Goal: Task Accomplishment & Management: Manage account settings

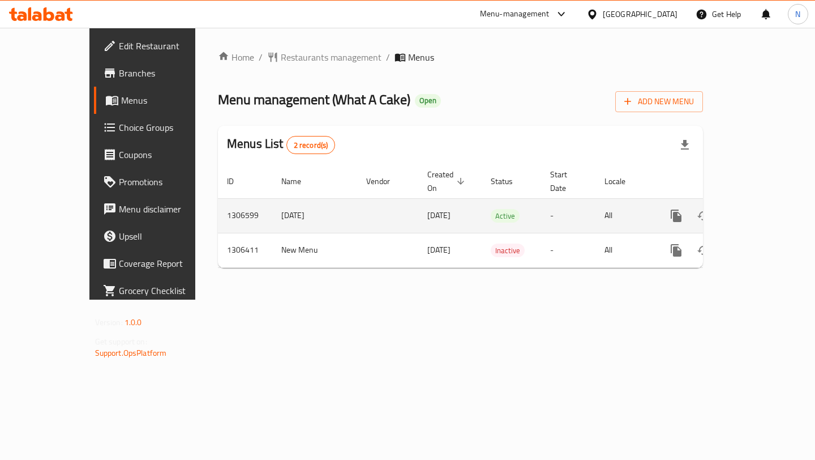
click at [765, 209] on icon "enhanced table" at bounding box center [758, 216] width 14 height 14
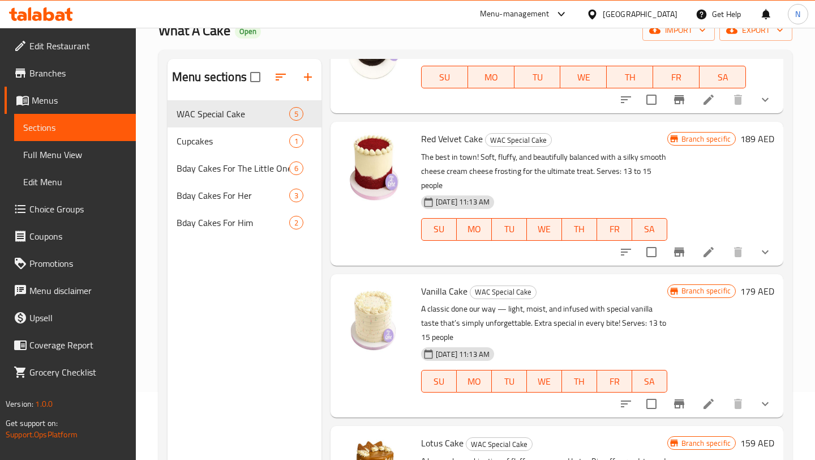
scroll to position [34, 0]
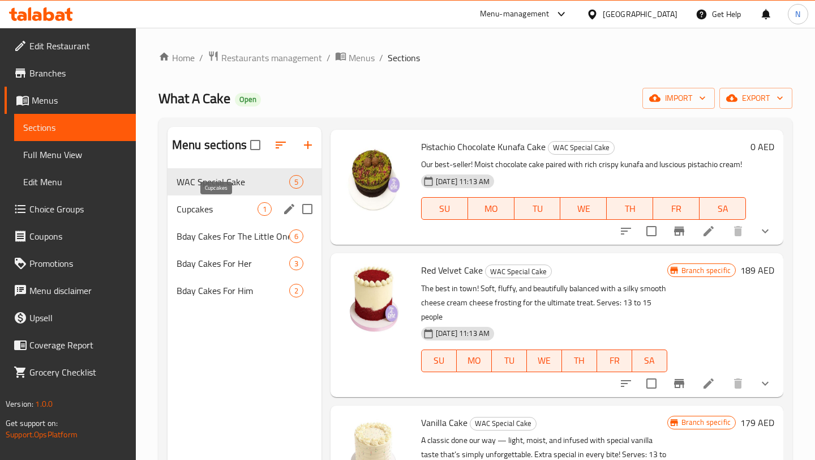
click at [214, 205] on span "Cupcakes" at bounding box center [217, 209] width 81 height 14
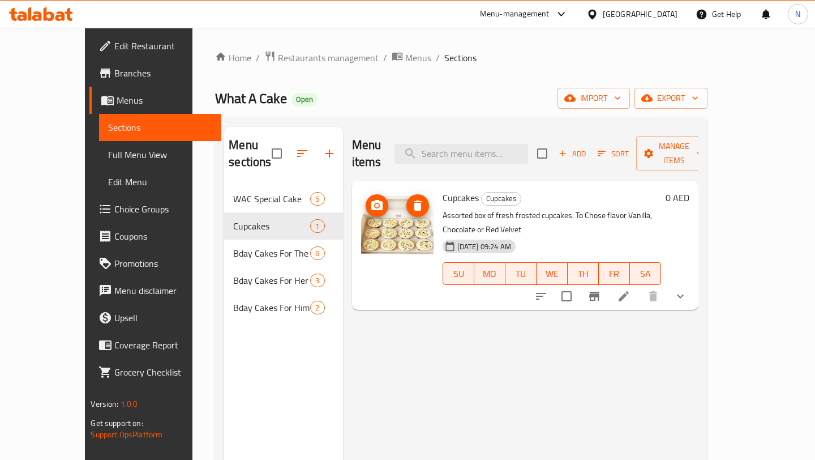
click at [383, 202] on img at bounding box center [397, 226] width 72 height 72
click at [366, 199] on span "upload picture" at bounding box center [377, 206] width 23 height 14
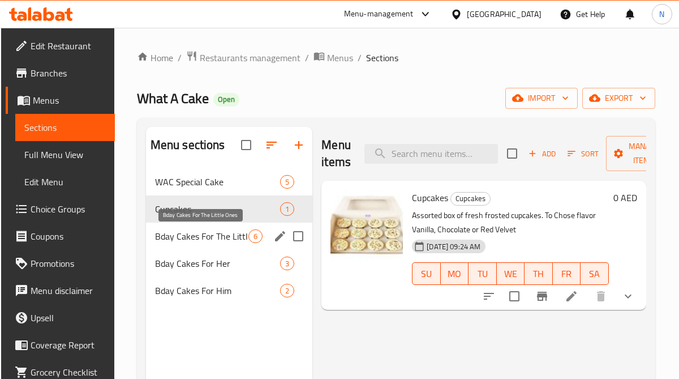
click at [206, 235] on span "Bday Cakes For The Little Ones" at bounding box center [201, 236] width 93 height 14
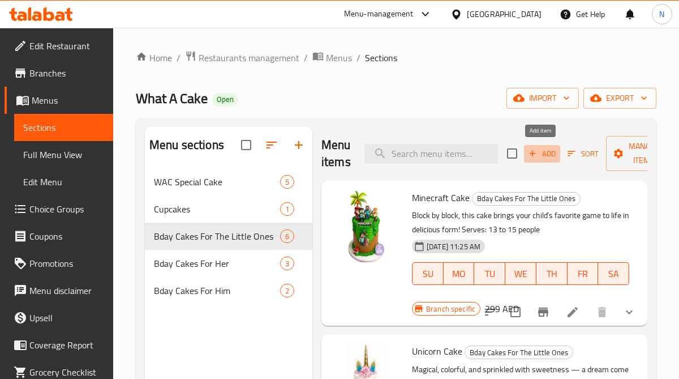
click at [555, 150] on span "Add" at bounding box center [542, 153] width 31 height 13
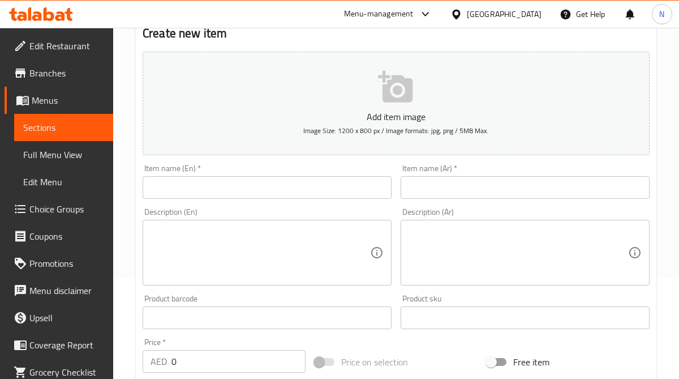
scroll to position [143, 0]
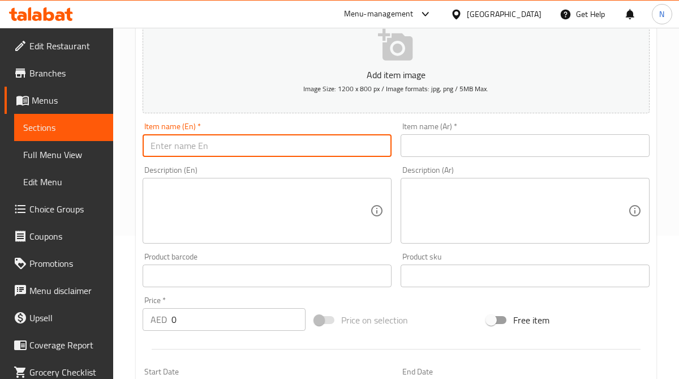
click at [280, 142] on input "text" at bounding box center [267, 145] width 249 height 23
type input "Football Cake"
click at [468, 149] on input "text" at bounding box center [525, 145] width 249 height 23
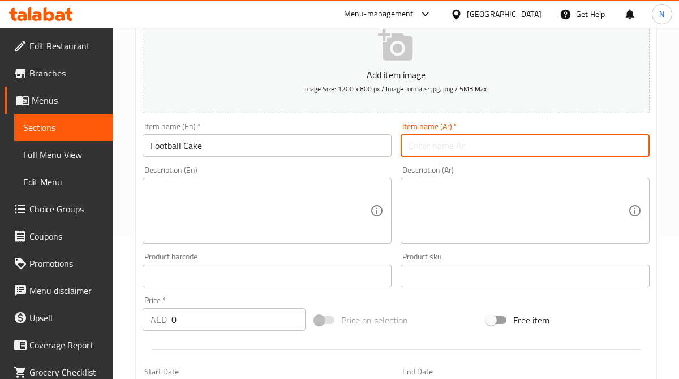
type input "كيك فوتبال"
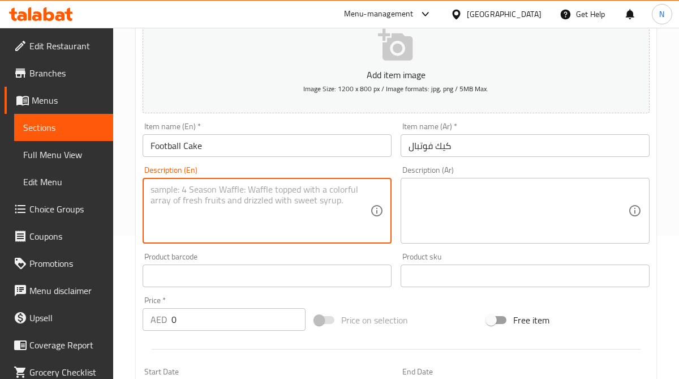
click at [273, 213] on textarea at bounding box center [261, 211] width 220 height 54
paste textarea "Score big with this sporty cake - a winning choice for any football fan's birth…"
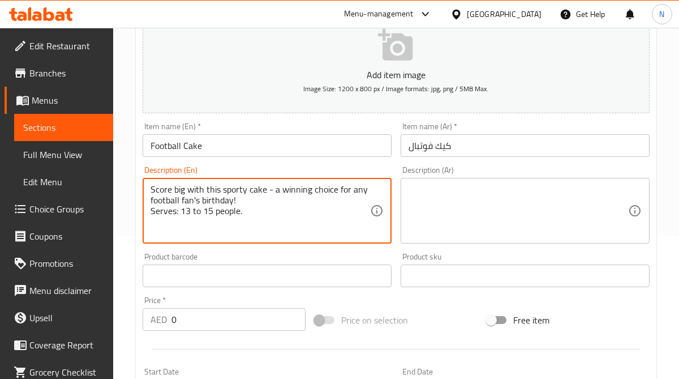
type textarea "Score big with this sporty cake - a winning choice for any football fan's birth…"
click at [491, 194] on textarea at bounding box center [519, 211] width 220 height 54
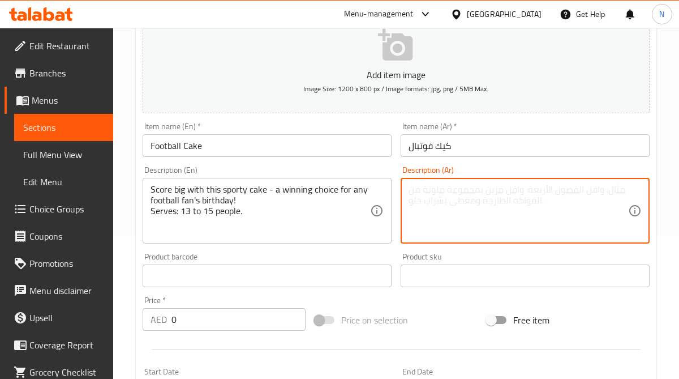
paste textarea "كعكة على شكل رياضي لمحبي كرة القدم."
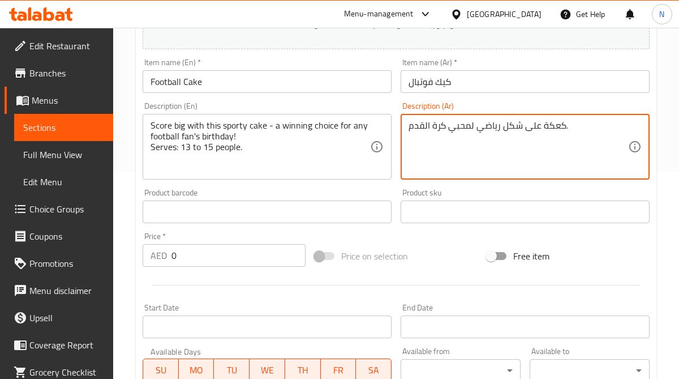
scroll to position [207, 0]
type textarea "كعكة على شكل رياضي لمحبي كرة القدم."
click at [295, 211] on input "text" at bounding box center [267, 212] width 249 height 23
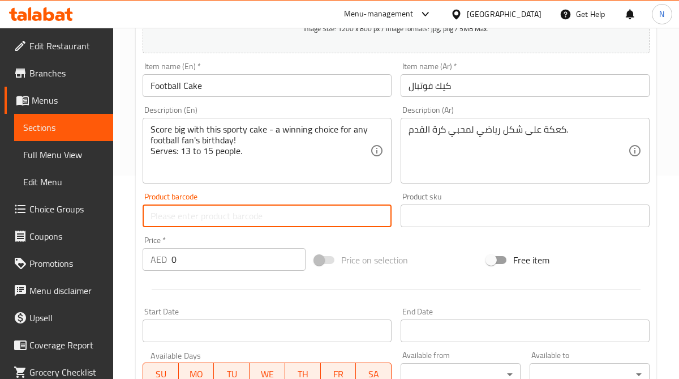
scroll to position [211, 0]
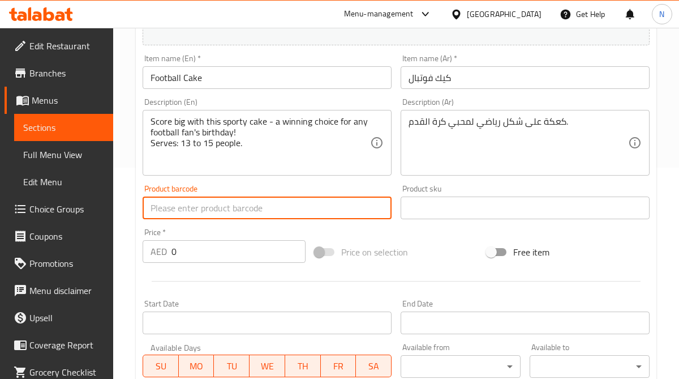
click at [248, 250] on input "0" at bounding box center [239, 251] width 134 height 23
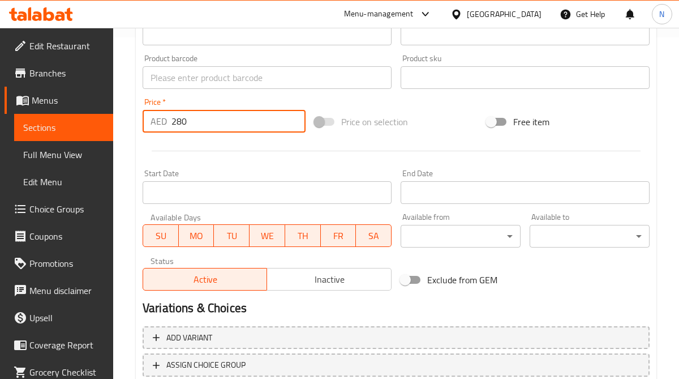
scroll to position [421, 0]
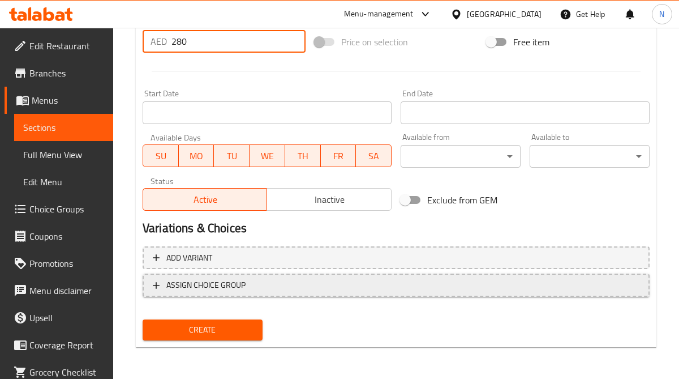
type input "280"
click at [152, 283] on icon "button" at bounding box center [156, 285] width 11 height 11
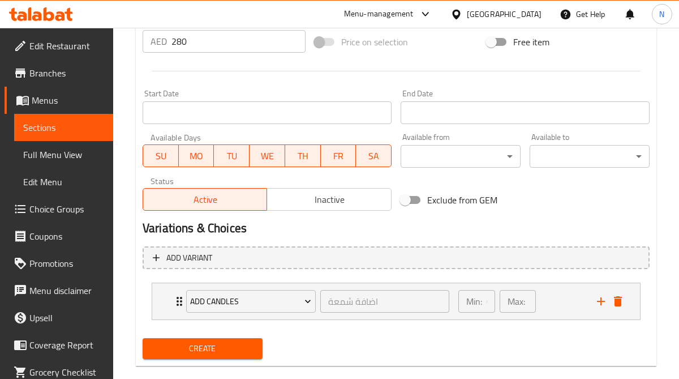
scroll to position [440, 0]
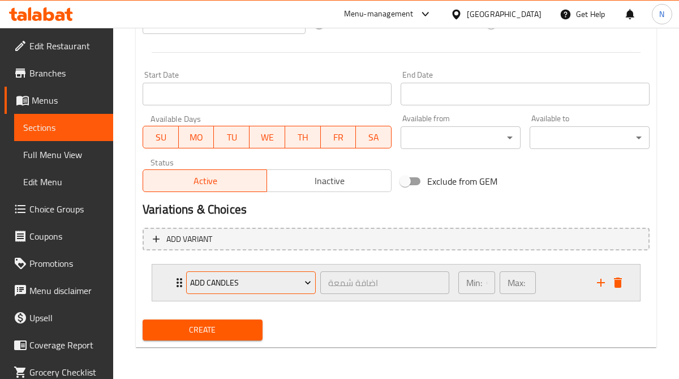
click at [303, 280] on icon "Expand" at bounding box center [307, 282] width 11 height 11
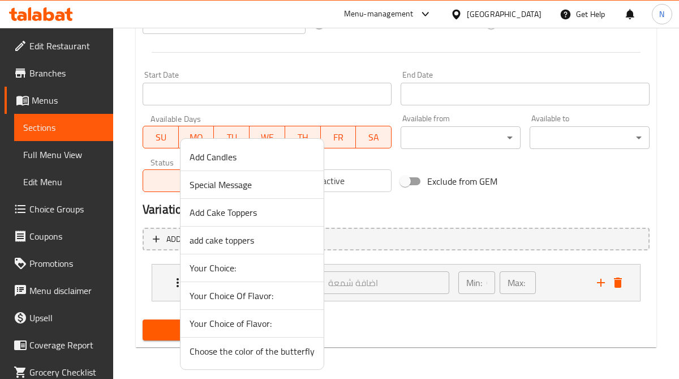
click at [348, 329] on div at bounding box center [339, 189] width 679 height 379
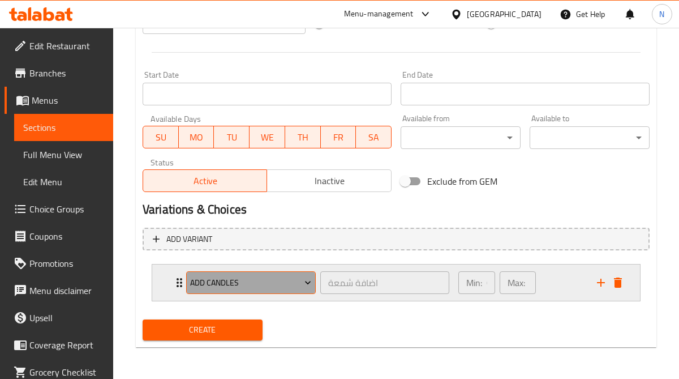
click at [268, 279] on span "Add Candles" at bounding box center [250, 283] width 121 height 14
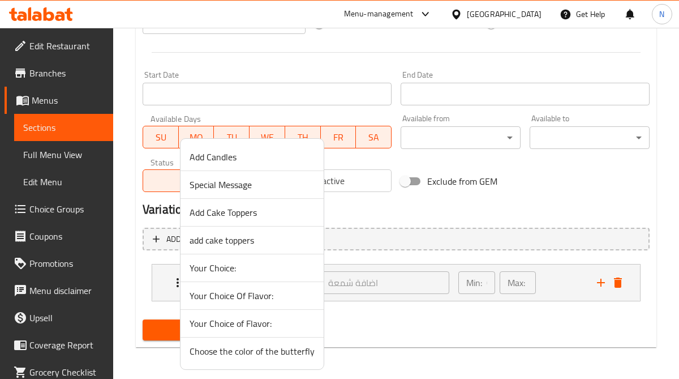
click at [371, 327] on div at bounding box center [339, 189] width 679 height 379
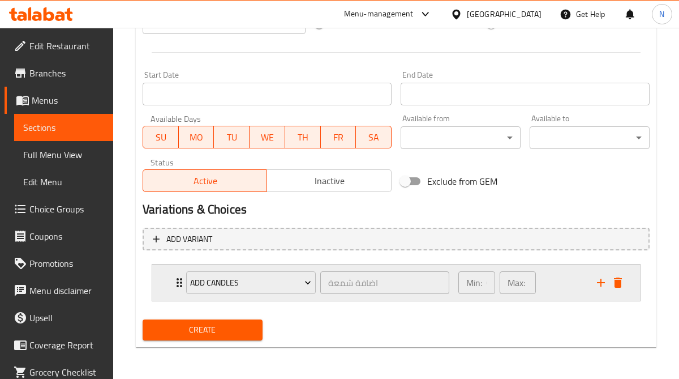
click at [481, 280] on p "Min:" at bounding box center [474, 283] width 16 height 14
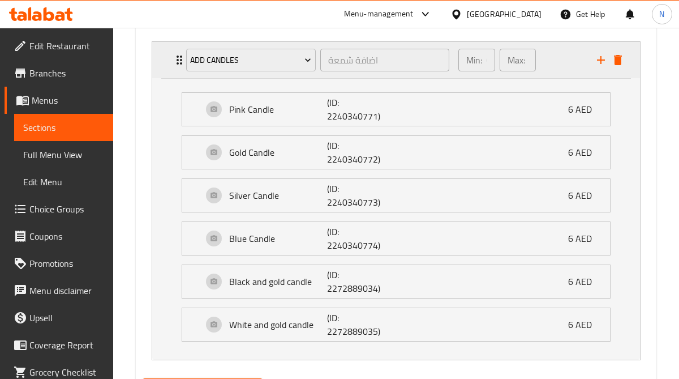
scroll to position [637, 0]
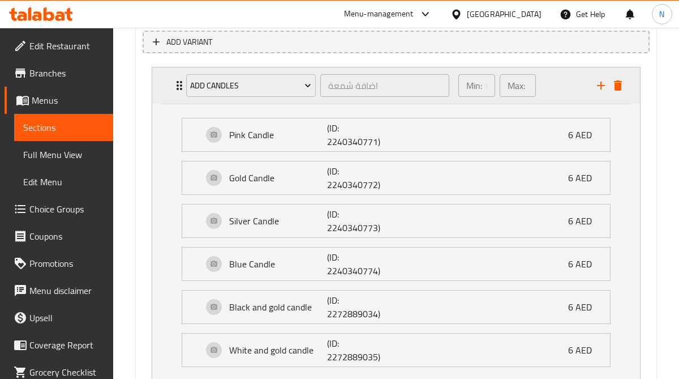
click at [478, 90] on p "Min:" at bounding box center [474, 86] width 16 height 14
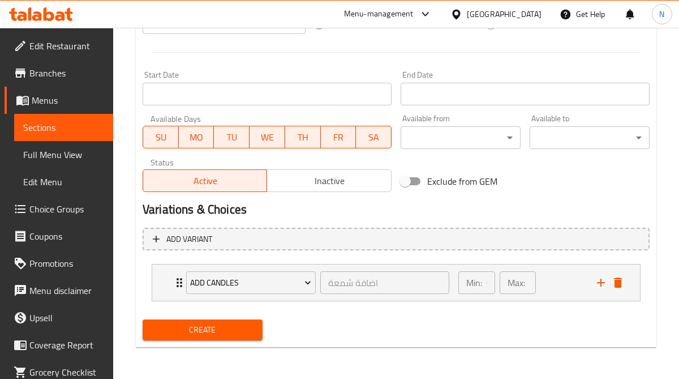
scroll to position [440, 0]
click at [598, 280] on icon "add" at bounding box center [601, 283] width 14 height 14
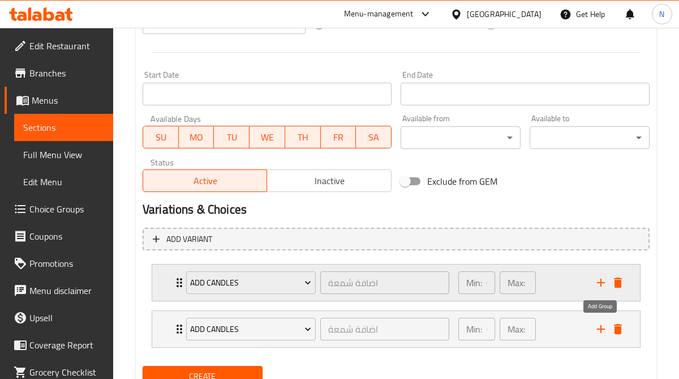
scroll to position [486, 0]
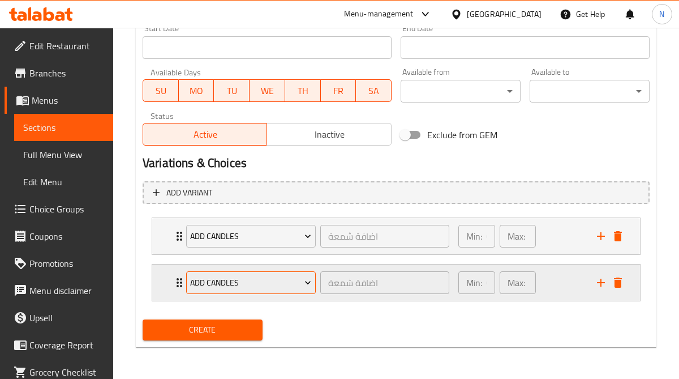
click at [237, 281] on span "Add Candles" at bounding box center [250, 283] width 121 height 14
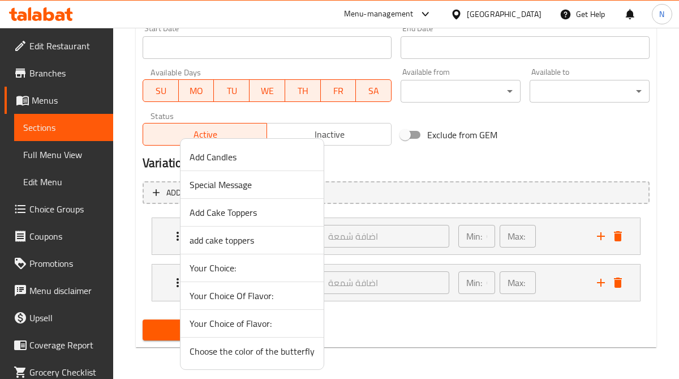
click at [287, 212] on span "Add Cake Toppers" at bounding box center [252, 213] width 125 height 14
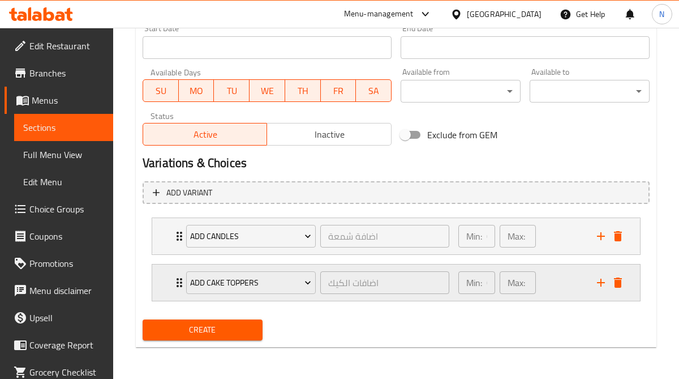
click at [480, 281] on p "Min:" at bounding box center [474, 283] width 16 height 14
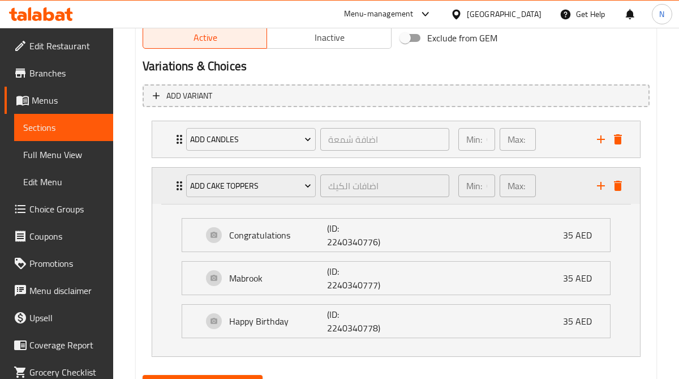
scroll to position [537, 0]
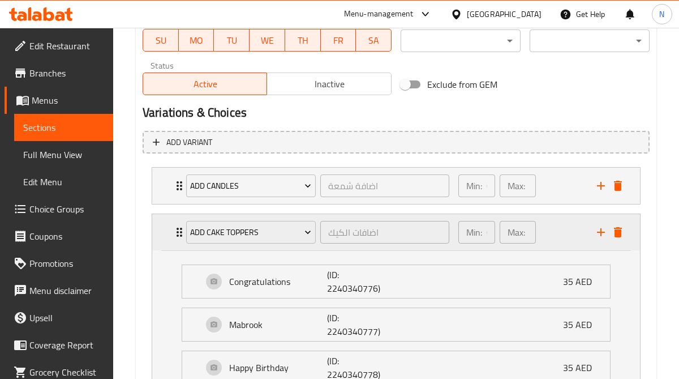
click at [550, 225] on div "Min: 0 ​ Max: 1 ​" at bounding box center [521, 232] width 139 height 36
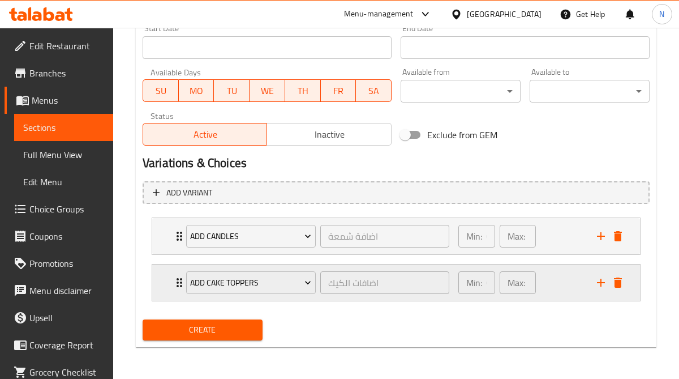
scroll to position [486, 0]
click at [554, 239] on div "Min: 0 ​ Max: 1 ​" at bounding box center [521, 236] width 139 height 36
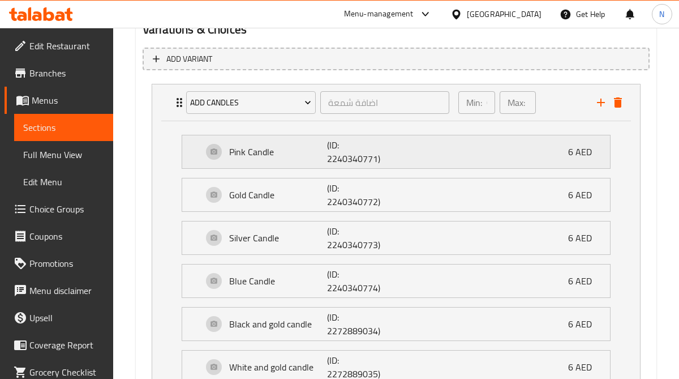
scroll to position [476, 0]
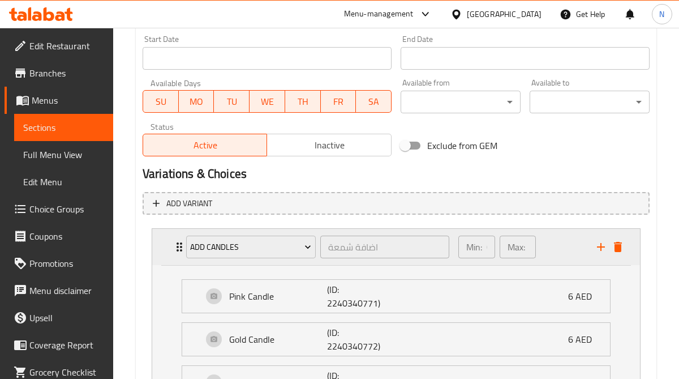
click at [559, 244] on div "Min: 0 ​ Max: 1 ​" at bounding box center [521, 247] width 139 height 36
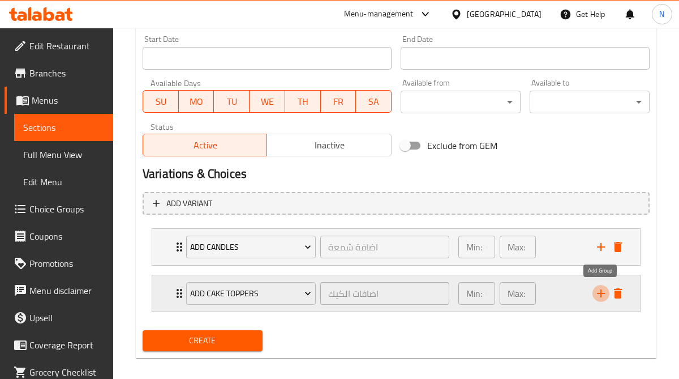
click at [601, 294] on icon "add" at bounding box center [601, 293] width 8 height 8
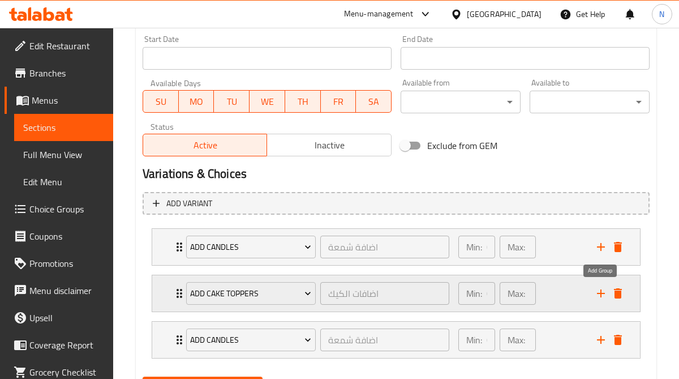
scroll to position [533, 0]
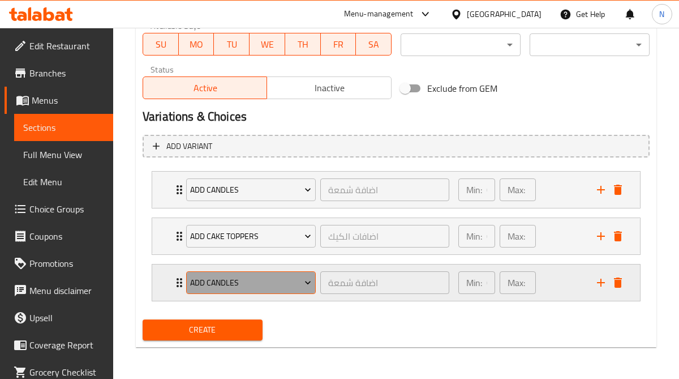
click at [271, 282] on span "Add Candles" at bounding box center [250, 283] width 121 height 14
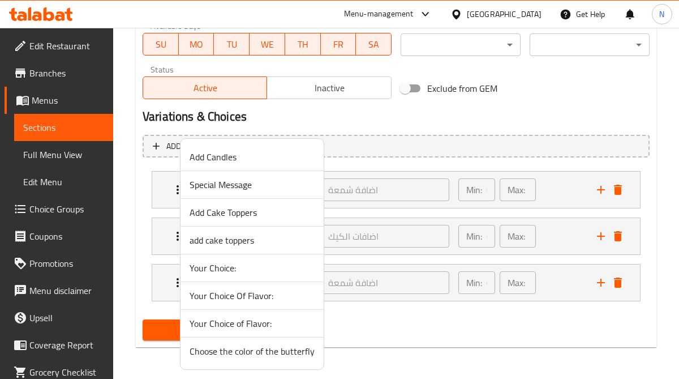
click at [391, 322] on div at bounding box center [339, 189] width 679 height 379
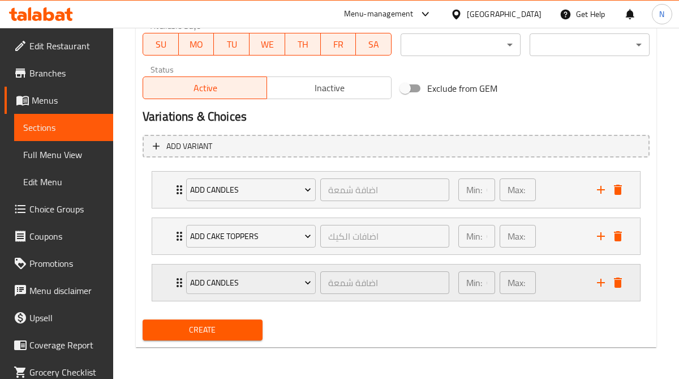
click at [620, 282] on icon "delete" at bounding box center [618, 282] width 8 height 10
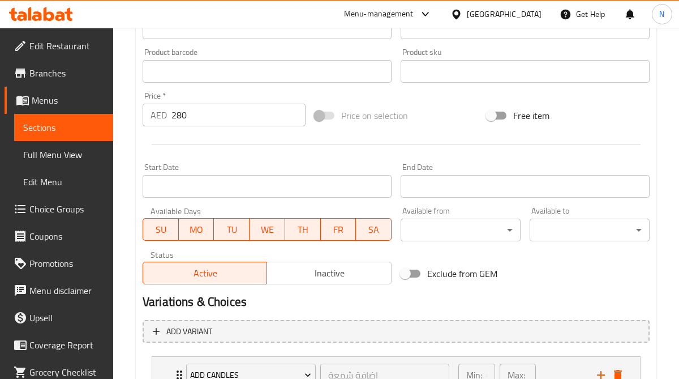
scroll to position [486, 0]
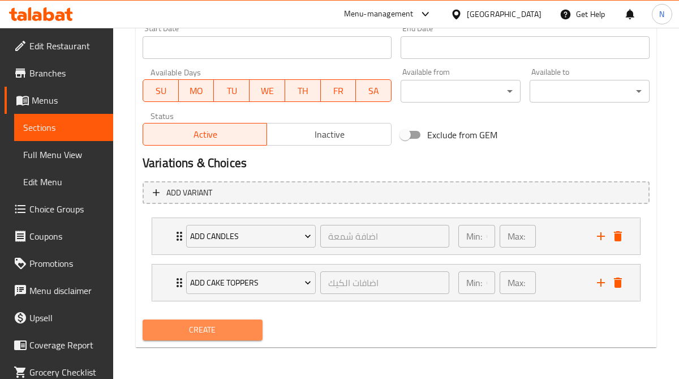
click at [246, 334] on span "Create" at bounding box center [203, 330] width 102 height 14
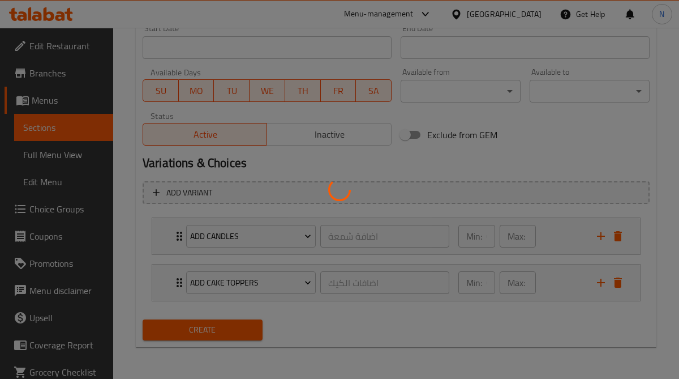
type input "0"
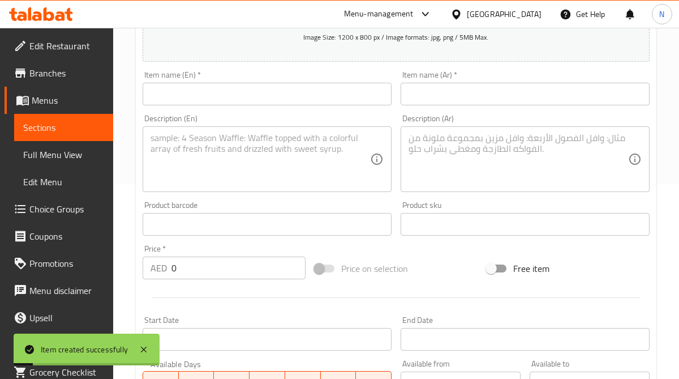
scroll to position [0, 0]
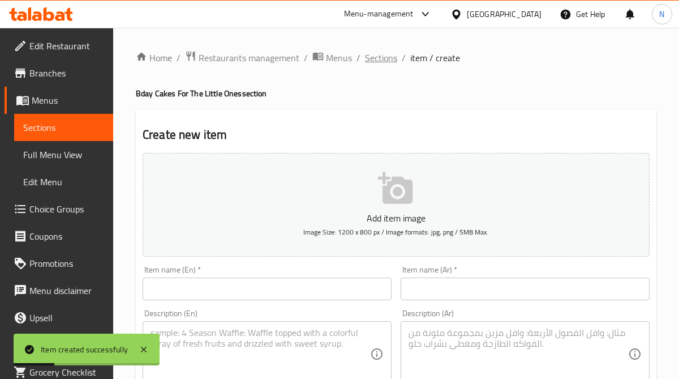
click at [383, 59] on span "Sections" at bounding box center [381, 58] width 32 height 14
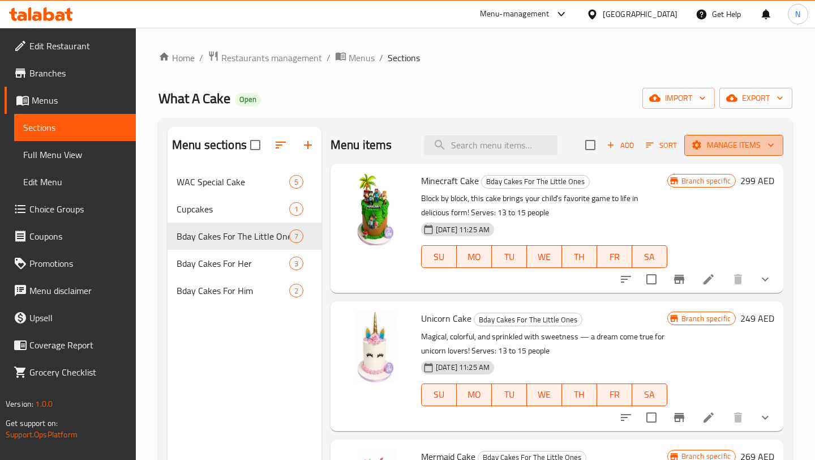
click at [730, 143] on span "Manage items" at bounding box center [734, 145] width 81 height 14
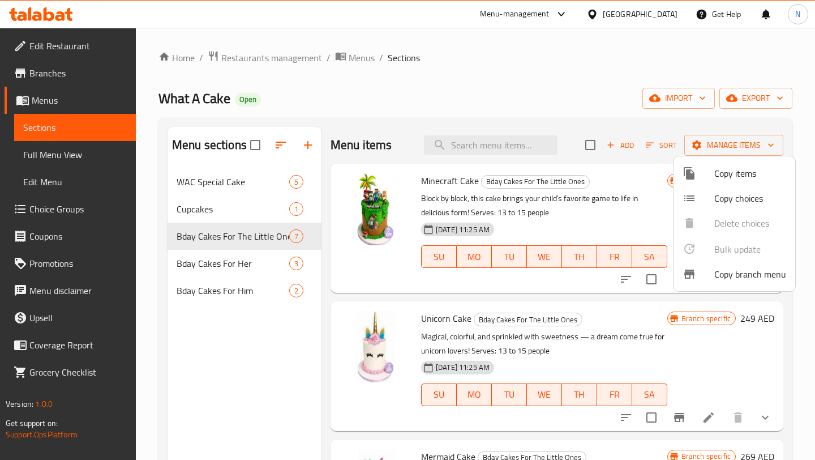
click at [730, 144] on div at bounding box center [407, 230] width 815 height 460
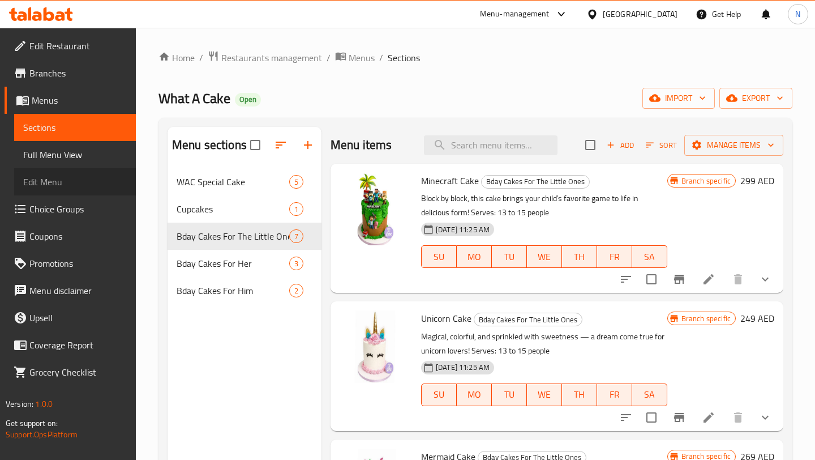
click at [92, 178] on span "Edit Menu" at bounding box center [75, 182] width 104 height 14
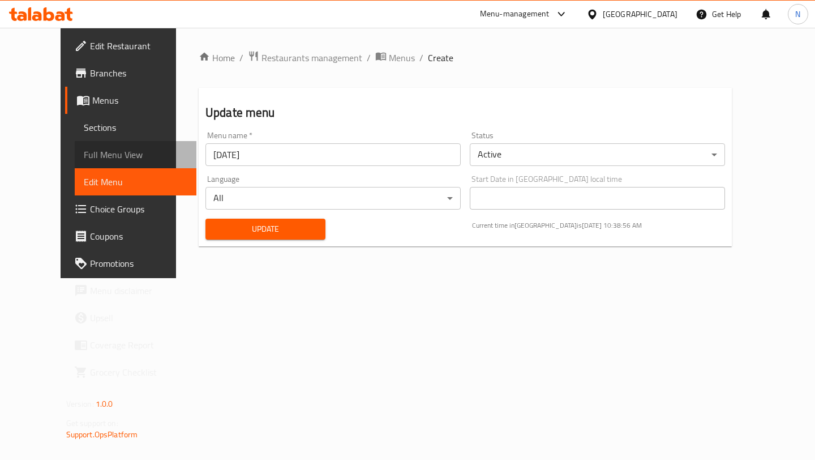
click at [84, 154] on span "Full Menu View" at bounding box center [136, 155] width 104 height 14
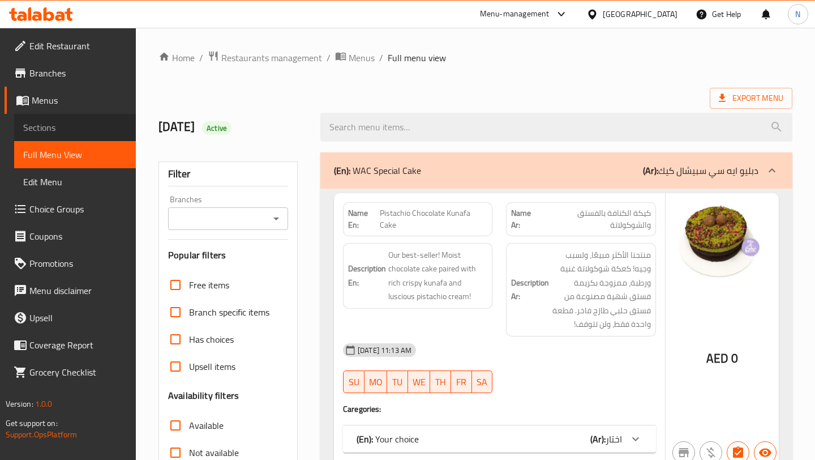
click at [83, 129] on span "Sections" at bounding box center [75, 128] width 104 height 14
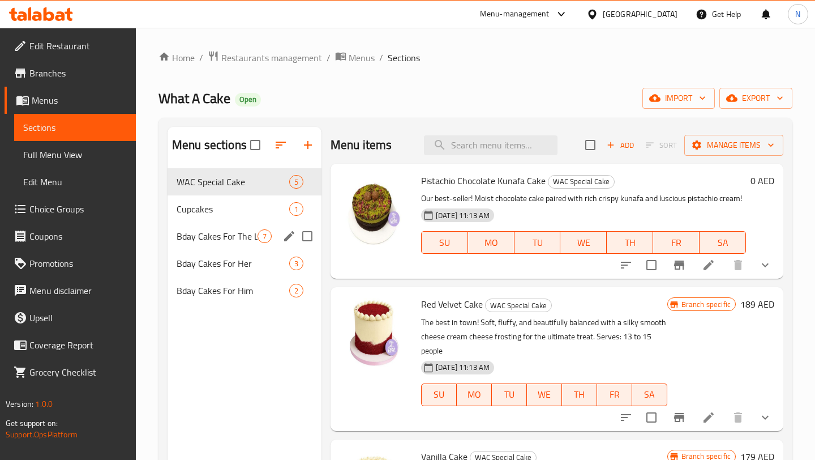
click at [243, 241] on span "Bday Cakes For The Little Ones" at bounding box center [217, 236] width 81 height 14
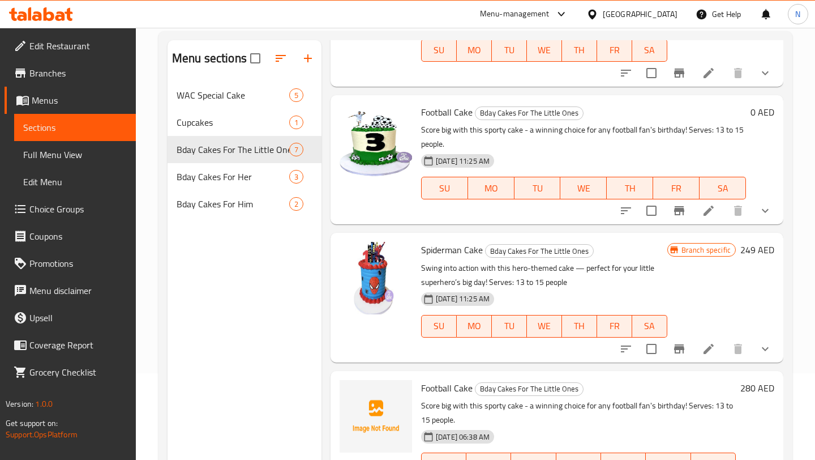
scroll to position [159, 0]
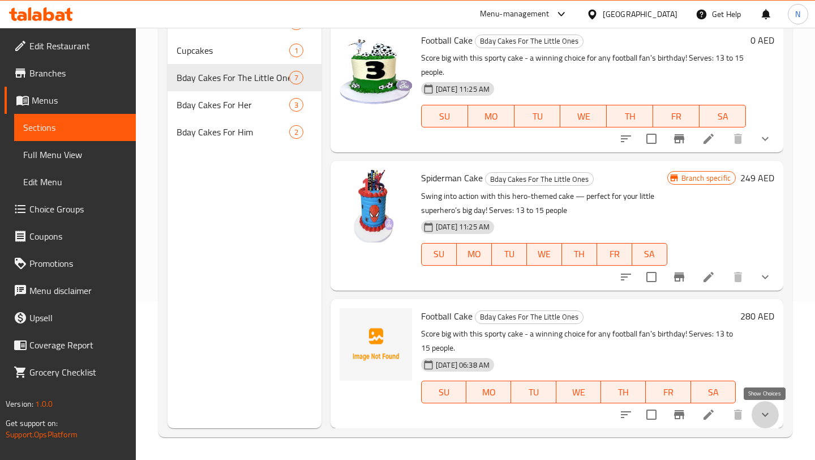
click at [765, 416] on icon "show more" at bounding box center [765, 415] width 7 height 4
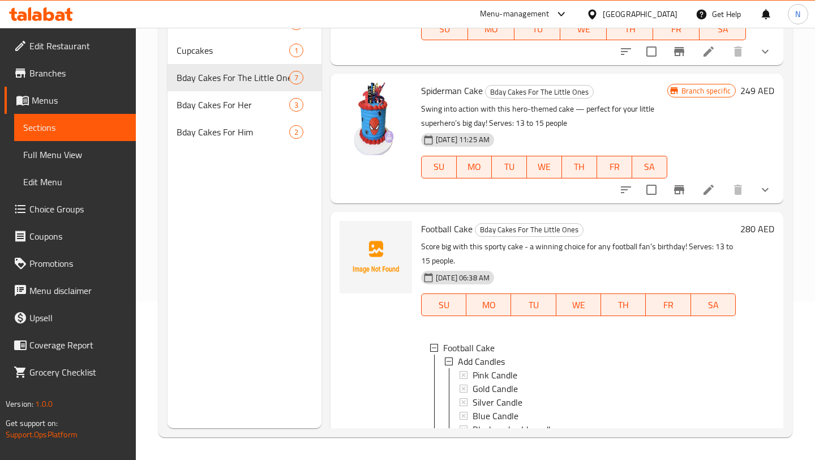
scroll to position [728, 0]
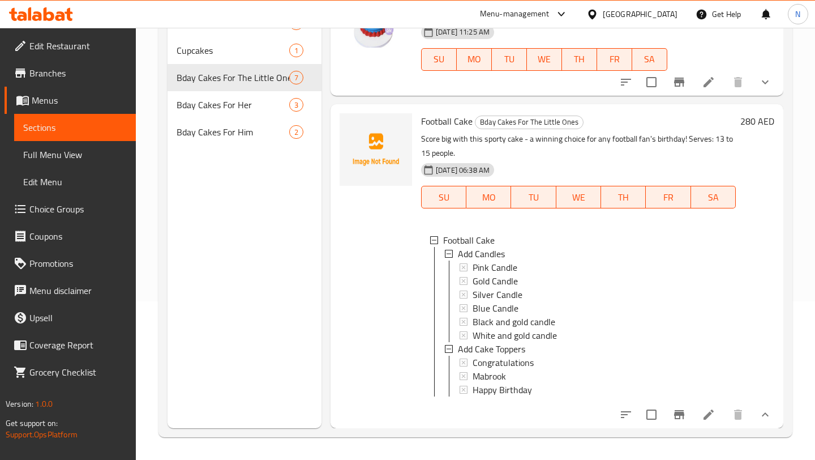
click at [771, 415] on icon "show more" at bounding box center [766, 415] width 14 height 14
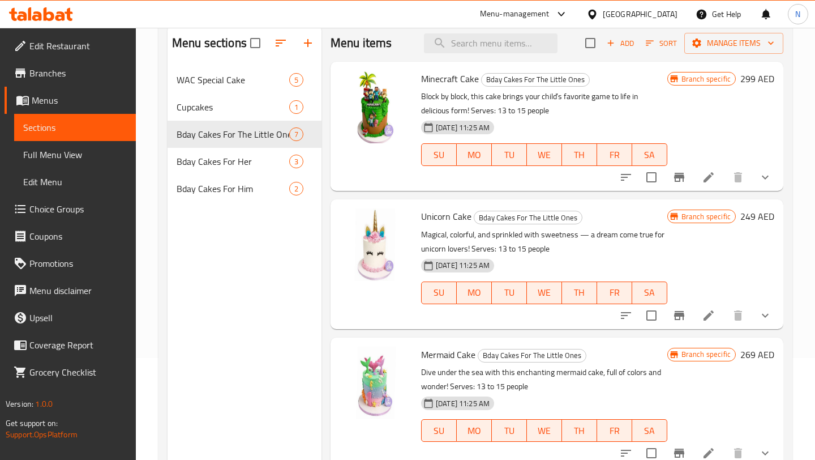
scroll to position [0, 0]
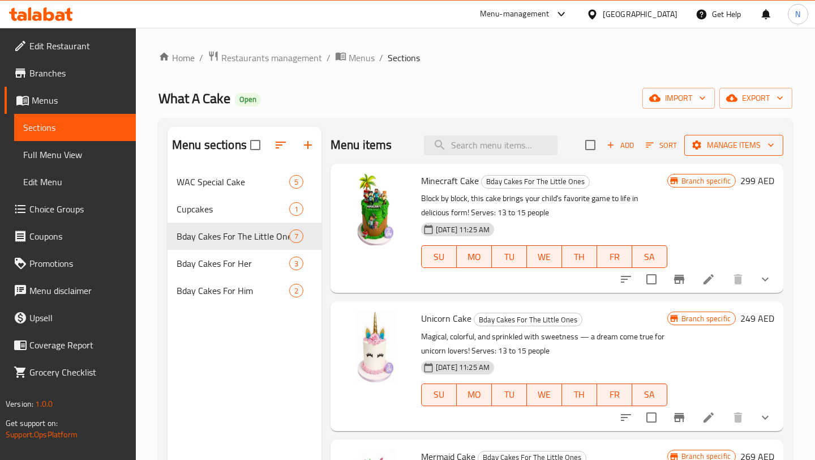
click at [763, 147] on span "Manage items" at bounding box center [734, 145] width 81 height 14
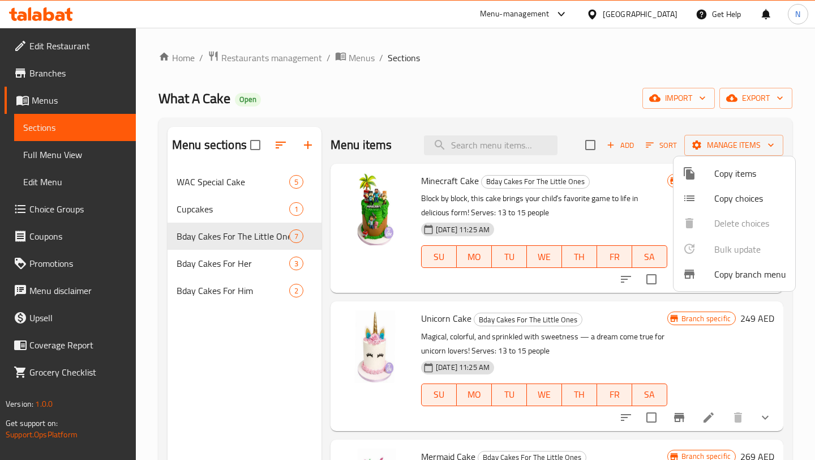
click at [761, 147] on div at bounding box center [407, 230] width 815 height 460
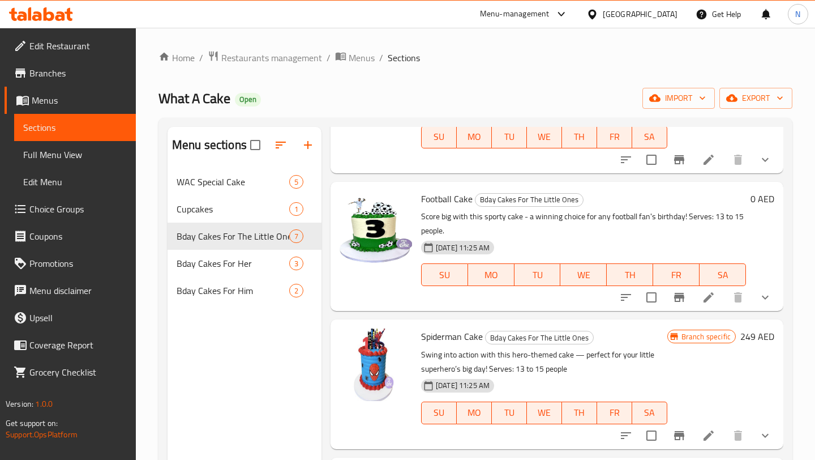
scroll to position [159, 0]
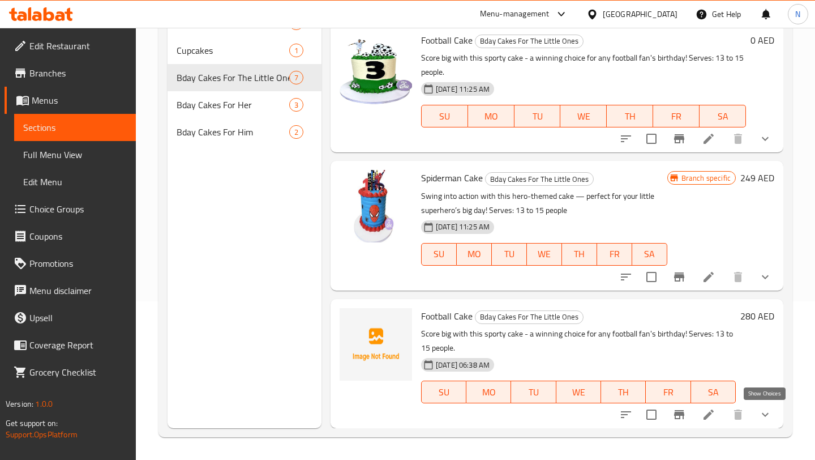
click at [765, 412] on icon "show more" at bounding box center [766, 415] width 14 height 14
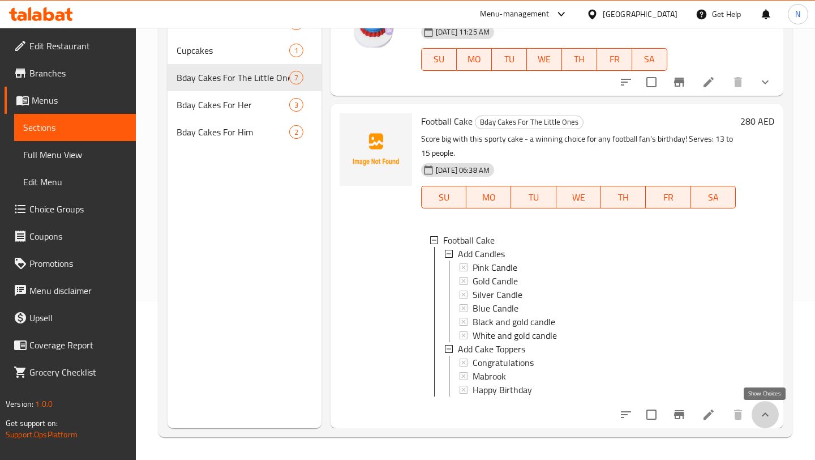
click at [763, 416] on icon "show more" at bounding box center [766, 415] width 14 height 14
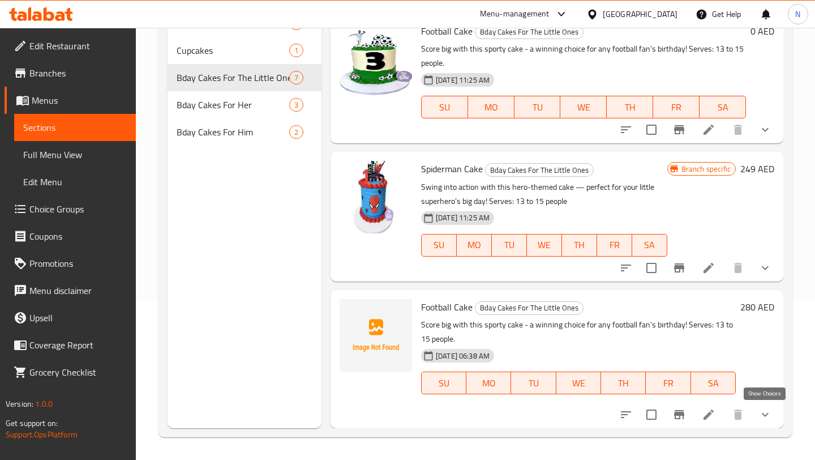
scroll to position [533, 0]
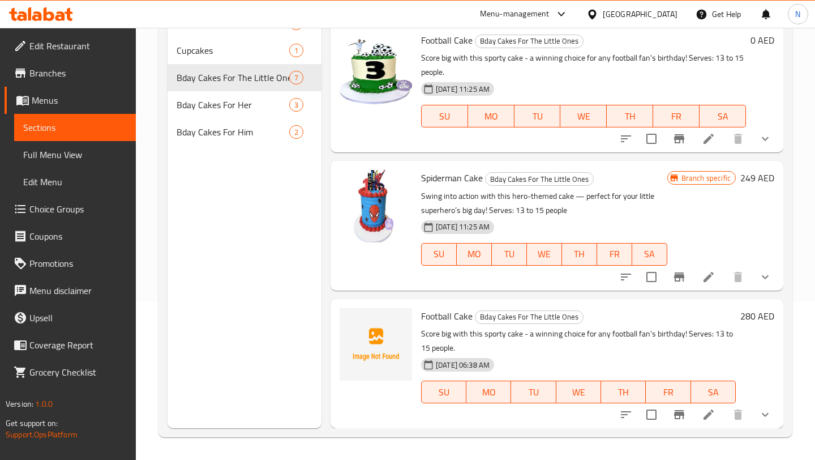
click at [92, 210] on span "Choice Groups" at bounding box center [77, 209] width 97 height 14
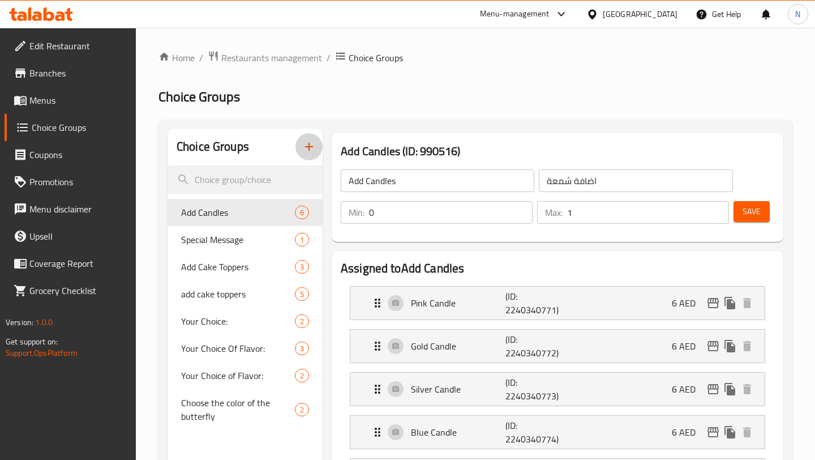
click at [310, 145] on icon "button" at bounding box center [309, 147] width 14 height 14
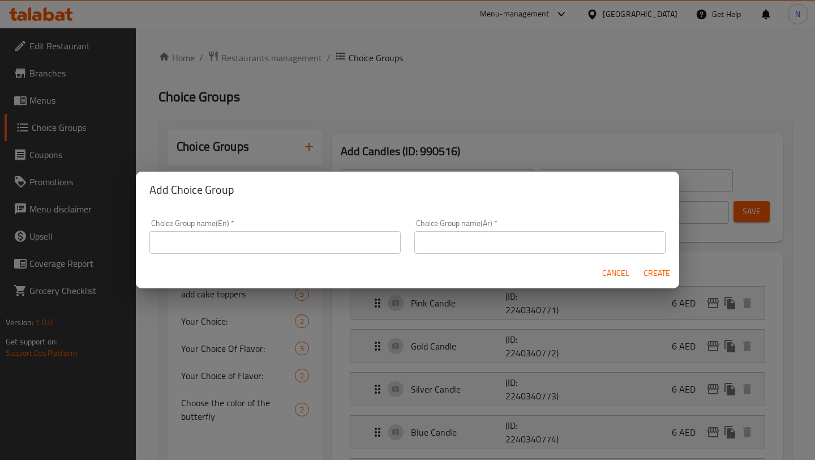
click at [269, 246] on input "text" at bounding box center [274, 242] width 251 height 23
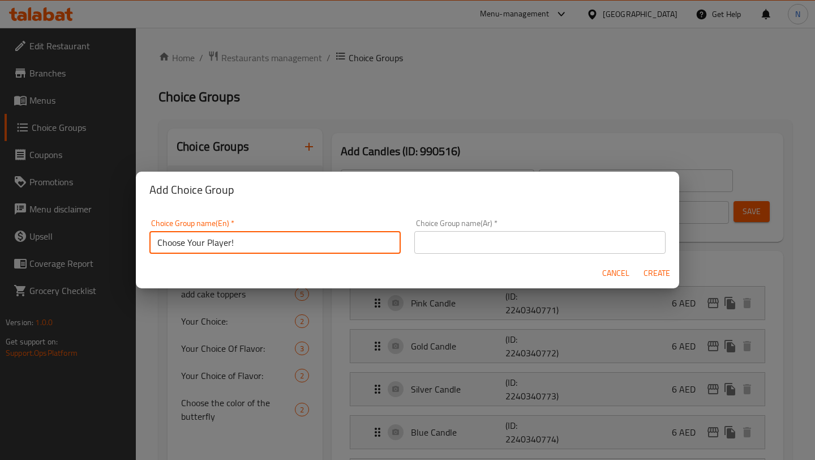
type input "Choose Your Player!"
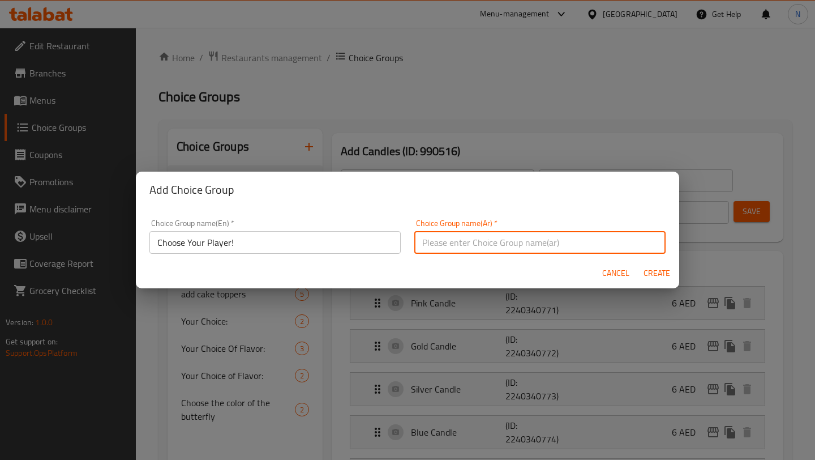
click at [430, 253] on input "text" at bounding box center [539, 242] width 251 height 23
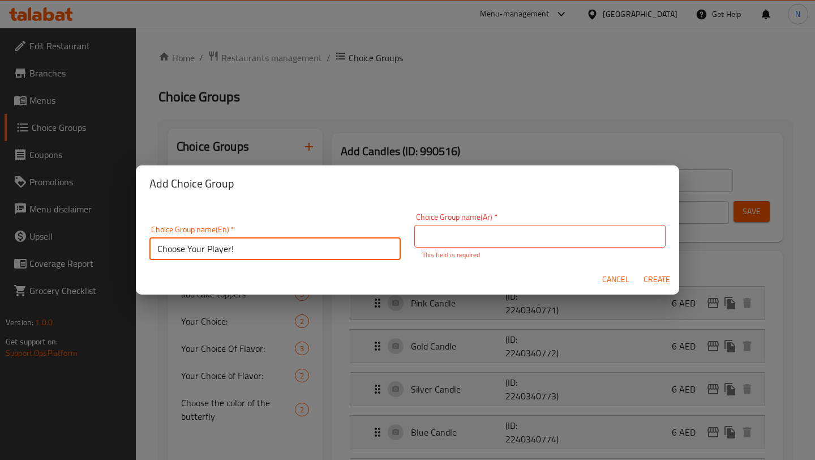
click at [264, 238] on input "Choose Your Player!" at bounding box center [274, 248] width 251 height 23
click at [446, 234] on input "text" at bounding box center [539, 236] width 251 height 23
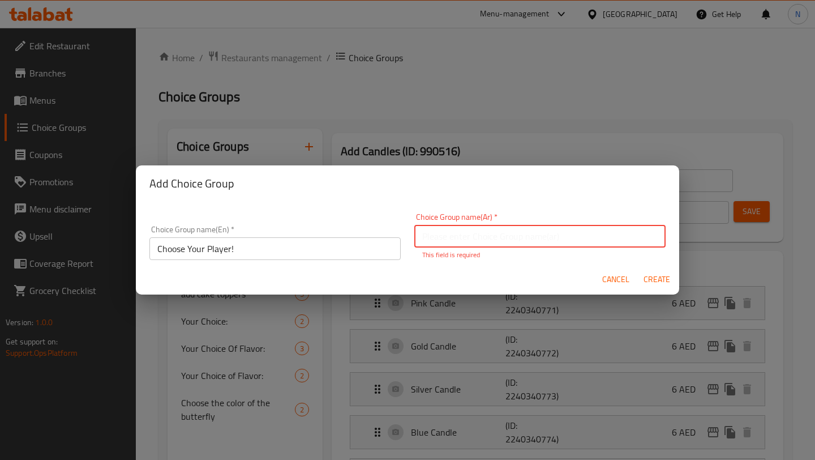
paste input "[PERSON_NAME] لاعبك!"
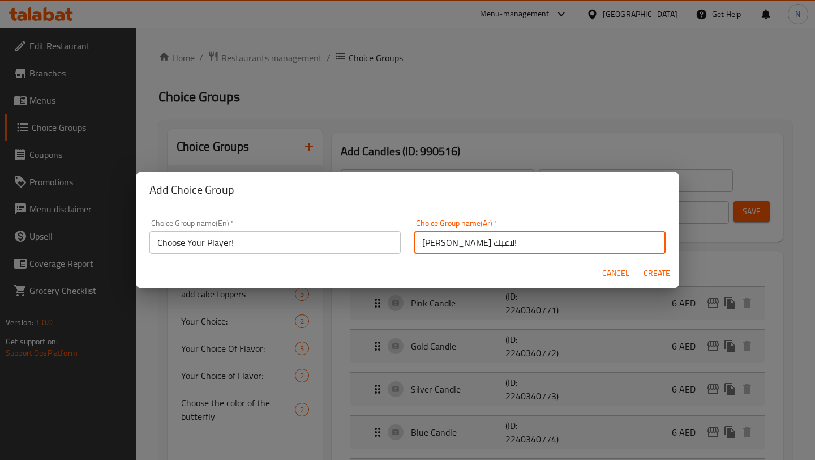
click at [479, 247] on input "[PERSON_NAME] لاعبك!" at bounding box center [539, 242] width 251 height 23
type input "اختر لاعبك"
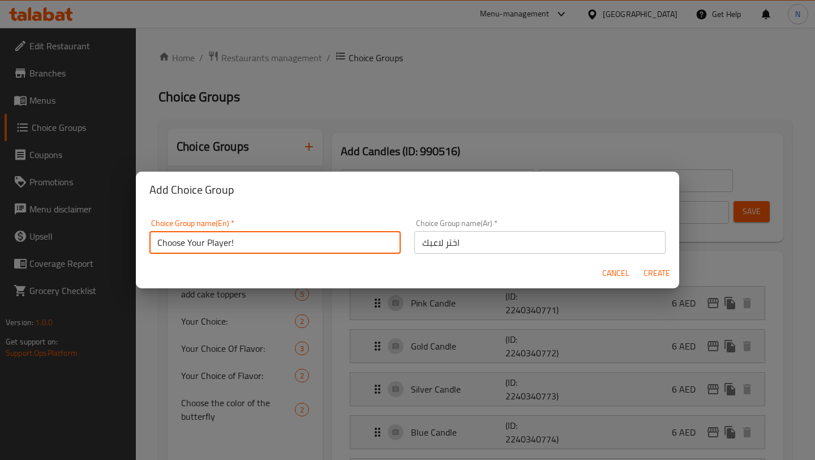
click at [252, 242] on input "Choose Your Player!" at bounding box center [274, 242] width 251 height 23
type input "Choose Your Player:"
click at [421, 240] on input "اختر لاعبك" at bounding box center [539, 242] width 251 height 23
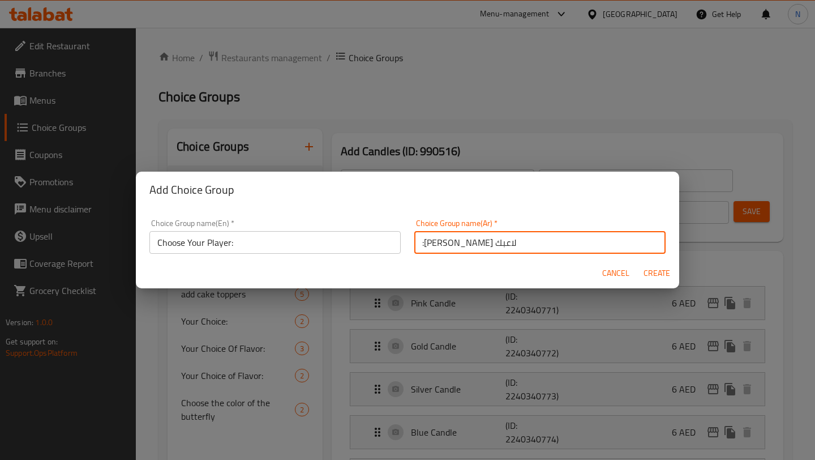
type input ":[PERSON_NAME] لاعبك"
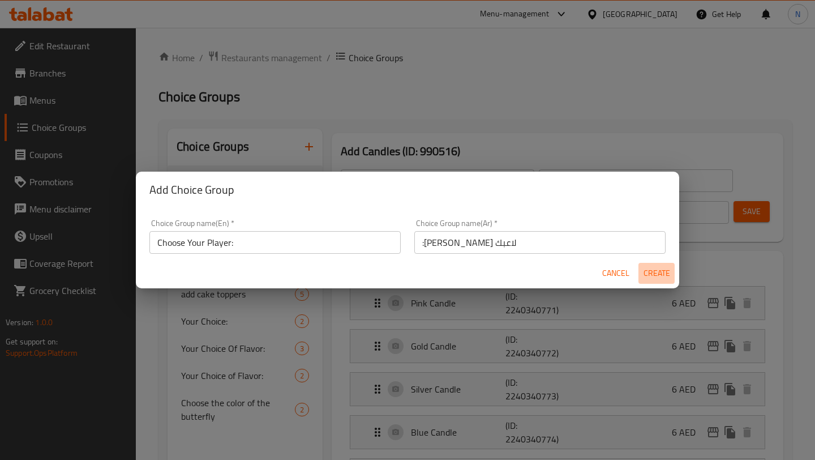
click at [650, 275] on span "Create" at bounding box center [656, 273] width 27 height 14
type input "Choose Your Player:"
type input ":[PERSON_NAME] لاعبك"
type input "0"
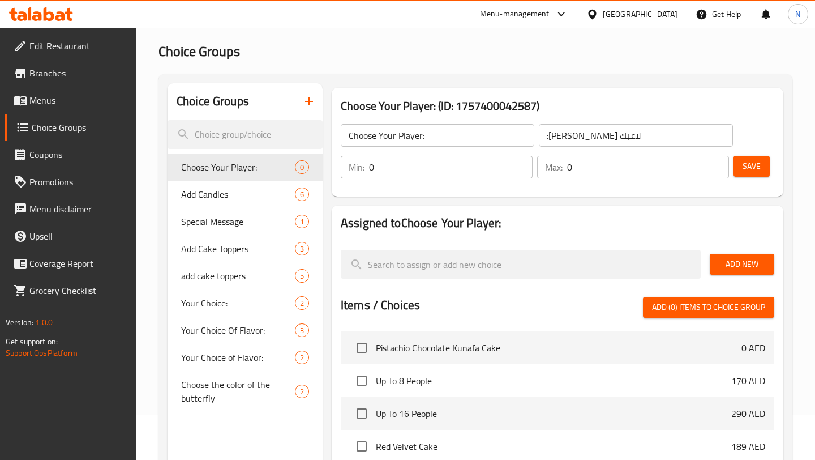
scroll to position [97, 0]
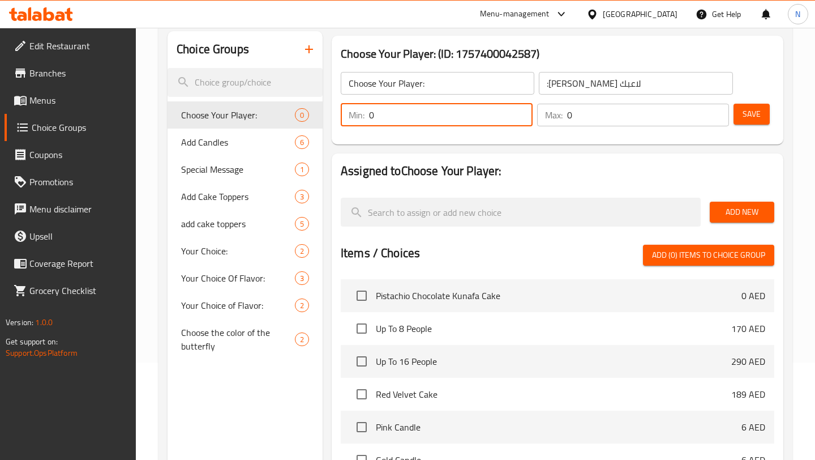
click at [422, 120] on input "0" at bounding box center [451, 115] width 164 height 23
type input "1"
click at [600, 116] on input "0" at bounding box center [648, 115] width 162 height 23
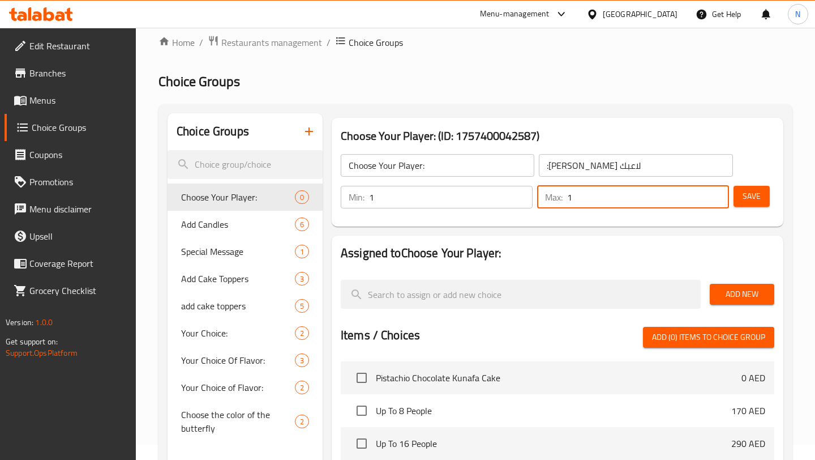
scroll to position [14, 0]
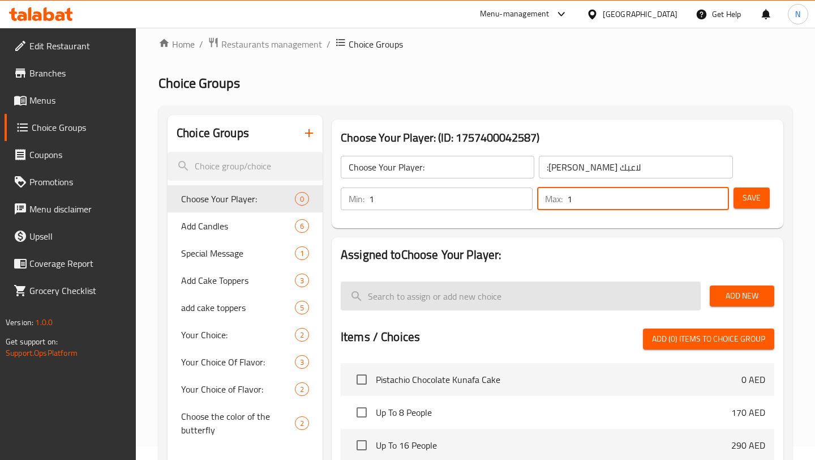
type input "1"
click at [606, 289] on input "search" at bounding box center [521, 295] width 360 height 29
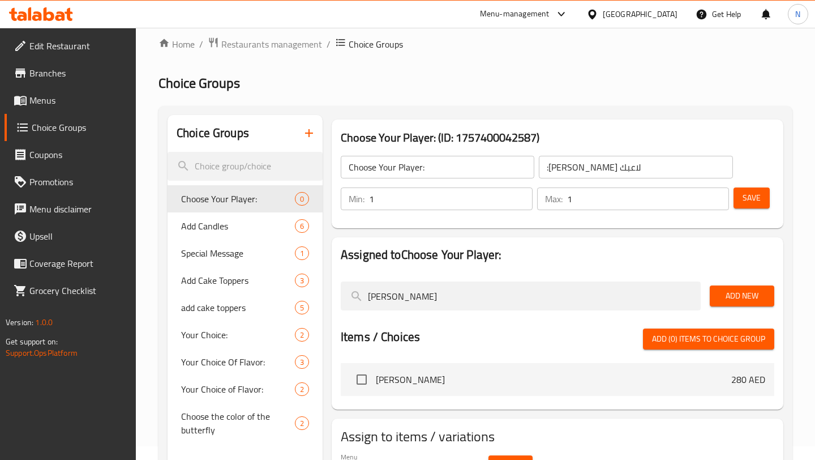
type input "[PERSON_NAME]"
click at [725, 293] on span "Add New" at bounding box center [742, 296] width 46 height 14
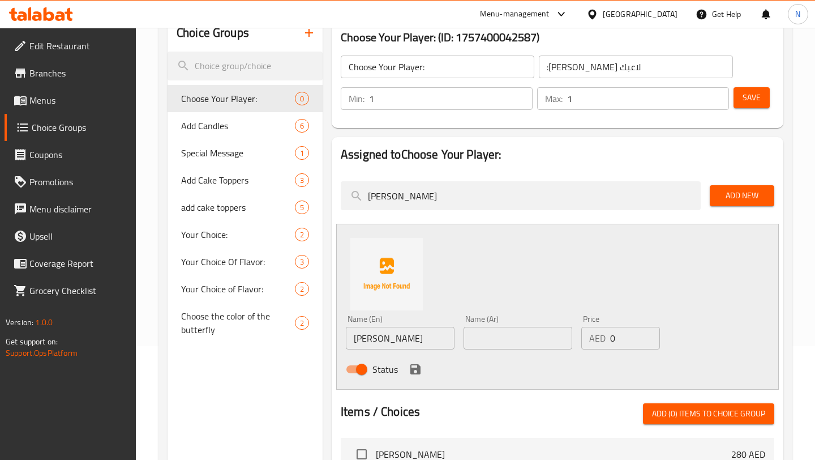
scroll to position [188, 0]
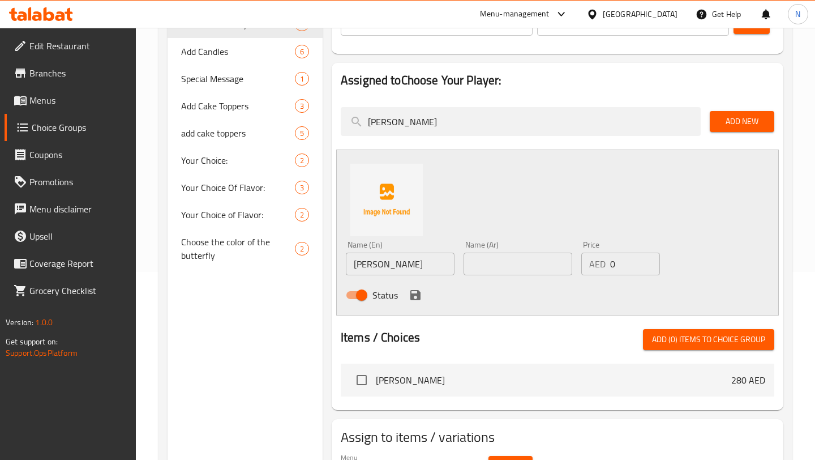
click at [508, 269] on input "text" at bounding box center [518, 263] width 109 height 23
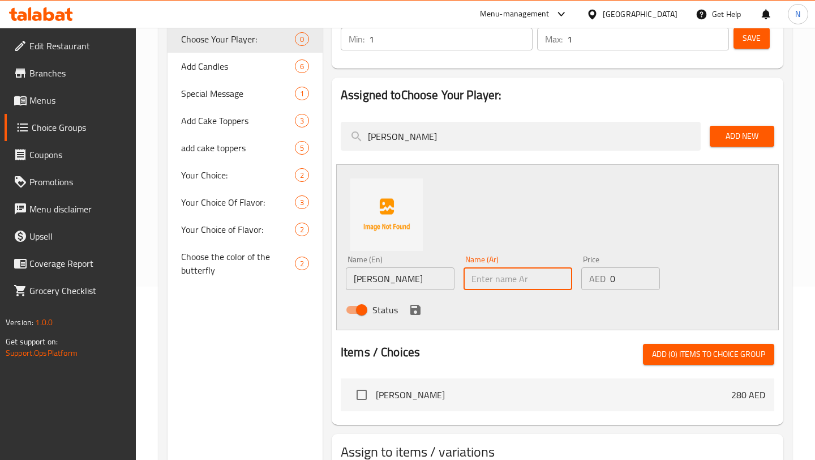
click at [508, 279] on input "text" at bounding box center [518, 278] width 109 height 23
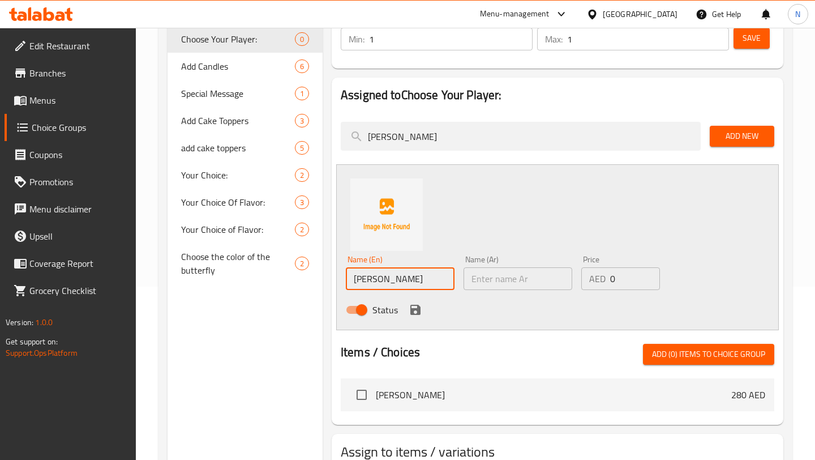
click at [410, 279] on input "[PERSON_NAME]" at bounding box center [400, 278] width 109 height 23
click at [508, 277] on input "text" at bounding box center [518, 278] width 109 height 23
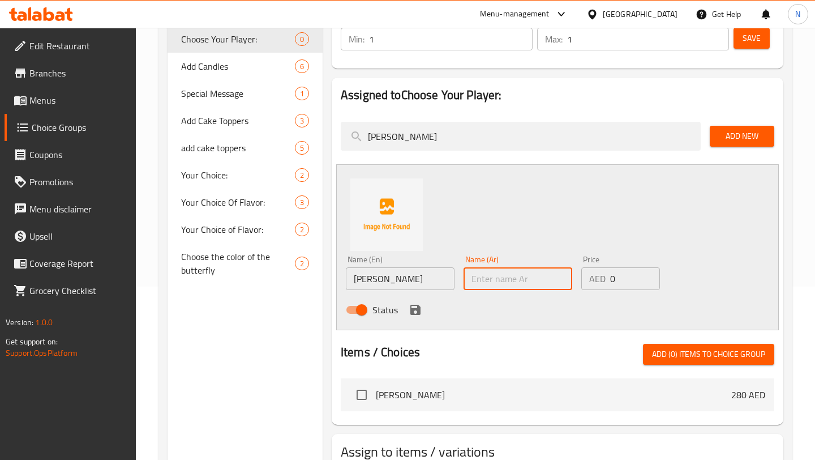
paste input "ميسي"
type input "ميسي"
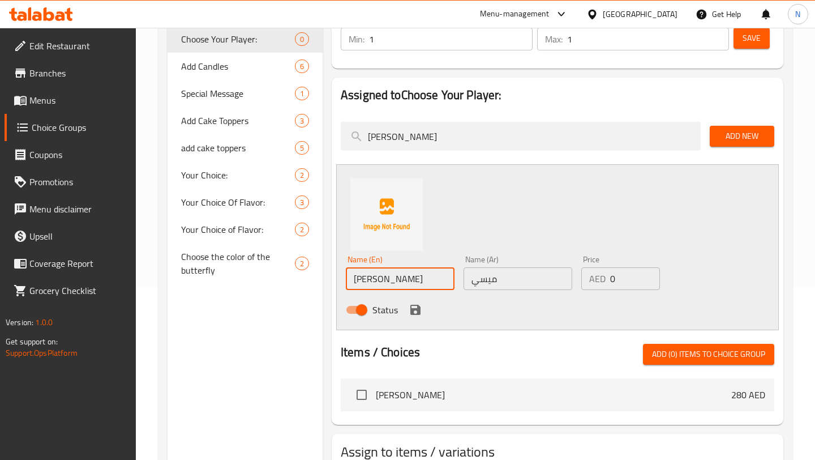
drag, startPoint x: 378, startPoint y: 278, endPoint x: 336, endPoint y: 279, distance: 42.5
click at [335, 279] on div "Assigned to Choose Your Player: [PERSON_NAME] Add New Name (En) [PERSON_NAME] N…" at bounding box center [558, 251] width 452 height 347
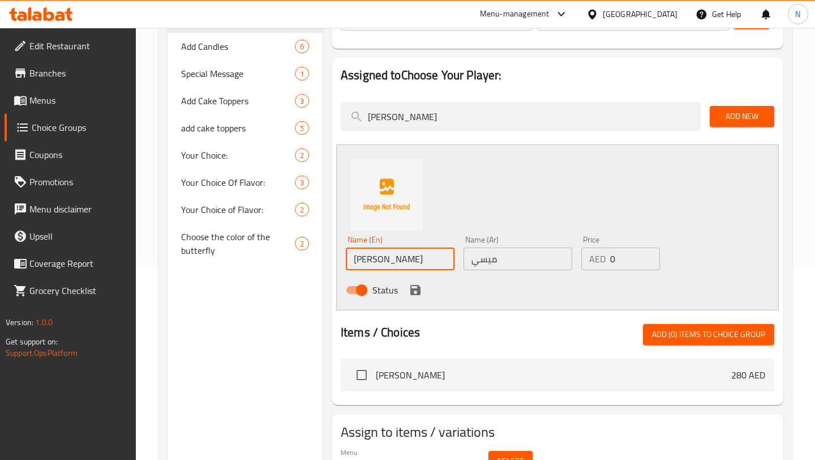
scroll to position [185, 0]
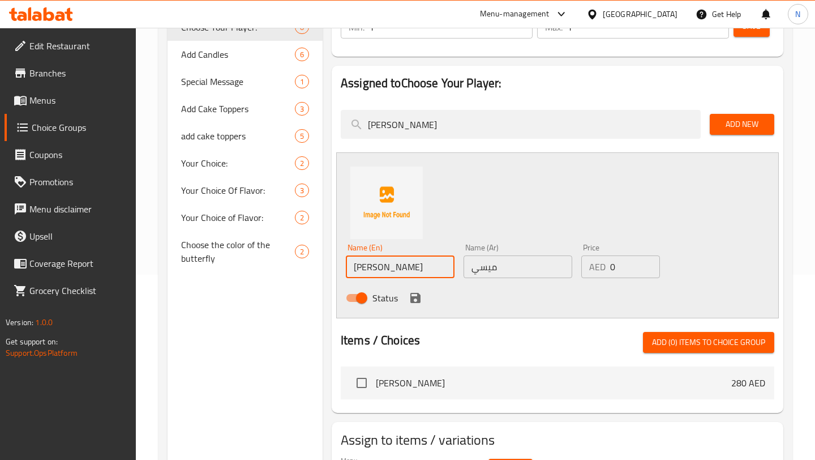
type input "[PERSON_NAME]"
click at [494, 347] on div "Items / Choices Add (0) items to choice group" at bounding box center [558, 342] width 434 height 21
click at [743, 129] on span "Add New" at bounding box center [742, 124] width 46 height 14
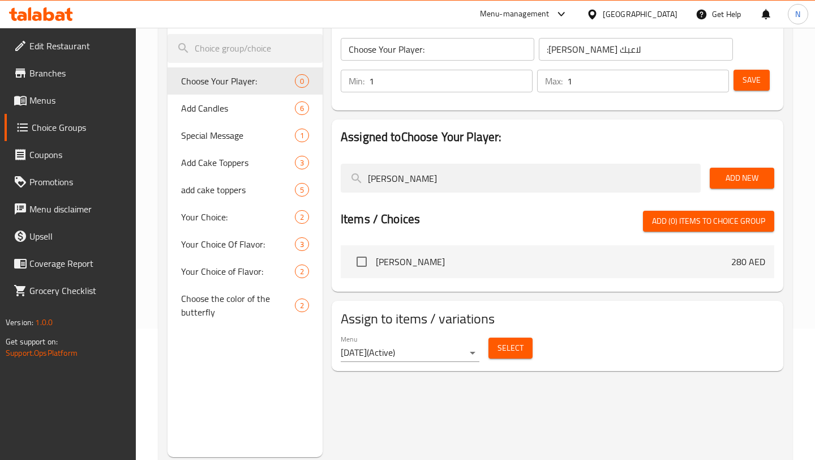
scroll to position [56, 0]
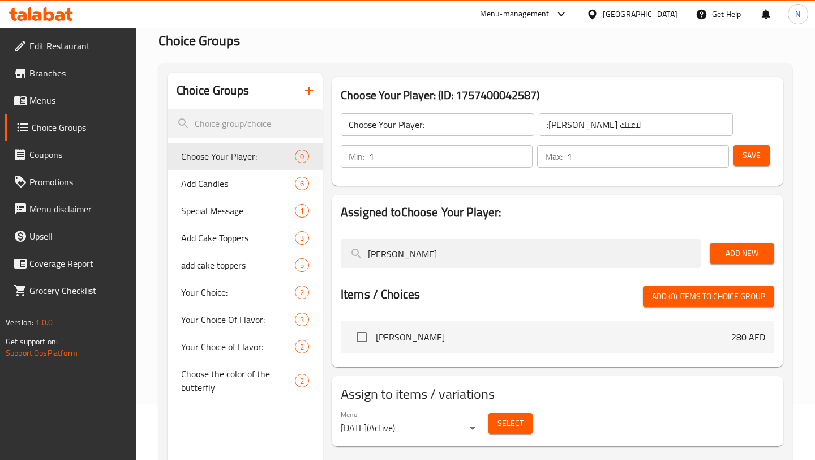
click at [611, 255] on input "[PERSON_NAME]" at bounding box center [521, 253] width 360 height 29
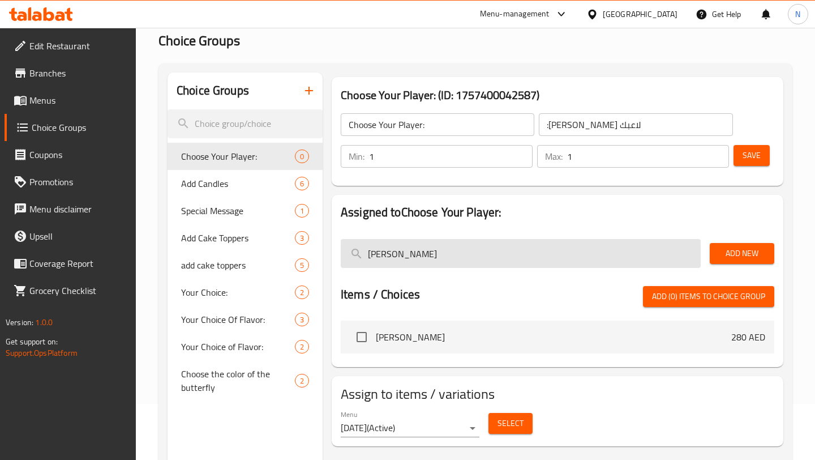
click at [514, 267] on input "[PERSON_NAME]" at bounding box center [521, 253] width 360 height 29
click at [392, 258] on input "[PERSON_NAME]" at bounding box center [521, 253] width 360 height 29
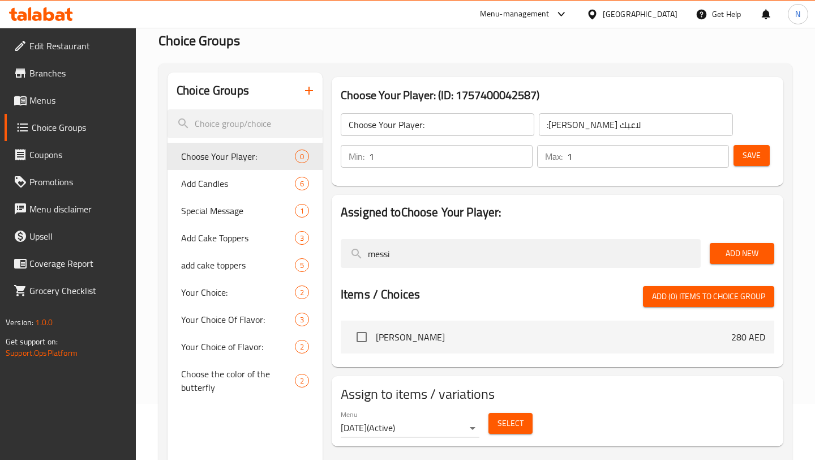
type input "messi"
click at [729, 258] on span "Add New" at bounding box center [742, 253] width 46 height 14
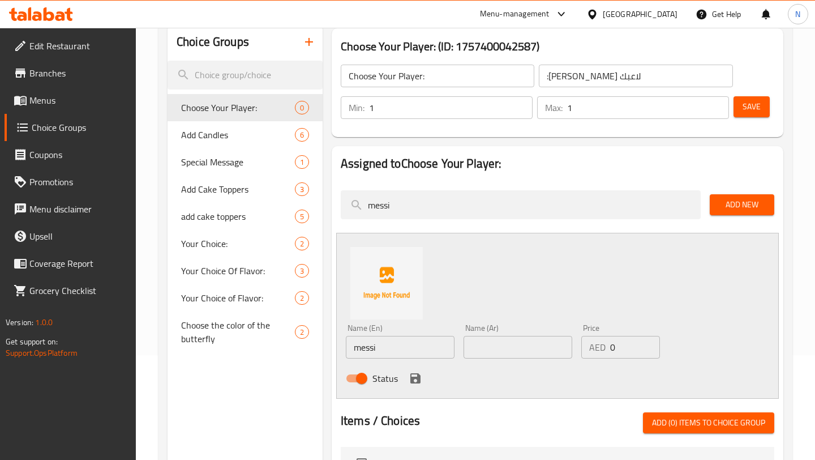
scroll to position [170, 0]
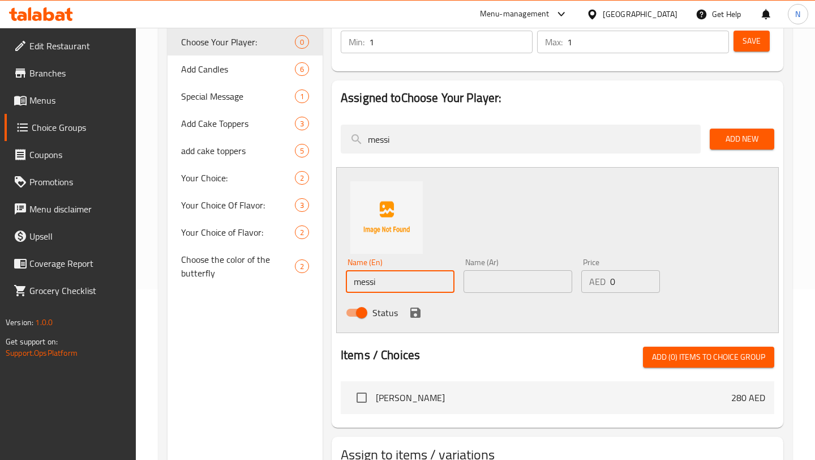
click at [359, 280] on input "messi" at bounding box center [400, 281] width 109 height 23
type input "[PERSON_NAME]"
click at [510, 281] on input "text" at bounding box center [518, 281] width 109 height 23
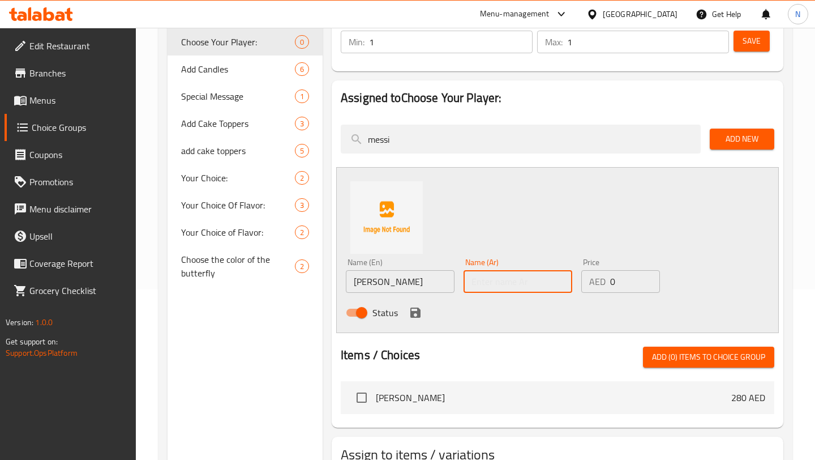
paste input "ميسي"
type input "ميسي"
click at [412, 315] on icon "save" at bounding box center [415, 312] width 10 height 10
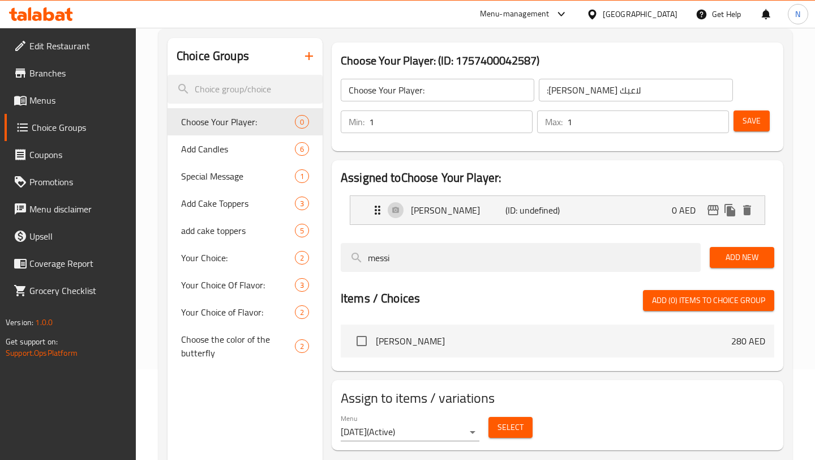
scroll to position [84, 0]
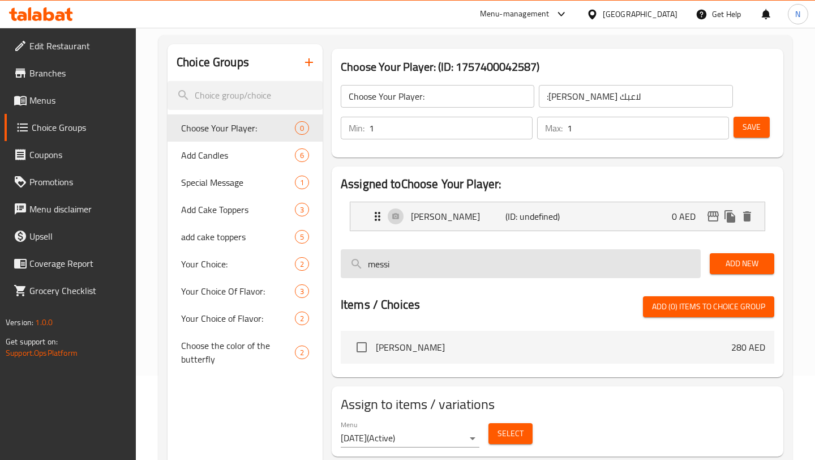
click at [640, 262] on input "messi" at bounding box center [521, 263] width 360 height 29
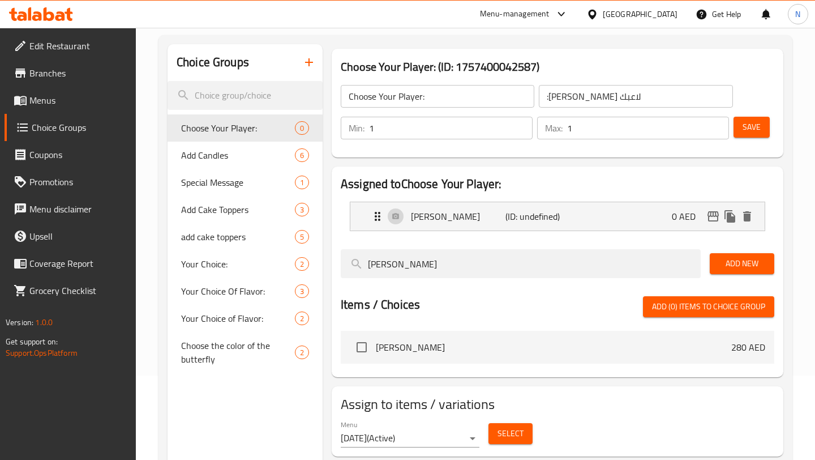
type input "[PERSON_NAME]"
click at [737, 263] on span "Add New" at bounding box center [742, 263] width 46 height 14
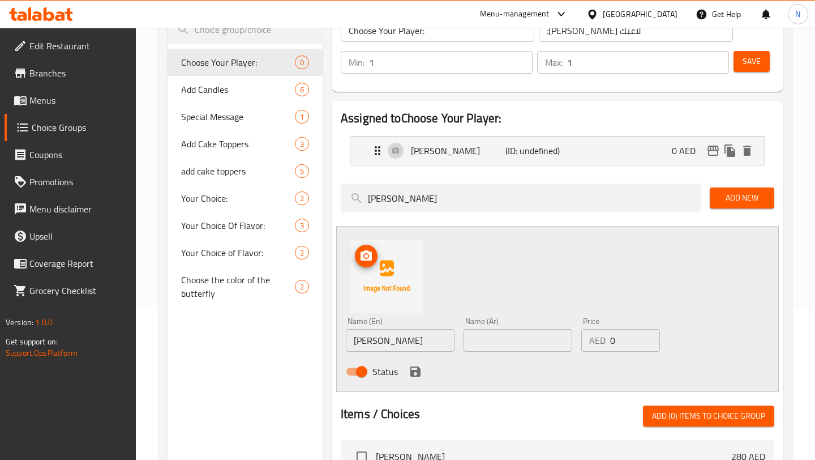
scroll to position [161, 0]
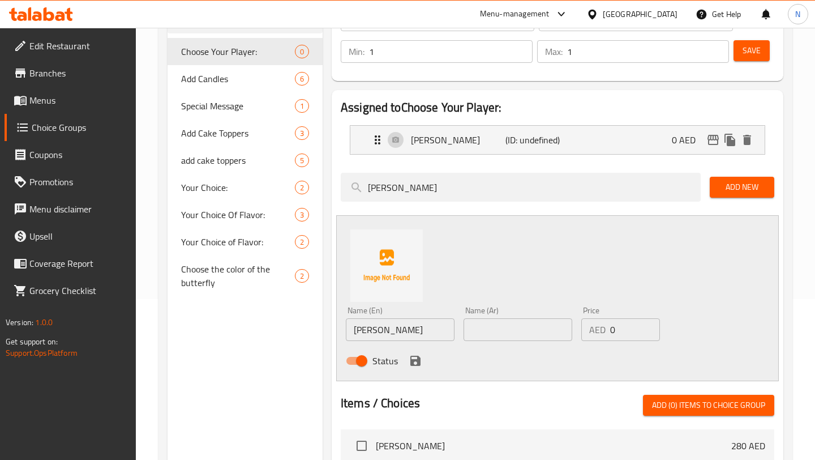
click at [427, 329] on input "[PERSON_NAME]" at bounding box center [400, 329] width 109 height 23
click at [500, 320] on input "text" at bounding box center [518, 329] width 109 height 23
paste input "رونالدو"
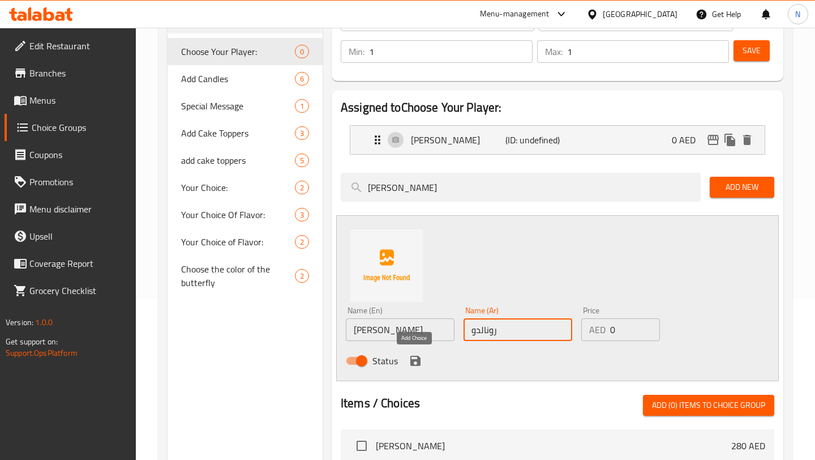
type input "رونالدو"
click at [412, 359] on icon "save" at bounding box center [415, 361] width 10 height 10
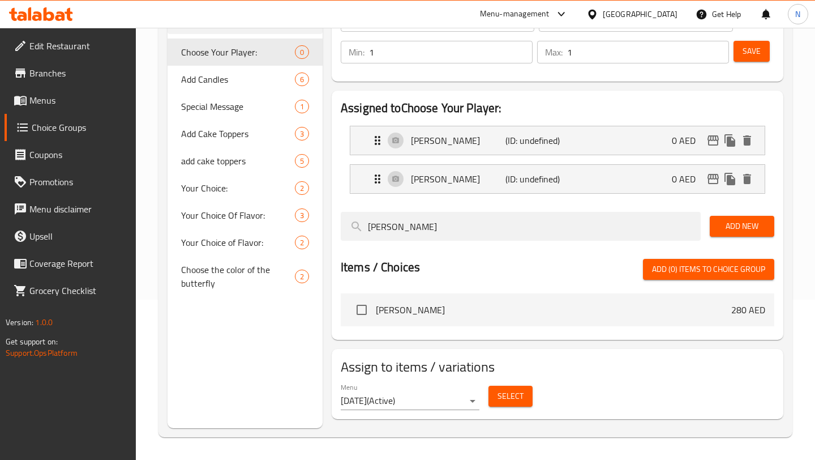
scroll to position [160, 0]
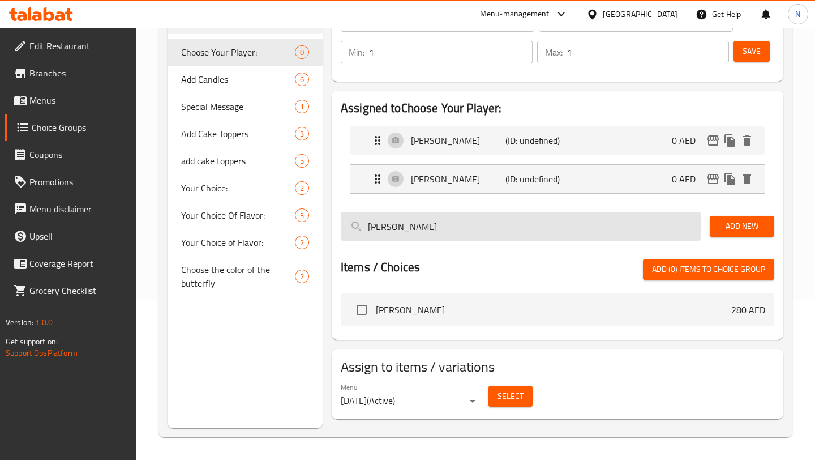
click at [649, 230] on input "[PERSON_NAME]" at bounding box center [521, 226] width 360 height 29
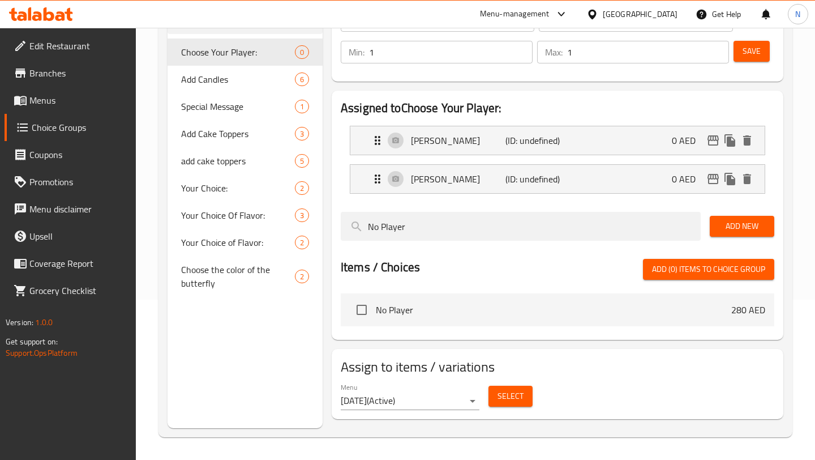
type input "No Player"
click at [752, 229] on span "Add New" at bounding box center [742, 226] width 46 height 14
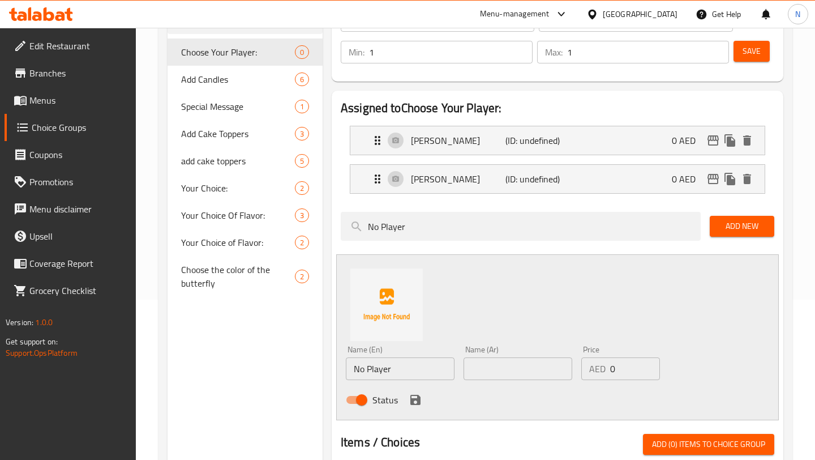
click at [498, 363] on input "text" at bounding box center [518, 368] width 109 height 23
click at [430, 371] on input "No Player" at bounding box center [400, 368] width 109 height 23
click at [489, 366] on input "text" at bounding box center [518, 368] width 109 height 23
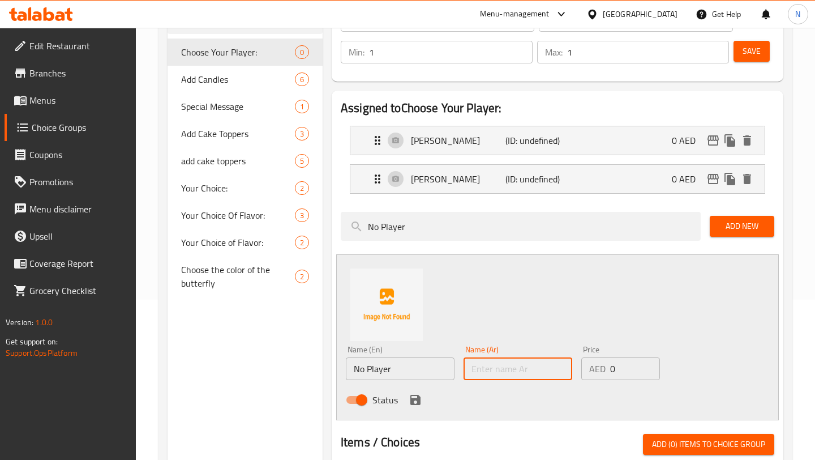
paste input "لا لاعب"
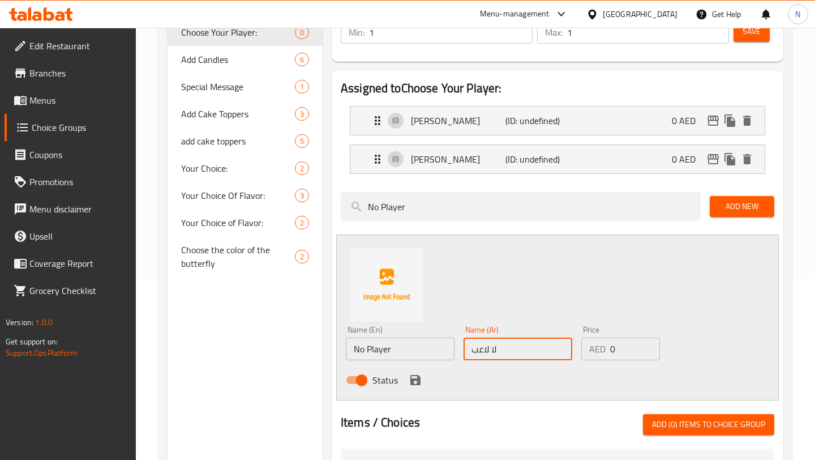
type input "لا لاعب"
click at [413, 382] on icon "save" at bounding box center [416, 380] width 14 height 14
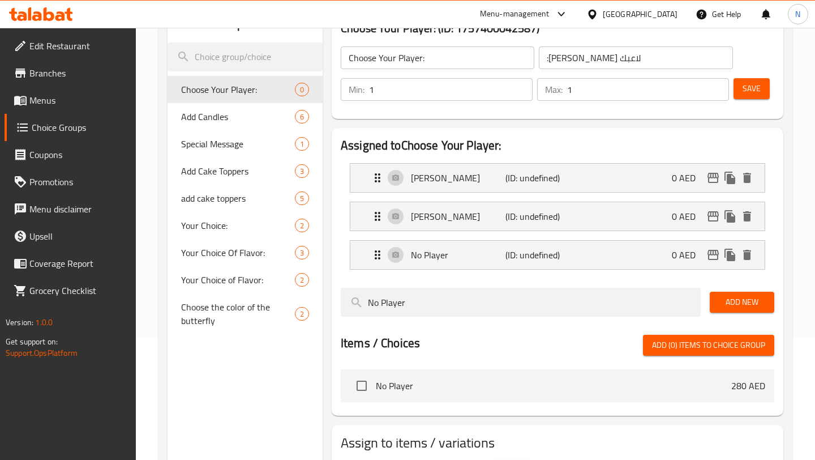
scroll to position [0, 0]
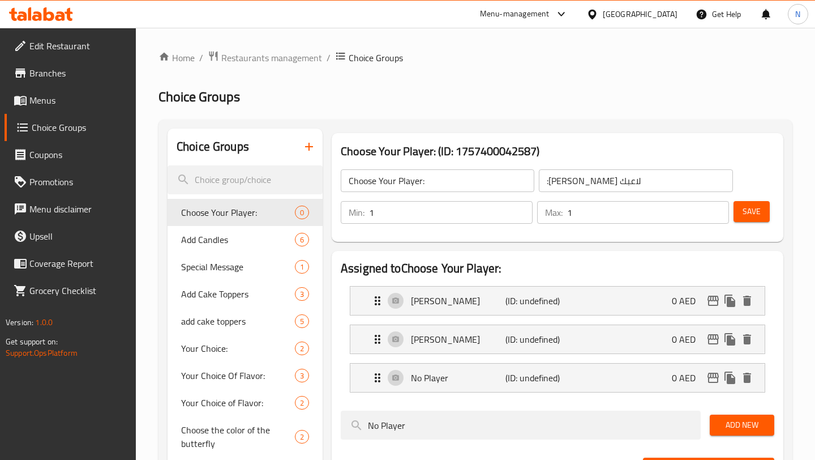
click at [748, 212] on span "Save" at bounding box center [752, 211] width 18 height 14
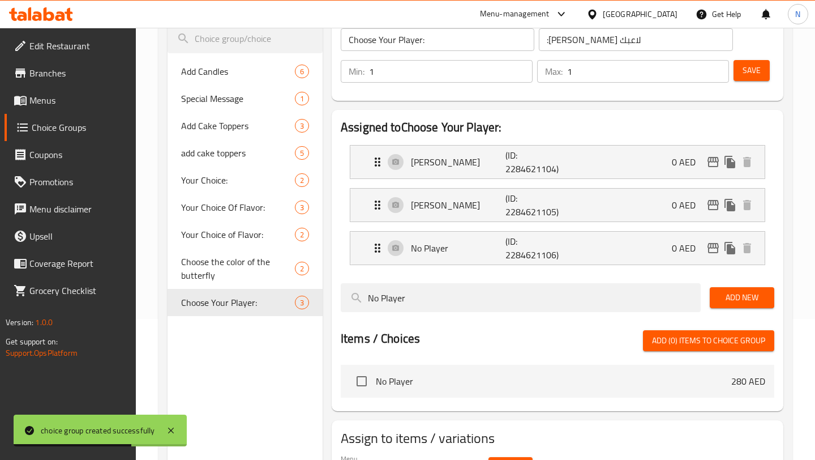
scroll to position [112, 0]
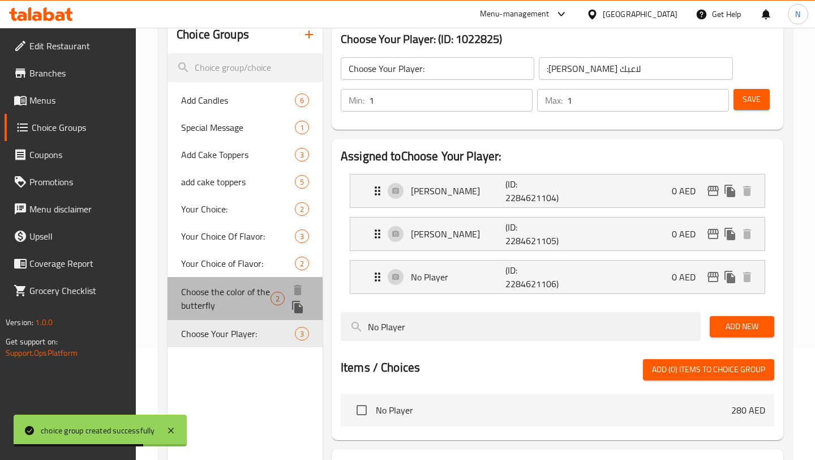
click at [223, 293] on span "Choose the color of the butterfly" at bounding box center [225, 298] width 89 height 27
type input "Choose the color of the butterfly"
type input "اختر لون الفراشة"
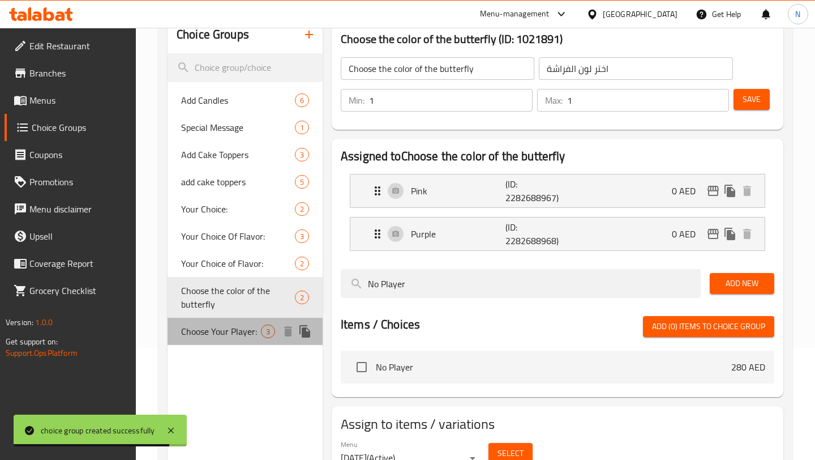
click at [228, 322] on div "Choose Your Player: 3" at bounding box center [245, 331] width 155 height 27
type input "Choose Your Player:"
type input ":[PERSON_NAME] لاعبك"
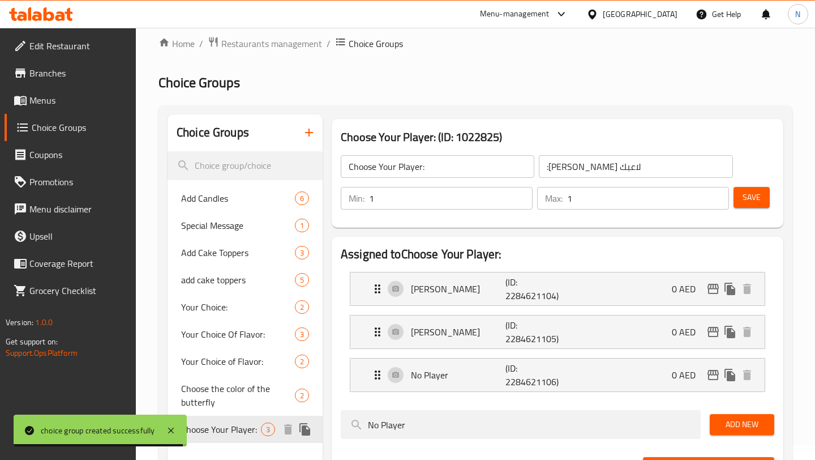
scroll to position [0, 0]
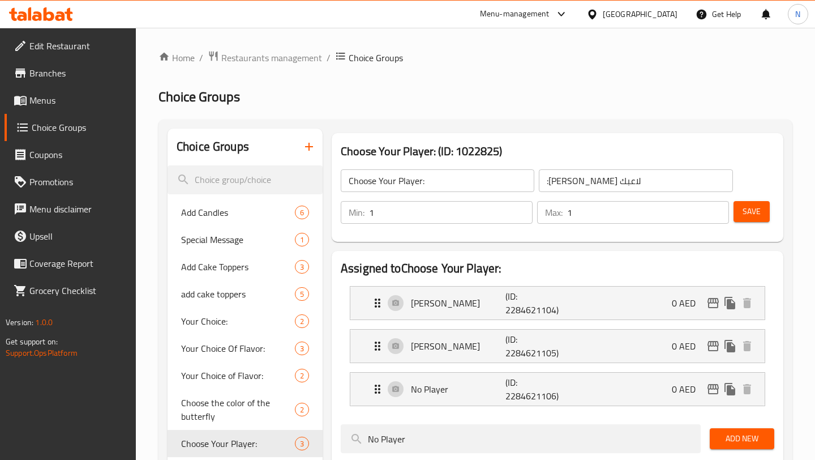
click at [70, 111] on link "Menus" at bounding box center [70, 100] width 131 height 27
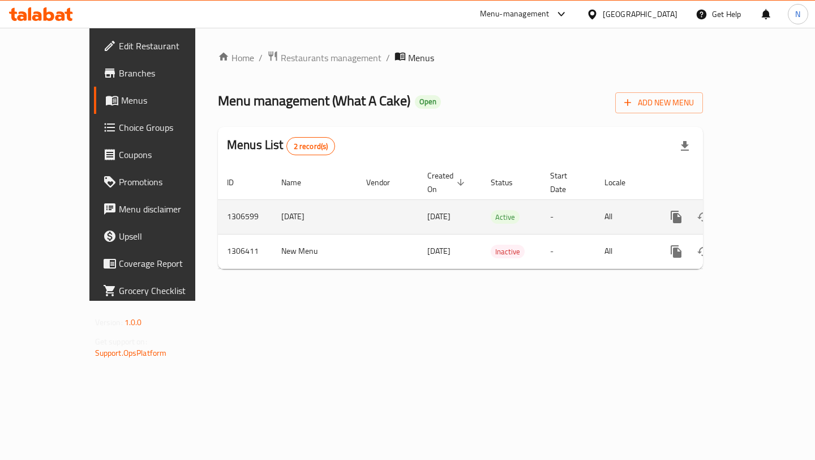
click at [357, 209] on td "enhanced table" at bounding box center [387, 216] width 61 height 35
click at [765, 210] on icon "enhanced table" at bounding box center [758, 217] width 14 height 14
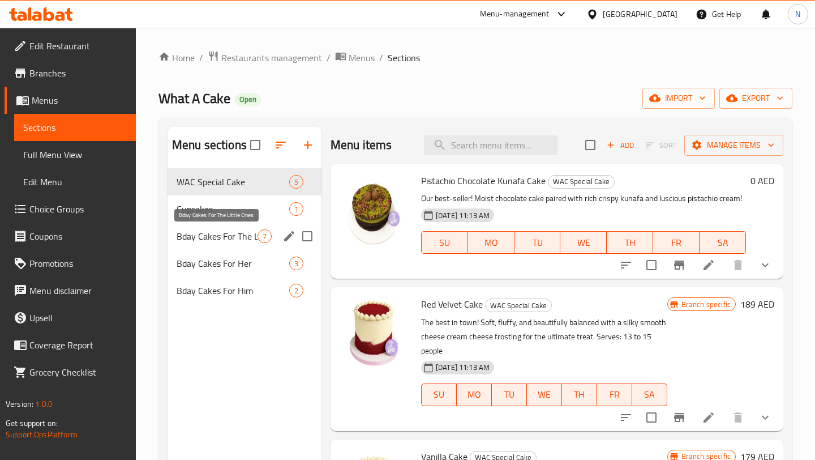
click at [223, 242] on span "Bday Cakes For The Little Ones" at bounding box center [217, 236] width 81 height 14
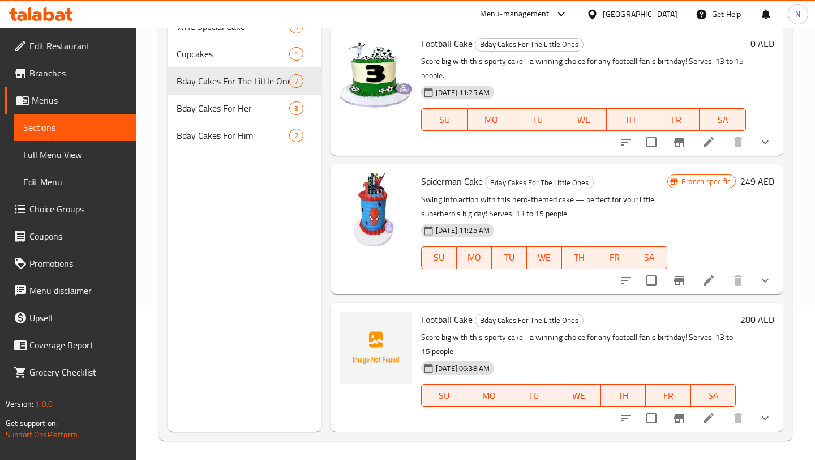
scroll to position [159, 0]
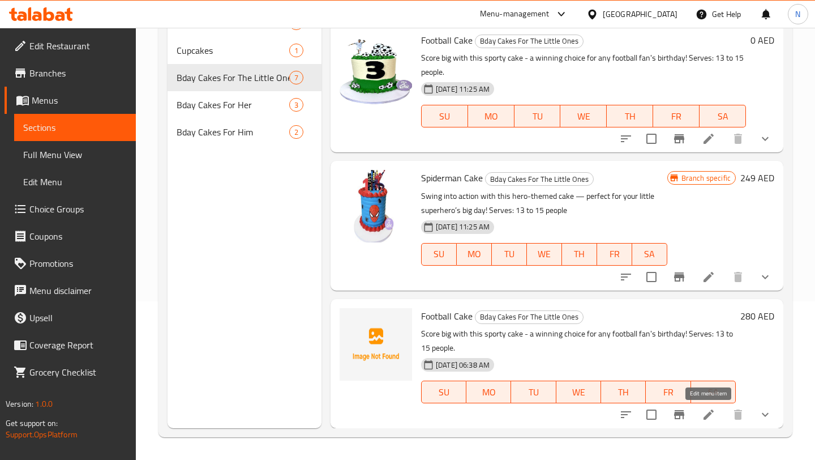
click at [713, 418] on icon at bounding box center [709, 415] width 14 height 14
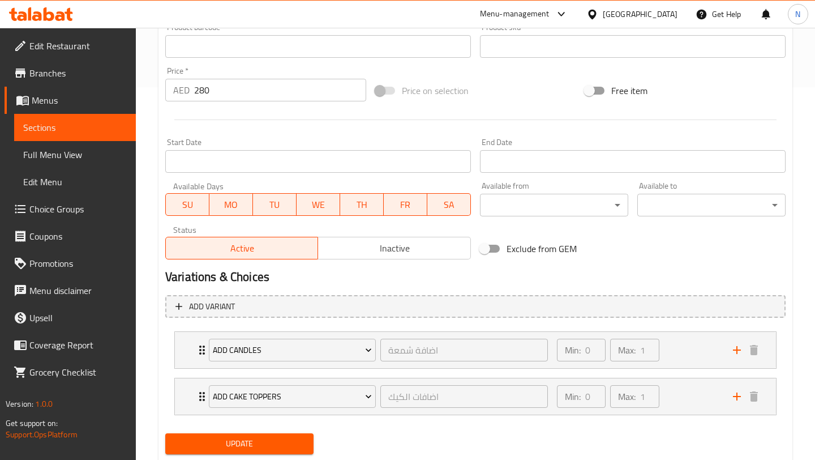
scroll to position [405, 0]
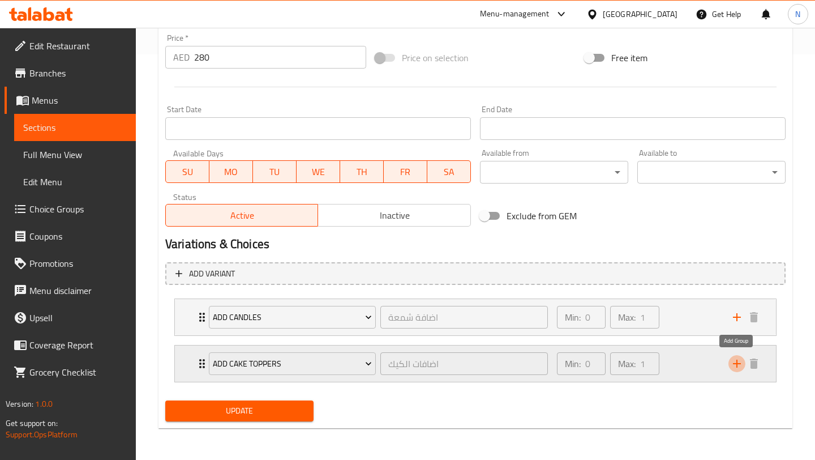
click at [739, 360] on icon "add" at bounding box center [737, 364] width 14 height 14
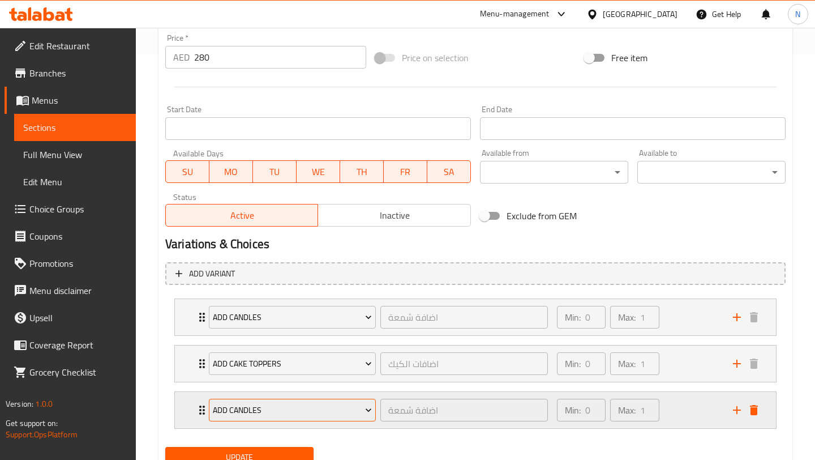
click at [363, 408] on icon "Expand" at bounding box center [368, 409] width 11 height 11
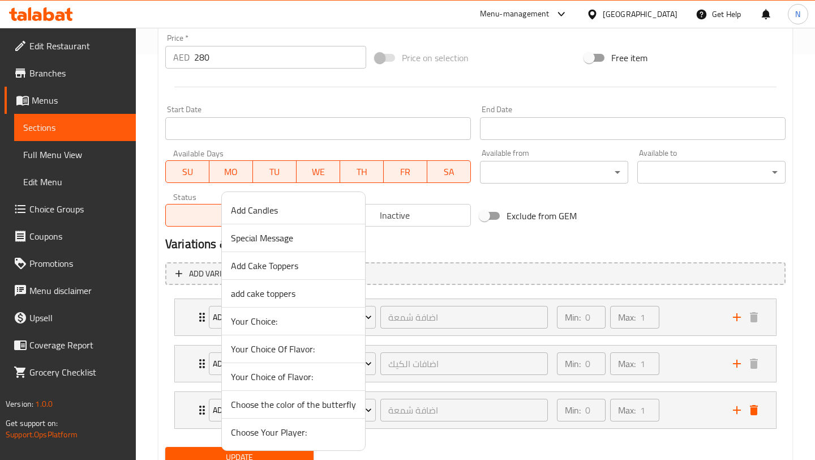
click at [297, 433] on span "Choose Your Player:" at bounding box center [293, 432] width 125 height 14
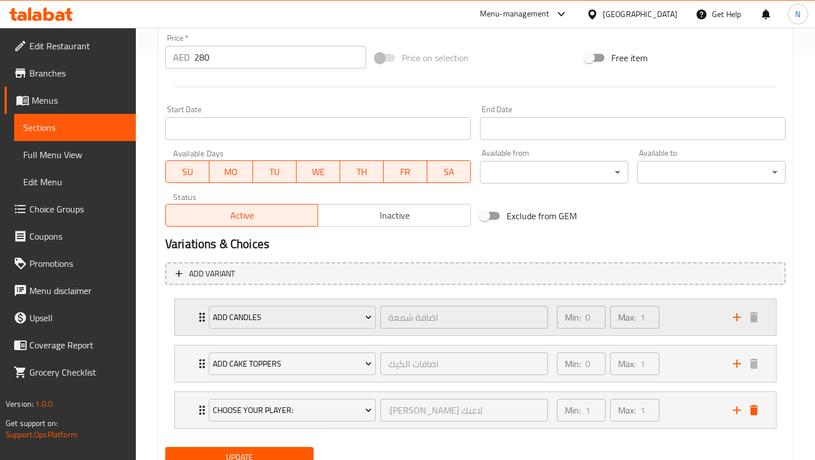
scroll to position [452, 0]
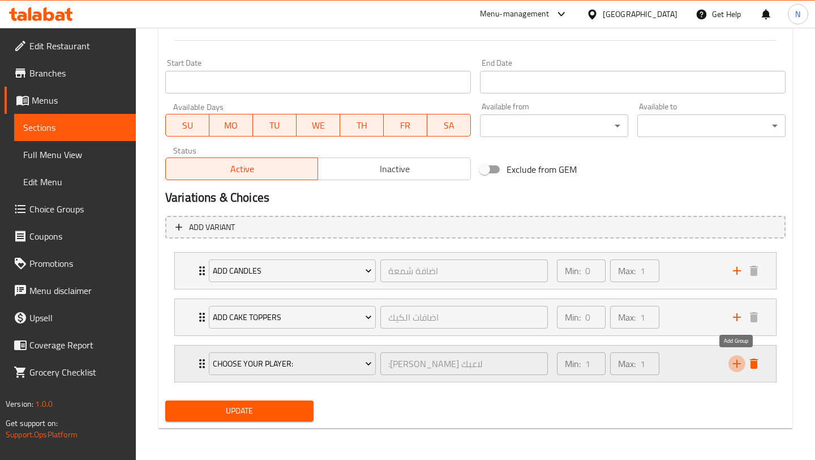
click at [737, 365] on icon "add" at bounding box center [737, 363] width 8 height 8
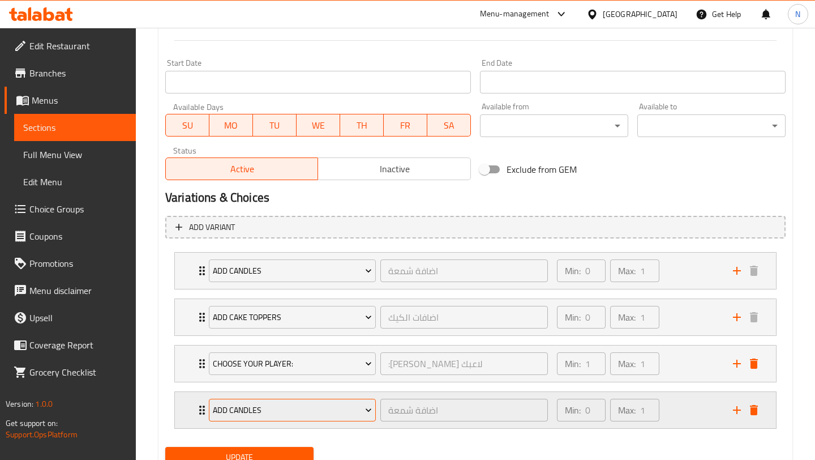
click at [342, 412] on span "Add Candles" at bounding box center [292, 410] width 159 height 14
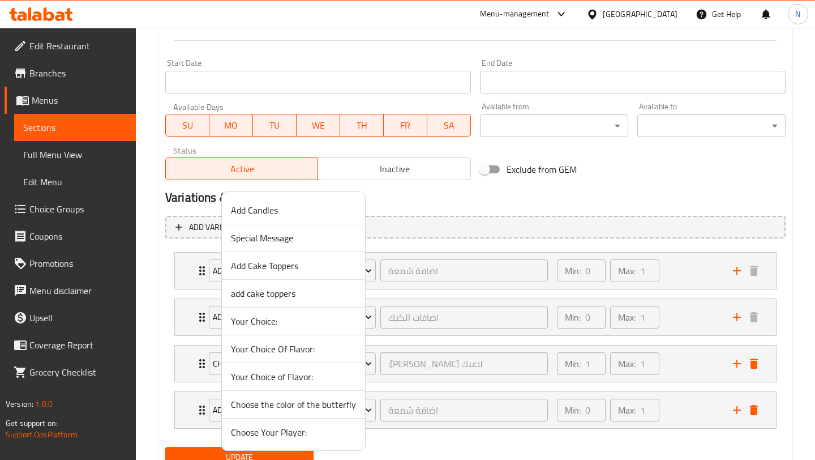
click at [332, 379] on span "Your Choice of Flavor:" at bounding box center [293, 377] width 125 height 14
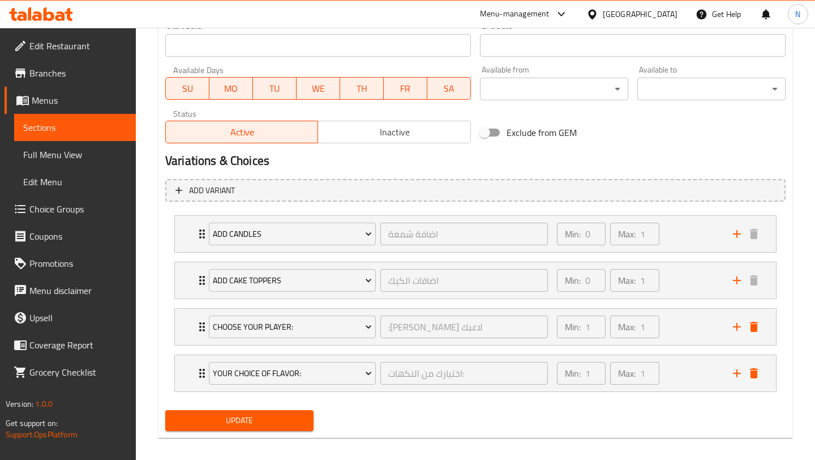
scroll to position [498, 0]
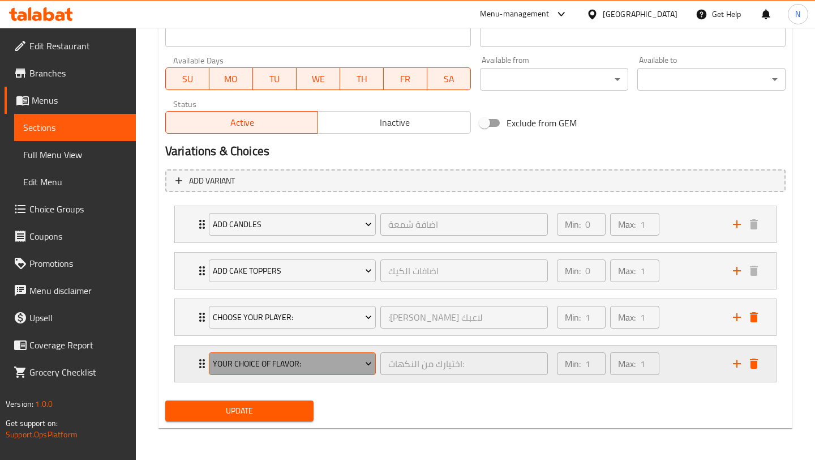
click at [362, 359] on span "Your Choice of Flavor:" at bounding box center [292, 364] width 159 height 14
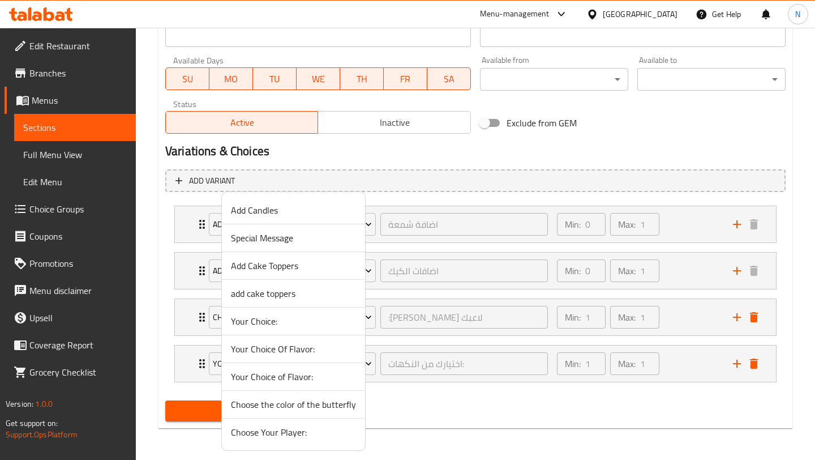
click at [416, 399] on div at bounding box center [407, 230] width 815 height 460
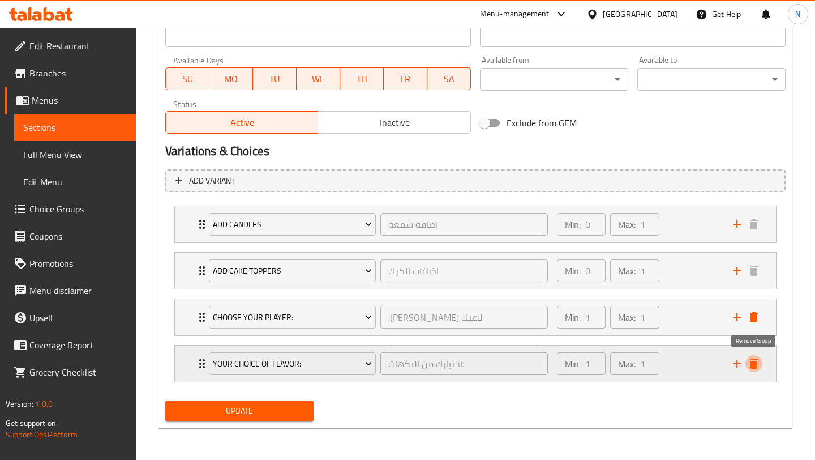
click at [750, 365] on icon "delete" at bounding box center [754, 364] width 14 height 14
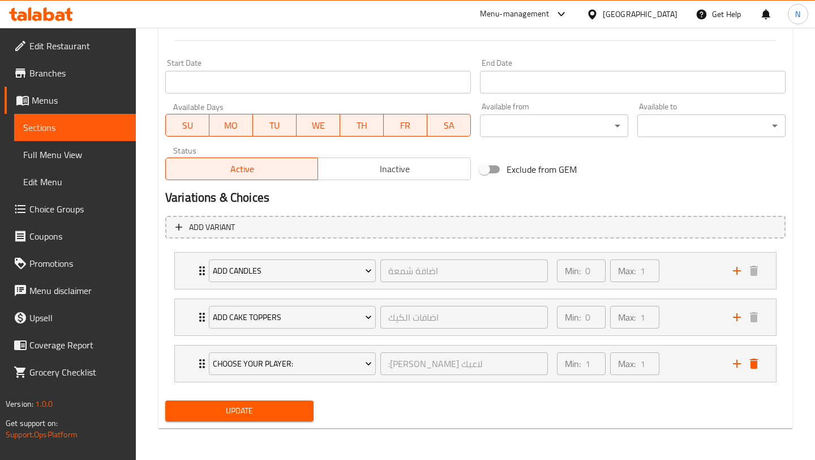
click at [293, 416] on span "Update" at bounding box center [239, 411] width 130 height 14
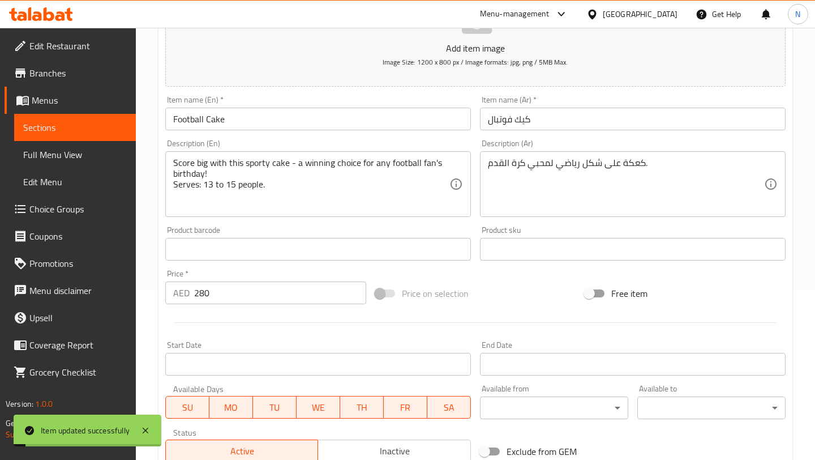
scroll to position [0, 0]
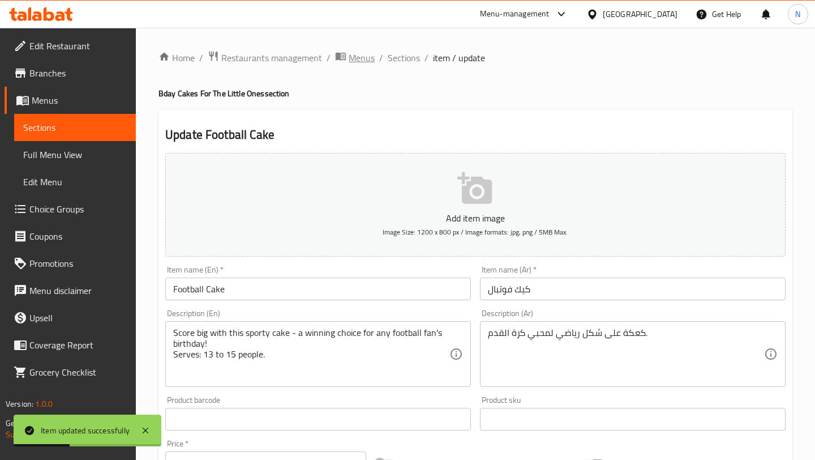
click at [372, 57] on span "Menus" at bounding box center [362, 58] width 26 height 14
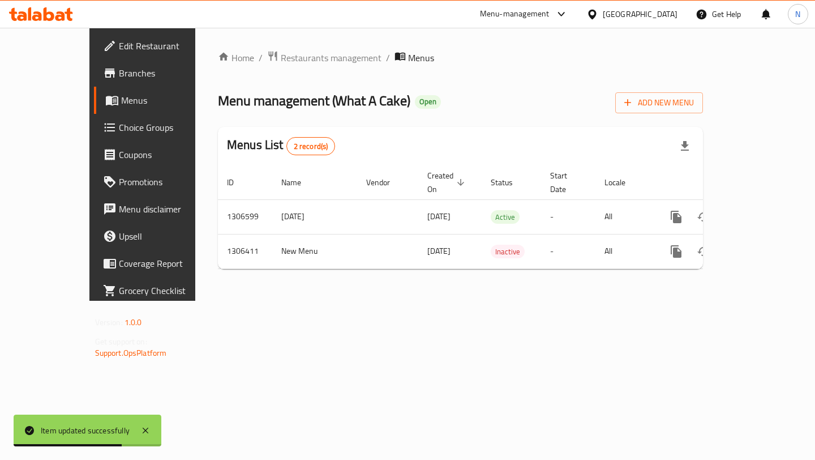
click at [119, 126] on span "Choice Groups" at bounding box center [167, 128] width 97 height 14
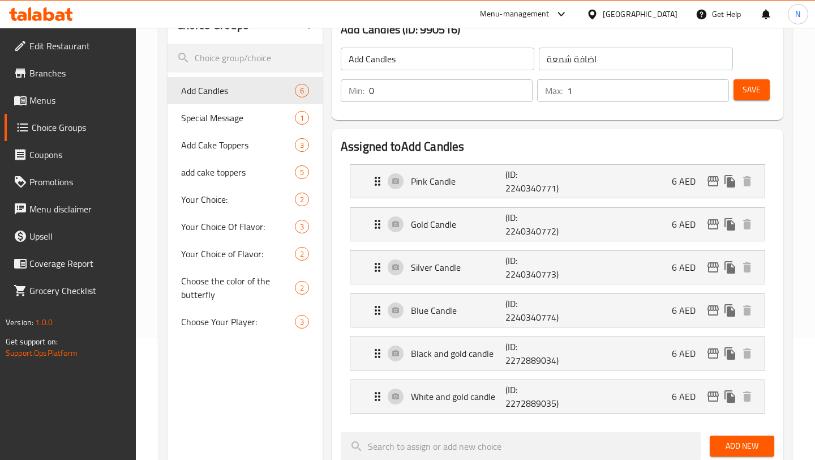
scroll to position [101, 0]
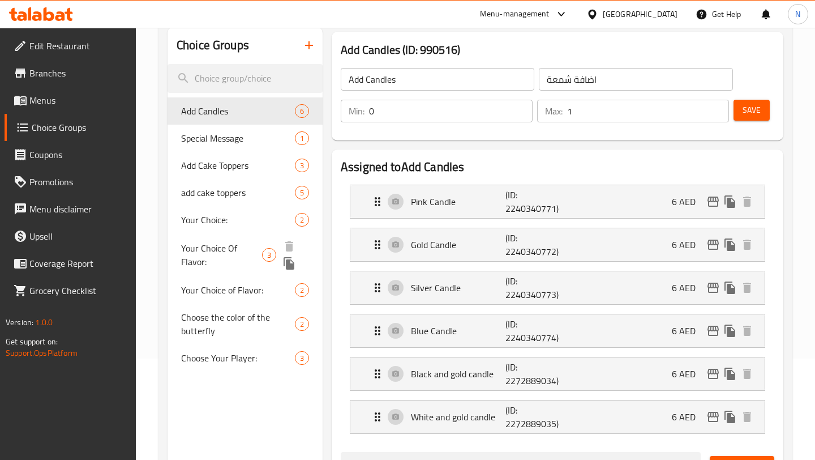
click at [229, 252] on span "Your Choice Of Flavor:" at bounding box center [221, 254] width 81 height 27
type input "Your Choice Of Flavor:"
type input "اختيارك للنكهة:"
type input "1"
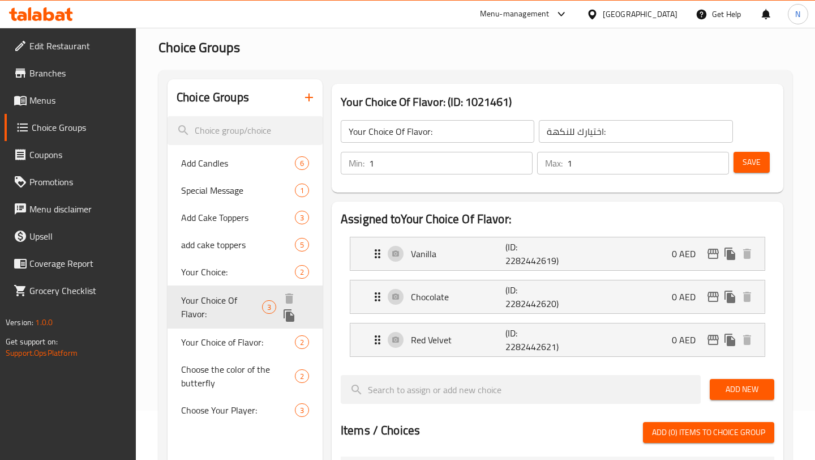
scroll to position [36, 0]
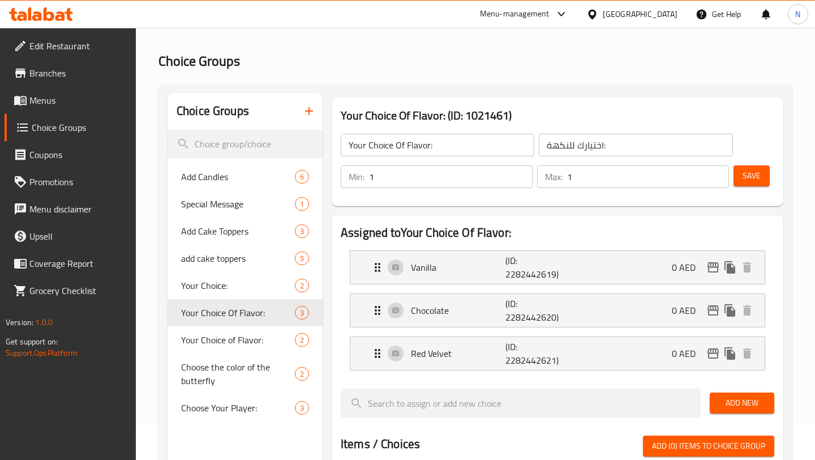
click at [404, 146] on input "Your Choice Of Flavor:" at bounding box center [438, 145] width 194 height 23
type input "Your Choice Of Cupcake Flavor:"
click at [745, 173] on span "Save" at bounding box center [752, 176] width 18 height 14
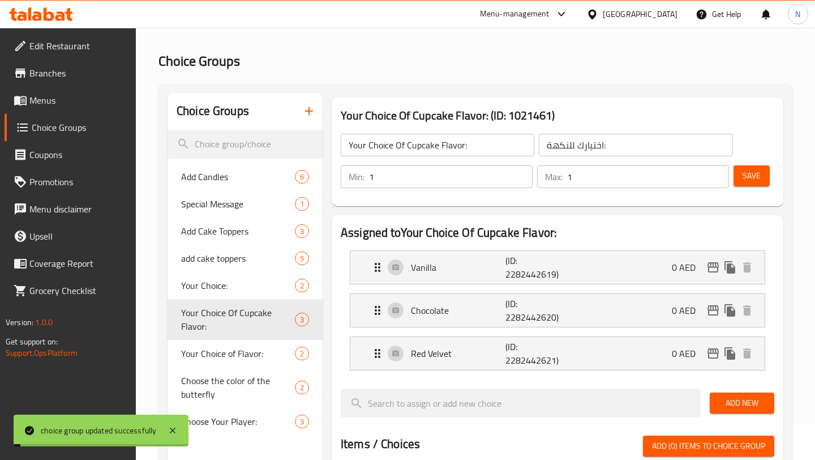
click at [67, 100] on span "Menus" at bounding box center [77, 100] width 97 height 14
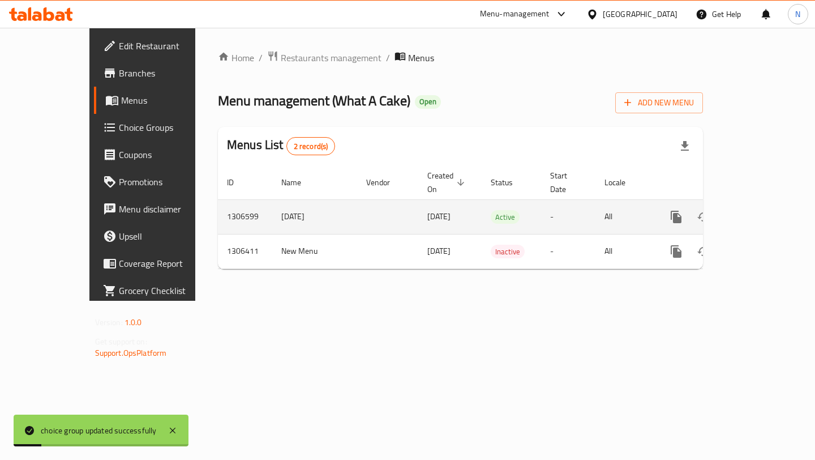
click at [357, 204] on td "enhanced table" at bounding box center [387, 216] width 61 height 35
click at [765, 210] on icon "enhanced table" at bounding box center [758, 217] width 14 height 14
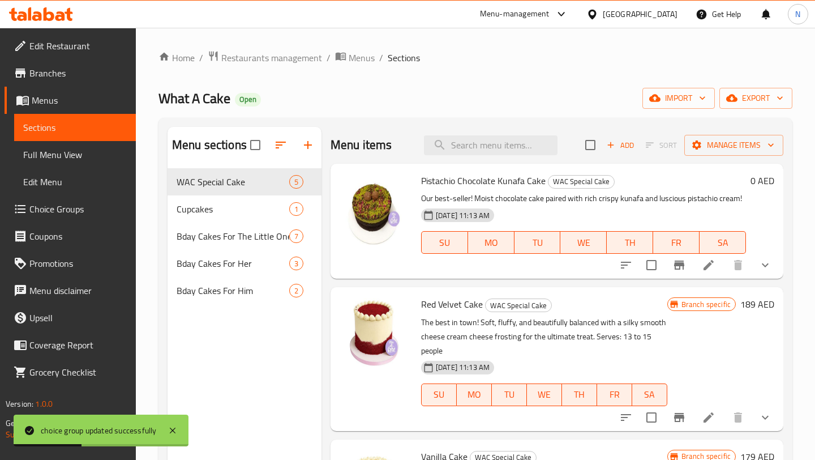
scroll to position [15, 0]
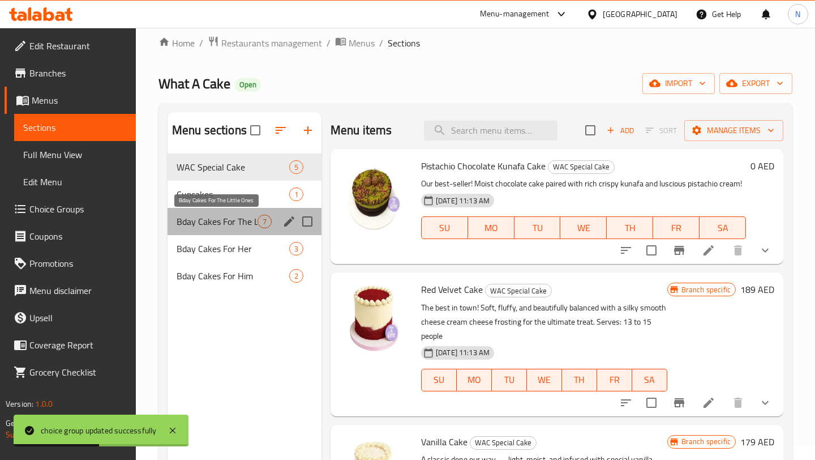
click at [243, 219] on span "Bday Cakes For The Little Ones" at bounding box center [217, 222] width 81 height 14
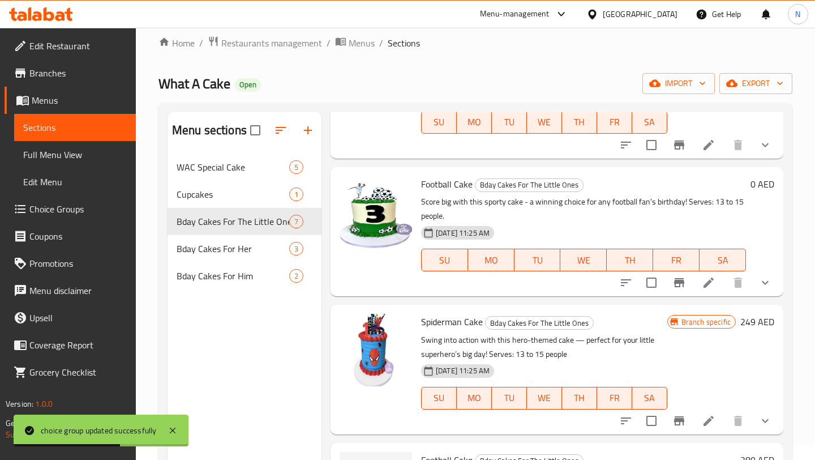
scroll to position [159, 0]
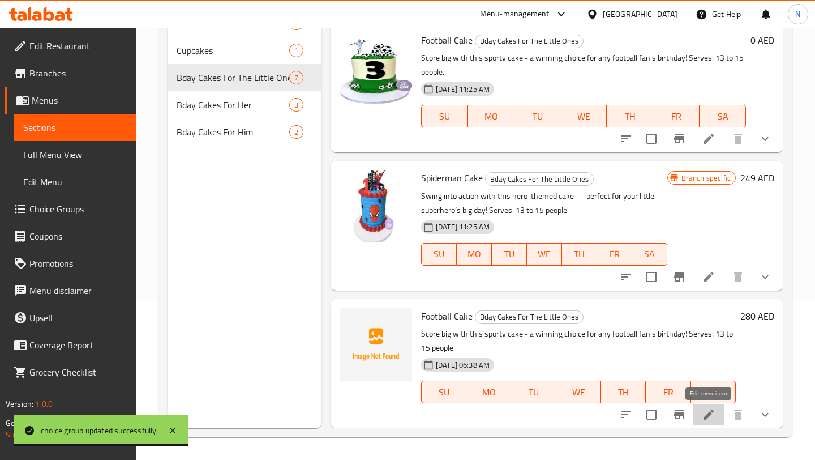
click at [713, 420] on icon at bounding box center [709, 415] width 14 height 14
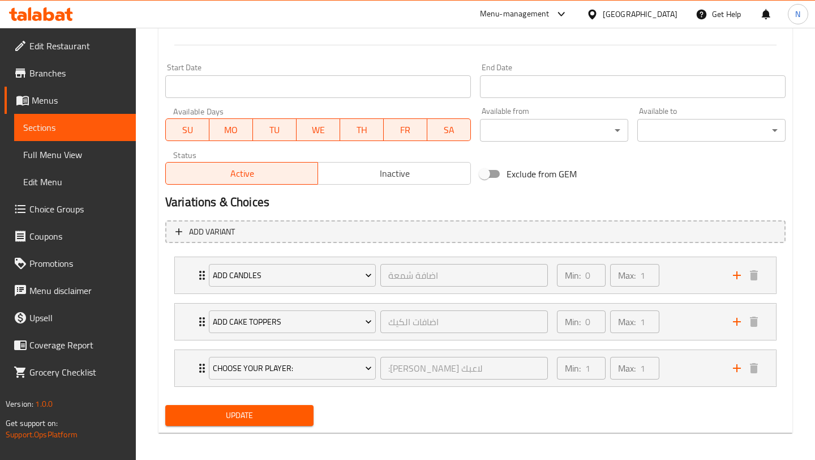
scroll to position [452, 0]
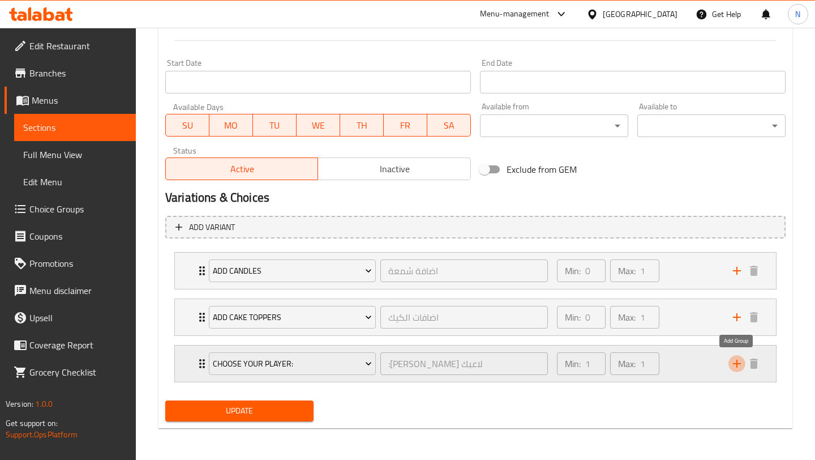
click at [738, 366] on icon "add" at bounding box center [737, 364] width 14 height 14
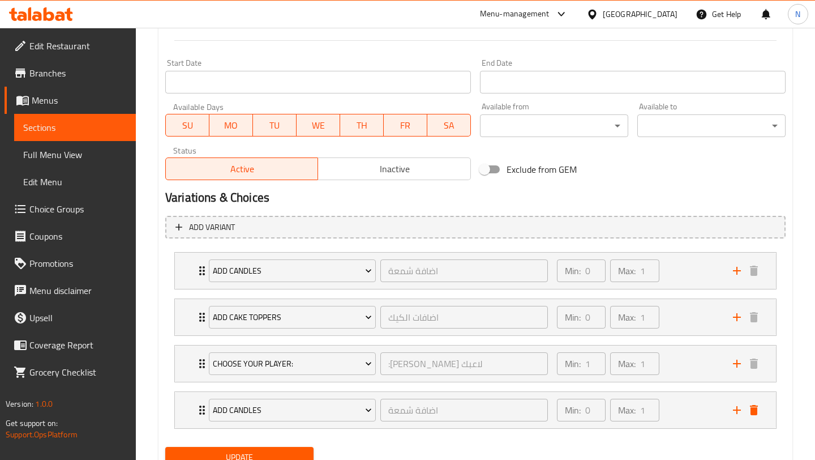
scroll to position [498, 0]
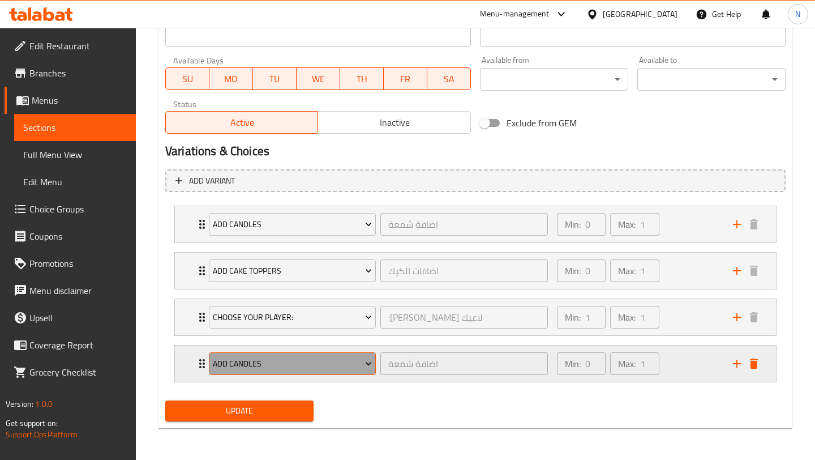
click at [362, 363] on span "Add Candles" at bounding box center [292, 364] width 159 height 14
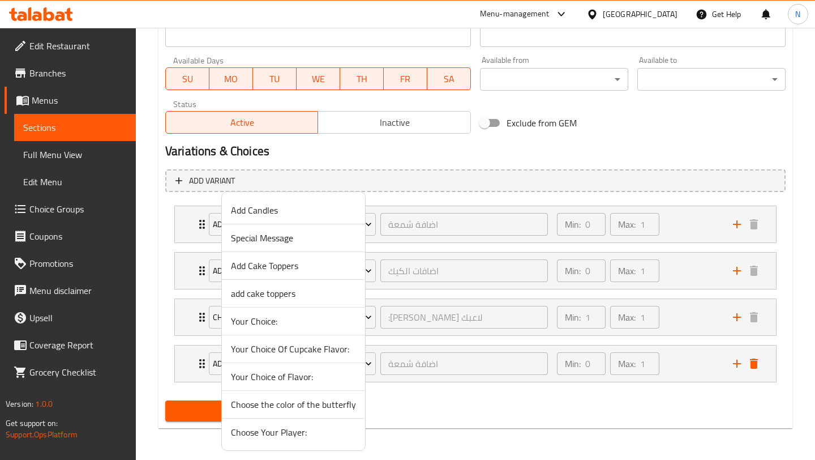
click at [319, 373] on span "Your Choice of Flavor:" at bounding box center [293, 377] width 125 height 14
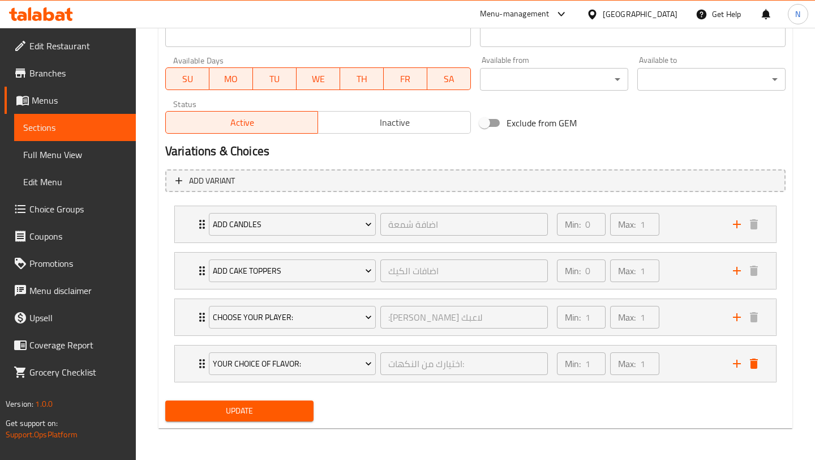
click at [272, 412] on span "Update" at bounding box center [239, 411] width 130 height 14
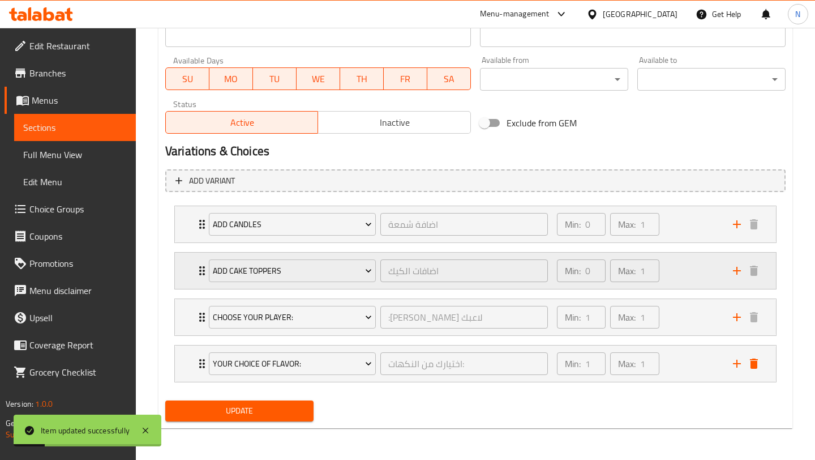
click at [577, 267] on p "Min:" at bounding box center [573, 271] width 16 height 14
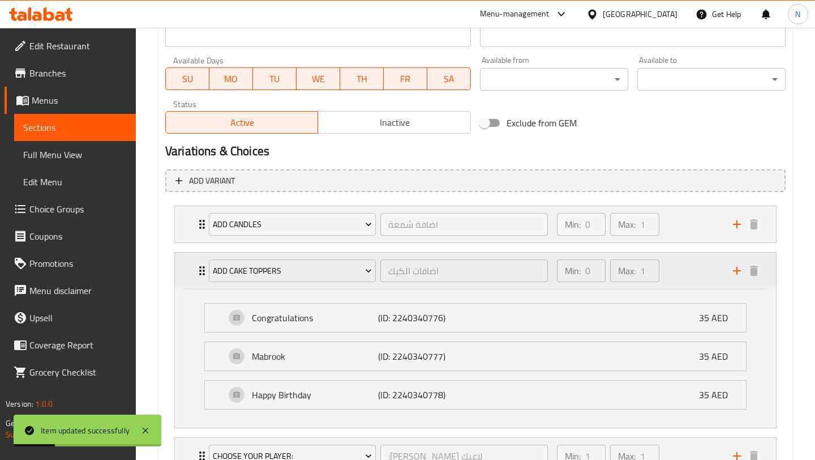
click at [584, 267] on div "Min: 0 ​" at bounding box center [581, 270] width 49 height 23
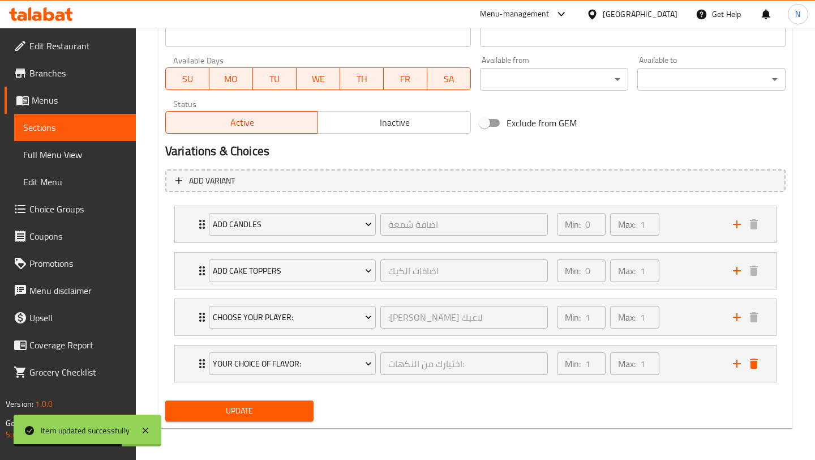
scroll to position [0, 0]
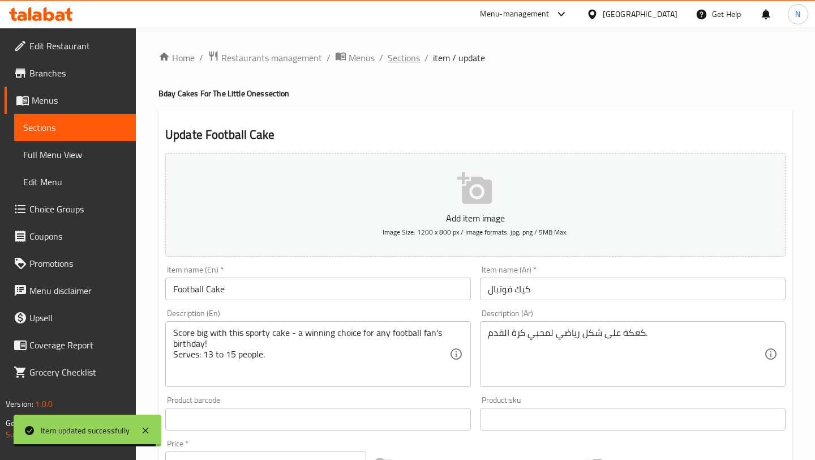
click at [410, 54] on span "Sections" at bounding box center [404, 58] width 32 height 14
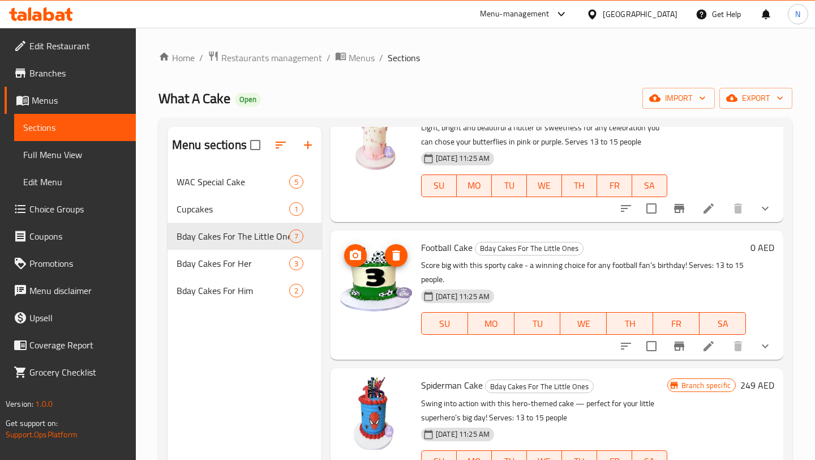
scroll to position [533, 0]
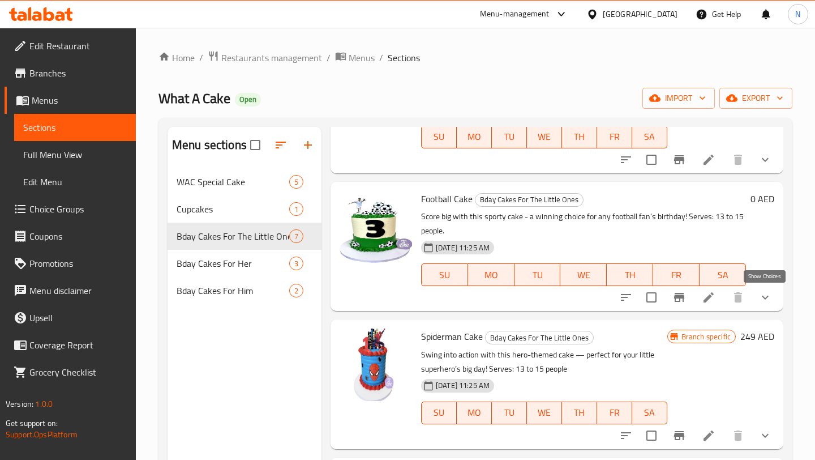
click at [767, 293] on icon "show more" at bounding box center [766, 297] width 14 height 14
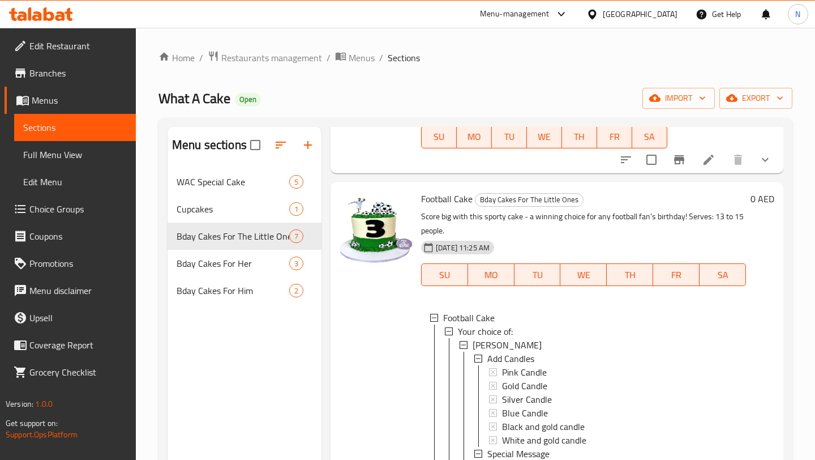
click at [764, 292] on div "0 AED" at bounding box center [760, 384] width 28 height 387
click at [517, 232] on p "Score big with this sporty cake - a winning choice for any football fan's birth…" at bounding box center [583, 223] width 325 height 28
click at [225, 233] on span "Bday Cakes For The Little Ones" at bounding box center [217, 236] width 81 height 14
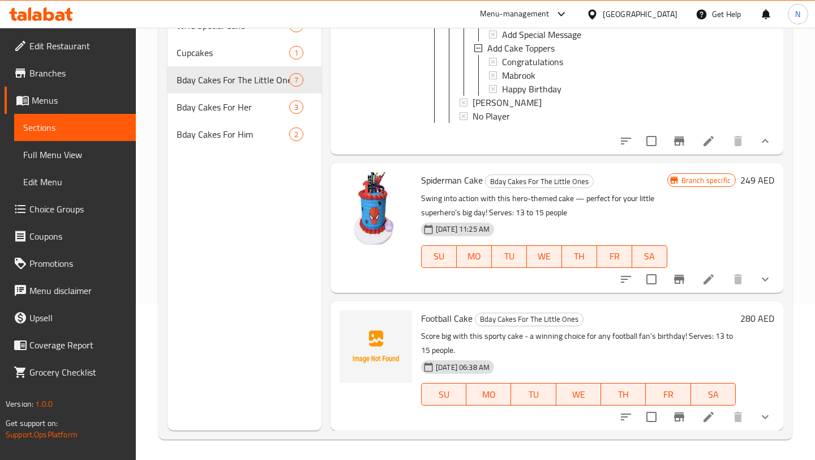
scroll to position [159, 0]
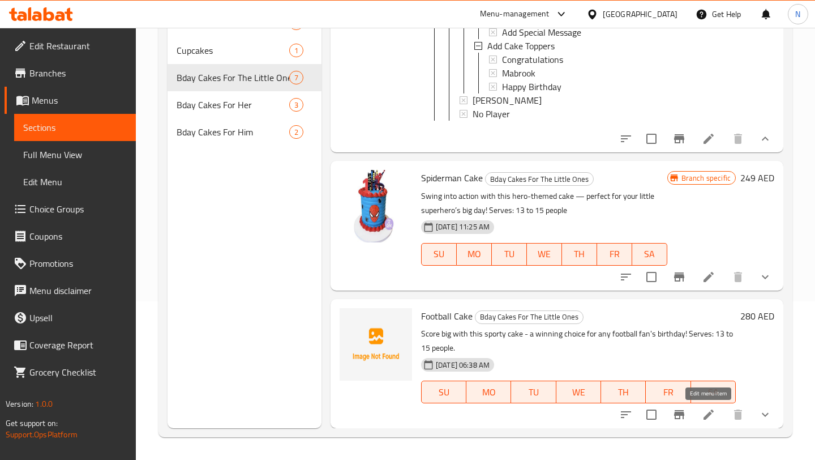
click at [708, 411] on icon at bounding box center [709, 415] width 14 height 14
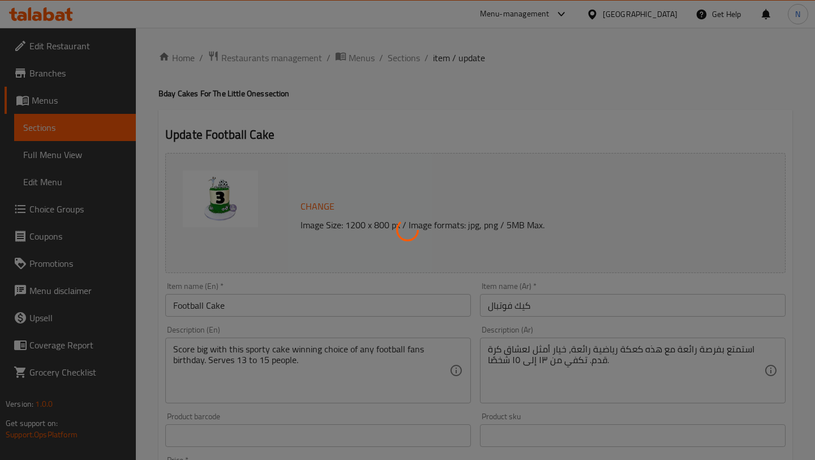
type input "اضافة شمعة"
type input "0"
type input "1"
type input "اضافات الكيك"
type input "0"
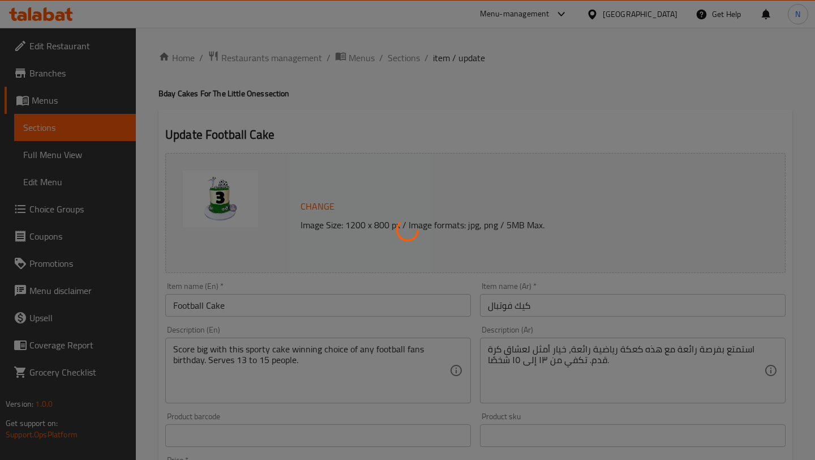
type input "1"
type input ":[PERSON_NAME] لاعبك"
type input "1"
type input "اختيارك من النكهات:"
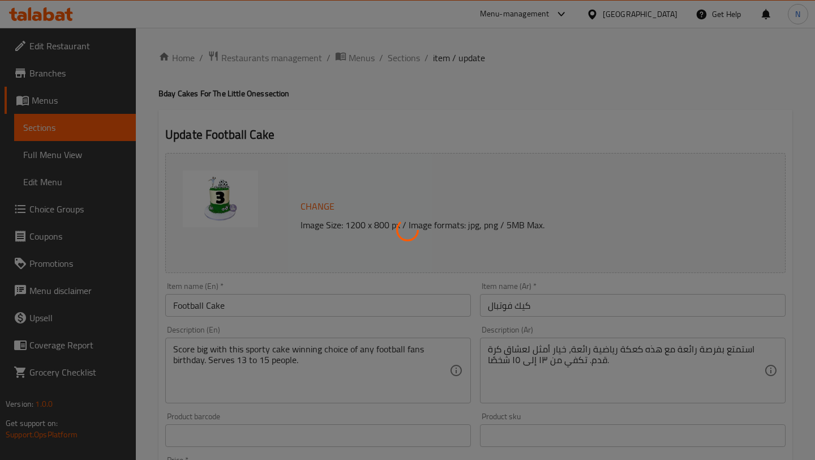
type input "1"
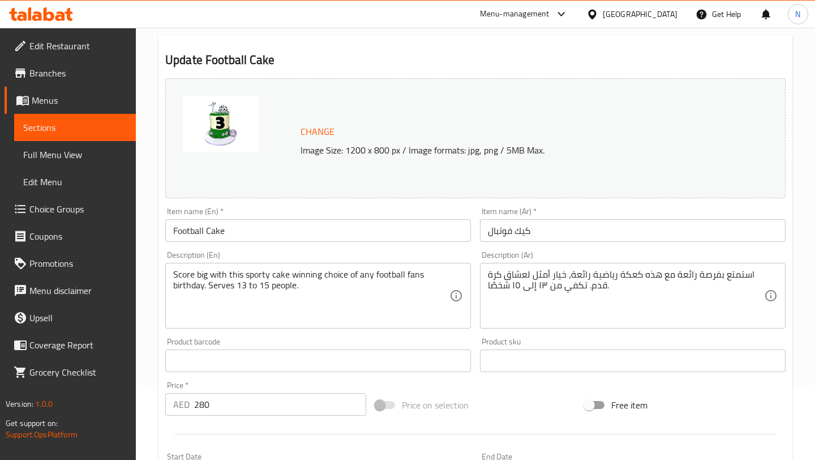
scroll to position [107, 0]
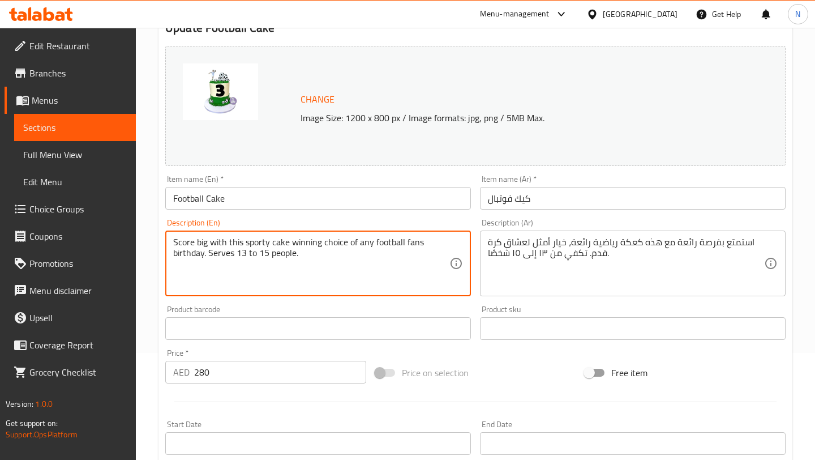
click at [209, 253] on textarea "Score big with this sporty cake winning choice of any football fans birthday. S…" at bounding box center [311, 264] width 276 height 54
click at [288, 243] on textarea "Score big with this sporty cake winning choice of any football fans birthday. S…" at bounding box center [311, 264] width 276 height 54
click at [204, 255] on textarea "Score big with this sporty cake, the winning choice of any football fans birthd…" at bounding box center [311, 264] width 276 height 54
click at [290, 241] on textarea "Score big with this sporty cake, the winning choice of any football fans birthd…" at bounding box center [311, 264] width 276 height 54
click at [300, 242] on textarea "Score big with this sporty cake! the winning choice of any football fans birthd…" at bounding box center [311, 264] width 276 height 54
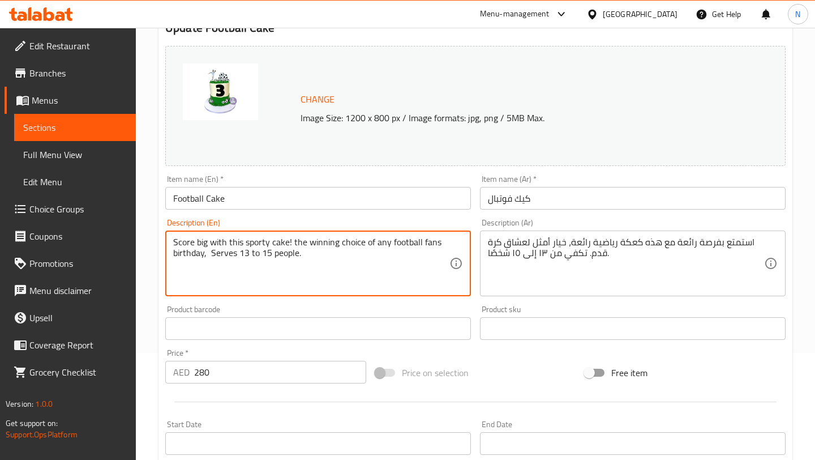
click at [300, 242] on textarea "Score big with this sporty cake! the winning choice of any football fans birthd…" at bounding box center [311, 264] width 276 height 54
click at [207, 254] on textarea "Score big with this sporty cake! The winning choice of any football fans birthd…" at bounding box center [311, 264] width 276 height 54
click at [366, 252] on textarea "Score big with this sporty cake! The winning choice of any football fans birthd…" at bounding box center [311, 264] width 276 height 54
click at [208, 254] on textarea "Score big with this sporty cake! The winning choice of any football fans birthd…" at bounding box center [311, 264] width 276 height 54
click at [387, 251] on textarea "Score big with this sporty cake! The winning choice of any football fans birthd…" at bounding box center [311, 264] width 276 height 54
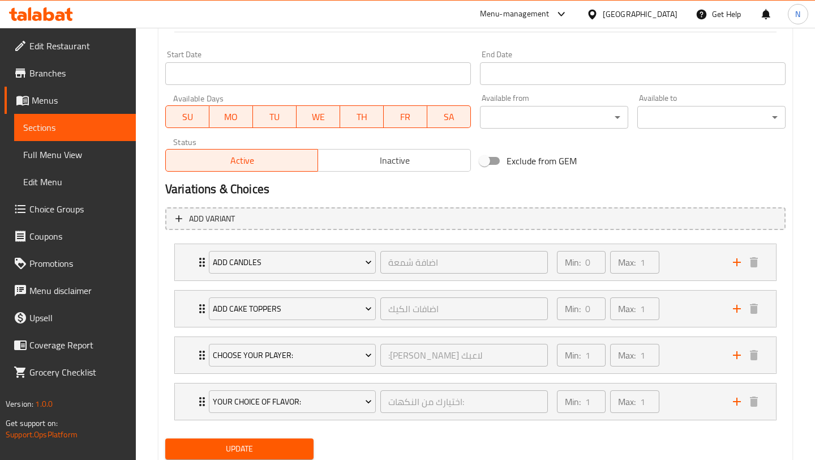
scroll to position [515, 0]
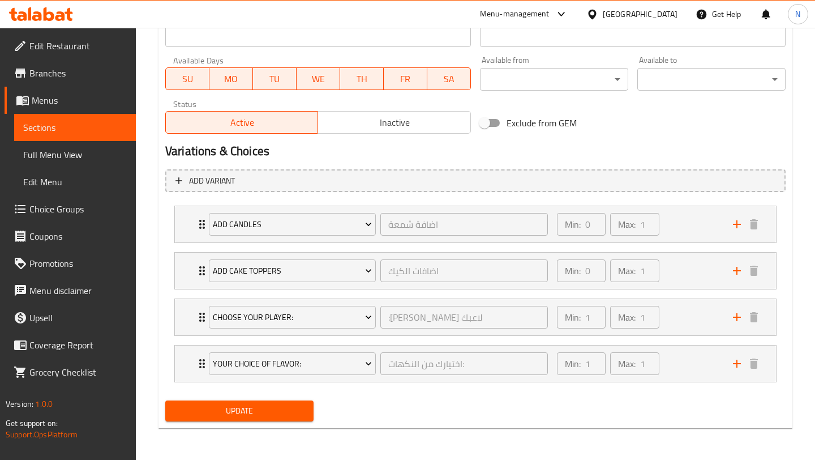
type textarea "Score big with this sporty cake! The winning choice of any football fans birthd…"
click at [267, 413] on span "Update" at bounding box center [239, 411] width 130 height 14
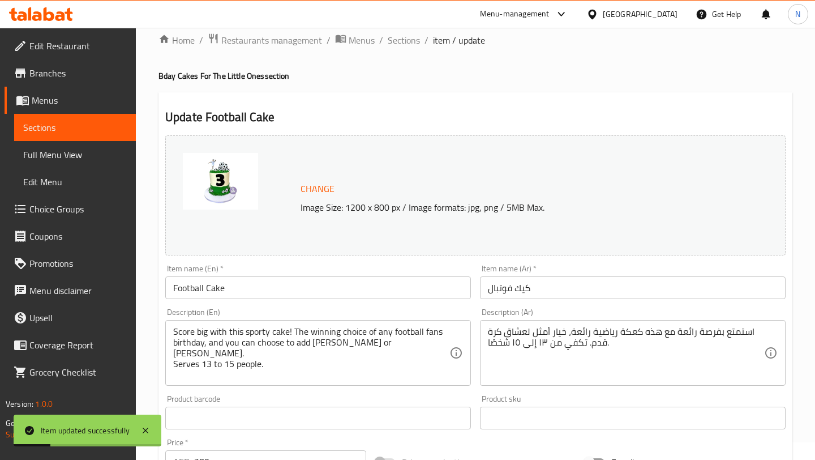
scroll to position [0, 0]
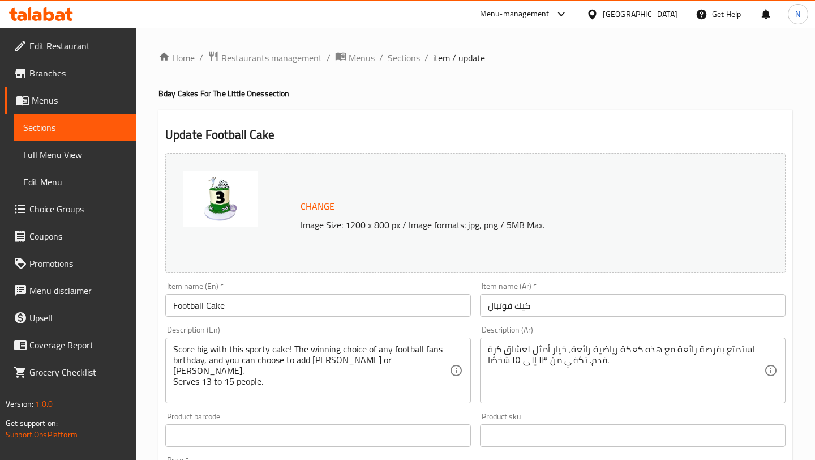
click at [407, 57] on span "Sections" at bounding box center [404, 58] width 32 height 14
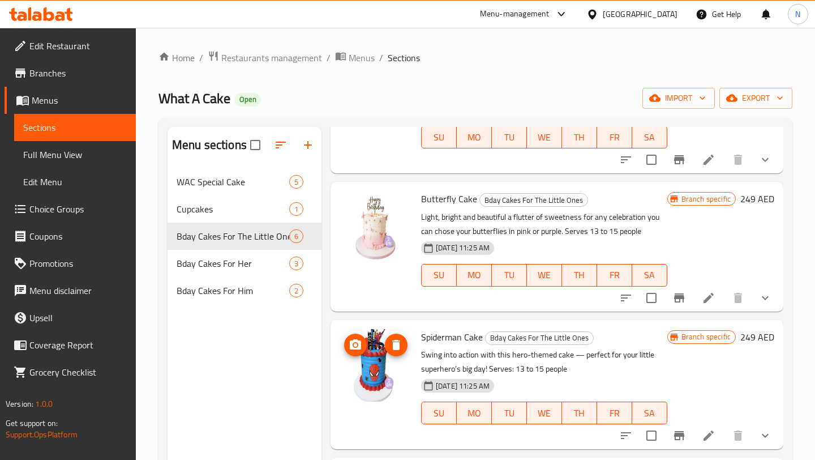
scroll to position [159, 0]
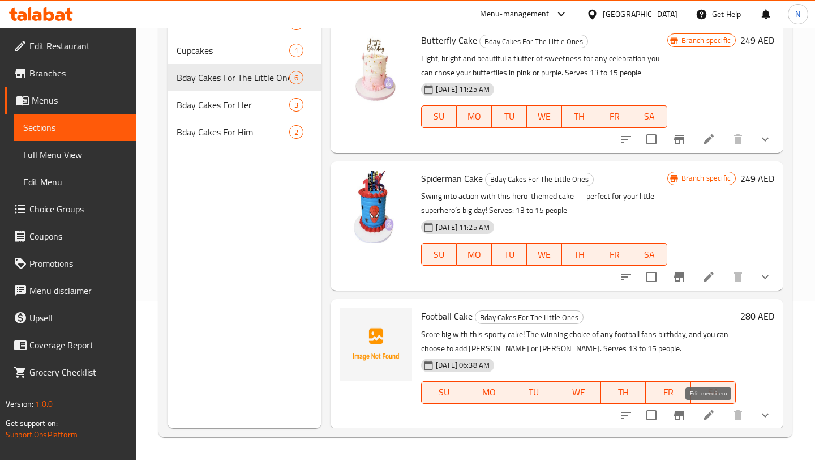
click at [705, 413] on icon at bounding box center [709, 415] width 14 height 14
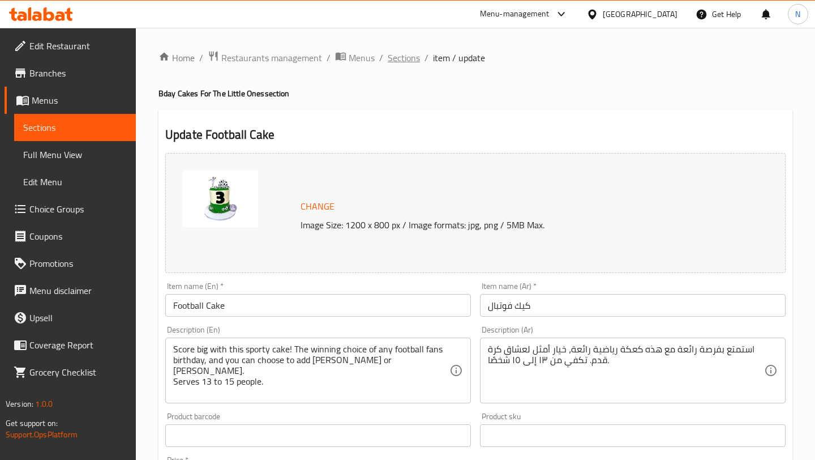
click at [399, 65] on span "Sections" at bounding box center [404, 58] width 32 height 14
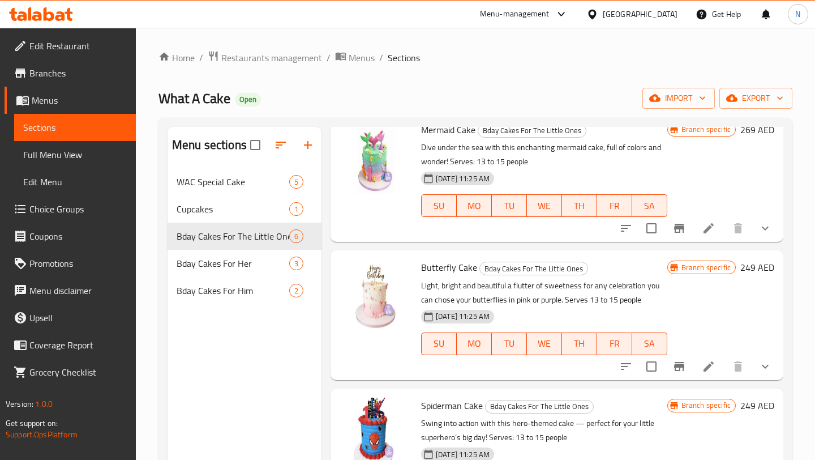
scroll to position [395, 0]
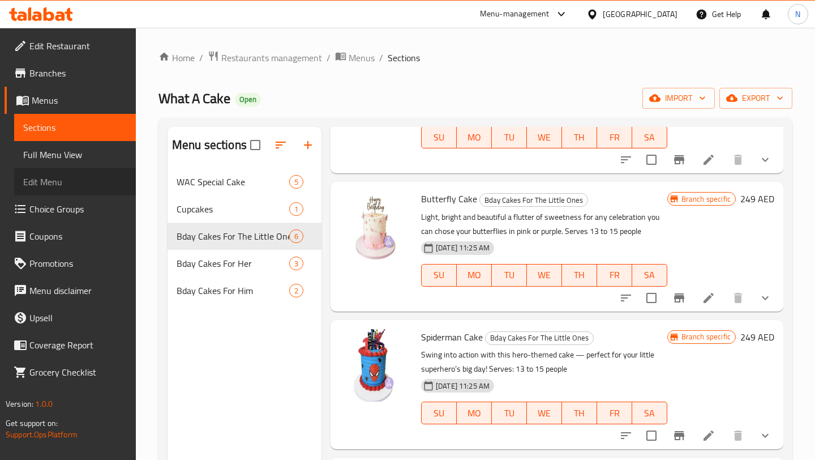
click at [88, 177] on span "Edit Menu" at bounding box center [75, 182] width 104 height 14
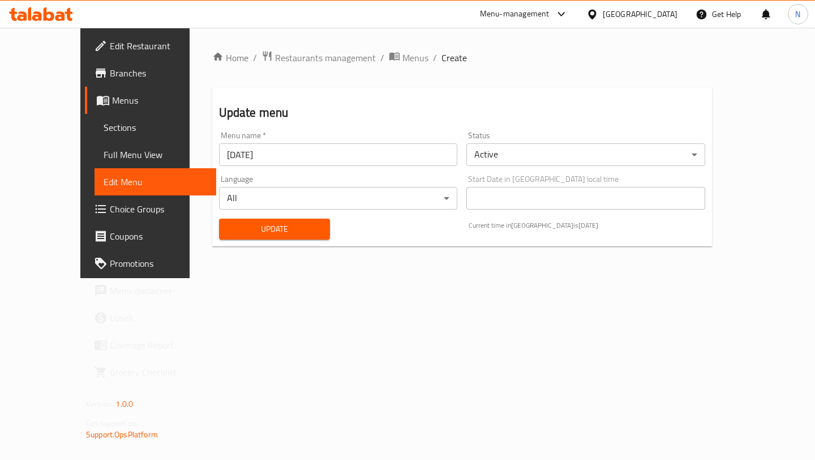
click at [110, 209] on span "Choice Groups" at bounding box center [158, 209] width 97 height 14
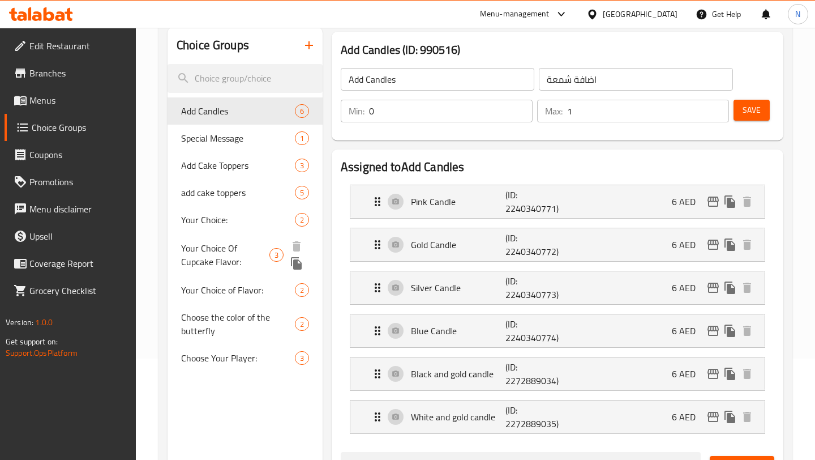
scroll to position [145, 0]
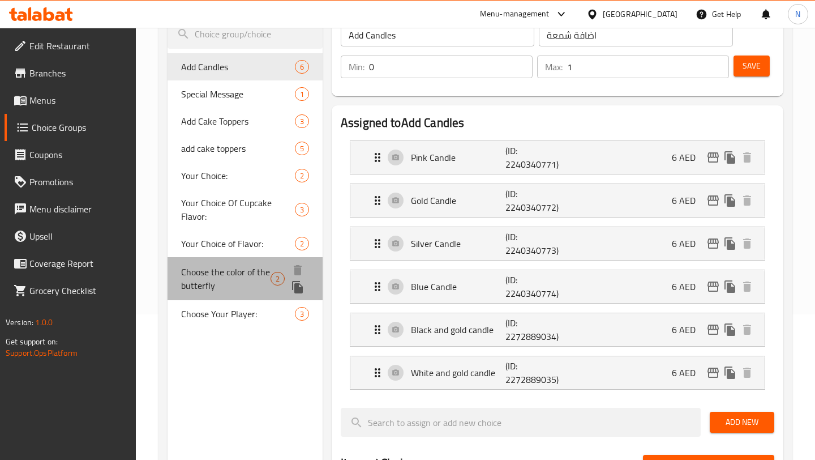
click at [233, 271] on span "Choose the color of the butterfly" at bounding box center [225, 278] width 89 height 27
type input "Choose the color of the butterfly"
type input "اختر لون الفراشة"
type input "1"
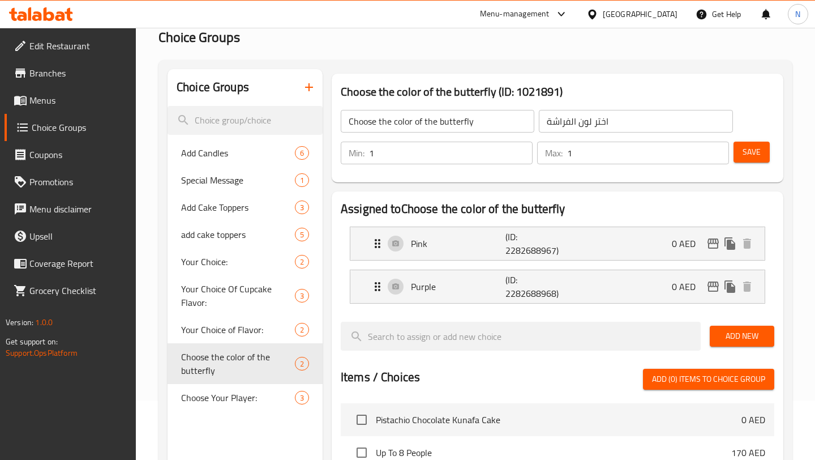
scroll to position [58, 0]
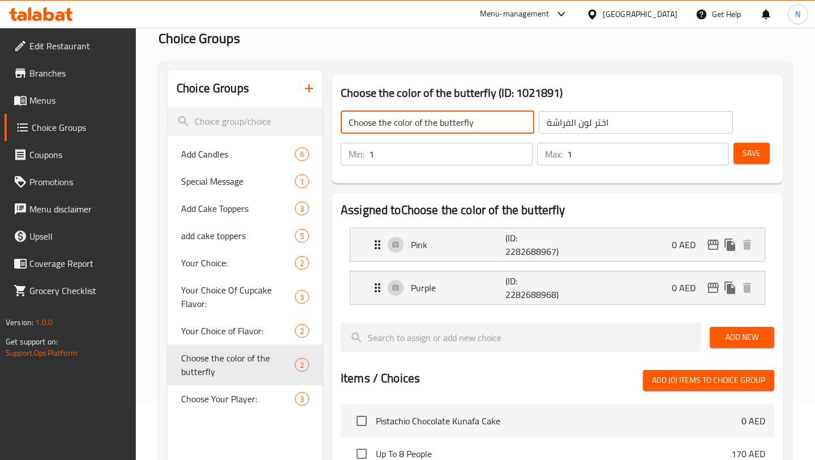
click at [396, 121] on input "Choose the color of the butterfly" at bounding box center [438, 122] width 194 height 23
click at [430, 122] on input "Choose the Color of the butterfly" at bounding box center [438, 122] width 194 height 23
click at [449, 123] on input "Choose the Color of Your butterfly" at bounding box center [438, 122] width 194 height 23
click at [486, 123] on input "Choose the Color of Your Butterfly" at bounding box center [438, 122] width 194 height 23
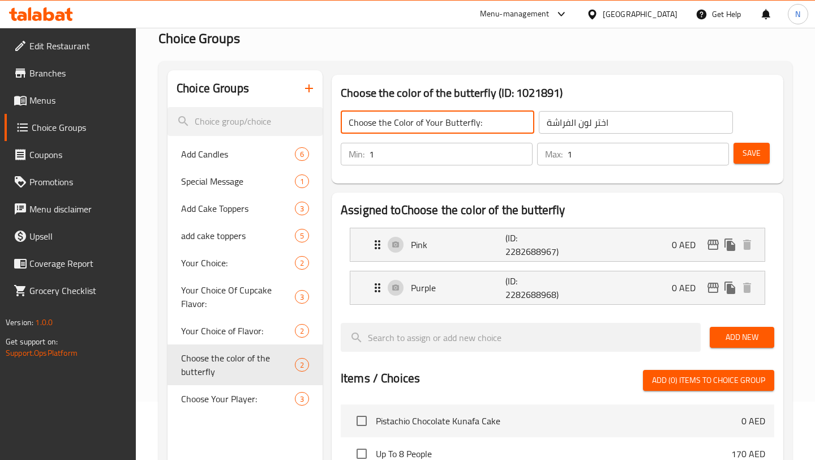
type input "Choose the Color of Your Butterfly:"
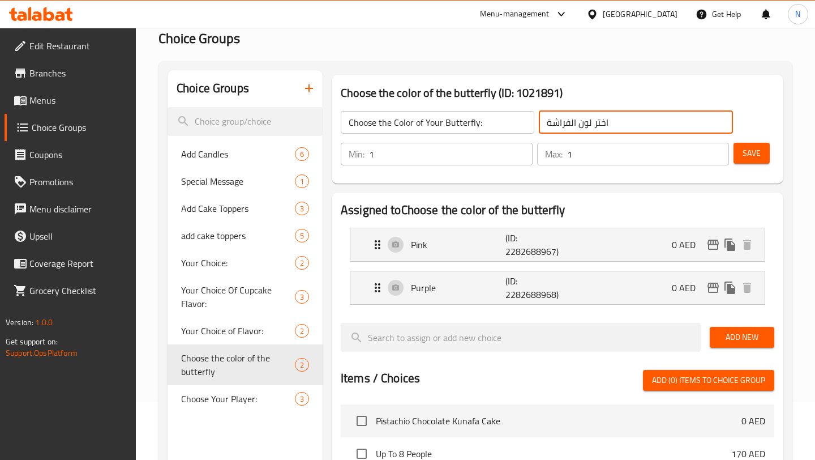
click at [541, 125] on input "اختر لون الفراشة" at bounding box center [636, 122] width 194 height 23
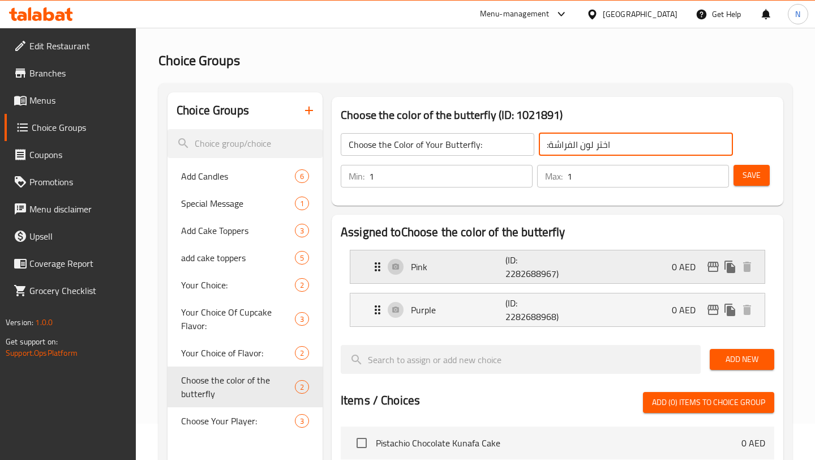
scroll to position [0, 0]
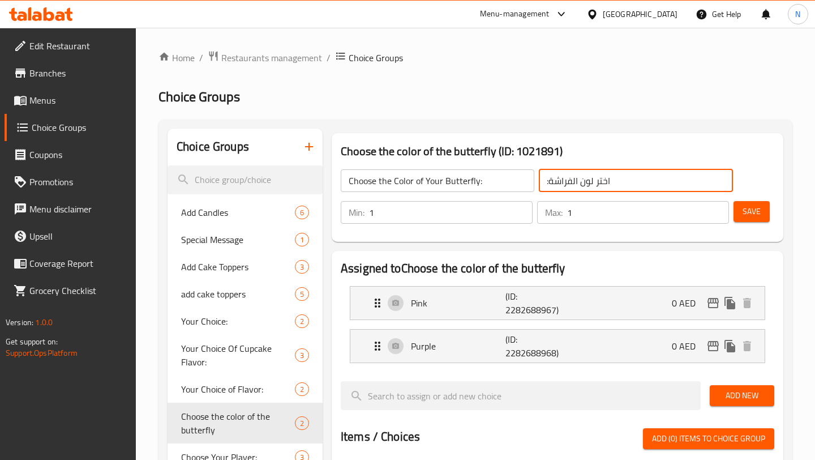
type input ":اختر لون الفراشة"
click at [759, 205] on span "Save" at bounding box center [752, 211] width 18 height 14
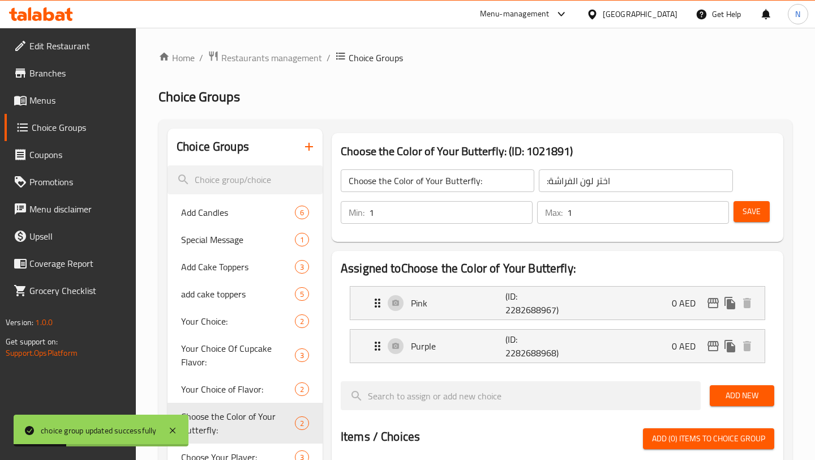
click at [62, 91] on link "Menus" at bounding box center [70, 100] width 131 height 27
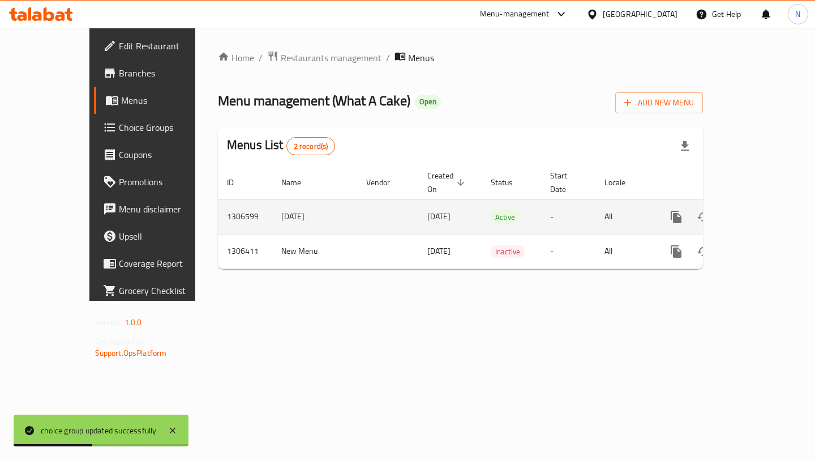
click at [418, 199] on td "[DATE]" at bounding box center [449, 216] width 63 height 35
click at [772, 204] on link "enhanced table" at bounding box center [757, 216] width 27 height 27
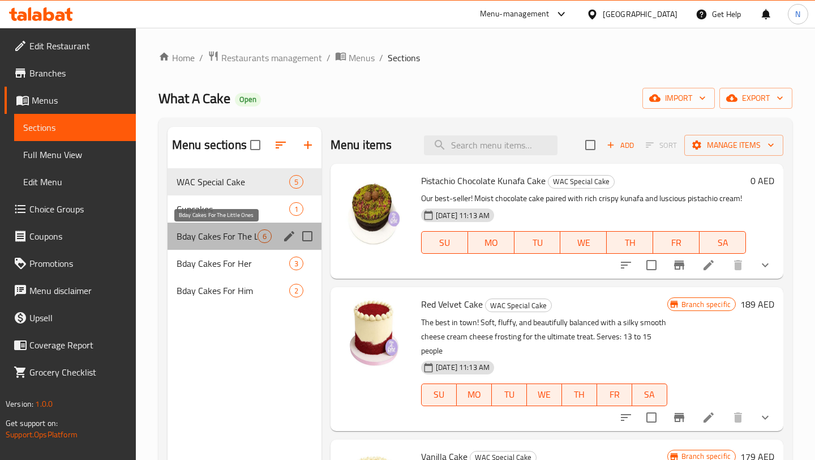
click at [237, 231] on span "Bday Cakes For The Little Ones" at bounding box center [217, 236] width 81 height 14
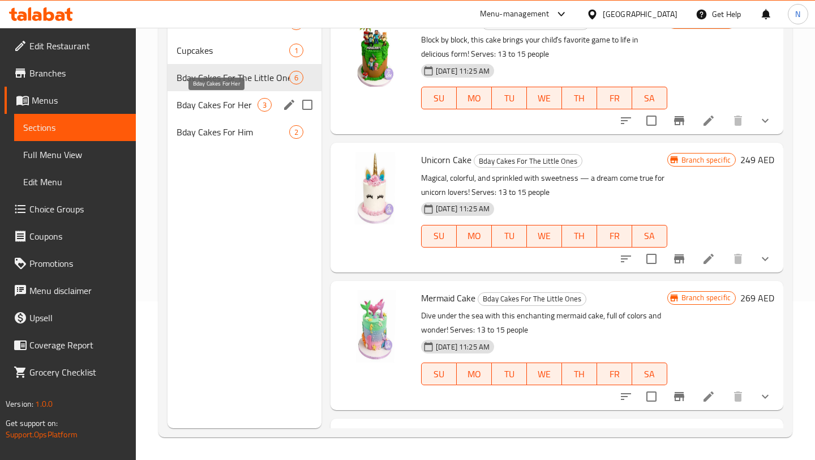
click at [229, 109] on span "Bday Cakes For Her" at bounding box center [217, 105] width 81 height 14
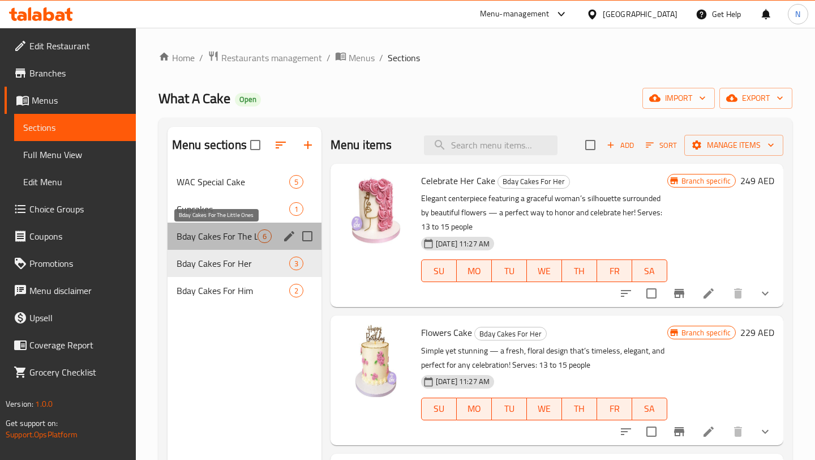
click at [238, 233] on span "Bday Cakes For The Little Ones" at bounding box center [217, 236] width 81 height 14
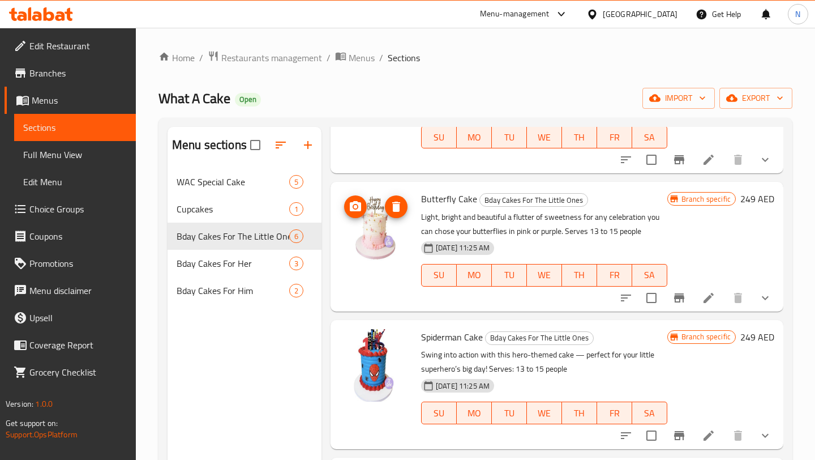
scroll to position [331, 0]
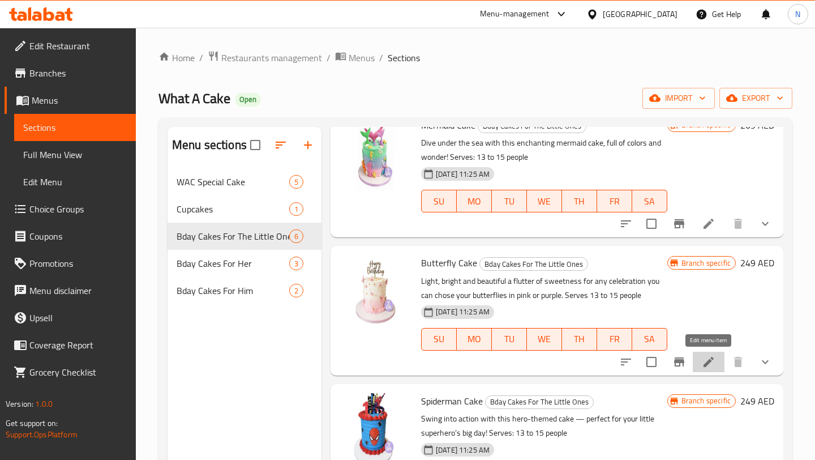
click at [713, 360] on icon at bounding box center [709, 362] width 14 height 14
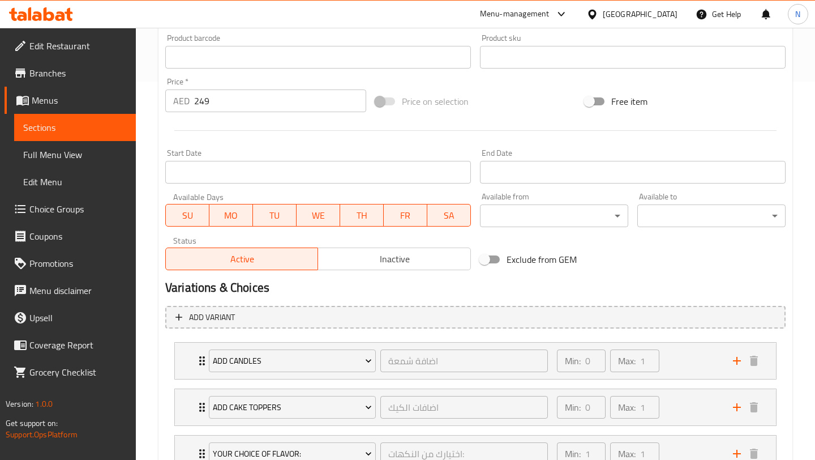
scroll to position [468, 0]
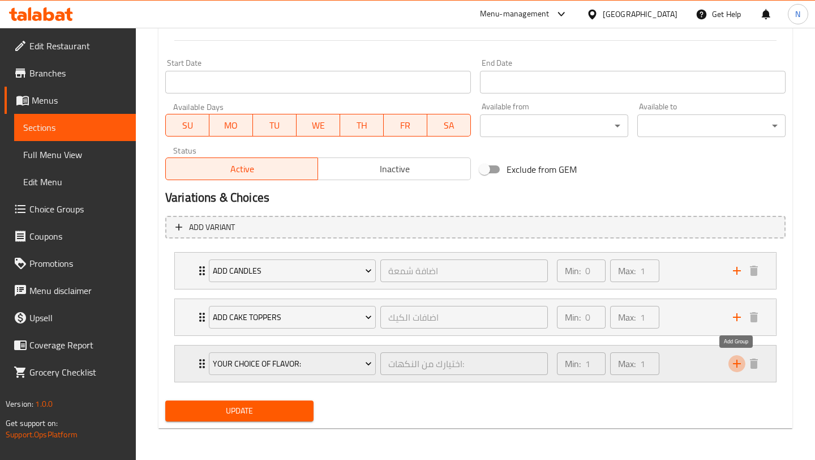
click at [738, 366] on icon "add" at bounding box center [737, 364] width 14 height 14
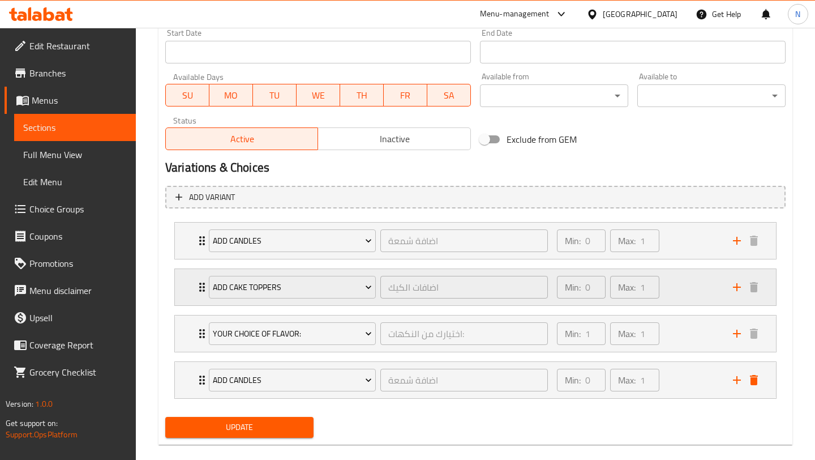
scroll to position [509, 0]
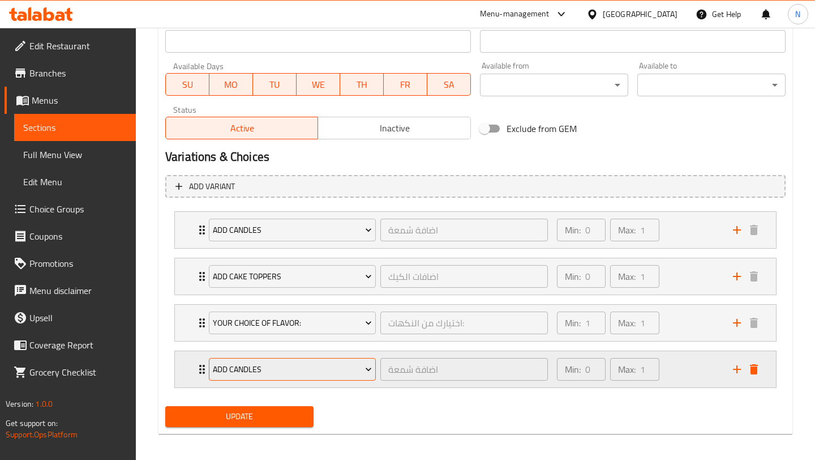
click at [331, 367] on span "Add Candles" at bounding box center [292, 369] width 159 height 14
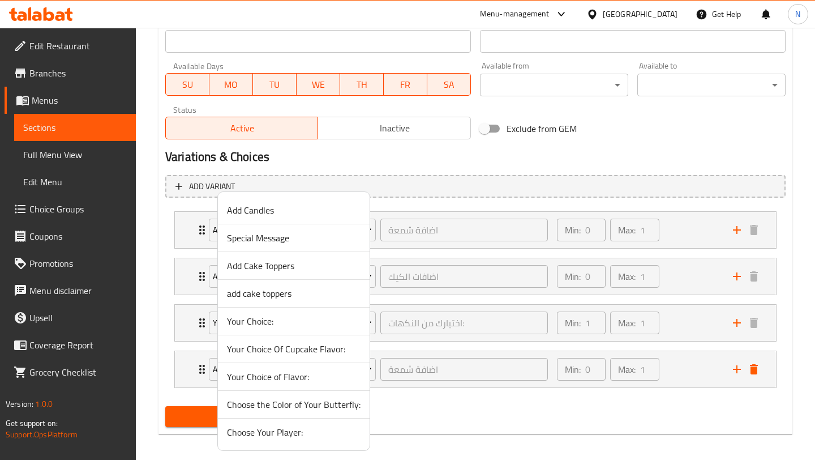
click at [329, 405] on span "Choose the Color of Your Butterfly:" at bounding box center [294, 404] width 134 height 14
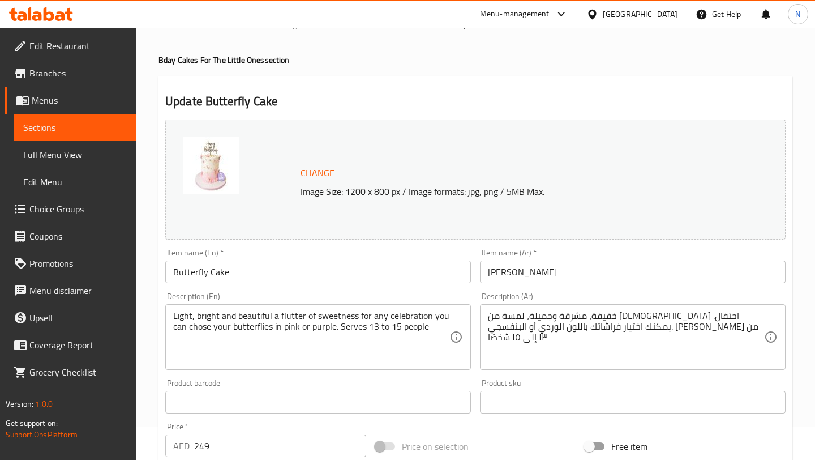
scroll to position [58, 0]
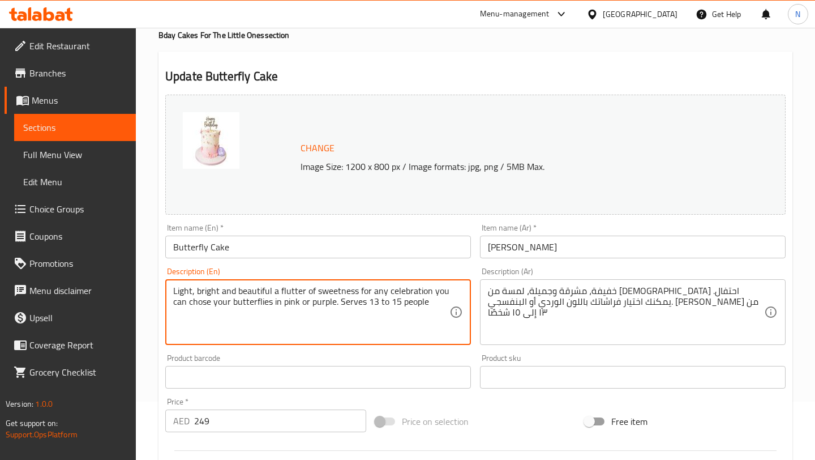
click at [339, 301] on textarea "Light, bright and beautiful a flutter of sweetness for any celebration you can …" at bounding box center [311, 312] width 276 height 54
drag, startPoint x: 336, startPoint y: 305, endPoint x: 166, endPoint y: 284, distance: 171.1
click at [166, 284] on div "Light, bright and beautiful a flutter of sweetness for any celebration you can …" at bounding box center [318, 312] width 306 height 66
paste textarea "“Light, bright, and beautiful — a flutter of sweetness for any celebration! You…"
click at [178, 292] on textarea "“Light, bright, and beautiful — a flutter of sweetness for any celebration! You…" at bounding box center [311, 312] width 276 height 54
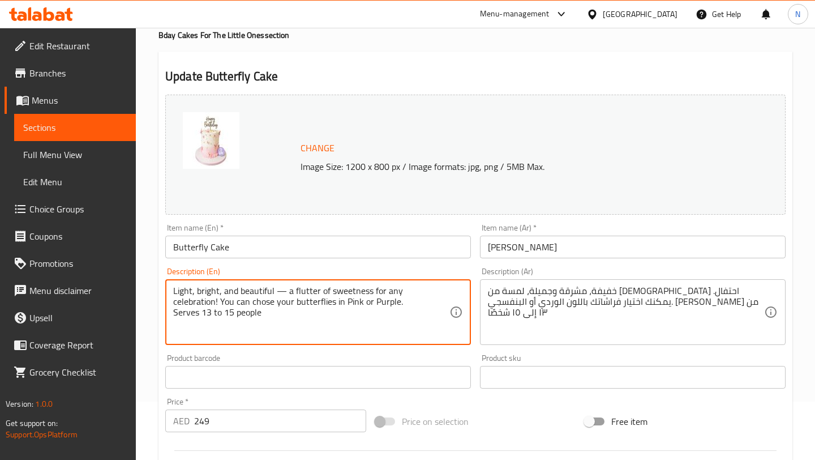
click at [360, 302] on textarea "Light, bright, and beautiful — a flutter of sweetness for any celebration! You …" at bounding box center [311, 312] width 276 height 54
click at [320, 334] on textarea "Light, bright, and beautiful — a flutter of sweetness for any celebration! You …" at bounding box center [311, 312] width 276 height 54
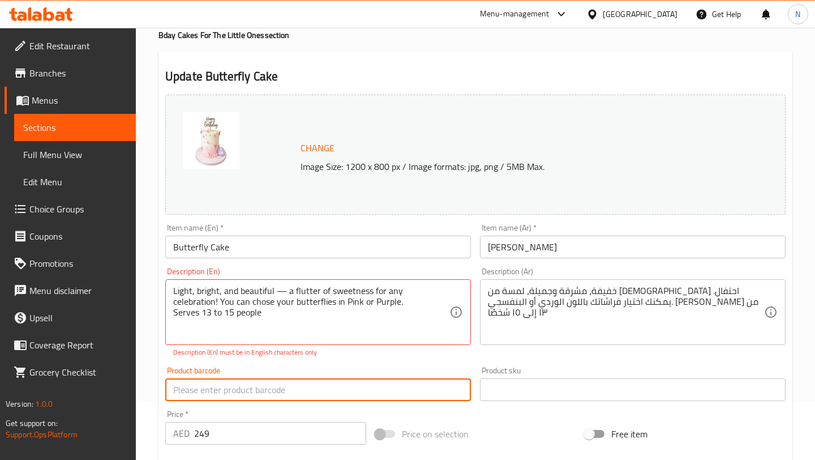
click at [317, 378] on div "Product barcode Product barcode" at bounding box center [318, 383] width 306 height 35
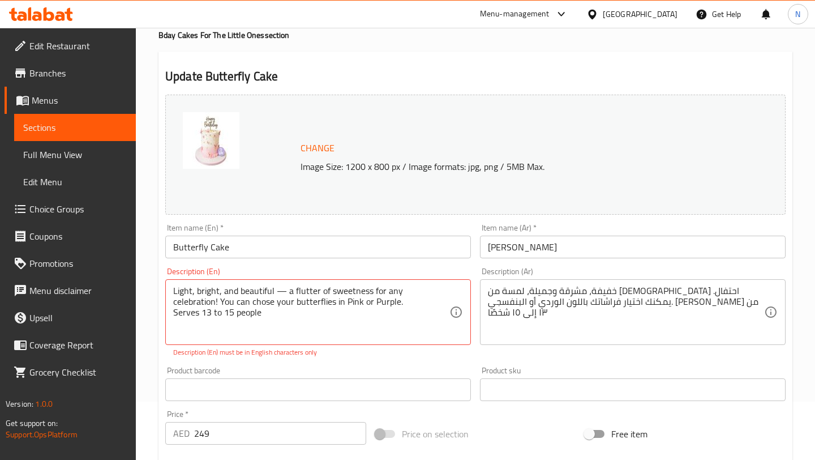
click at [170, 293] on div "Light, bright, and beautiful — a flutter of sweetness for any celebration! You …" at bounding box center [318, 312] width 306 height 66
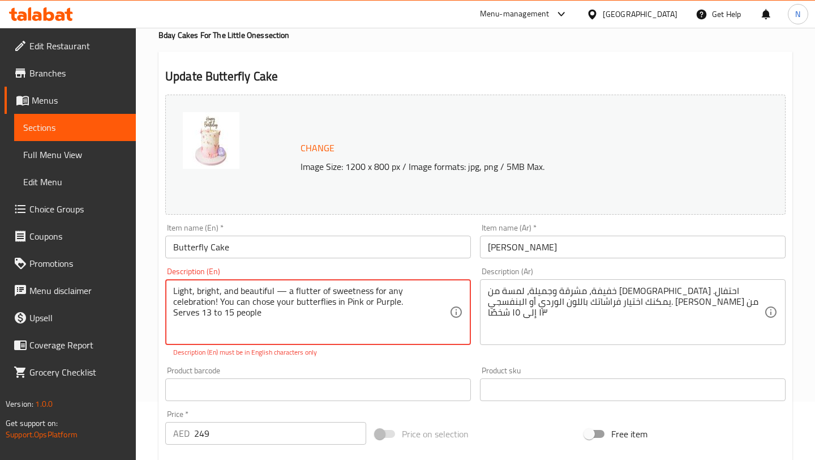
click at [174, 291] on textarea "Light, bright, and beautiful — a flutter of sweetness for any celebration! You …" at bounding box center [311, 312] width 276 height 54
click at [300, 315] on textarea "Light, bright and beautiful a flutter of sweetness for any celebration you can …" at bounding box center [311, 312] width 276 height 54
click at [300, 367] on div "Product barcode Product barcode" at bounding box center [318, 383] width 306 height 35
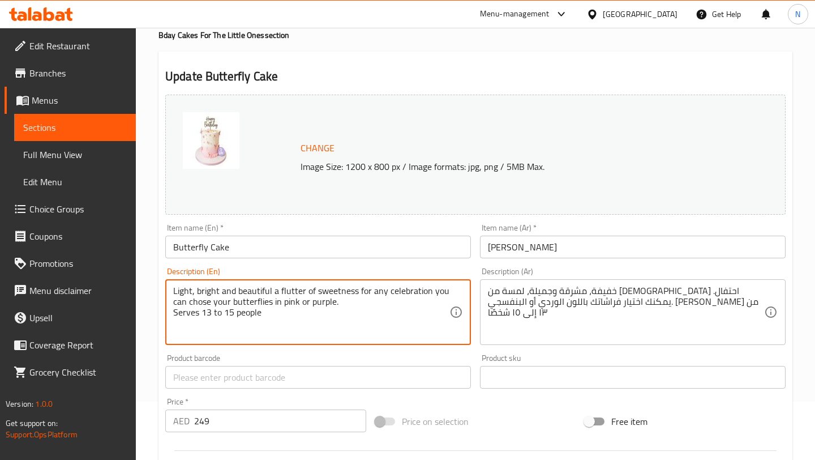
click at [344, 307] on textarea "Light, bright and beautiful a flutter of sweetness for any celebration you can …" at bounding box center [311, 312] width 276 height 54
click at [270, 290] on textarea "Light, bright and beautiful a flutter of sweetness for any celebration you can …" at bounding box center [311, 312] width 276 height 54
click at [275, 292] on textarea "Light, bright and beautiful! a flutter of sweetness for any celebration you can…" at bounding box center [311, 312] width 276 height 54
click at [431, 290] on textarea "Light, bright and beautiful! A flutter of sweetness for any celebration you can…" at bounding box center [311, 312] width 276 height 54
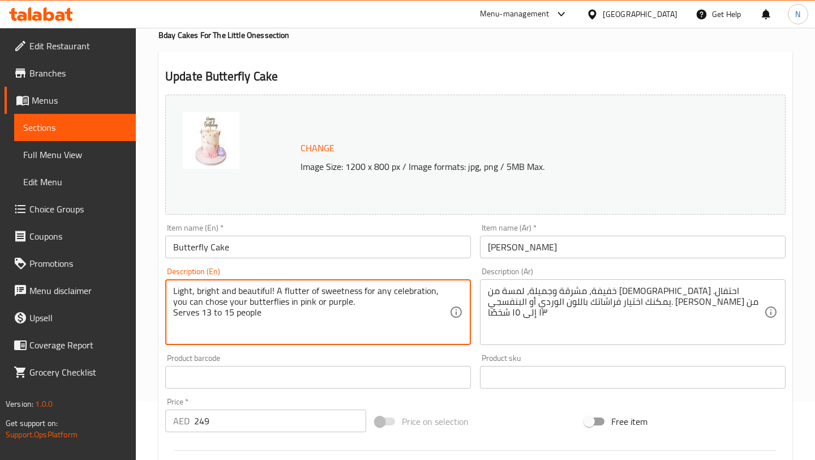
click at [278, 300] on textarea "Light, bright and beautiful! A flutter of sweetness for any celebration, you ca…" at bounding box center [311, 312] width 276 height 54
click at [279, 294] on textarea "Light, bright and beautiful! A flutter of sweetness for any celebration, you ca…" at bounding box center [311, 312] width 276 height 54
click at [432, 293] on textarea "Light, bright and beautiful, a flutter of sweetness for any celebration, you ca…" at bounding box center [311, 312] width 276 height 54
click at [348, 301] on textarea "Light, bright and beautiful, a flutter of sweetness for any celebration! You ca…" at bounding box center [311, 312] width 276 height 54
type textarea "Light, bright and beautiful, a flutter of sweetness for any celebration! You ca…"
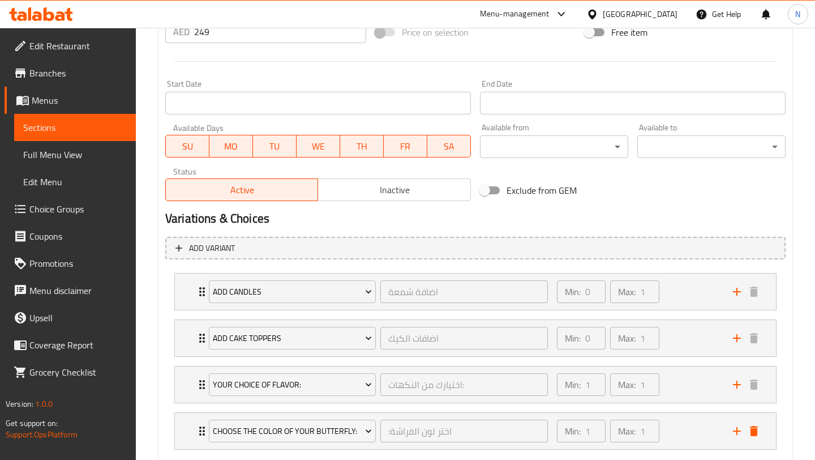
scroll to position [515, 0]
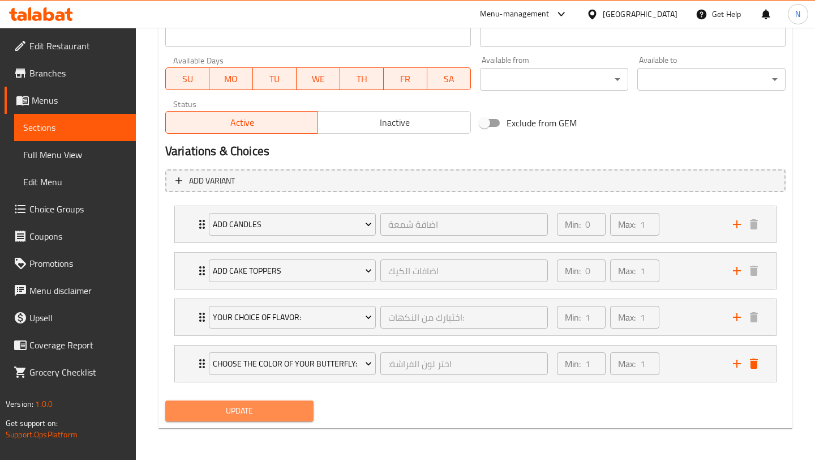
click at [257, 404] on span "Update" at bounding box center [239, 411] width 130 height 14
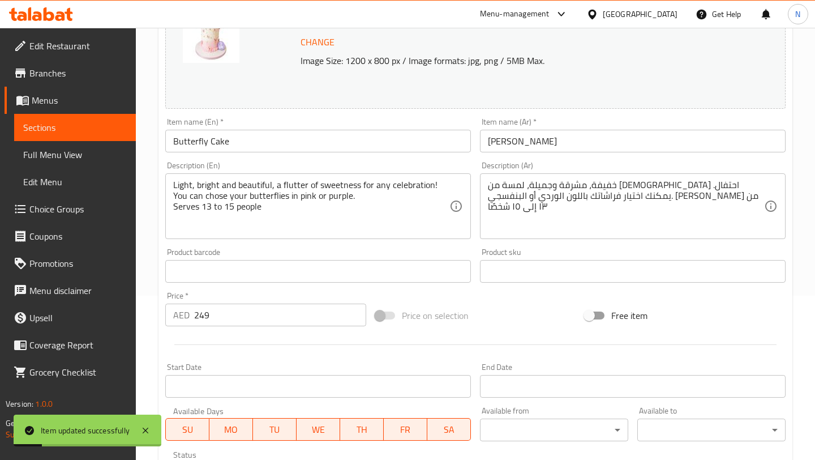
scroll to position [0, 0]
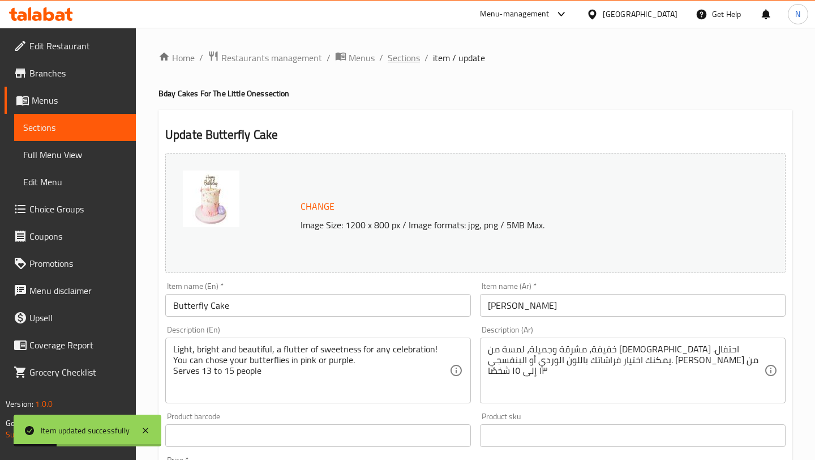
click at [409, 53] on span "Sections" at bounding box center [404, 58] width 32 height 14
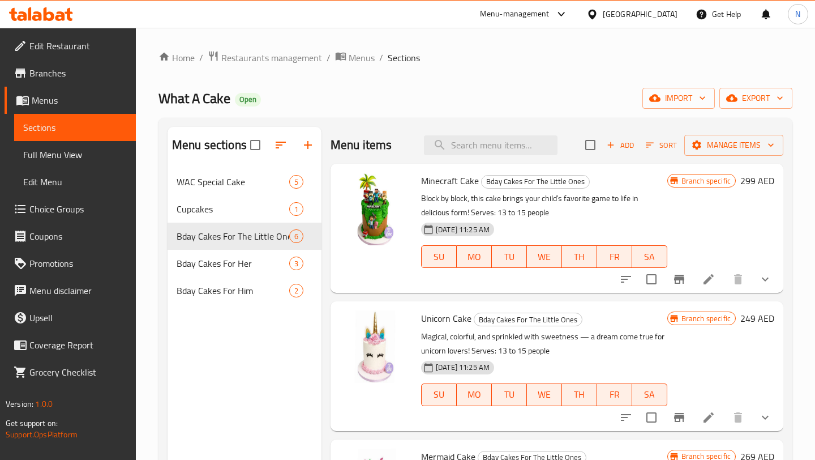
click at [79, 212] on span "Choice Groups" at bounding box center [77, 209] width 97 height 14
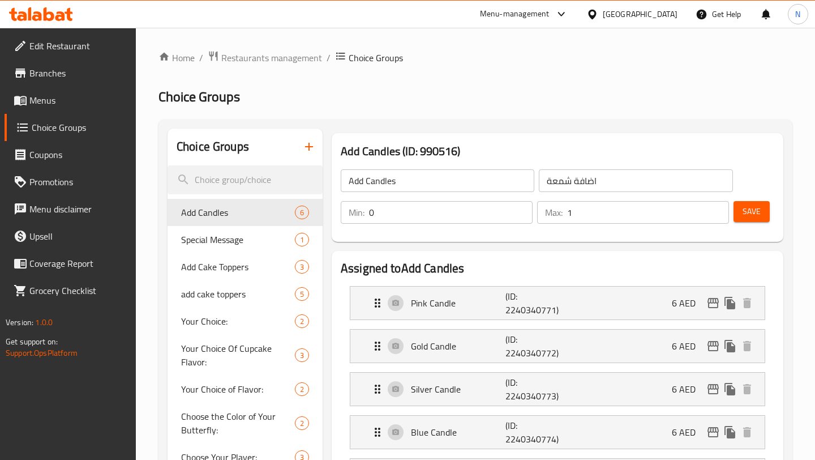
click at [312, 148] on icon "button" at bounding box center [309, 147] width 14 height 14
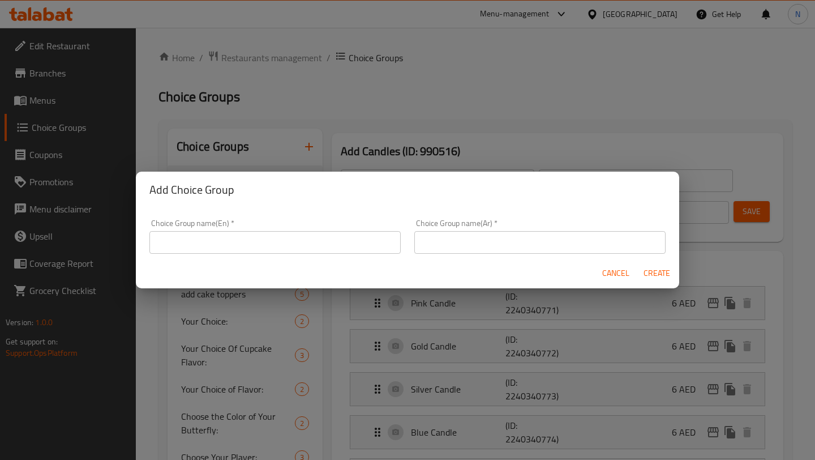
click at [302, 237] on input "text" at bounding box center [274, 242] width 251 height 23
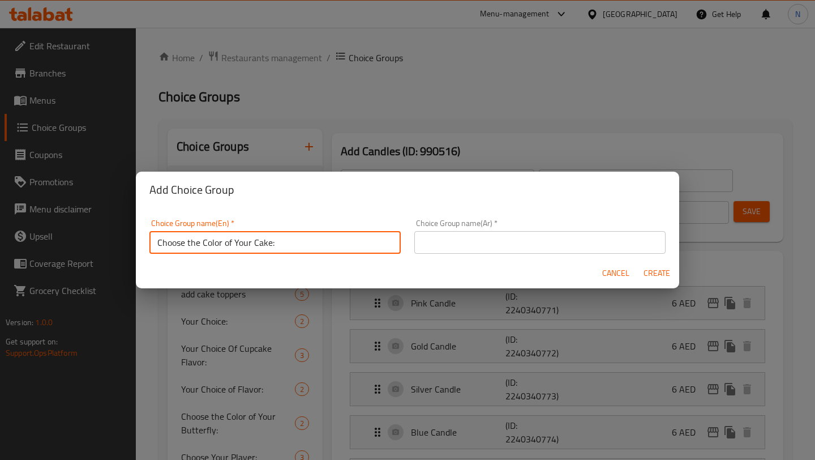
click at [267, 244] on input "Choose the Color of Your Cake:" at bounding box center [274, 242] width 251 height 23
type input "Choose the Color of Your Cake:"
click at [472, 233] on input "text" at bounding box center [539, 242] width 251 height 23
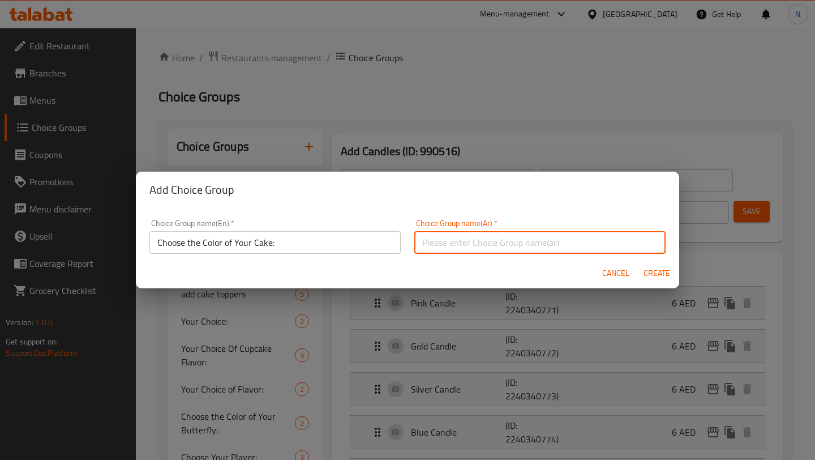
paste input "اختر لون الكعكة الخاصة بك:"
click at [420, 245] on input "اختر لون الكعكة الخاصة بك" at bounding box center [539, 242] width 251 height 23
drag, startPoint x: 459, startPoint y: 245, endPoint x: 410, endPoint y: 243, distance: 48.2
click at [410, 244] on div "Choice Group name(Ar)   * اختر لون الكعكة الخاصة بك Choice Group name(Ar) *" at bounding box center [540, 236] width 265 height 48
click at [422, 242] on input "اختر لون الكعكة" at bounding box center [539, 242] width 251 height 23
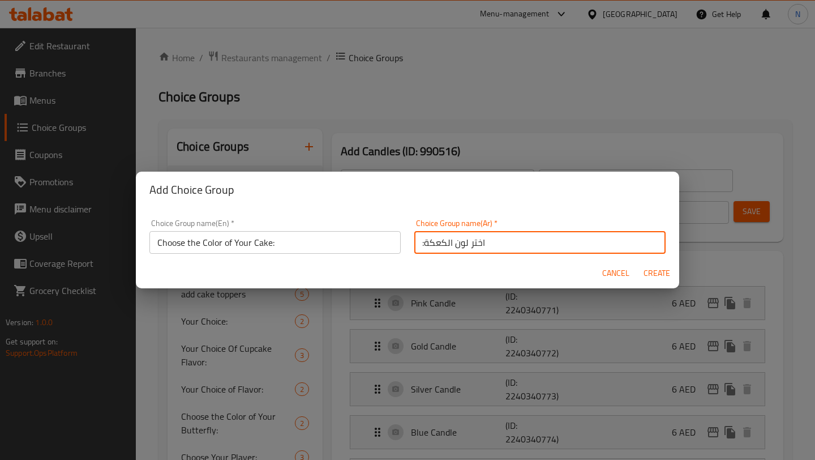
type input ":اختر لون الكعكة"
click at [662, 273] on span "Create" at bounding box center [656, 273] width 27 height 14
type input "Choose the Color of Your Cake:"
type input ":اختر لون الكعكة"
type input "0"
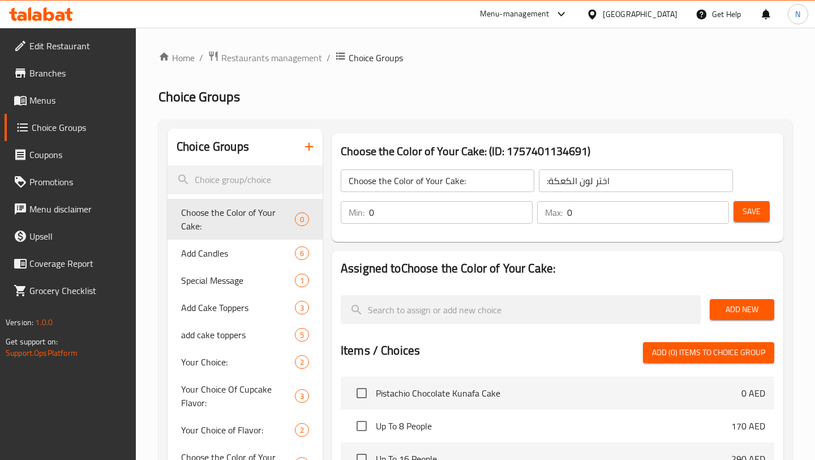
click at [484, 211] on input "0" at bounding box center [451, 212] width 164 height 23
type input "1"
click at [581, 211] on input "0" at bounding box center [648, 212] width 162 height 23
type input "1"
click at [577, 246] on div "Assigned to Choose the Color of Your Cake: Add New Items / Choices Add (0) item…" at bounding box center [557, 453] width 461 height 415
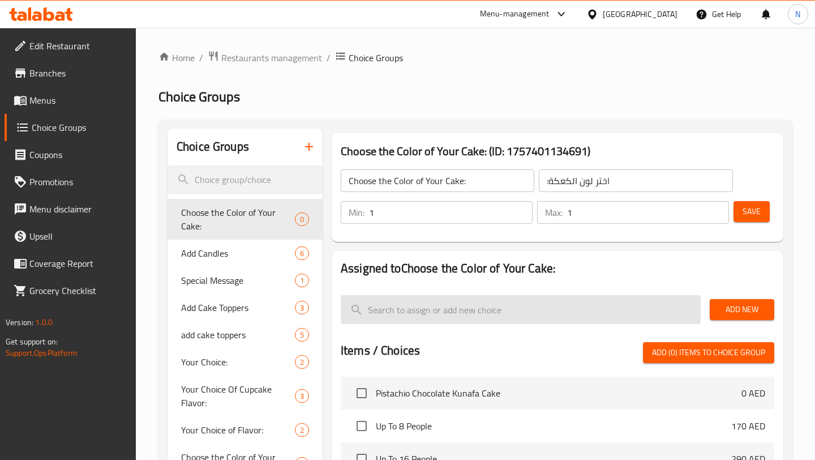
click at [551, 318] on input "search" at bounding box center [521, 309] width 360 height 29
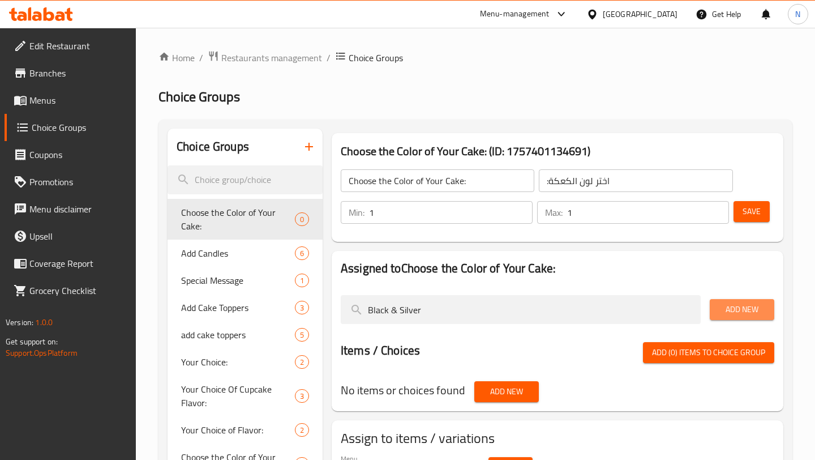
click at [729, 307] on span "Add New" at bounding box center [742, 309] width 46 height 14
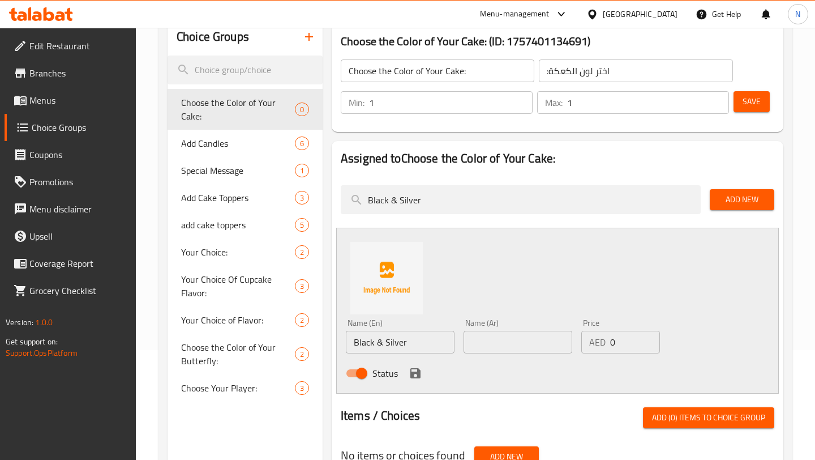
scroll to position [176, 0]
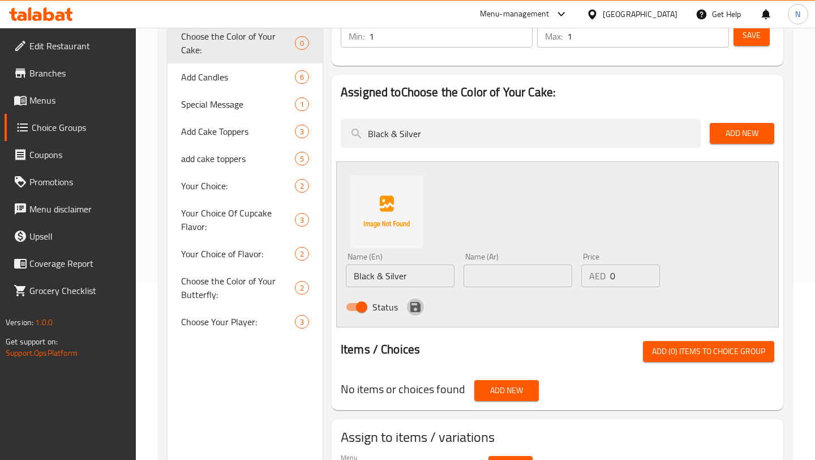
click at [410, 314] on button "save" at bounding box center [415, 306] width 17 height 17
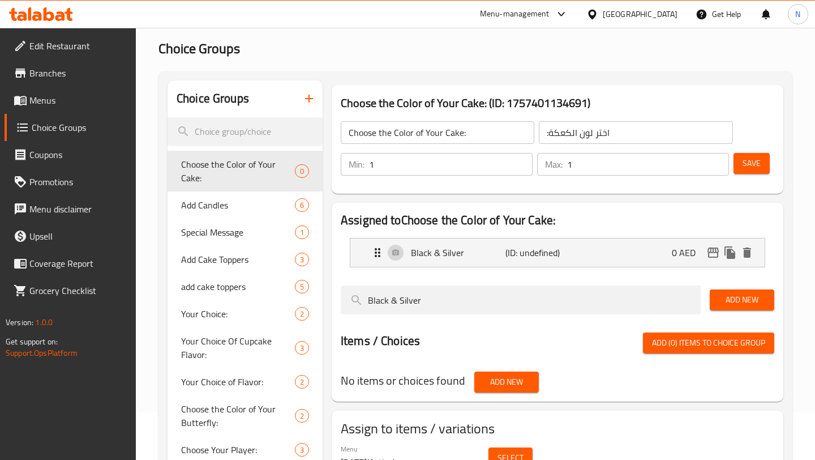
scroll to position [0, 0]
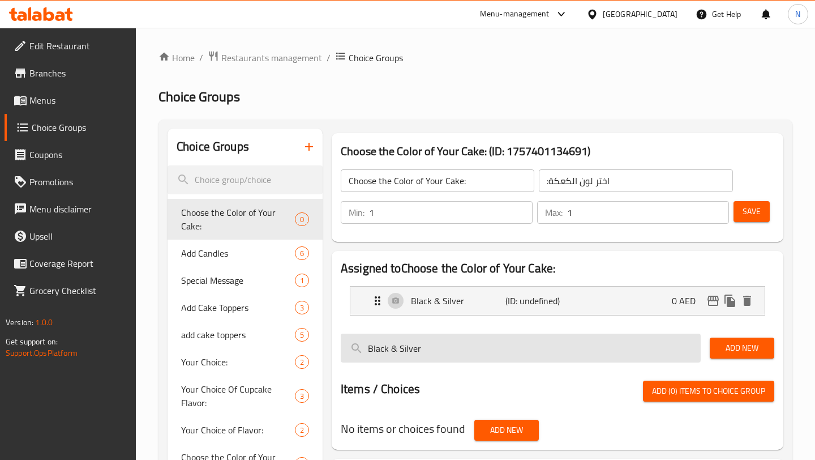
click at [413, 343] on input "Black & Silver" at bounding box center [521, 347] width 360 height 29
click at [416, 346] on input "Black & Silver" at bounding box center [521, 347] width 360 height 29
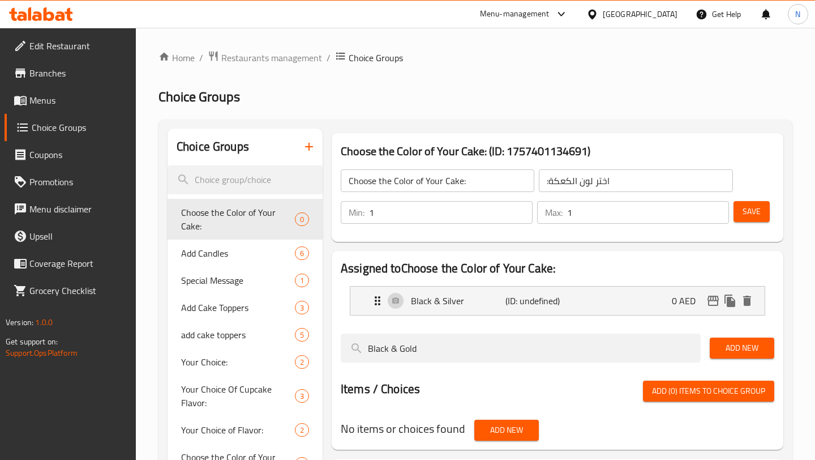
type input "Black & Gold"
click at [733, 350] on span "Add New" at bounding box center [742, 348] width 46 height 14
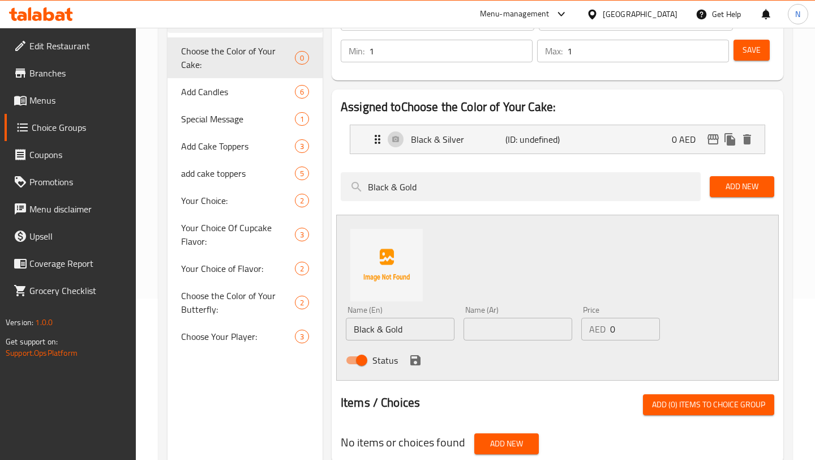
scroll to position [159, 0]
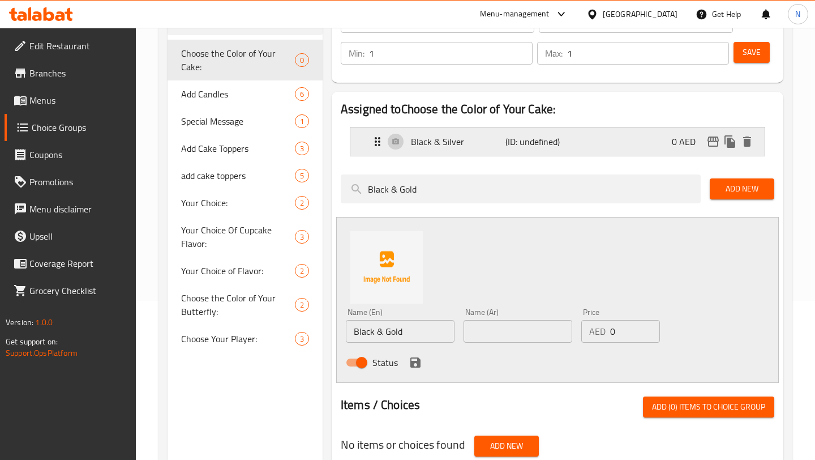
click at [538, 135] on p "(ID: undefined)" at bounding box center [537, 142] width 63 height 14
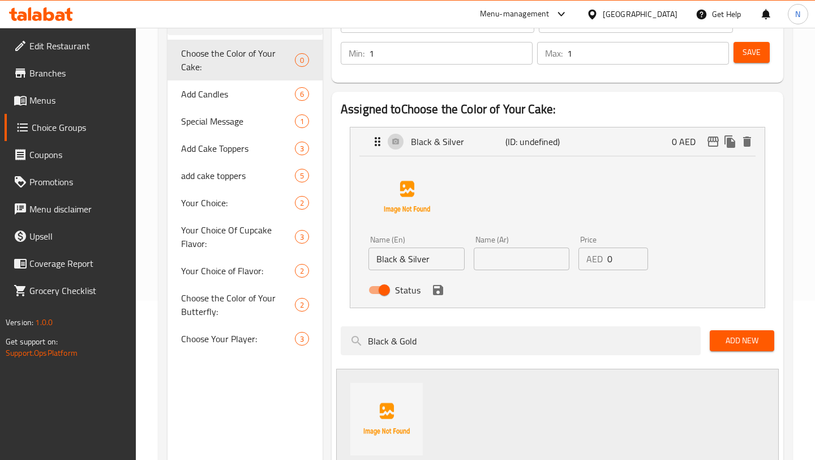
click at [516, 256] on input "text" at bounding box center [522, 258] width 96 height 23
drag, startPoint x: 441, startPoint y: 263, endPoint x: 346, endPoint y: 262, distance: 95.1
click at [345, 262] on li "Black & Silver (ID: undefined) 0 AED Name (En) Black & Silver Name (En) Name (A…" at bounding box center [558, 217] width 434 height 190
click at [520, 270] on div "Name (Ar) Name (Ar)" at bounding box center [521, 253] width 105 height 44
click at [519, 263] on input "text" at bounding box center [522, 258] width 96 height 23
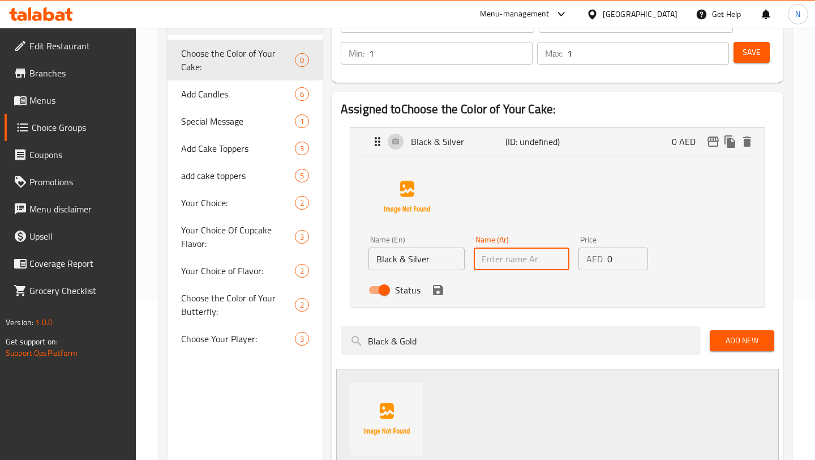
paste input "أسود وفضي"
click at [441, 293] on icon "save" at bounding box center [438, 290] width 10 height 10
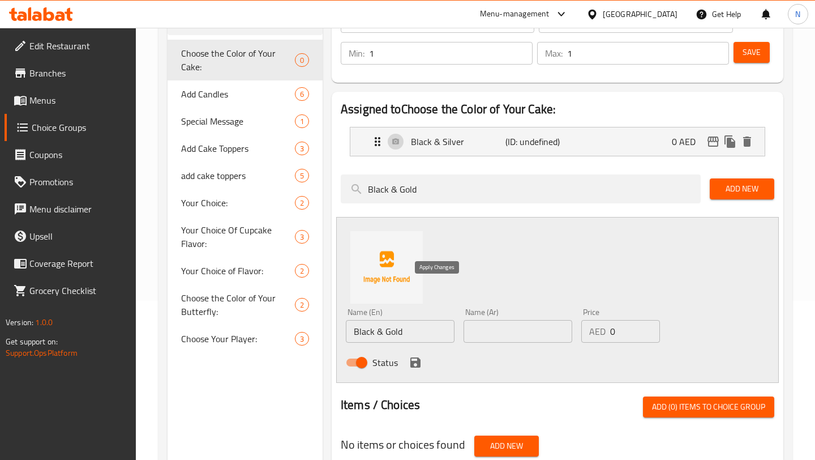
type input "أسود وفضي"
click at [496, 138] on p "Black & Silver" at bounding box center [458, 142] width 95 height 14
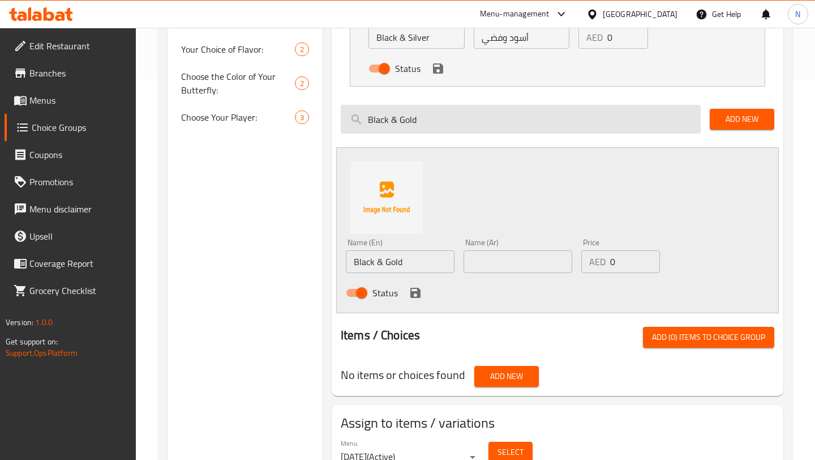
scroll to position [399, 0]
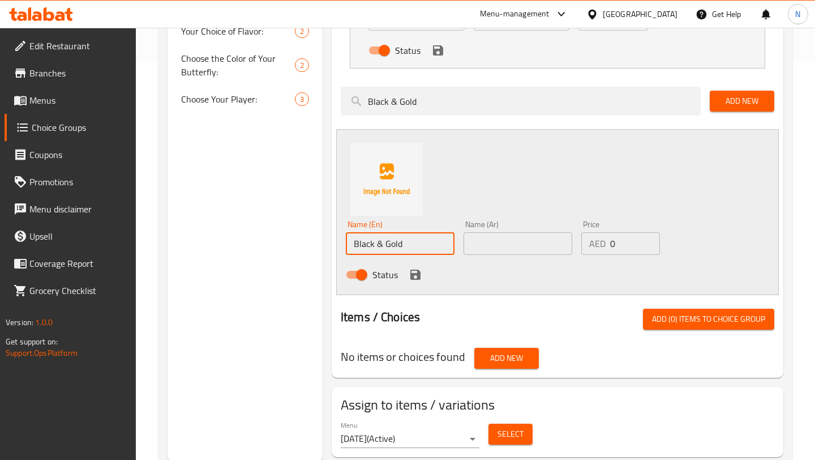
click at [431, 239] on input "Black & Gold" at bounding box center [400, 243] width 109 height 23
click at [498, 245] on input "text" at bounding box center [518, 243] width 109 height 23
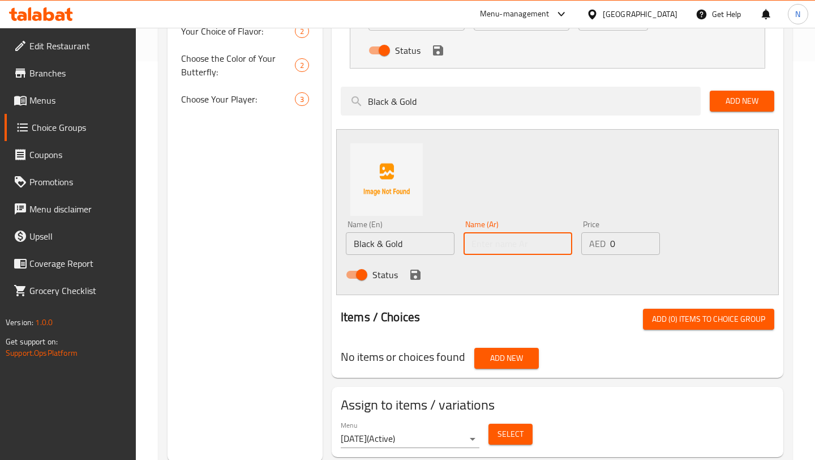
paste input "أسود وذهبي"
type input "أسود وذهبي"
click at [542, 307] on div at bounding box center [558, 303] width 434 height 9
click at [413, 271] on icon "save" at bounding box center [416, 275] width 14 height 14
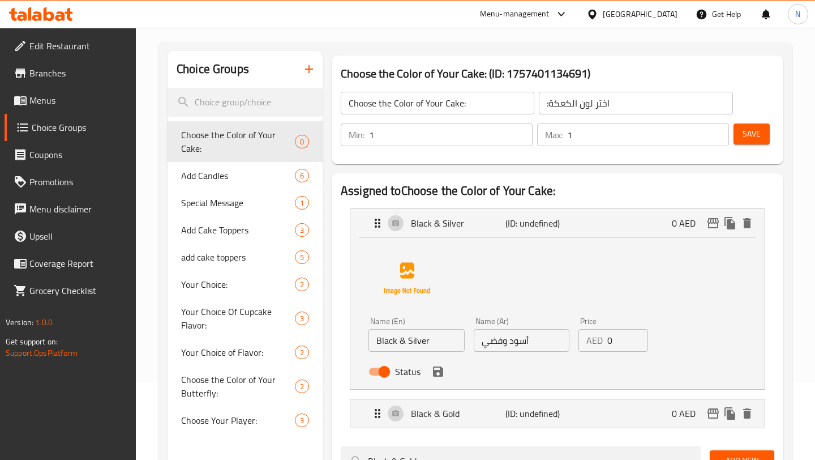
scroll to position [57, 0]
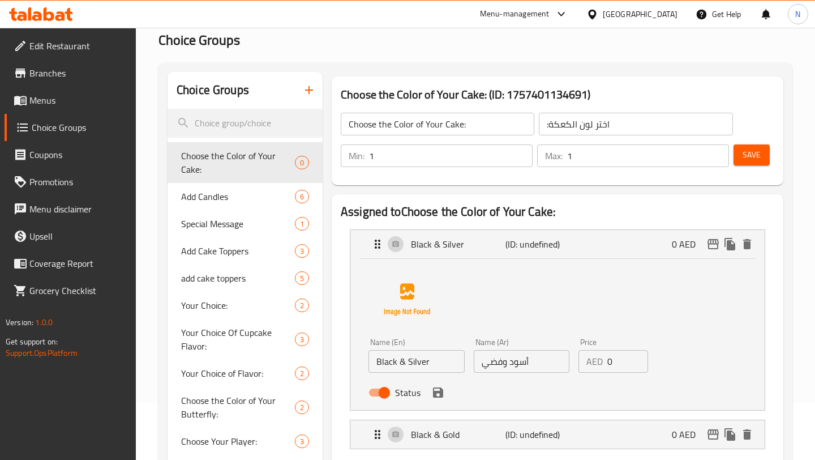
click at [611, 204] on h2 "Assigned to Choose the Color of Your Cake:" at bounding box center [558, 211] width 434 height 17
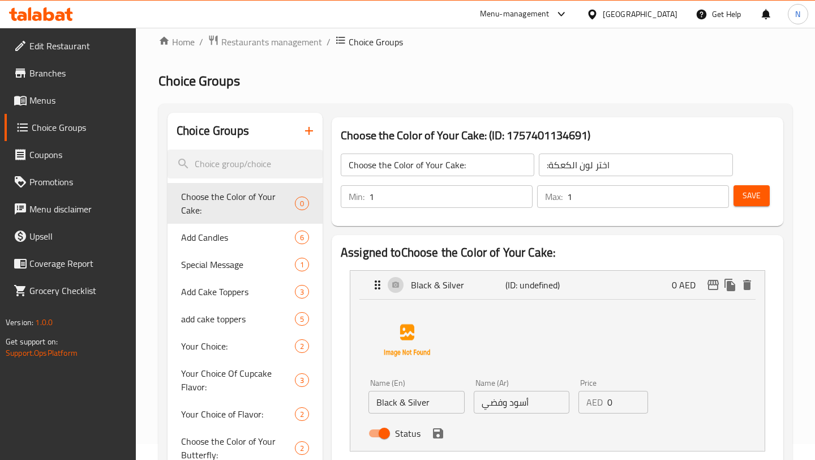
scroll to position [0, 0]
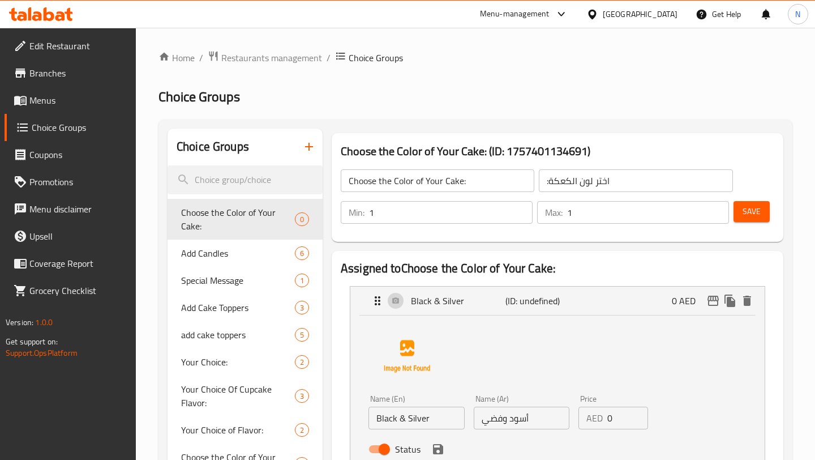
click at [754, 212] on span "Save" at bounding box center [752, 211] width 18 height 14
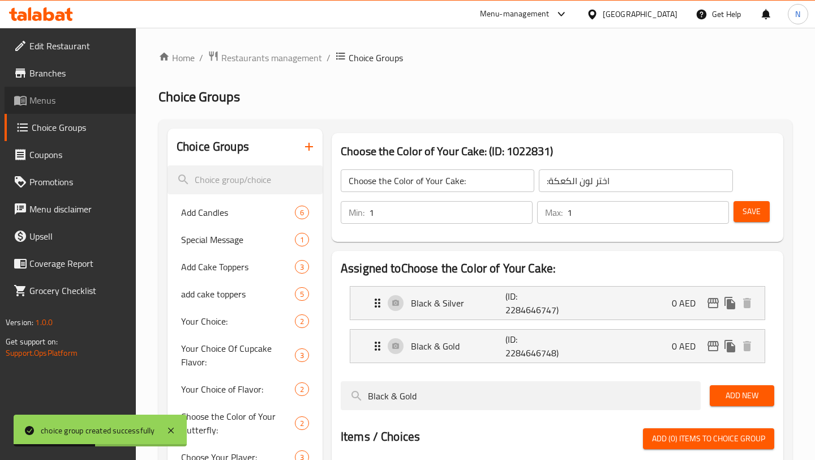
click at [100, 99] on span "Menus" at bounding box center [77, 100] width 97 height 14
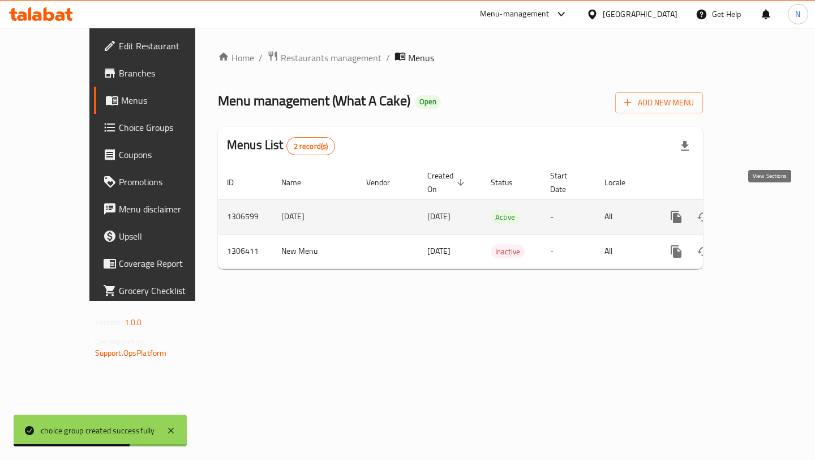
click at [763, 212] on icon "enhanced table" at bounding box center [758, 217] width 10 height 10
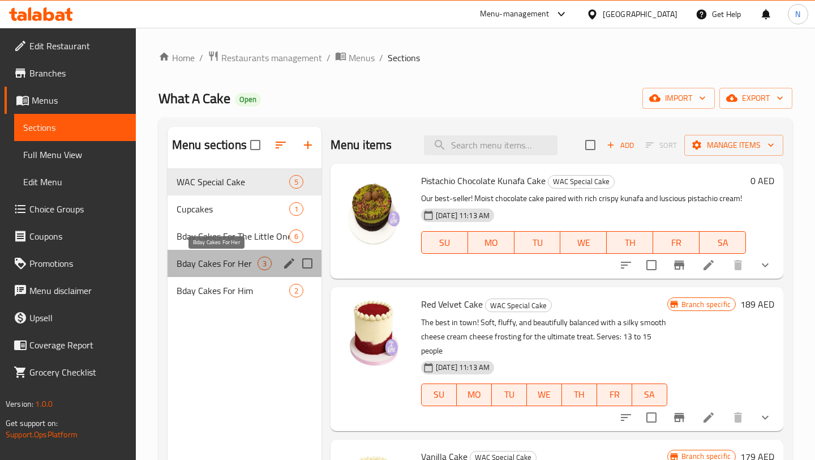
click at [230, 266] on span "Bday Cakes For Her" at bounding box center [217, 263] width 81 height 14
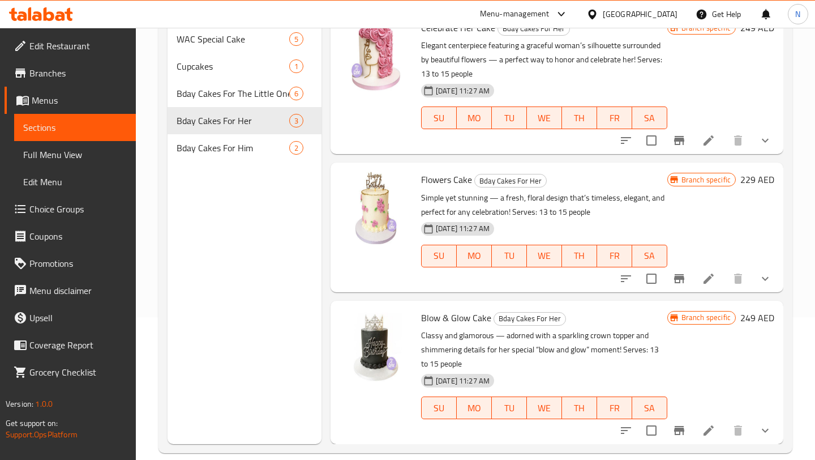
scroll to position [159, 0]
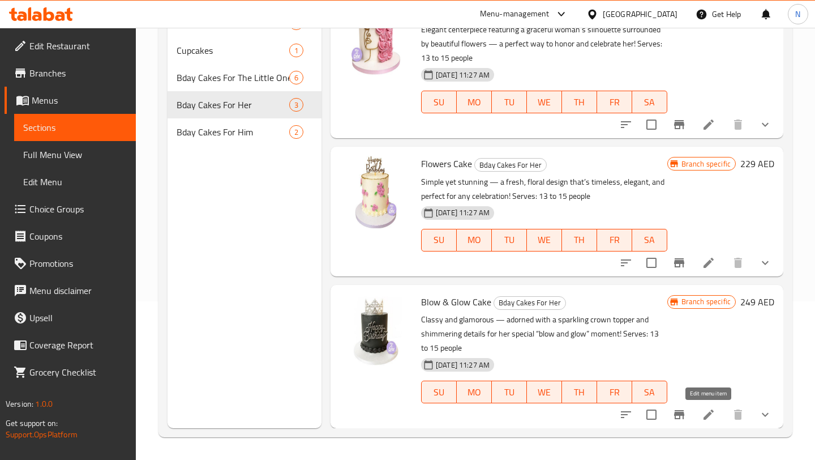
click at [713, 412] on icon at bounding box center [709, 415] width 14 height 14
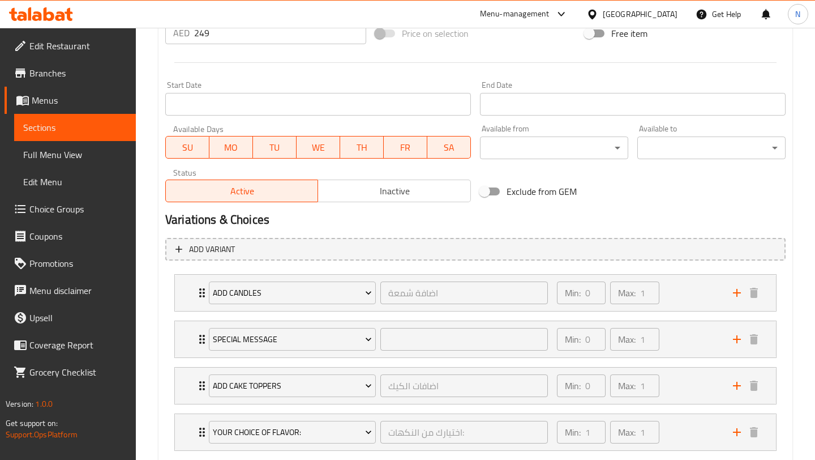
scroll to position [515, 0]
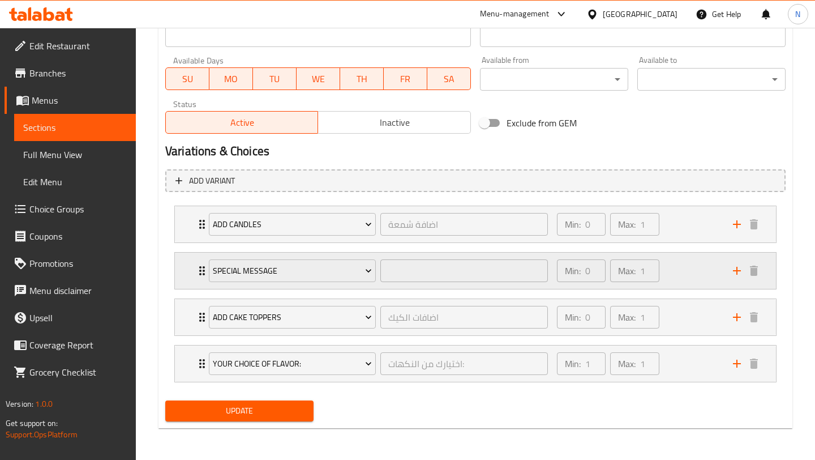
click at [681, 273] on div "Min: 0 ​ Max: 1 ​" at bounding box center [638, 270] width 176 height 36
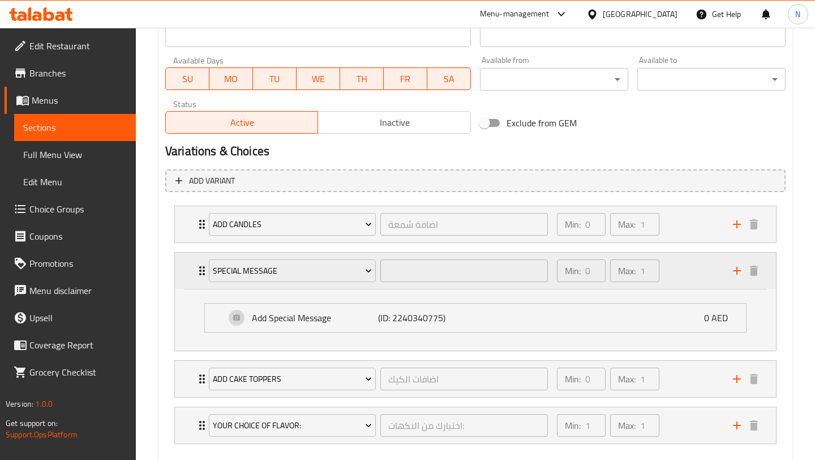
click at [681, 273] on div "Min: 0 ​ Max: 1 ​" at bounding box center [638, 270] width 176 height 36
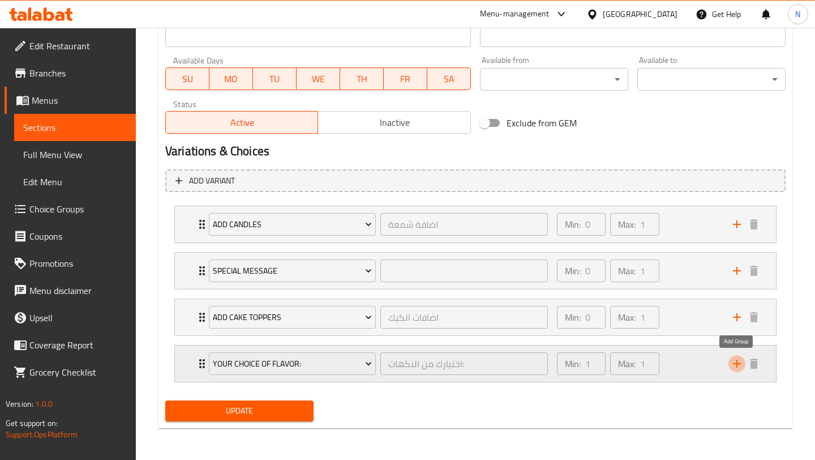
click at [739, 364] on icon "add" at bounding box center [737, 364] width 14 height 14
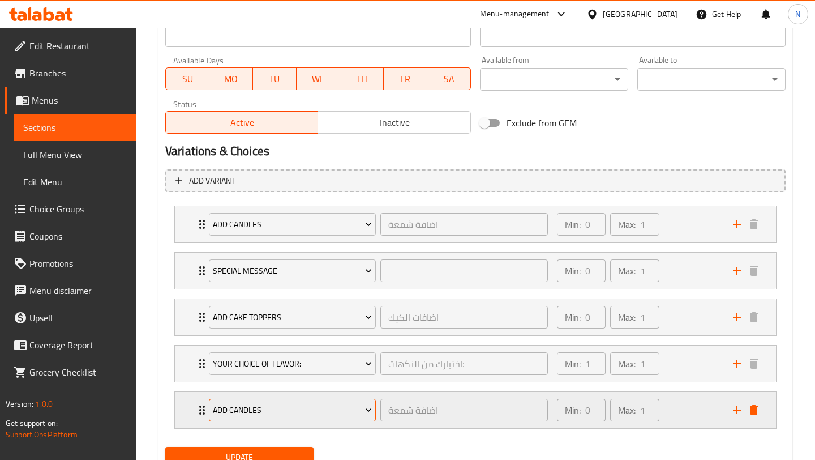
click at [348, 410] on span "Add Candles" at bounding box center [292, 410] width 159 height 14
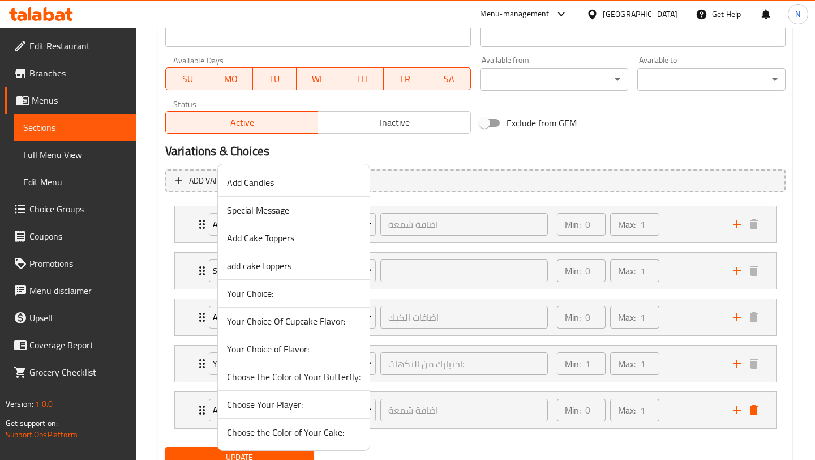
click at [317, 430] on span "Choose the Color of Your Cake:" at bounding box center [294, 432] width 134 height 14
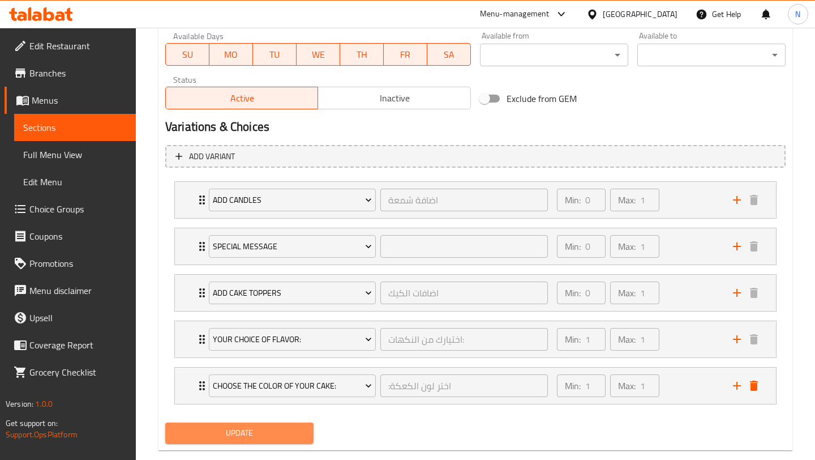
click at [307, 431] on button "Update" at bounding box center [239, 432] width 148 height 21
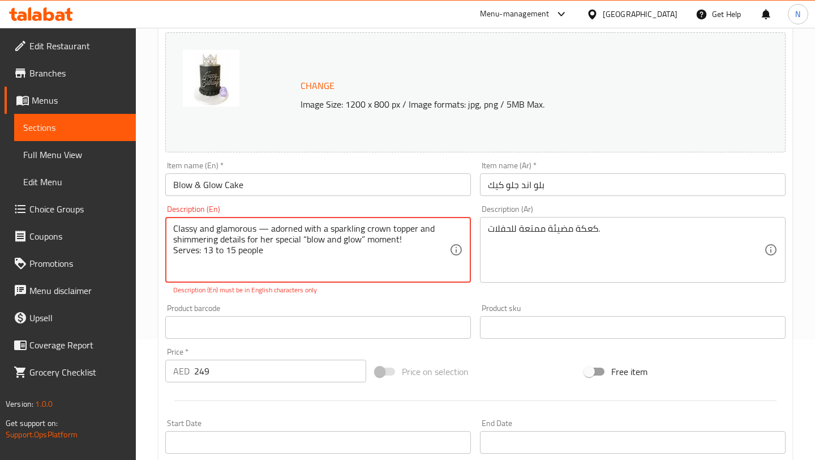
drag, startPoint x: 279, startPoint y: 263, endPoint x: 168, endPoint y: 217, distance: 119.3
click at [168, 217] on div "Classy and glamorous — adorned with a sparkling crown topper and shimmering det…" at bounding box center [318, 250] width 306 height 66
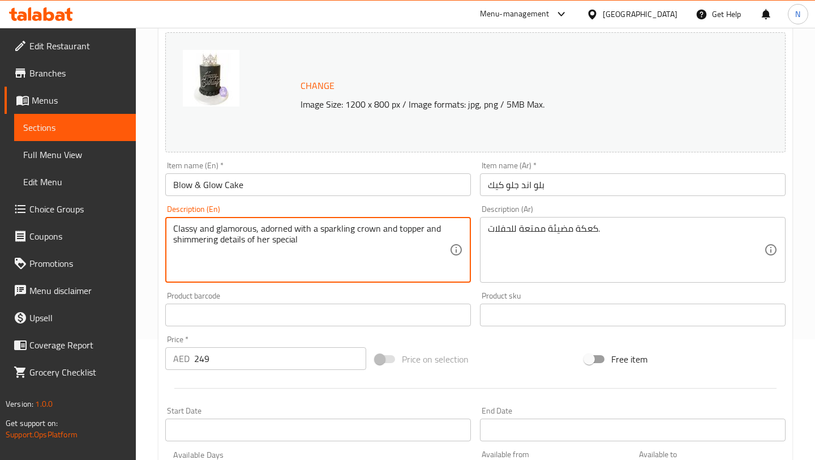
click at [251, 240] on textarea "Classy and glamorous, adorned with a sparkling crown and topper and shimmering …" at bounding box center [311, 250] width 276 height 54
click at [319, 238] on textarea "Classy and glamorous, adorned with a sparkling crown and topper and shimmering …" at bounding box center [311, 250] width 276 height 54
click at [385, 231] on textarea "Classy and glamorous, adorned with a sparkling crown and topper and shimmering …" at bounding box center [311, 250] width 276 height 54
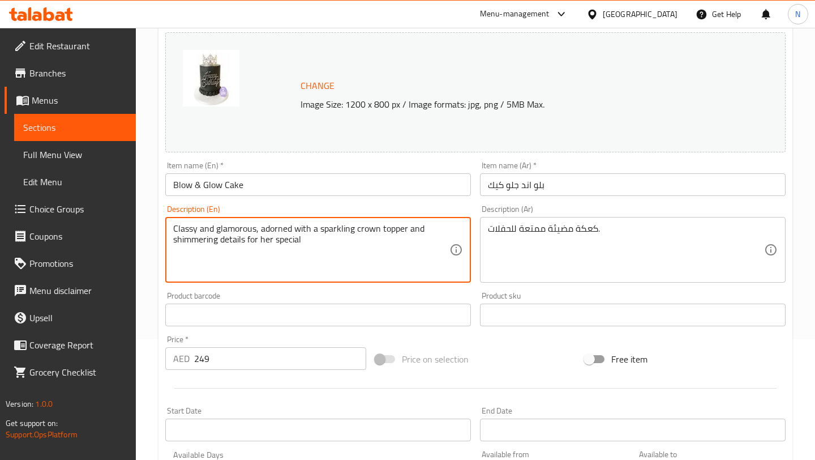
click at [362, 237] on textarea "Classy and glamorous, adorned with a sparkling crown topper and shimmering deta…" at bounding box center [311, 250] width 276 height 54
click at [199, 262] on textarea "Classy and glamorous, adorned with a sparkling crown topper and shimmering deta…" at bounding box center [311, 250] width 276 height 54
click at [278, 267] on textarea "Classy and glamorous, adorned with a sparkling crown topper and shimmering deta…" at bounding box center [311, 250] width 276 height 54
type textarea "Classy and glamorous, adorned with a sparkling crown topper and shimmering deta…"
drag, startPoint x: 273, startPoint y: 261, endPoint x: 170, endPoint y: 257, distance: 102.5
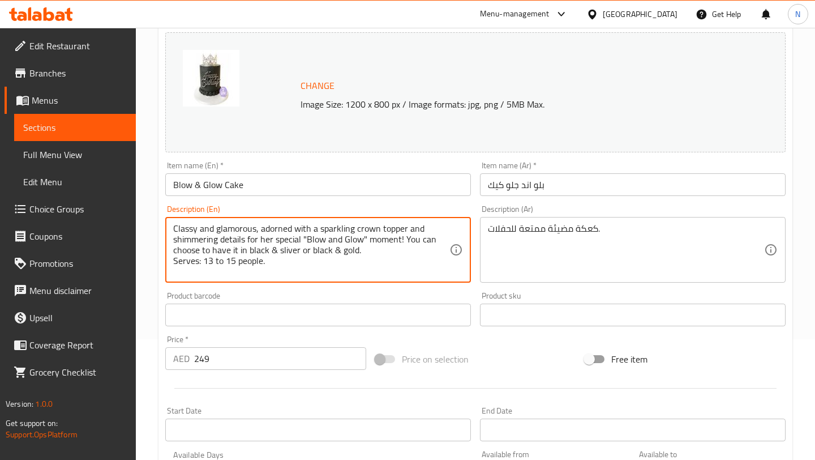
click at [170, 257] on div "Classy and glamorous, adorned with a sparkling crown topper and shimmering deta…" at bounding box center [318, 250] width 306 height 66
click at [314, 256] on textarea "Classy and glamorous, adorned with a sparkling crown topper and shimmering deta…" at bounding box center [311, 250] width 276 height 54
drag, startPoint x: 277, startPoint y: 262, endPoint x: 406, endPoint y: 238, distance: 131.2
click at [406, 238] on textarea "Classy and glamorous, adorned with a sparkling crown topper and shimmering deta…" at bounding box center [311, 250] width 276 height 54
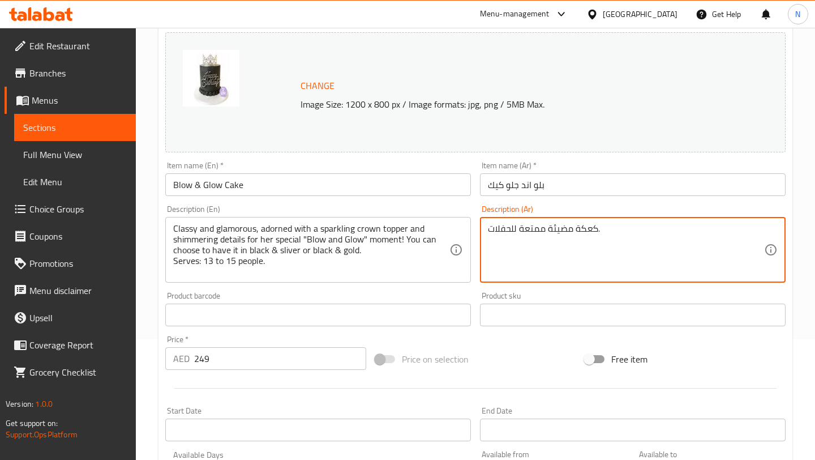
paste textarea "يمكنك أن تختار أن يكون بالأسود والفضي أو بالأسود والذهبي. يكفي ١٣ إلى ١٥ شخصًا."
click at [656, 226] on textarea "كعكة مضيئة ممتعة للحفلات. يمكنك أن تختار أن يكون بالأسود والفضي أو بالأسود والذ…" at bounding box center [626, 250] width 276 height 54
click at [556, 241] on textarea "كعكة مضيئة ممتعة للحفلات. يمكنك أن تختار أن يكون بالأسود والفضي أو بالأسود والذ…" at bounding box center [626, 250] width 276 height 54
type textarea "كعكة مضيئة ممتعة للحفلات. يمكنك أن تختار أن يكون بالأسود والفضي أو بالأسود والذ…"
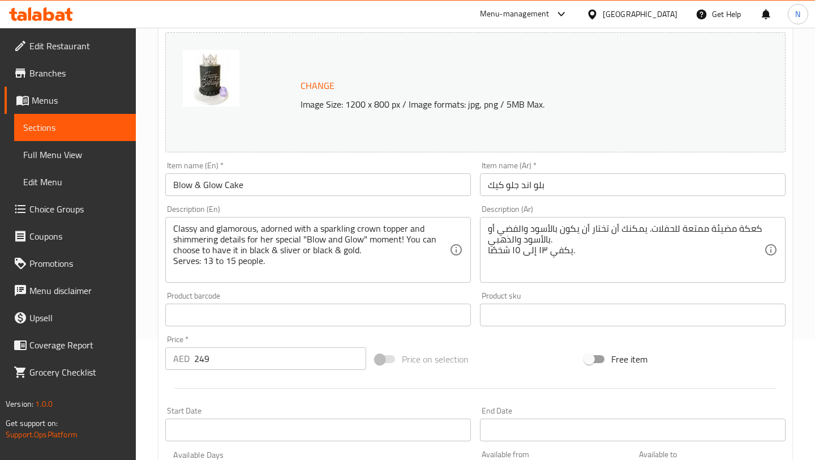
click at [567, 278] on div "كعكة مضيئة ممتعة للحفلات. يمكنك أن تختار أن يكون بالأسود والفضي أو بالأسود والذ…" at bounding box center [633, 250] width 306 height 66
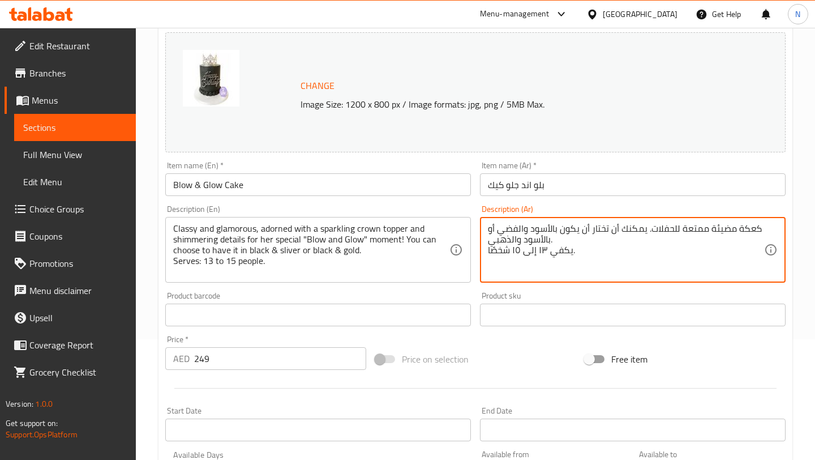
click at [562, 263] on textarea "كعكة مضيئة ممتعة للحفلات. يمكنك أن تختار أن يكون بالأسود والفضي أو بالأسود والذ…" at bounding box center [626, 250] width 276 height 54
click at [565, 293] on div "Product sku Product sku" at bounding box center [633, 309] width 306 height 35
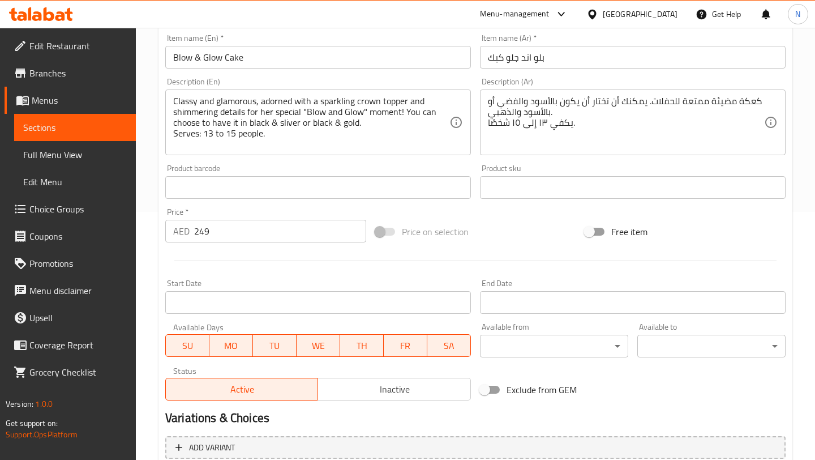
scroll to position [561, 0]
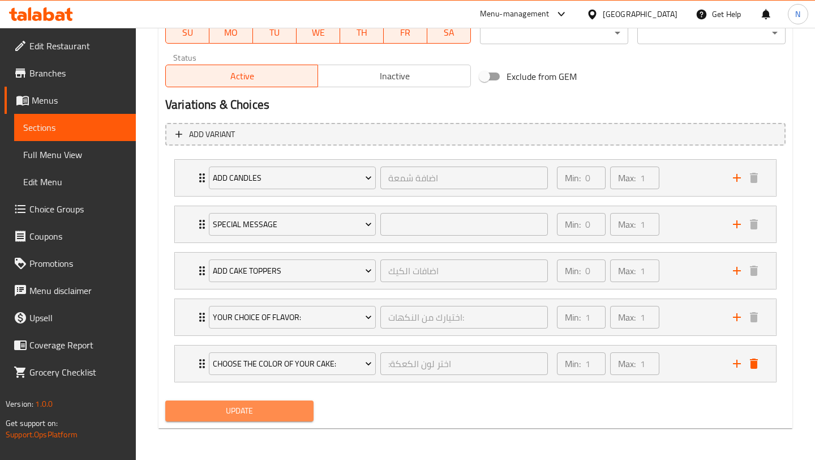
click at [262, 404] on span "Update" at bounding box center [239, 411] width 130 height 14
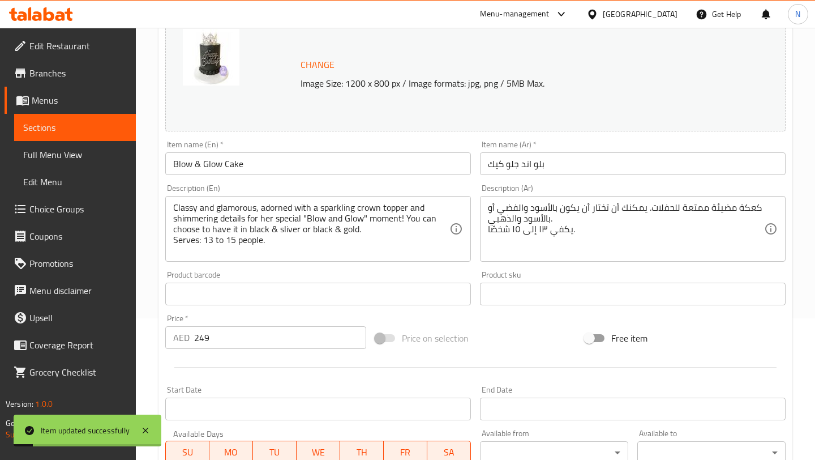
scroll to position [0, 0]
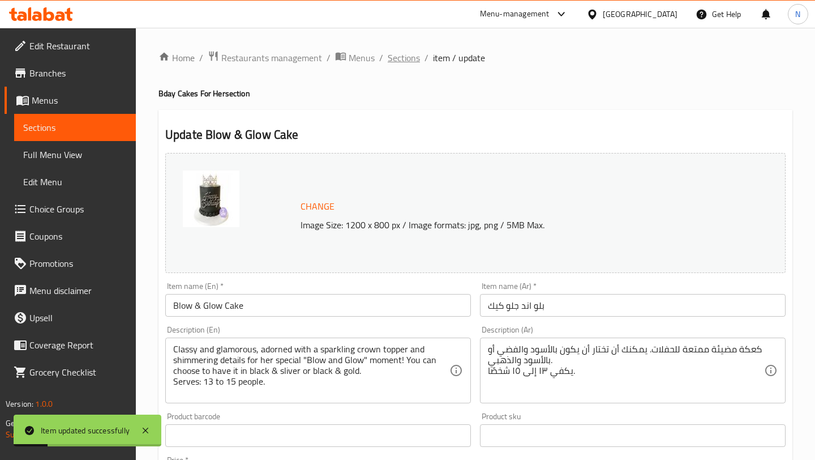
click at [397, 62] on span "Sections" at bounding box center [404, 58] width 32 height 14
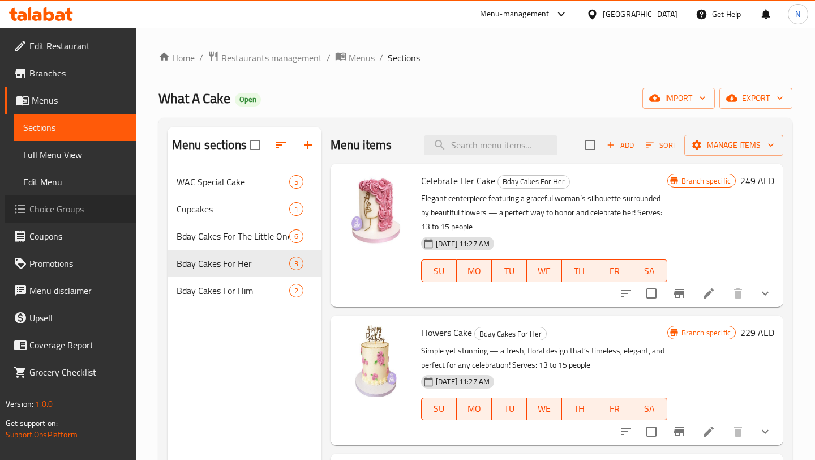
click at [61, 215] on span "Choice Groups" at bounding box center [77, 209] width 97 height 14
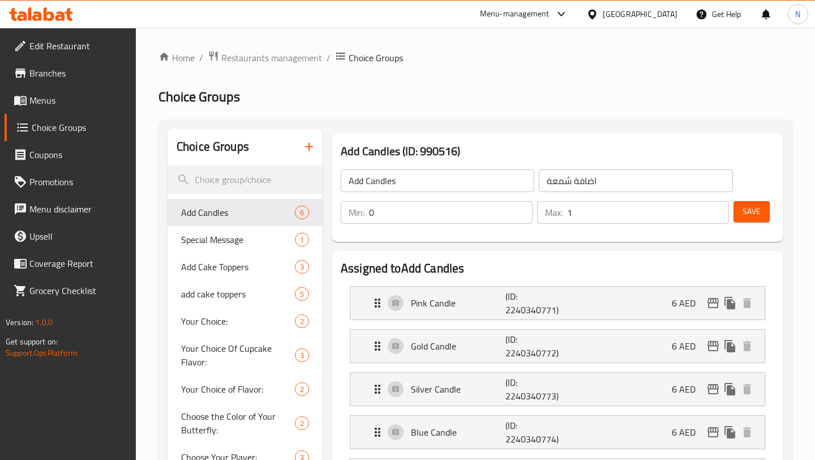
click at [408, 243] on div "Add Candles (ID: 990516) Add Candles ​ اضافة شمعة ​ Min: 0 ​ Max: 1 ​ Save" at bounding box center [557, 188] width 461 height 118
click at [283, 169] on input "search" at bounding box center [245, 179] width 155 height 29
click at [307, 143] on icon "button" at bounding box center [309, 147] width 14 height 14
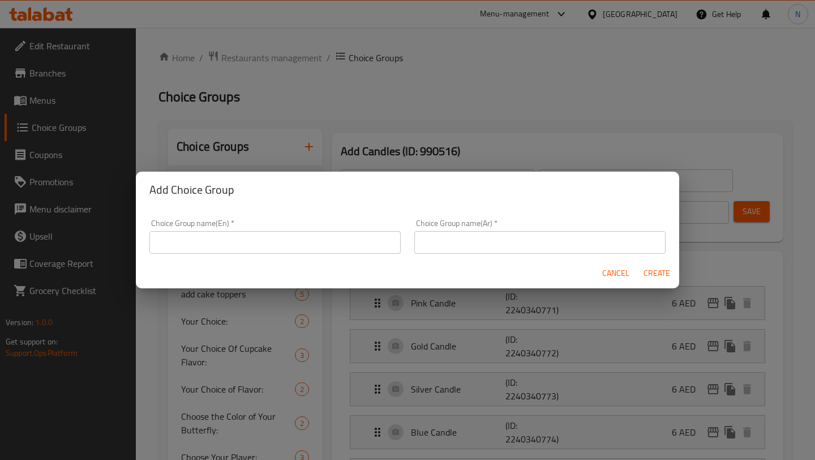
click at [307, 237] on input "text" at bounding box center [274, 242] width 251 height 23
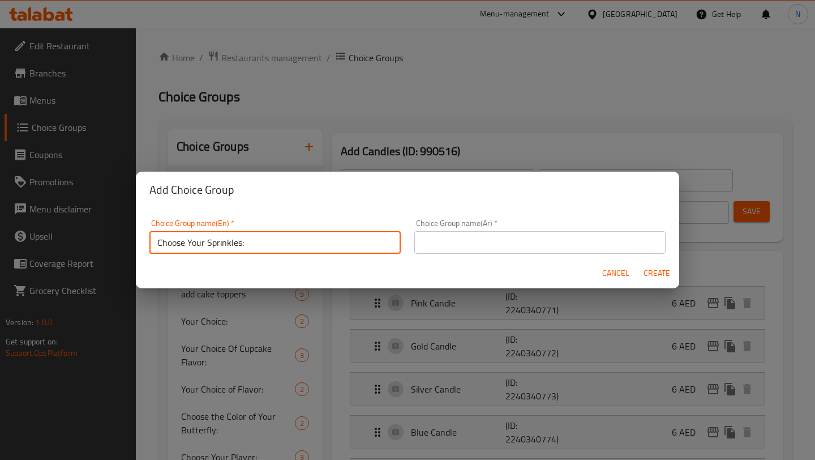
drag, startPoint x: 264, startPoint y: 242, endPoint x: 146, endPoint y: 242, distance: 118.3
click at [145, 242] on div "Choice Group name(En)   * Choose Your Sprinkles: Choice Group name(En) *" at bounding box center [275, 236] width 265 height 48
type input "Choose Your Sprinkles:"
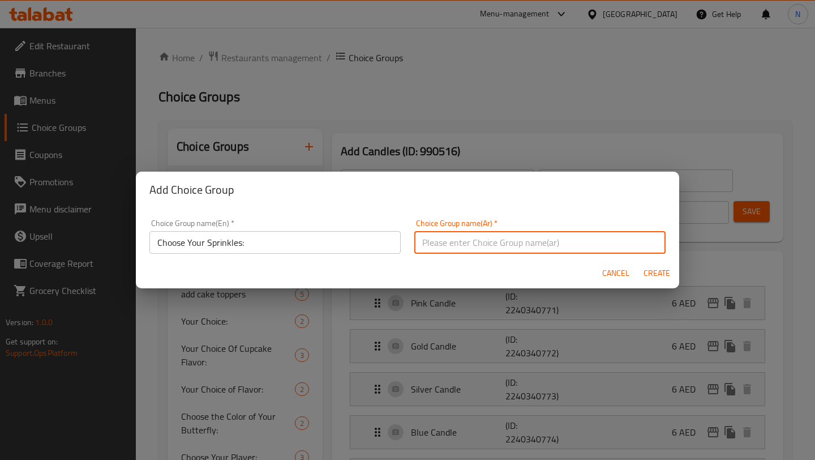
click at [471, 238] on input "text" at bounding box center [539, 242] width 251 height 23
paste input "اختر الرشات"
click at [421, 243] on input "اختر الرشات" at bounding box center [539, 242] width 251 height 23
type input ":اختر الرشات"
click at [664, 270] on span "Create" at bounding box center [656, 273] width 27 height 14
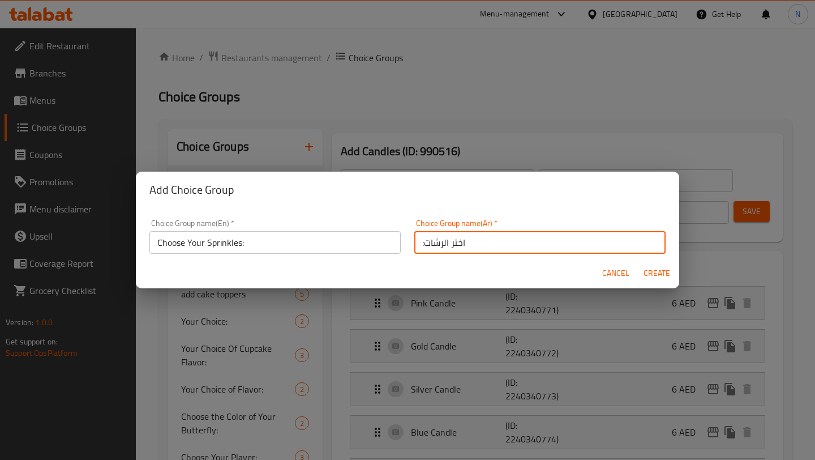
type input "Choose Your Sprinkles:"
type input ":اختر الرشات"
type input "0"
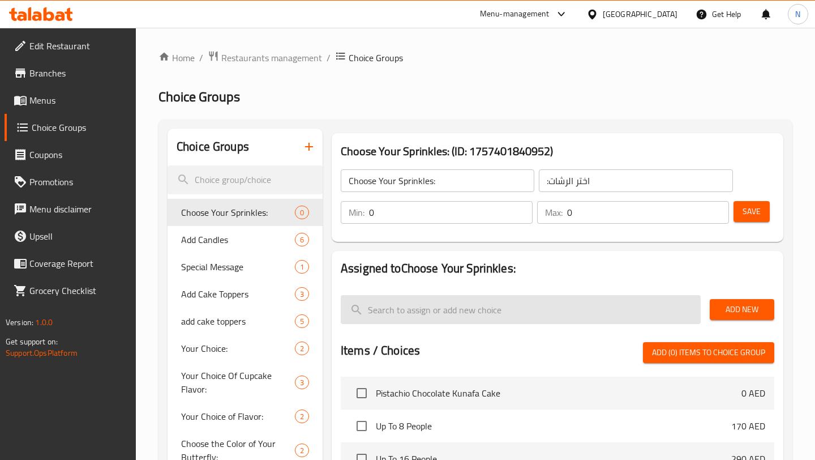
click at [647, 314] on input "search" at bounding box center [521, 309] width 360 height 29
paste input "Multicolour"
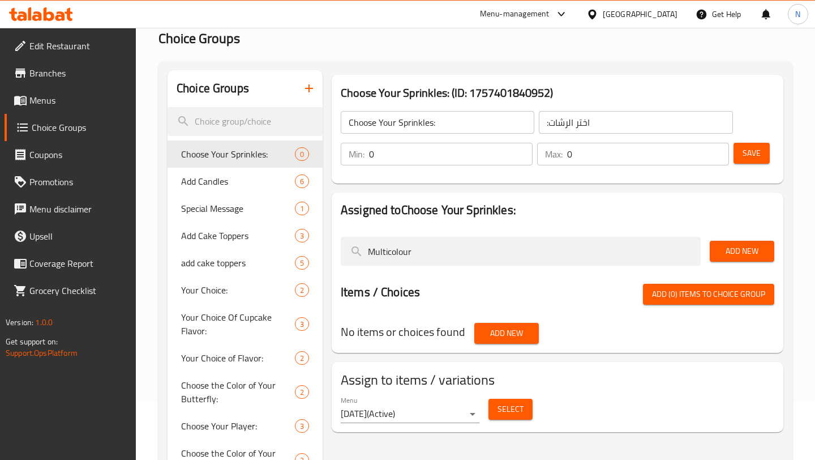
scroll to position [43, 0]
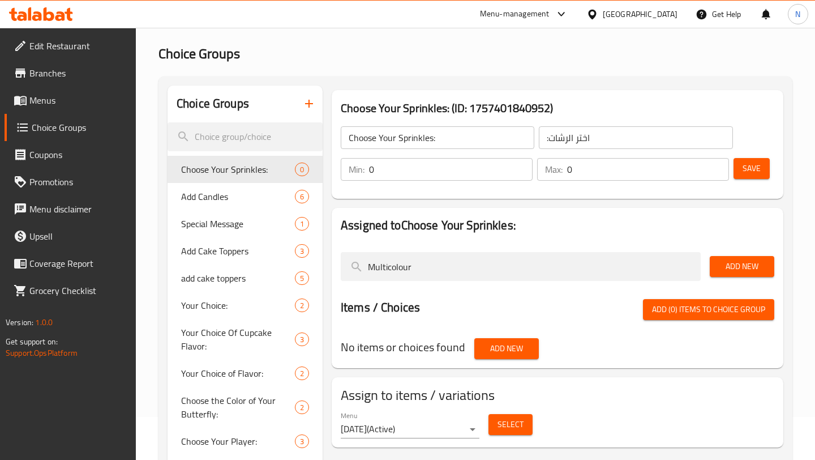
type input "Multicolour"
click at [742, 261] on span "Add New" at bounding box center [742, 266] width 46 height 14
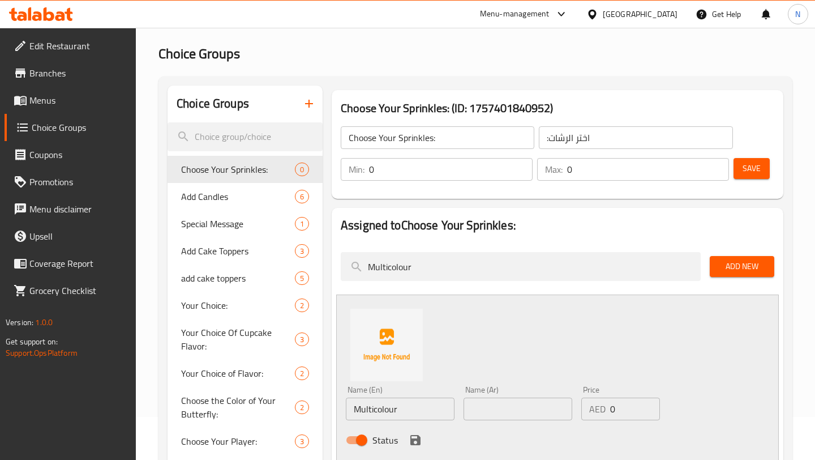
scroll to position [195, 0]
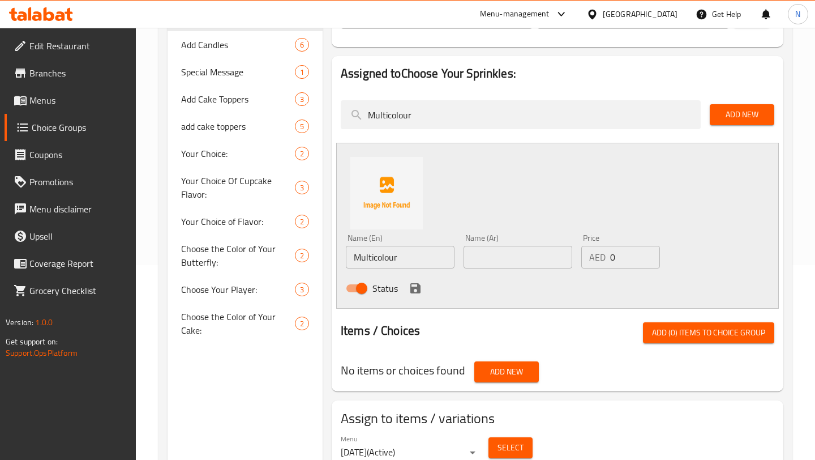
click at [399, 260] on input "Multicolour" at bounding box center [400, 257] width 109 height 23
click at [393, 259] on input "Multicolour" at bounding box center [400, 257] width 109 height 23
click at [375, 258] on input "Multicolor" at bounding box center [400, 257] width 109 height 23
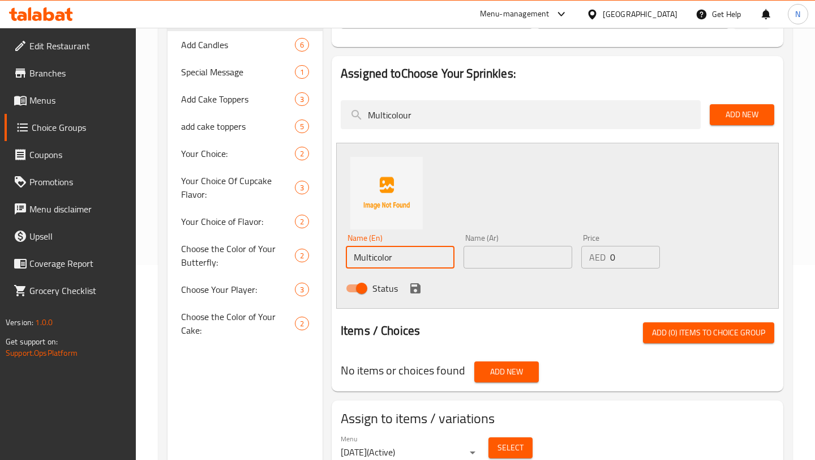
click at [397, 258] on input "Multicolor" at bounding box center [400, 257] width 109 height 23
type input "Multicolor"
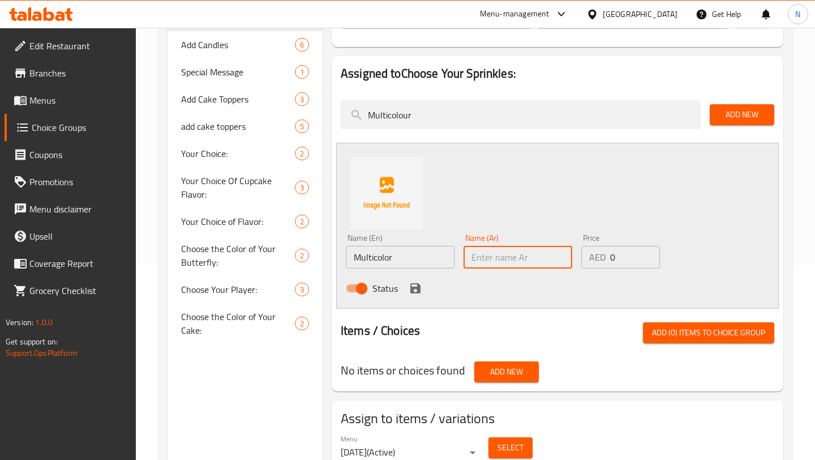
click at [506, 252] on input "text" at bounding box center [518, 257] width 109 height 23
paste input "متعدد الألوان"
type input "متعدد الألوان"
click at [413, 290] on icon "save" at bounding box center [415, 288] width 10 height 10
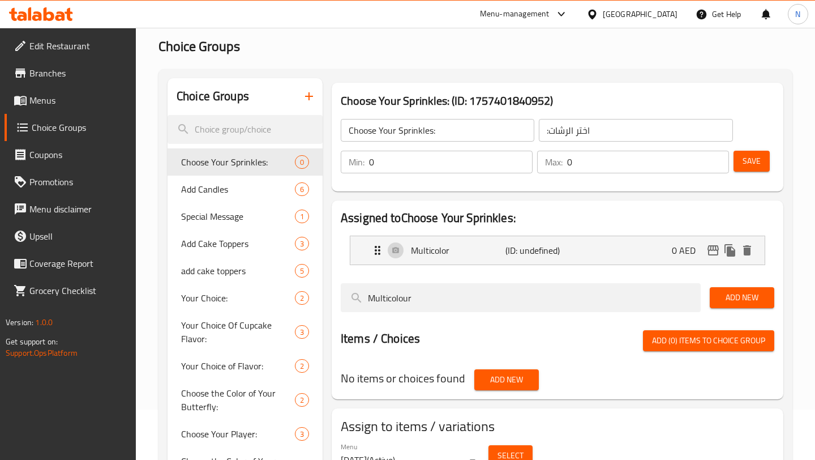
scroll to position [31, 0]
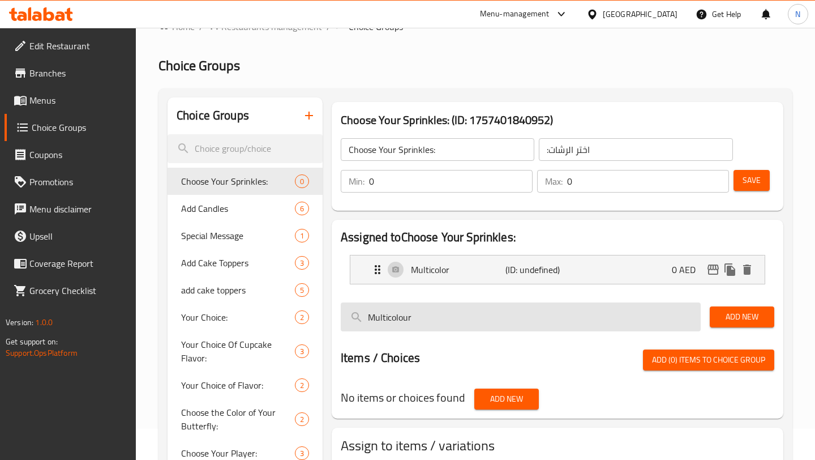
click at [469, 311] on input "Multicolour" at bounding box center [521, 316] width 360 height 29
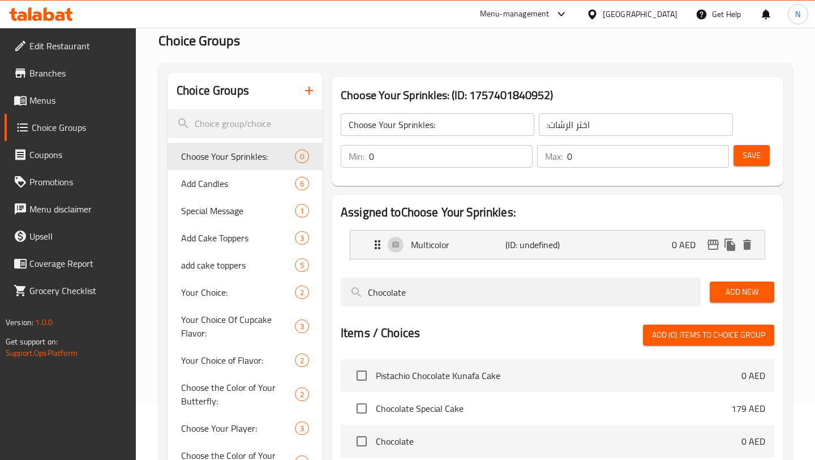
scroll to position [57, 0]
type input "Chocolate"
click at [721, 288] on span "Add New" at bounding box center [742, 291] width 46 height 14
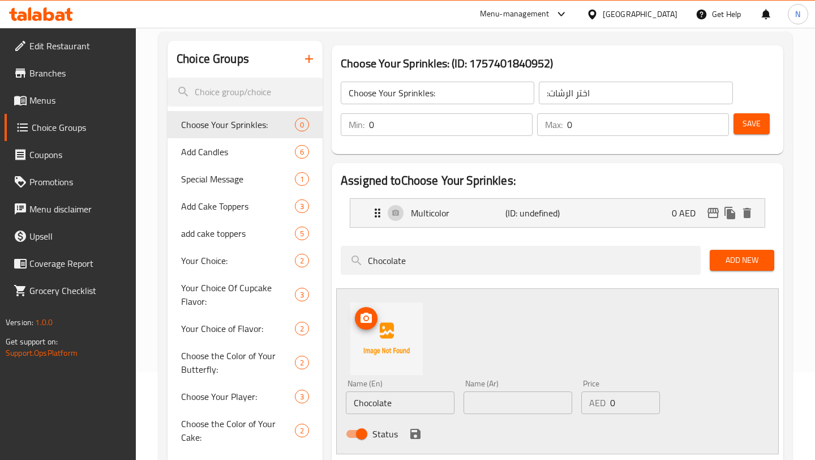
scroll to position [107, 0]
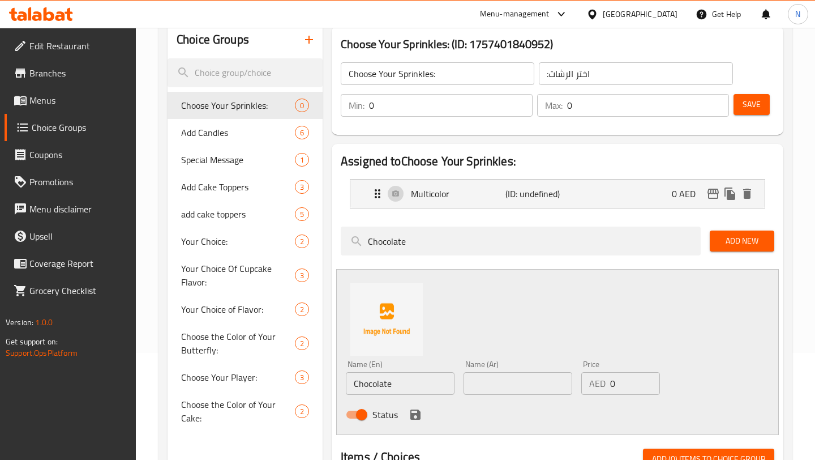
click at [399, 386] on input "Chocolate" at bounding box center [400, 383] width 109 height 23
click at [508, 384] on input "text" at bounding box center [518, 383] width 109 height 23
paste input "شكولاتة"
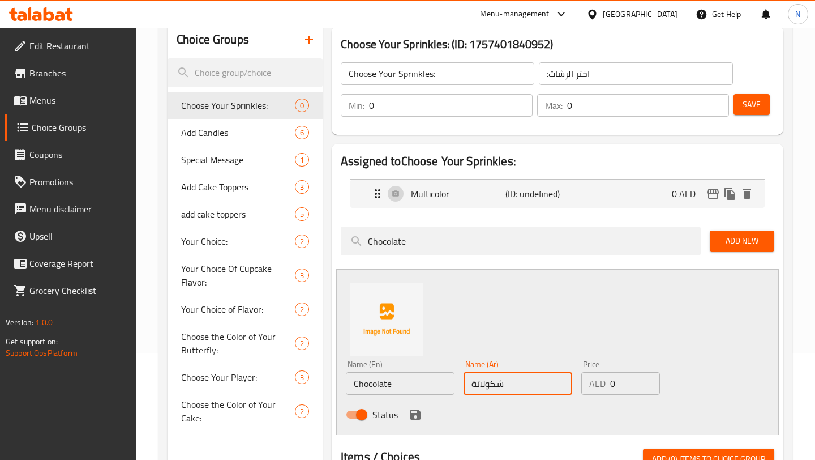
scroll to position [140, 0]
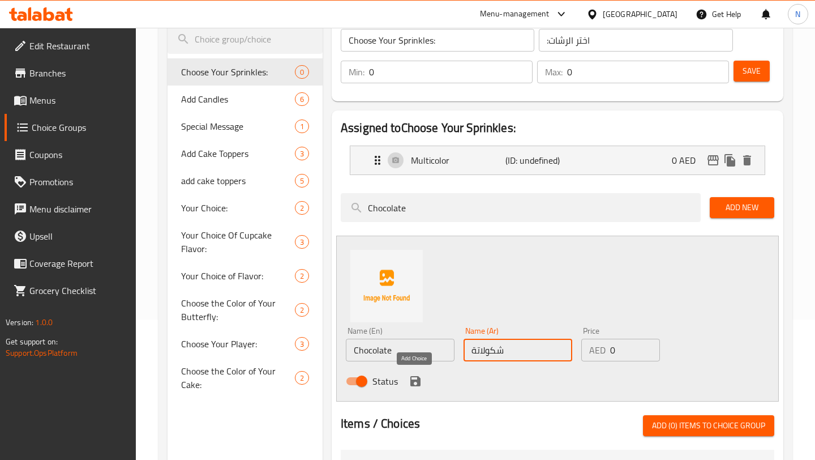
type input "شكولاتة"
click at [415, 384] on icon "save" at bounding box center [416, 381] width 14 height 14
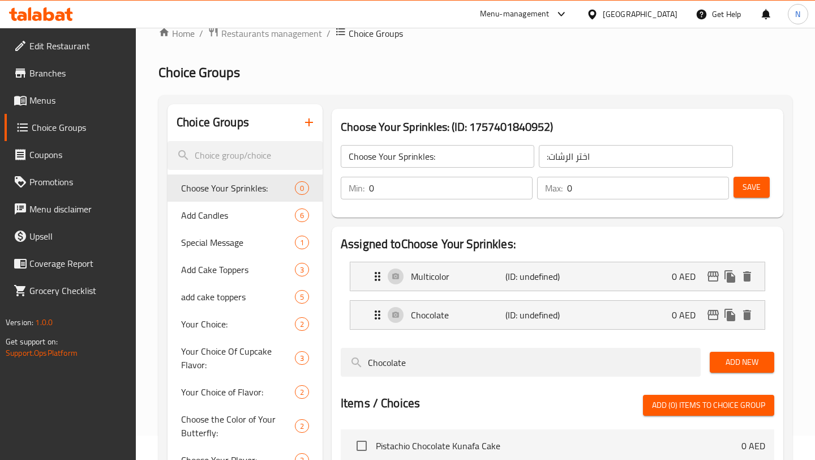
scroll to position [0, 0]
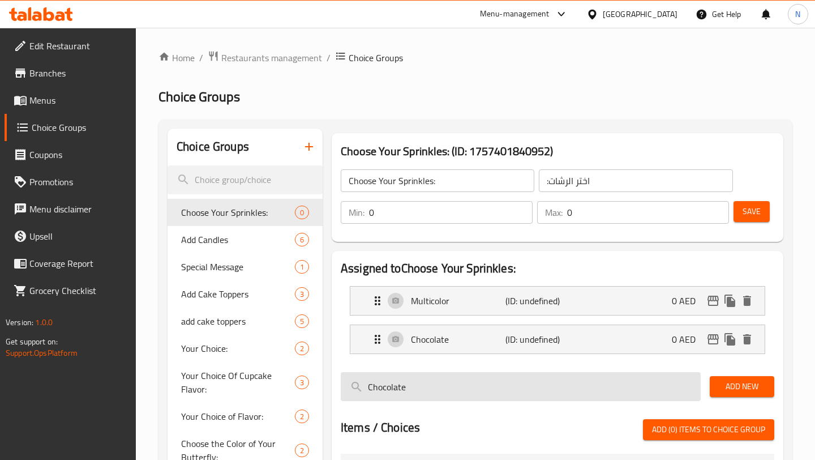
click at [633, 382] on input "Chocolate" at bounding box center [521, 386] width 360 height 29
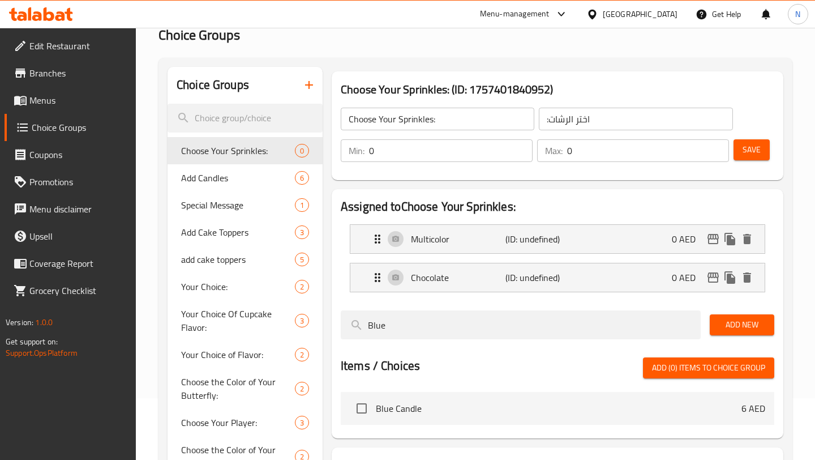
type input "Blue"
click at [722, 331] on span "Add New" at bounding box center [742, 325] width 46 height 14
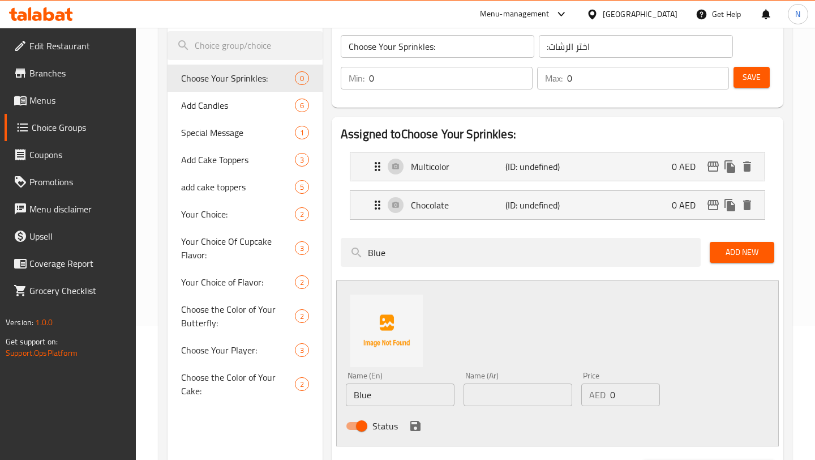
scroll to position [160, 0]
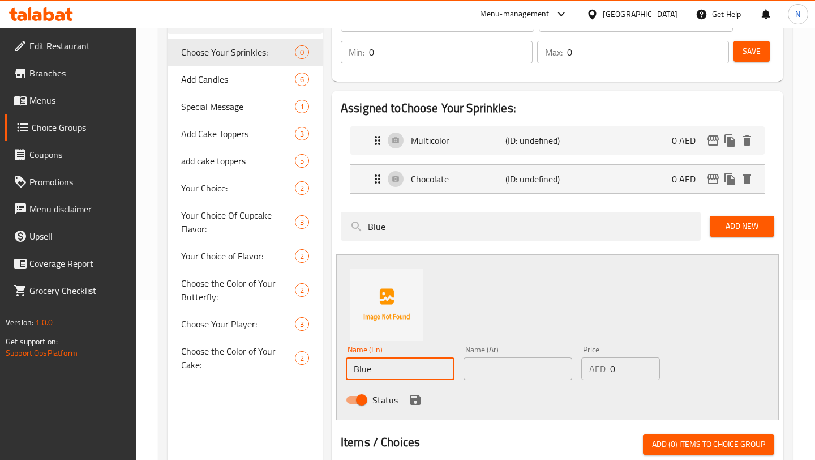
click at [425, 364] on input "Blue" at bounding box center [400, 368] width 109 height 23
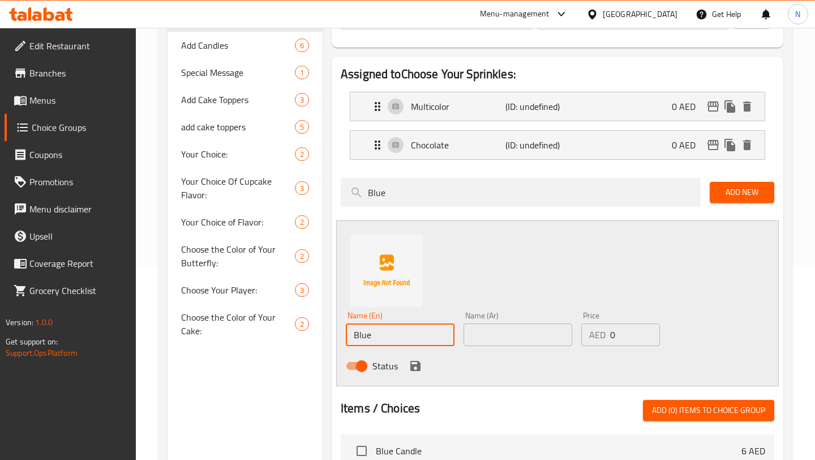
scroll to position [204, 0]
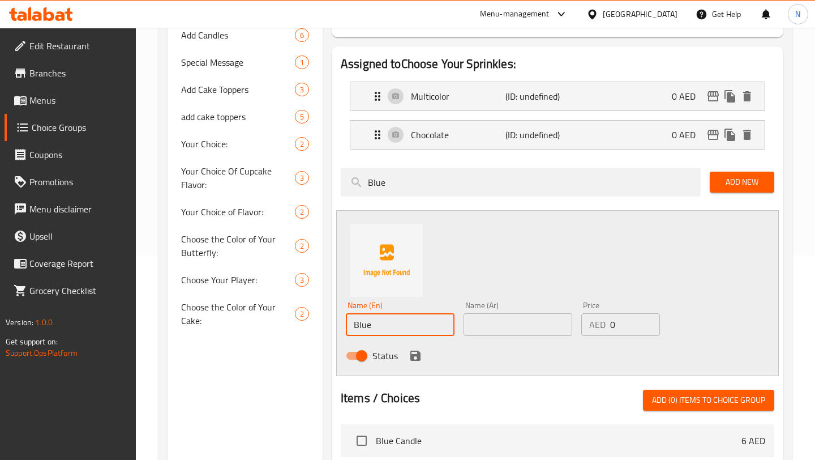
click at [515, 323] on input "text" at bounding box center [518, 324] width 109 height 23
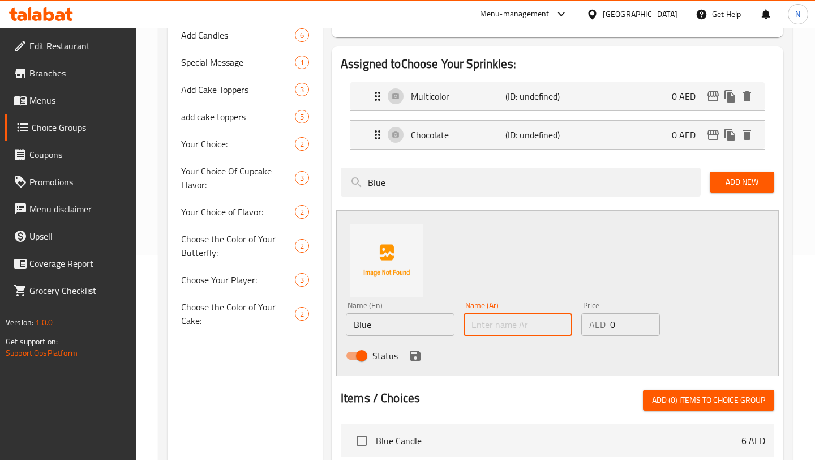
paste input "أزرق"
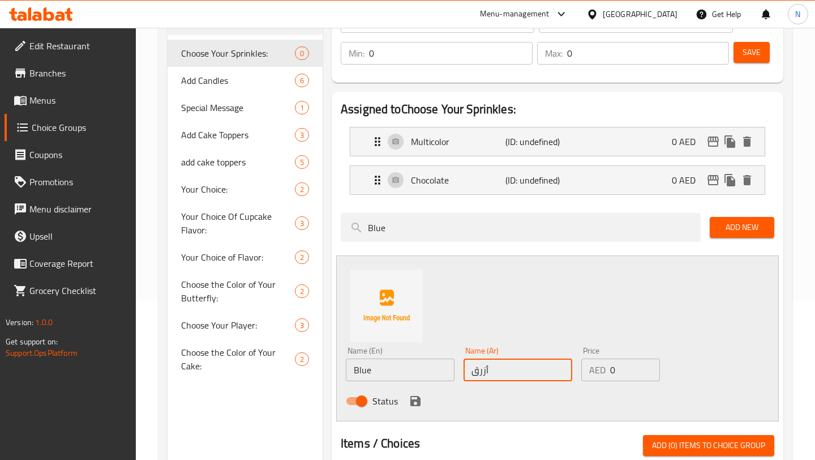
scroll to position [160, 0]
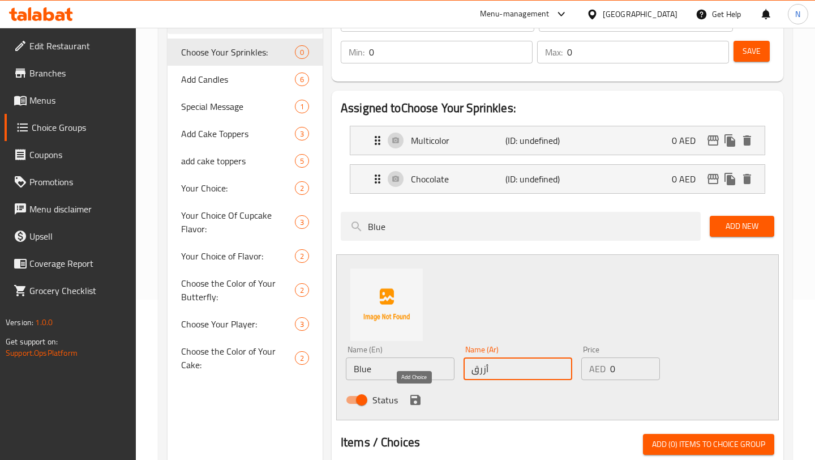
type input "أزرق"
click at [419, 398] on icon "save" at bounding box center [415, 400] width 10 height 10
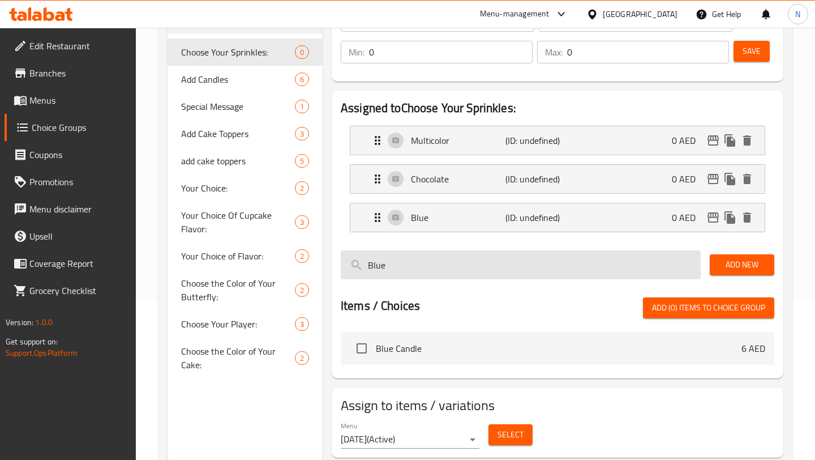
click at [422, 275] on input "Blue" at bounding box center [521, 264] width 360 height 29
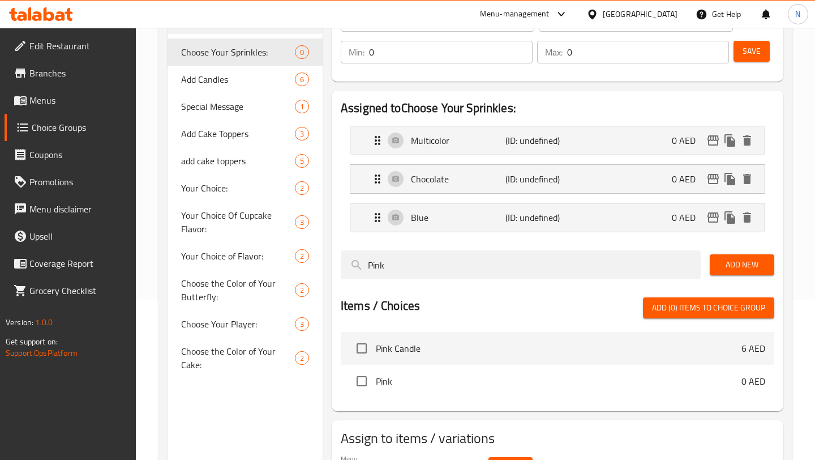
type input "Pink"
click at [728, 269] on span "Add New" at bounding box center [742, 265] width 46 height 14
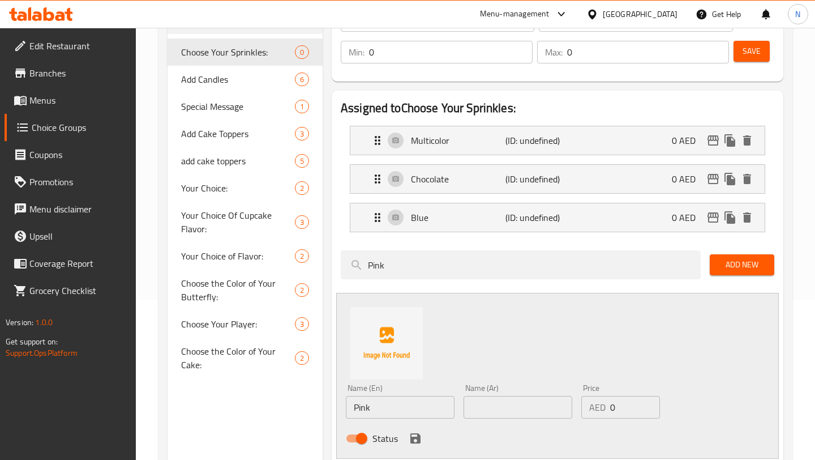
scroll to position [217, 0]
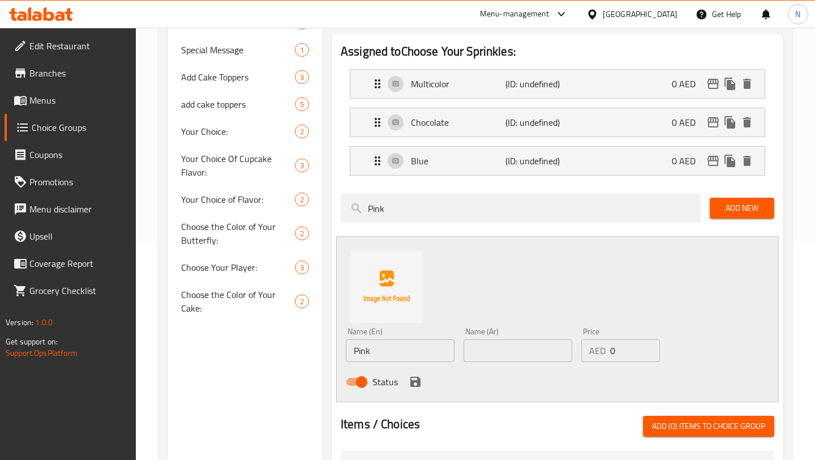
click at [399, 350] on input "Pink" at bounding box center [400, 350] width 109 height 23
click at [518, 346] on input "text" at bounding box center [518, 350] width 109 height 23
paste input "زهري"
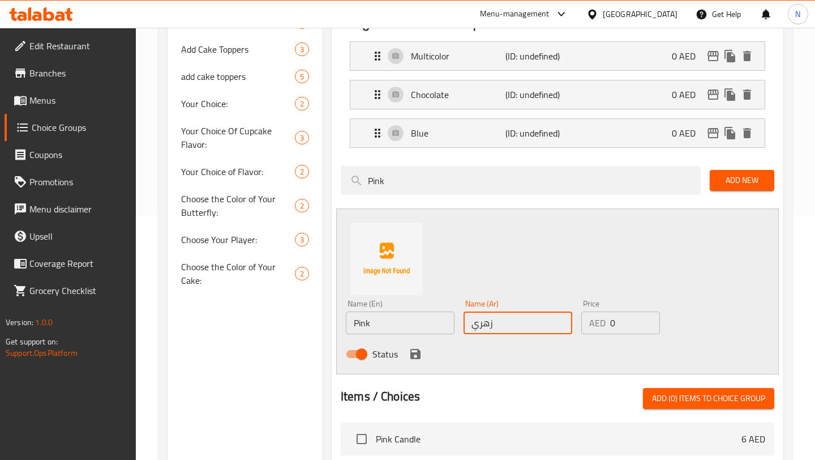
scroll to position [249, 0]
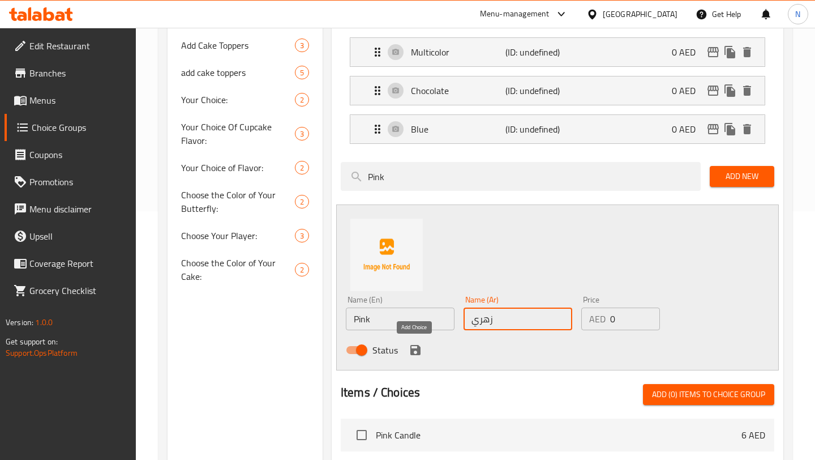
type input "زهري"
click at [416, 349] on icon "save" at bounding box center [415, 350] width 10 height 10
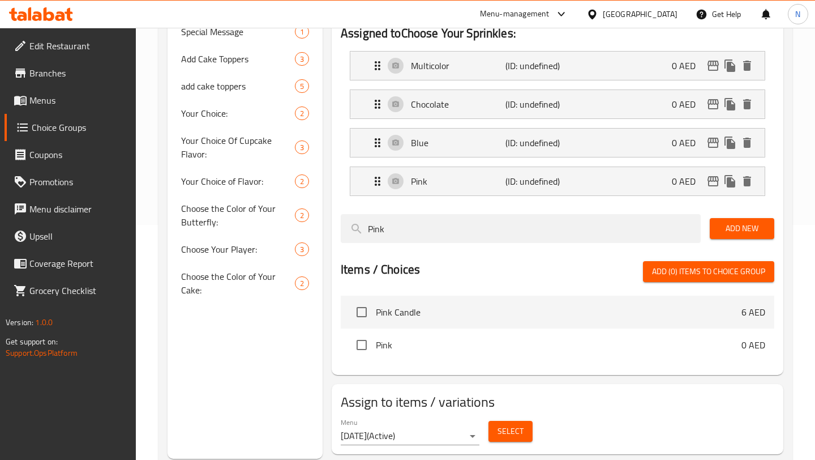
scroll to position [231, 0]
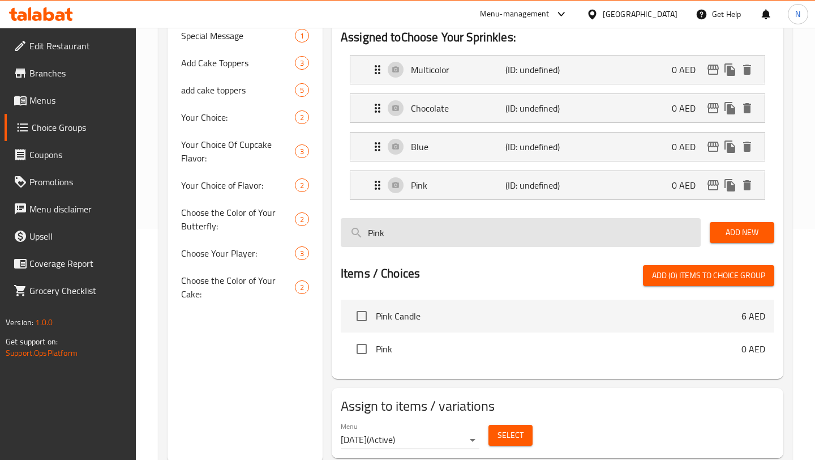
click at [429, 234] on input "Pink" at bounding box center [521, 232] width 360 height 29
paste input "Gold"
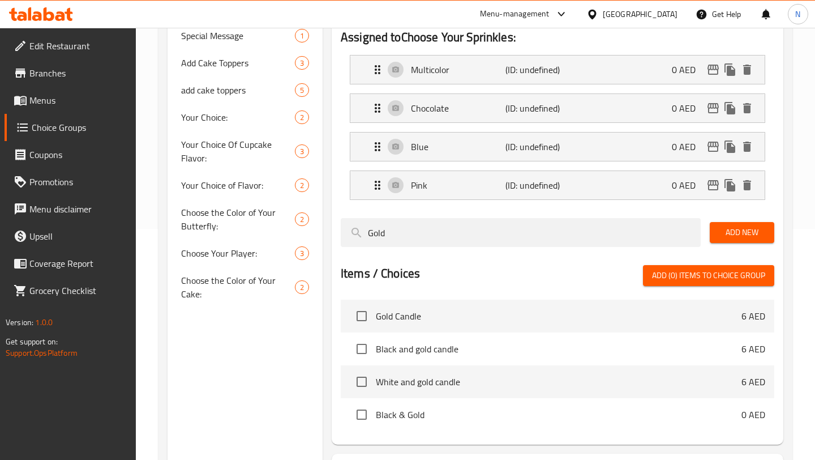
type input "Gold"
click at [747, 236] on span "Add New" at bounding box center [742, 232] width 46 height 14
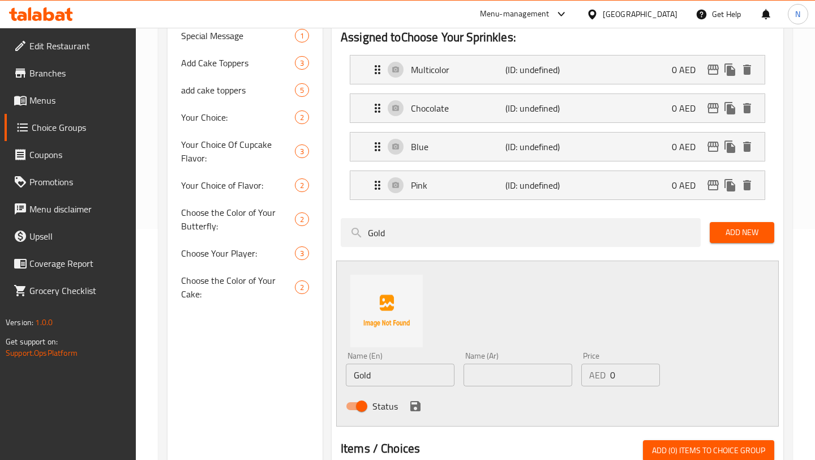
click at [504, 376] on input "text" at bounding box center [518, 374] width 109 height 23
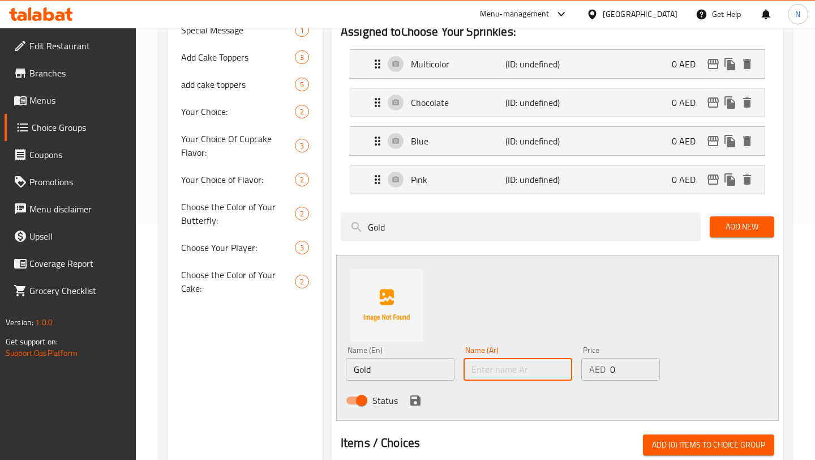
scroll to position [237, 0]
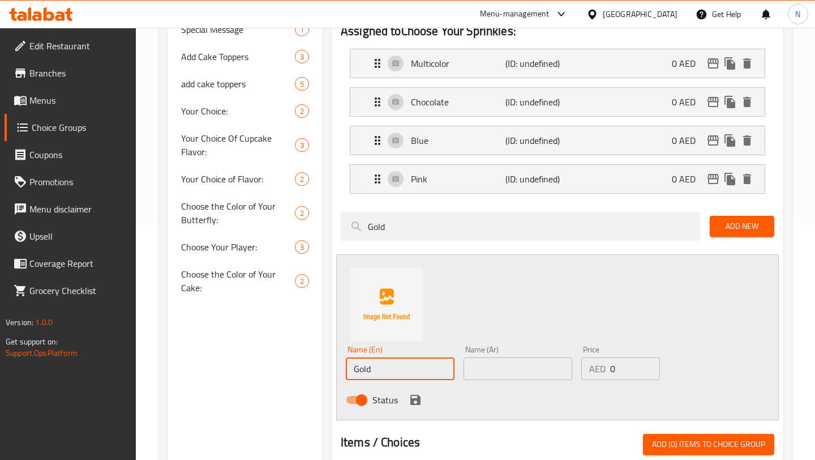
click at [406, 369] on input "Gold" at bounding box center [400, 368] width 109 height 23
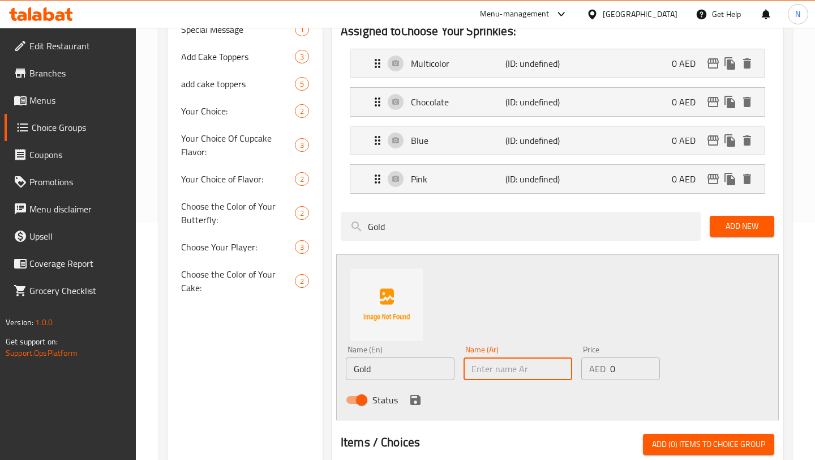
click at [534, 370] on input "text" at bounding box center [518, 368] width 109 height 23
paste input "ذهبي"
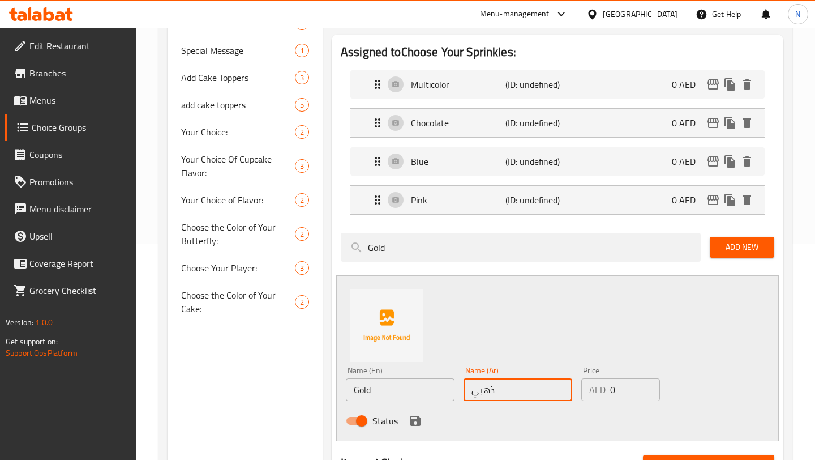
scroll to position [215, 0]
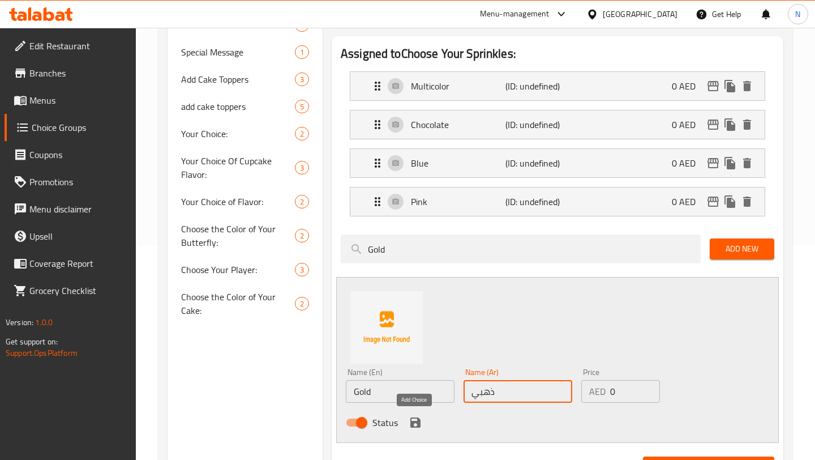
type input "ذهبي"
click at [414, 420] on icon "save" at bounding box center [416, 423] width 14 height 14
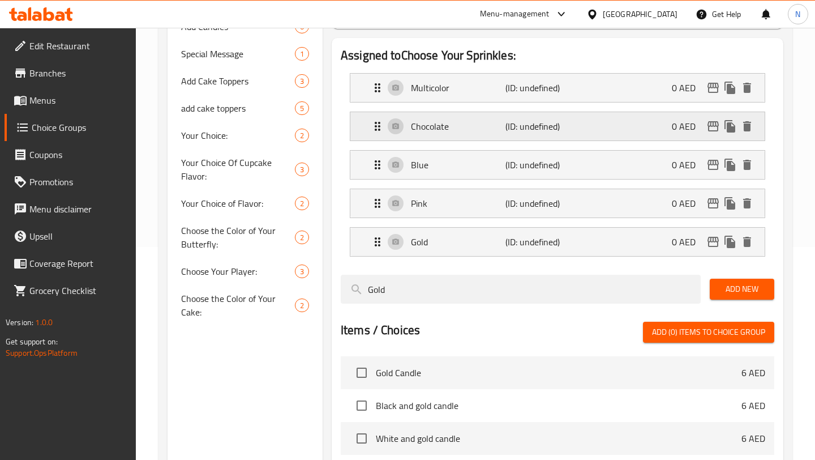
scroll to position [212, 0]
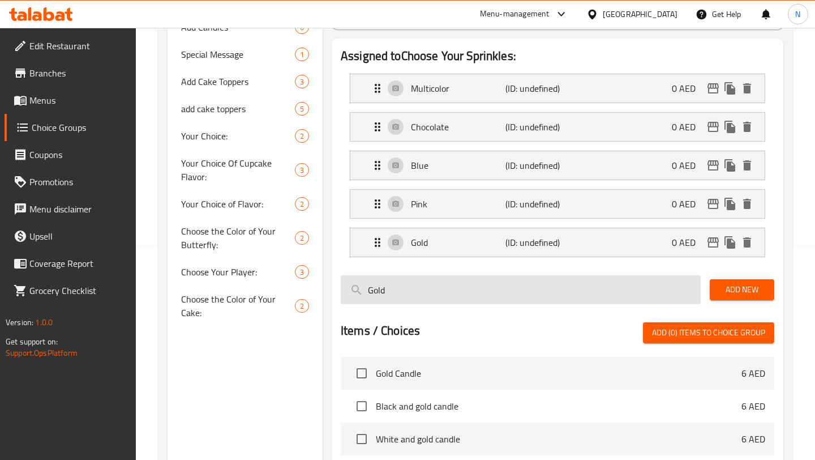
click at [435, 297] on input "Gold" at bounding box center [521, 289] width 360 height 29
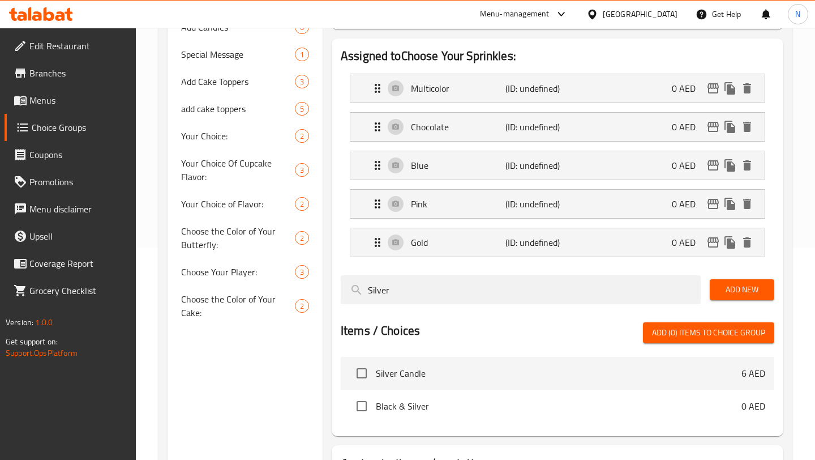
type input "Silver"
click at [732, 294] on span "Add New" at bounding box center [742, 289] width 46 height 14
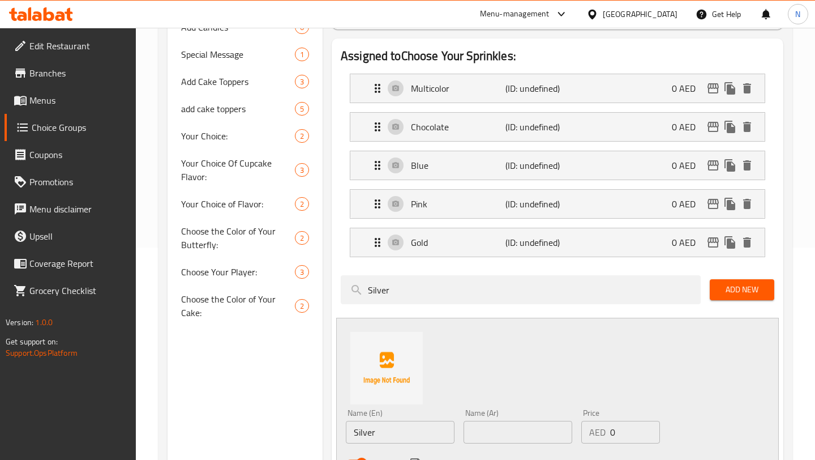
scroll to position [232, 0]
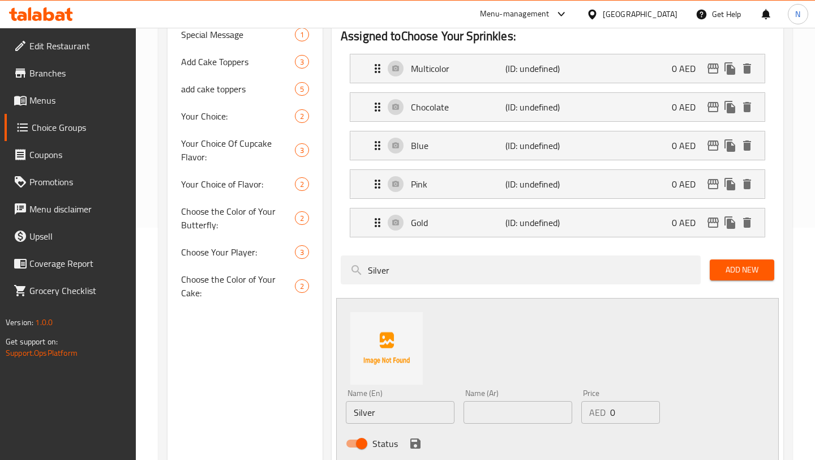
click at [495, 408] on input "text" at bounding box center [518, 412] width 109 height 23
paste input "فضي"
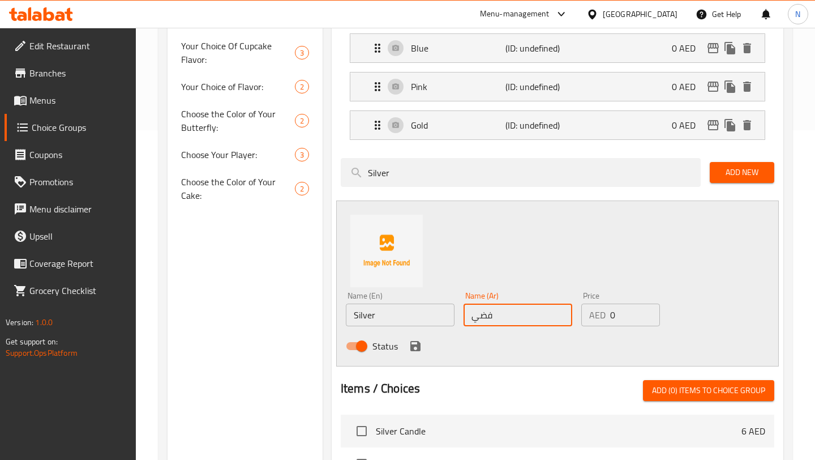
scroll to position [342, 0]
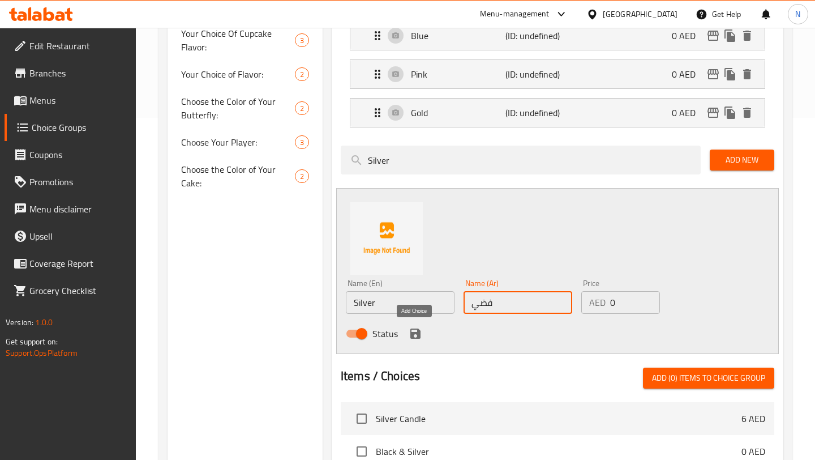
type input "فضي"
click at [413, 333] on icon "save" at bounding box center [415, 333] width 10 height 10
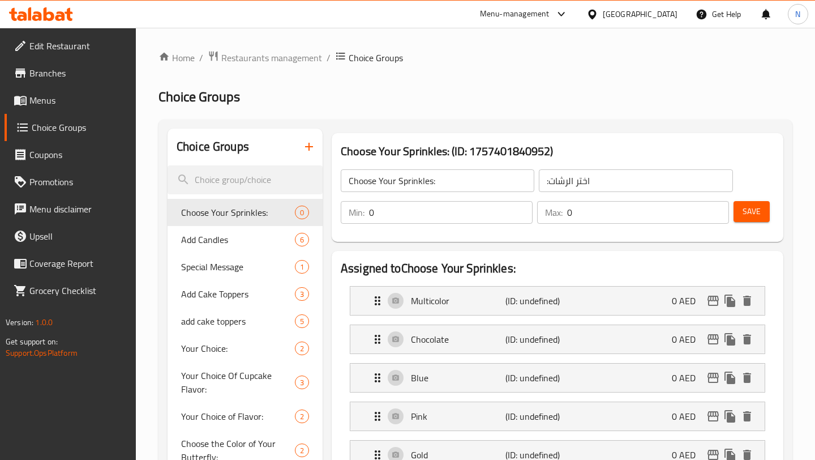
scroll to position [12, 0]
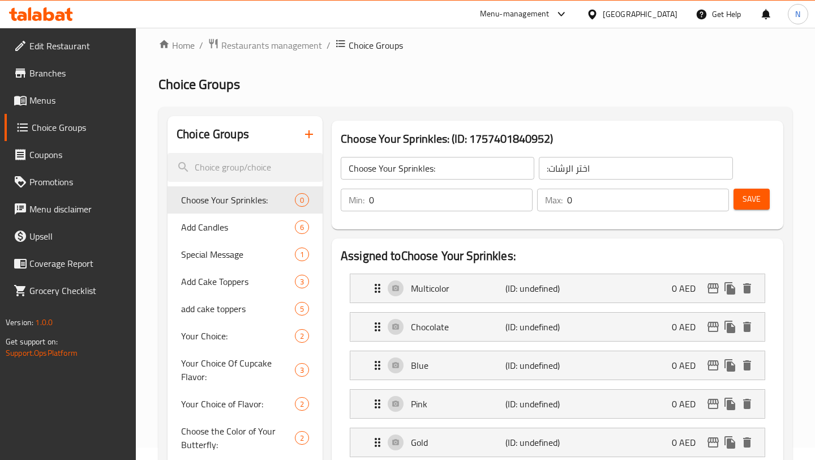
click at [457, 205] on input "0" at bounding box center [451, 200] width 164 height 23
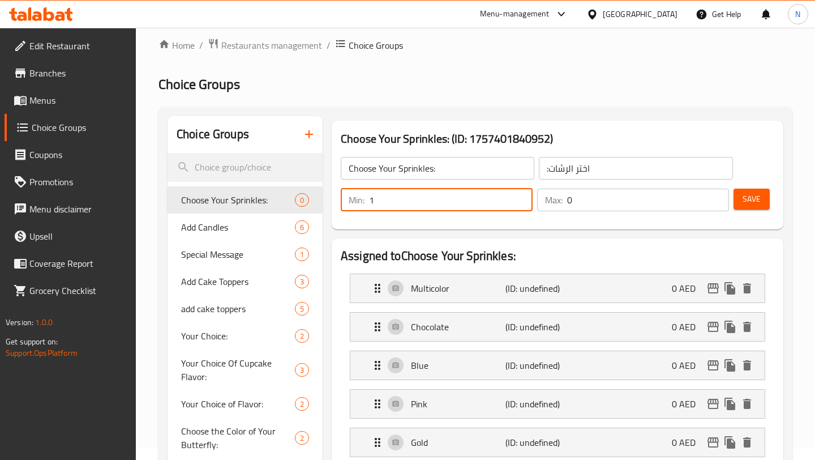
type input "1"
click at [607, 199] on input "0" at bounding box center [648, 200] width 162 height 23
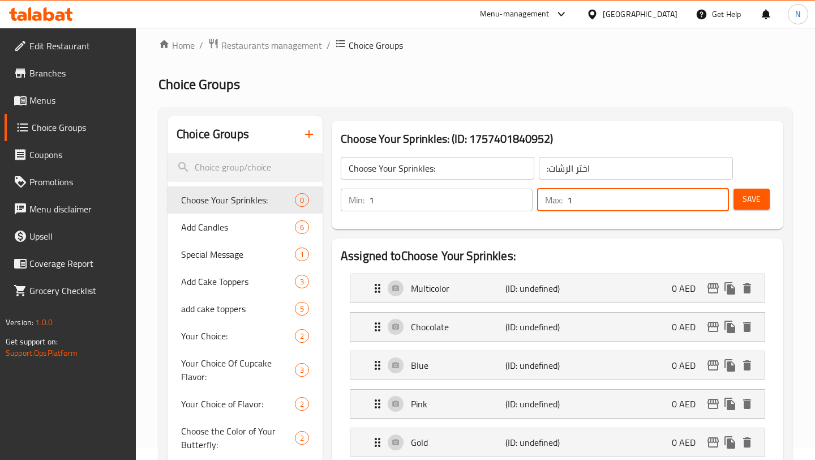
type input "1"
click at [574, 240] on div "Assigned to Choose Your Sprinkles: Multicolor (ID: undefined) 0 AED Name (En) M…" at bounding box center [558, 456] width 452 height 436
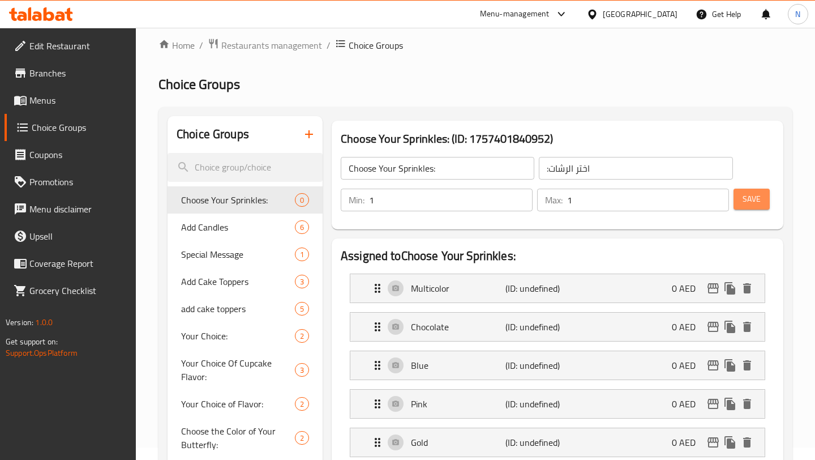
click at [752, 193] on span "Save" at bounding box center [752, 199] width 18 height 14
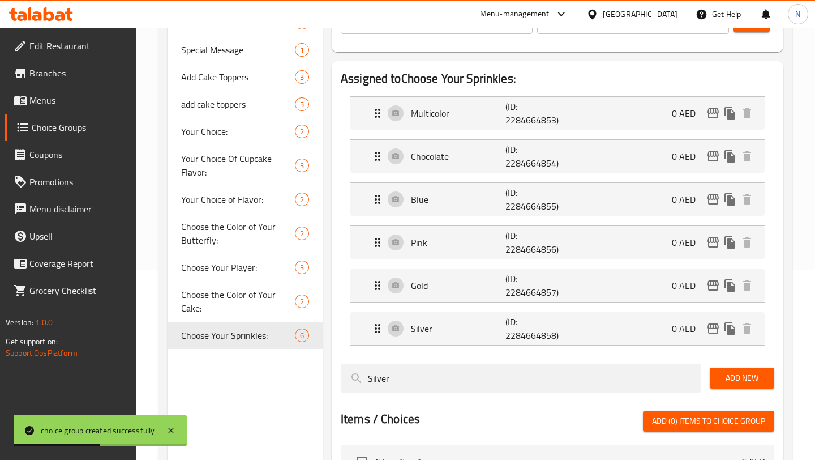
scroll to position [181, 0]
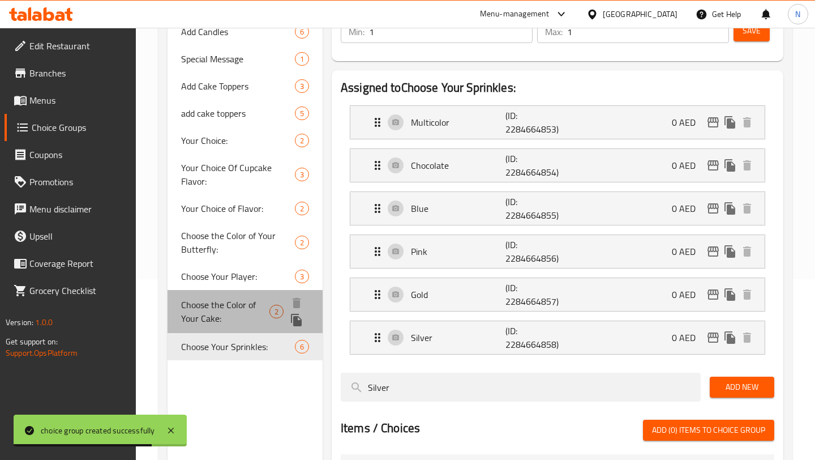
click at [234, 316] on span "Choose the Color of Your Cake:" at bounding box center [225, 311] width 88 height 27
type input "Choose the Color of Your Cake:"
type input ":اختر لون الكعكة"
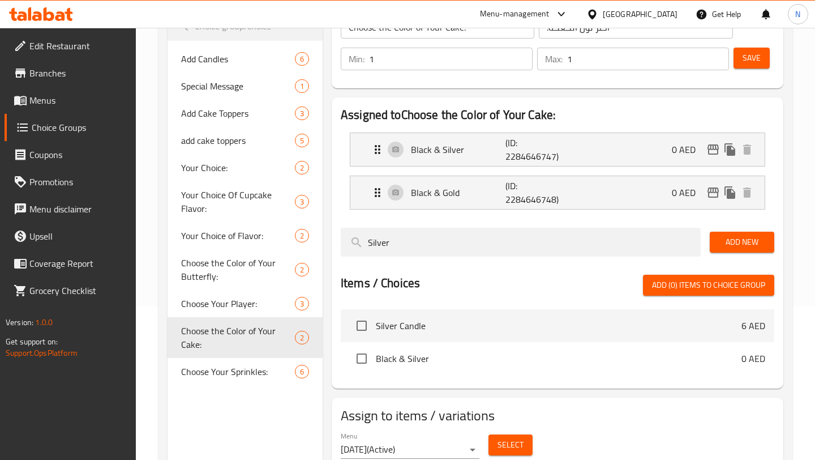
scroll to position [165, 0]
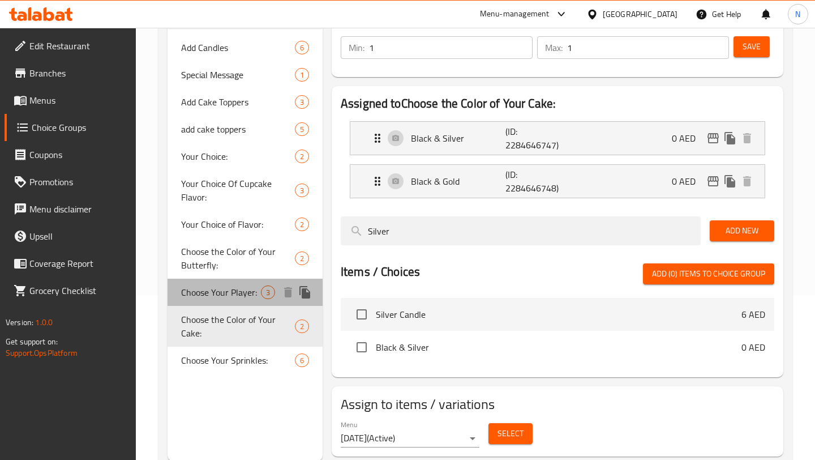
click at [250, 290] on span "Choose Your Player:" at bounding box center [221, 292] width 80 height 14
type input "Choose Your Player:"
type input ":[PERSON_NAME] لاعبك"
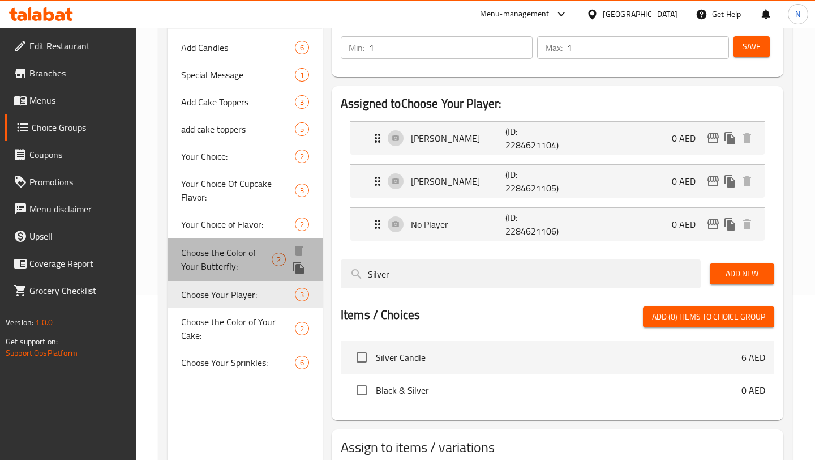
click at [215, 251] on span "Choose the Color of Your Butterfly:" at bounding box center [226, 259] width 91 height 27
type input "Choose the Color of Your Butterfly:"
type input ":اختر لون الفراشة"
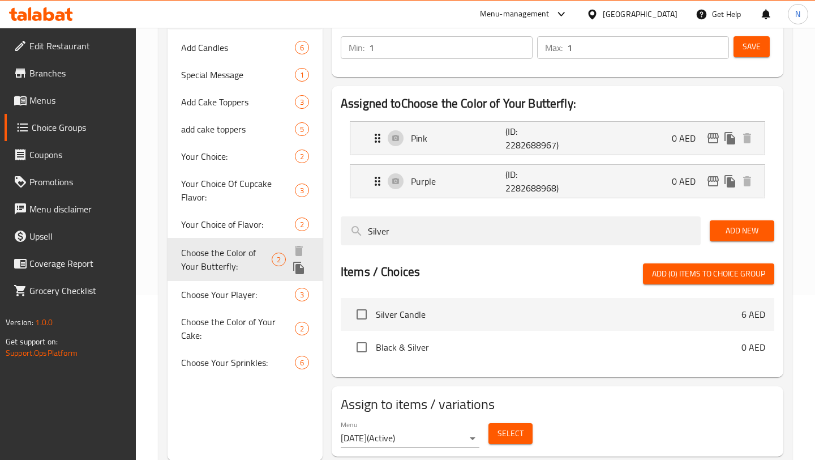
scroll to position [130, 0]
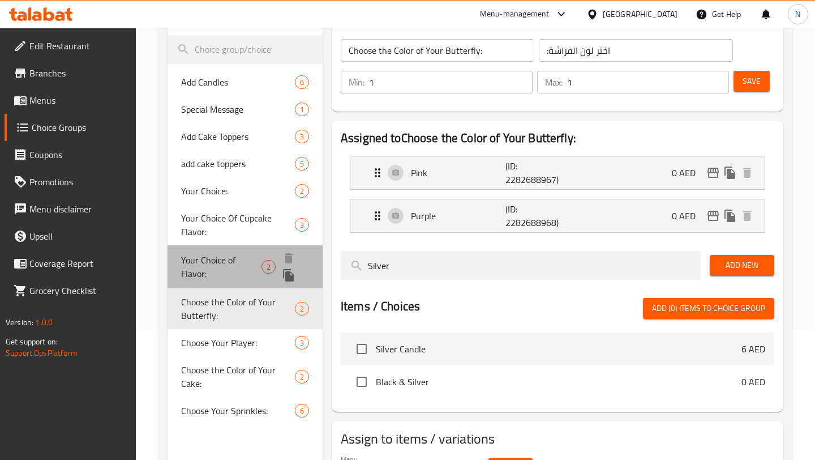
click at [215, 253] on span "Your Choice of Flavor:" at bounding box center [221, 266] width 80 height 27
type input "Your Choice of Flavor:"
type input "اختيارك من النكهات:"
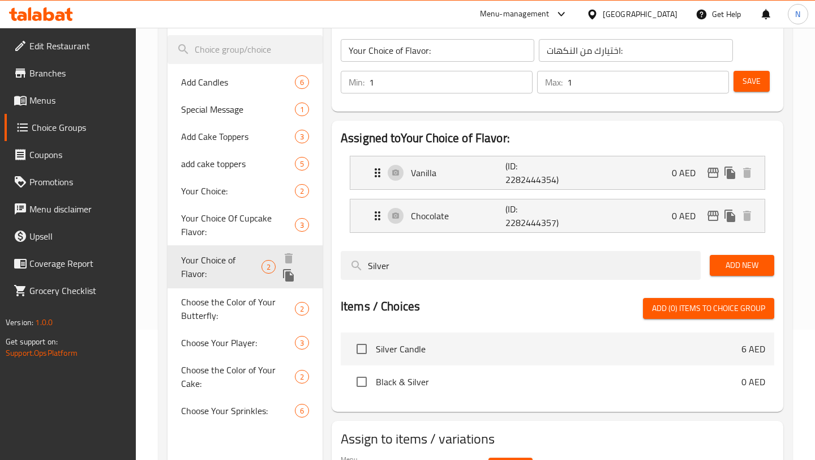
scroll to position [97, 0]
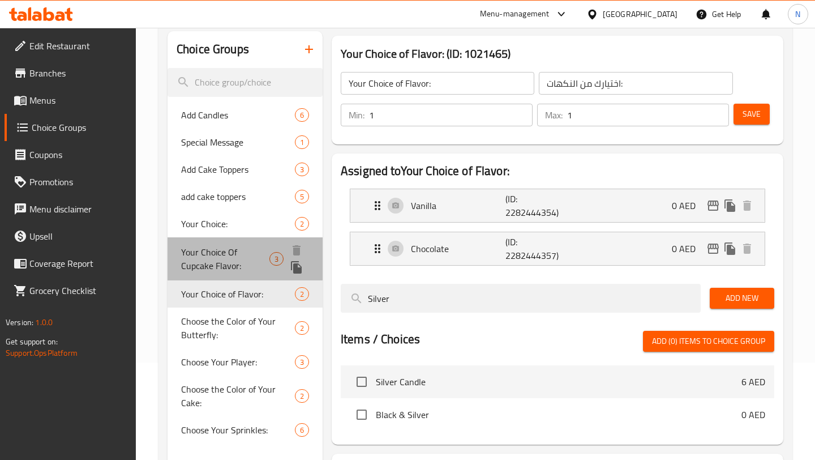
click at [215, 251] on span "Your Choice Of Cupcake Flavor:" at bounding box center [225, 258] width 88 height 27
type input "Your Choice Of Cupcake Flavor:"
type input "اختيارك للنكهة:"
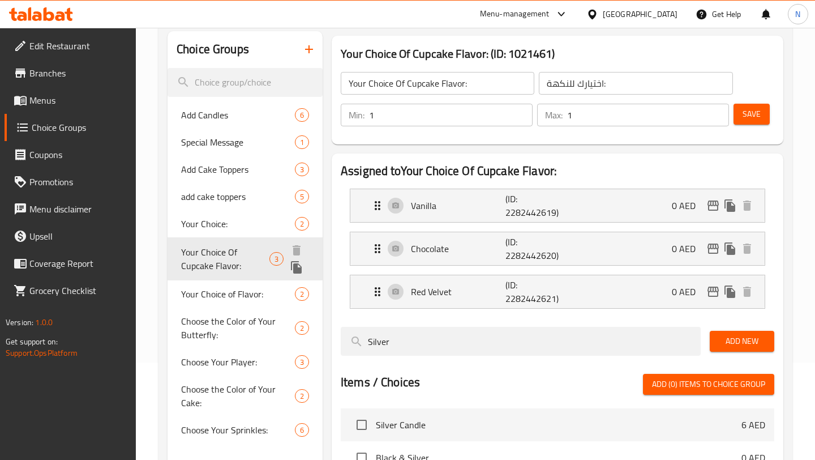
scroll to position [75, 0]
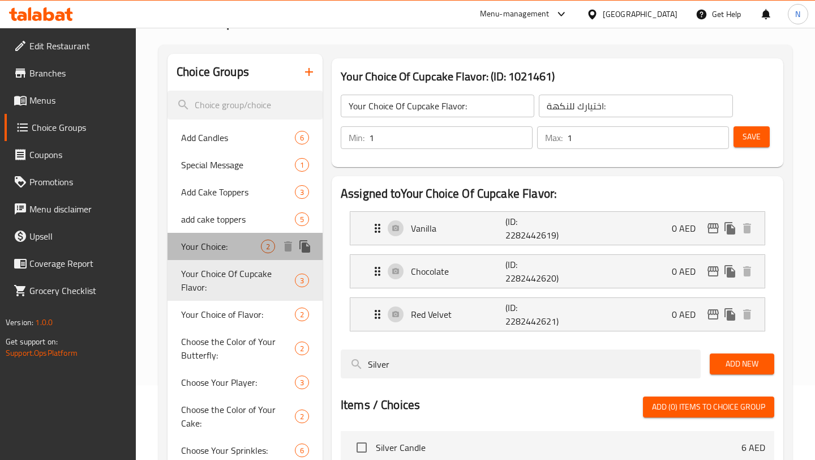
click at [215, 251] on span "Your Choice:" at bounding box center [221, 246] width 80 height 14
type input "Your Choice:"
type input "اختيارك"
type input "4"
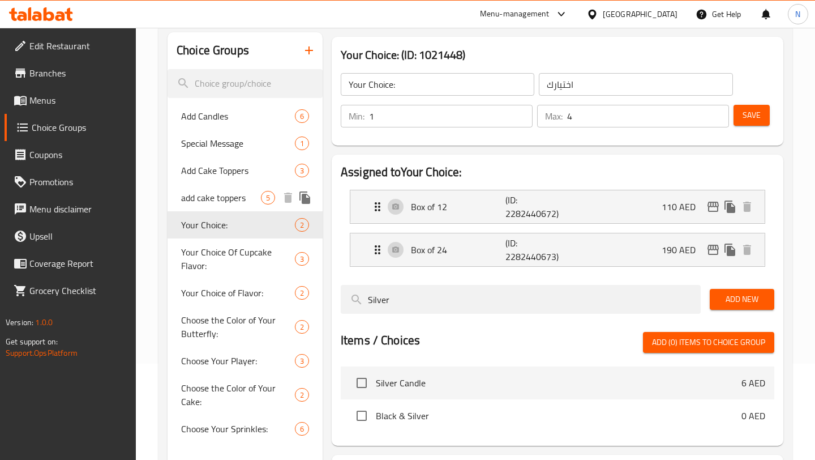
scroll to position [99, 0]
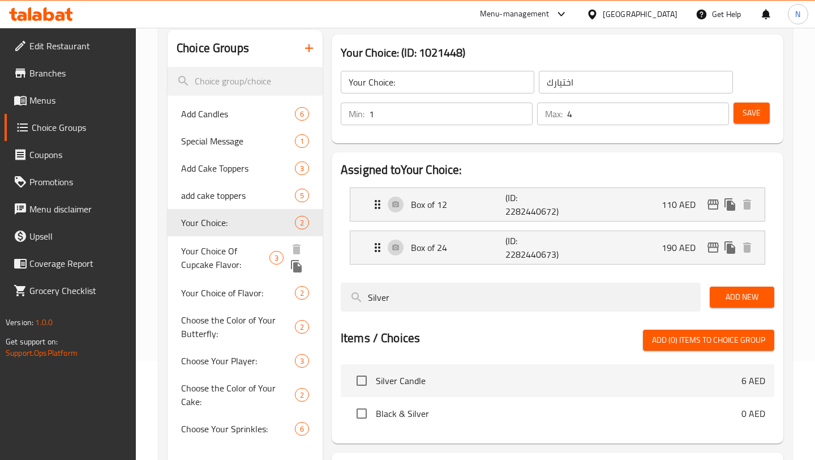
click at [232, 247] on span "Your Choice Of Cupcake Flavor:" at bounding box center [225, 257] width 88 height 27
type input "Your Choice Of Cupcake Flavor:"
type input "اختيارك للنكهة:"
type input "1"
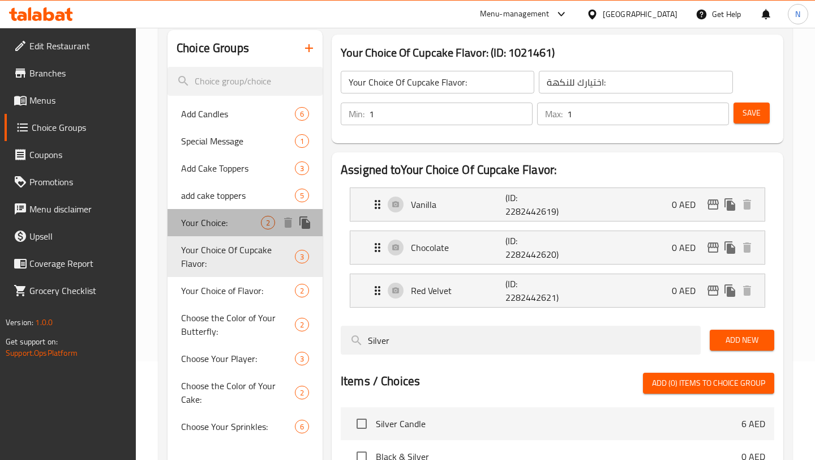
click at [196, 225] on span "Your Choice:" at bounding box center [221, 223] width 80 height 14
type input "Your Choice:"
type input "اختيارك"
type input "4"
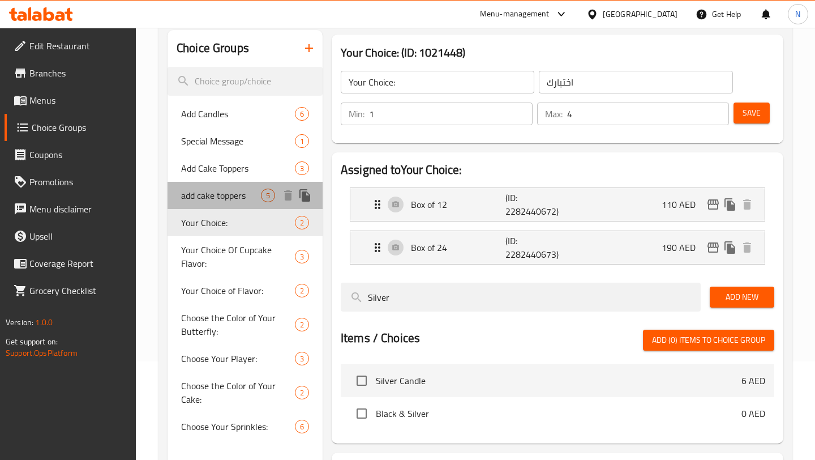
click at [222, 202] on span "add cake toppers" at bounding box center [221, 196] width 80 height 14
type input "add cake toppers"
type input "اضف للكيك"
type input "0"
type input "1"
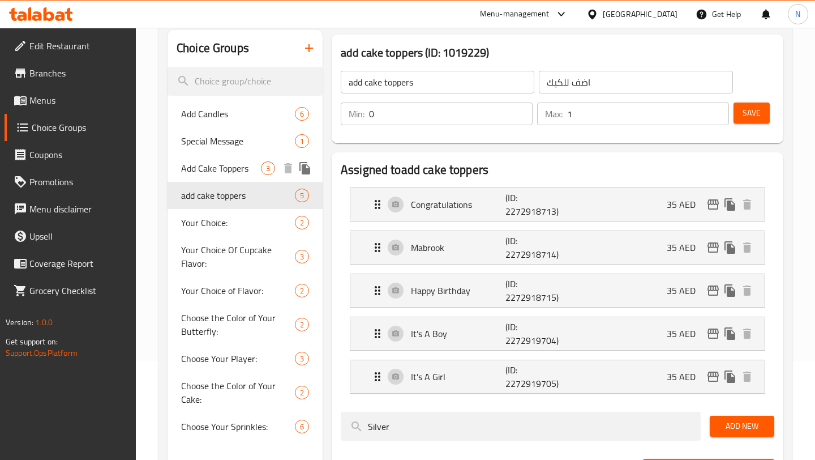
click at [233, 156] on div "Add Cake Toppers 3" at bounding box center [245, 168] width 155 height 27
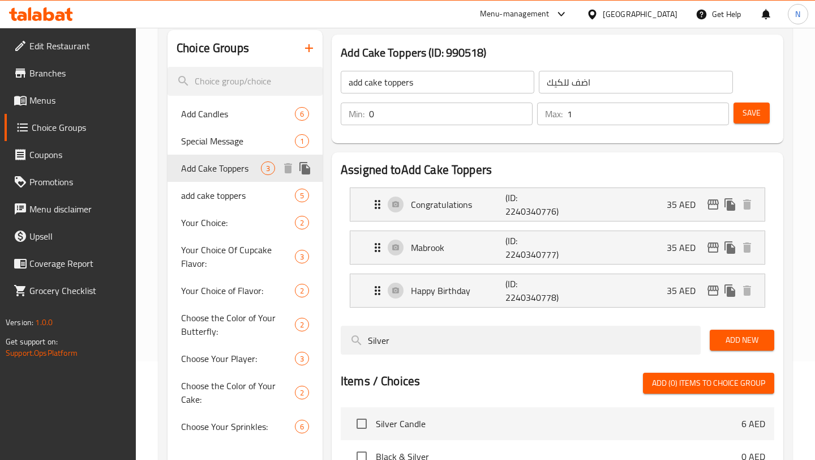
type input "Add Cake Toppers"
type input "اضافات الكيك"
click at [211, 116] on span "Add Candles" at bounding box center [221, 114] width 80 height 14
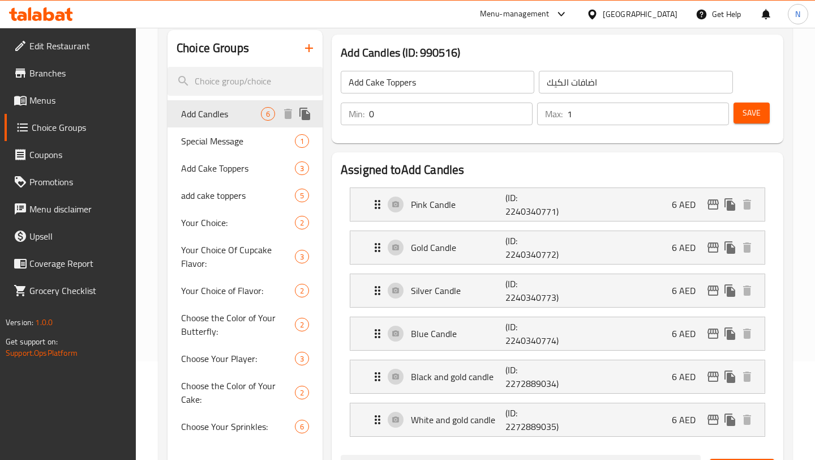
type input "Add Candles"
type input "اضافة شمعة"
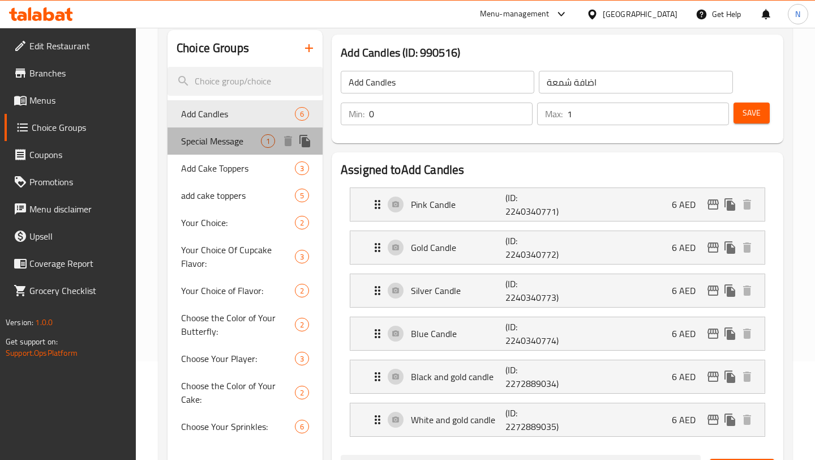
click at [209, 136] on span "Special Message" at bounding box center [221, 141] width 80 height 14
type input "Special Message"
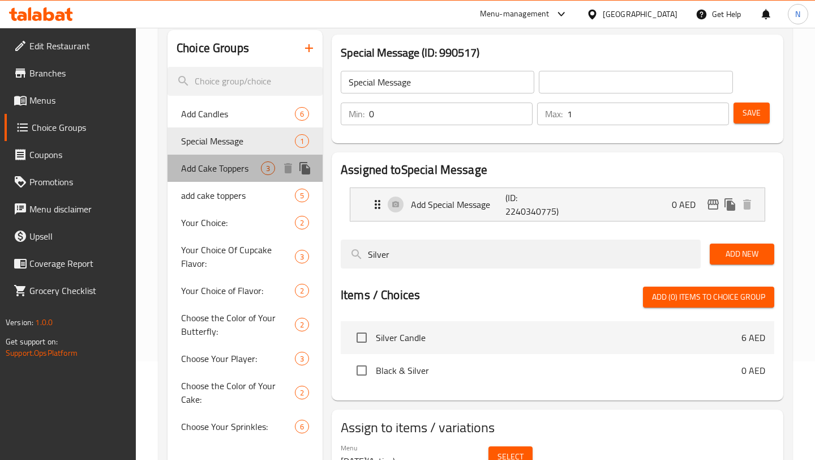
click at [220, 157] on div "Add Cake Toppers 3" at bounding box center [245, 168] width 155 height 27
type input "Add Cake Toppers"
type input "اضافات الكيك"
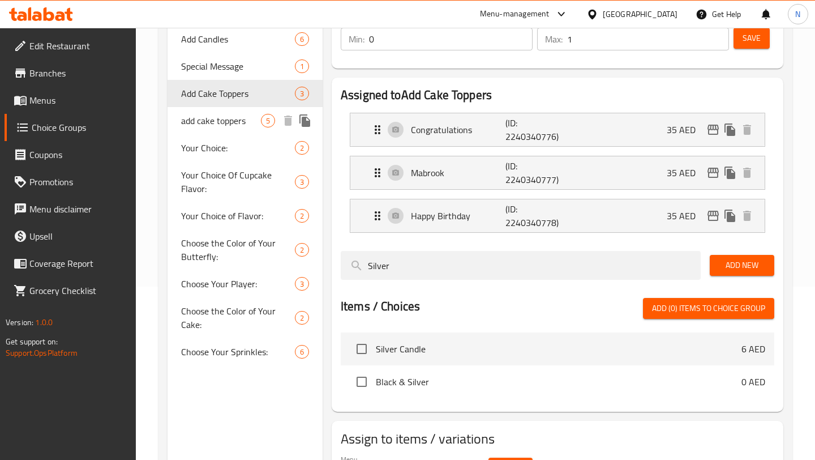
scroll to position [172, 0]
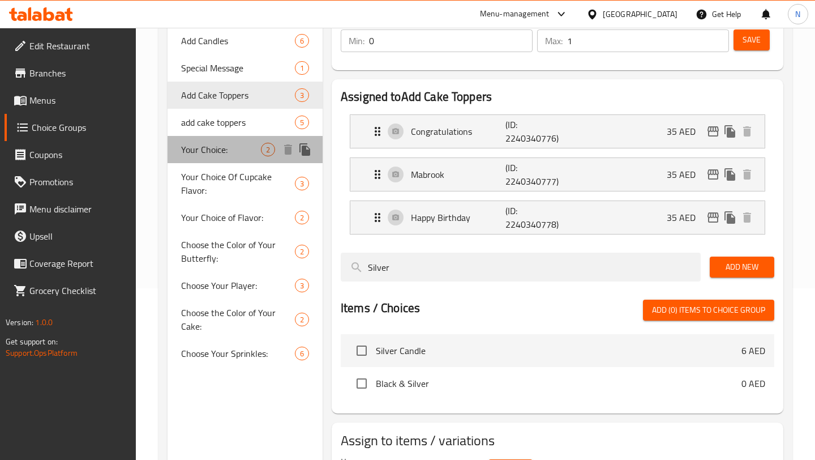
click at [235, 149] on span "Your Choice:" at bounding box center [221, 150] width 80 height 14
type input "Your Choice:"
type input "اختيارك"
type input "1"
type input "4"
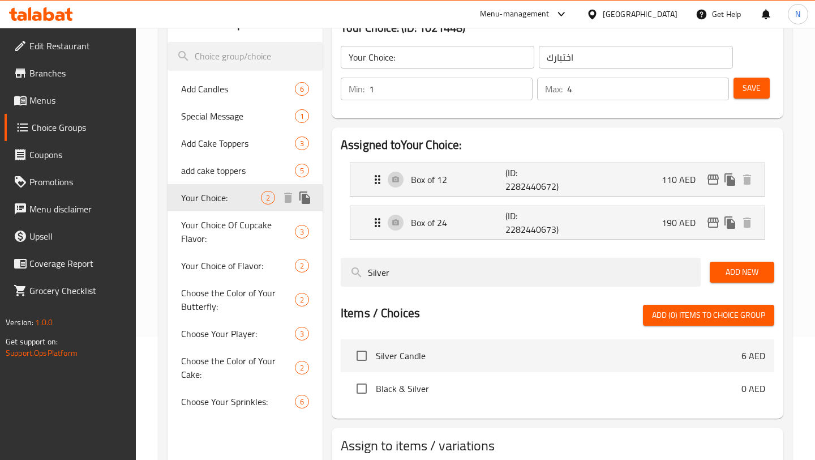
scroll to position [125, 0]
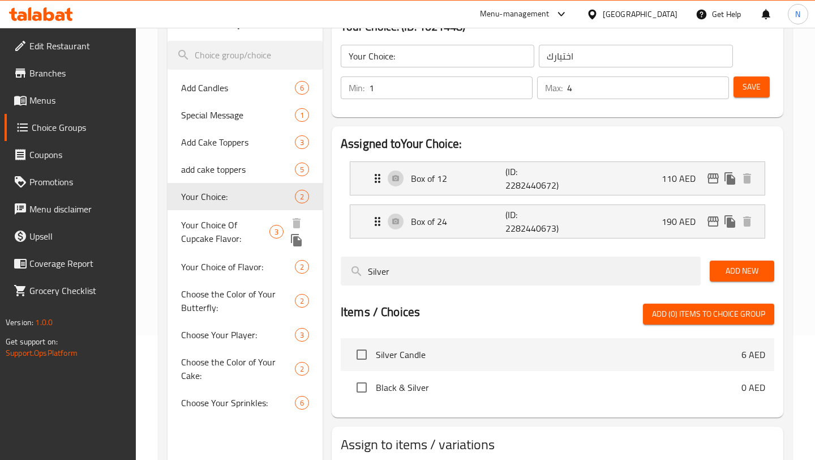
click at [241, 217] on div "Your Choice Of Cupcake Flavor: 3" at bounding box center [245, 231] width 155 height 43
type input "Your Choice Of Cupcake Flavor:"
type input "اختيارك للنكهة:"
type input "1"
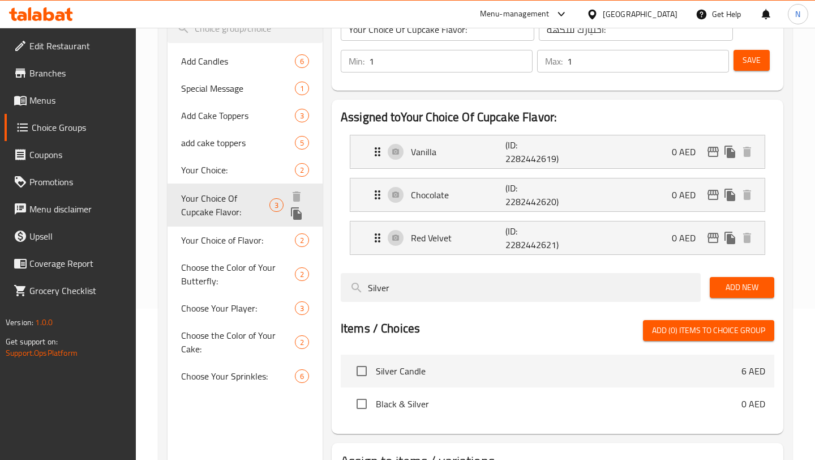
scroll to position [152, 0]
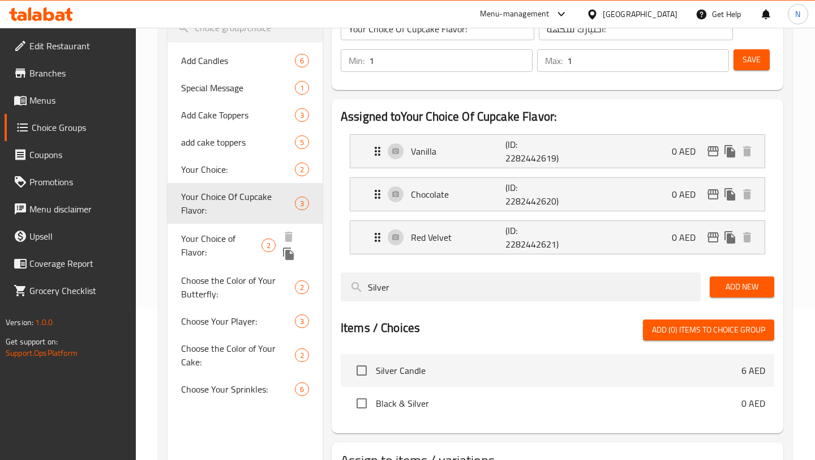
click at [242, 236] on span "Your Choice of Flavor:" at bounding box center [221, 245] width 80 height 27
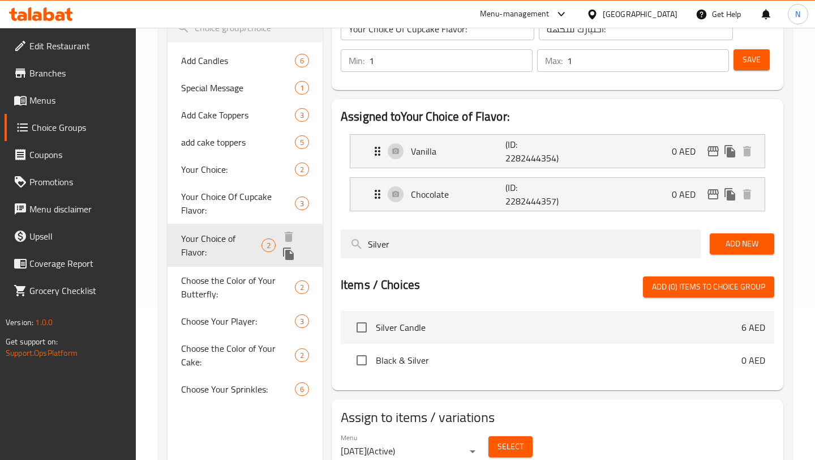
type input "Your Choice of Flavor:"
type input "اختيارك من النكهات:"
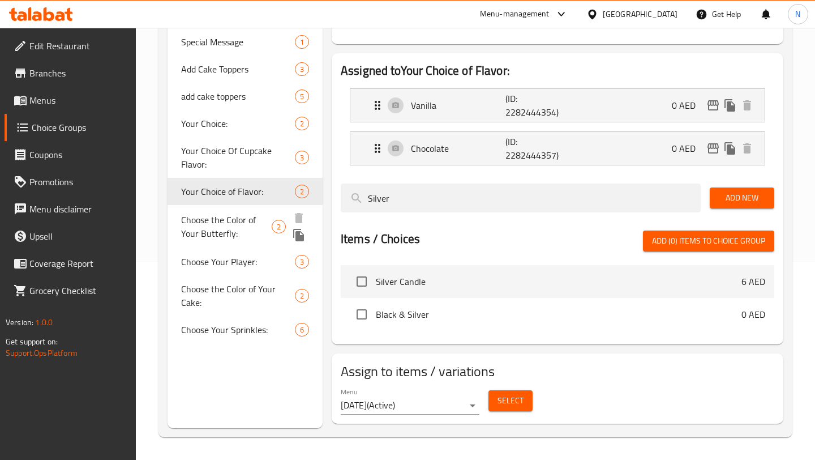
click at [242, 227] on span "Choose the Color of Your Butterfly:" at bounding box center [226, 226] width 91 height 27
type input "Choose the Color of Your Butterfly:"
type input ":اختر لون الفراشة"
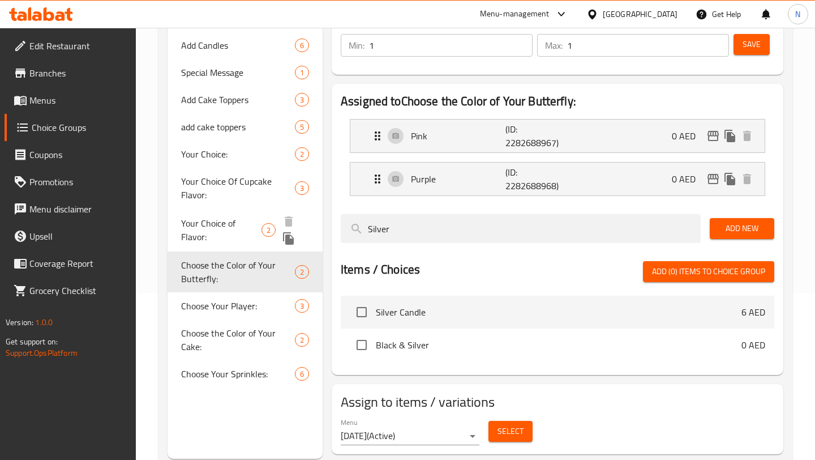
scroll to position [164, 0]
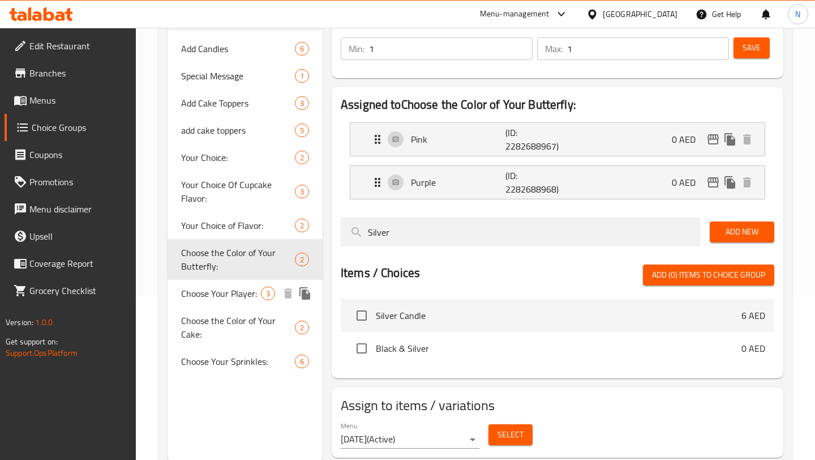
click at [229, 298] on span "Choose Your Player:" at bounding box center [221, 293] width 80 height 14
type input "Choose Your Player:"
type input ":[PERSON_NAME] لاعبك"
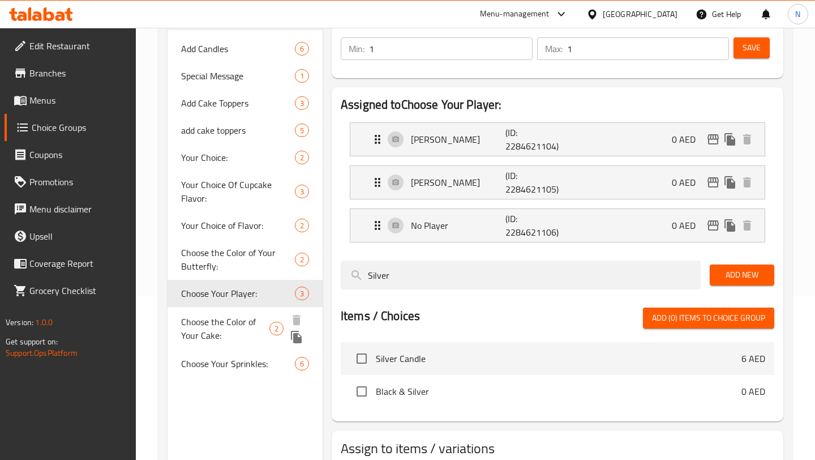
click at [239, 326] on span "Choose the Color of Your Cake:" at bounding box center [225, 328] width 88 height 27
type input "Choose the Color of Your Cake:"
type input ":اختر لون الكعكة"
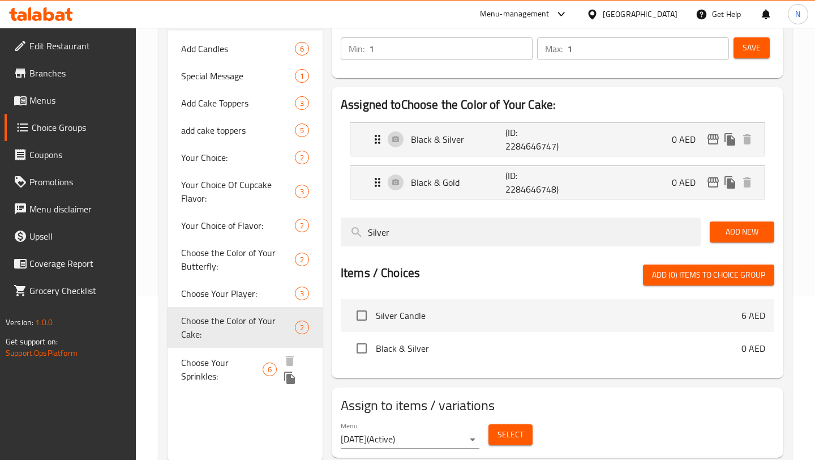
click at [240, 363] on span "Choose Your Sprinkles:" at bounding box center [222, 369] width 82 height 27
type input "Choose Your Sprinkles:"
type input ":اختر الرشات"
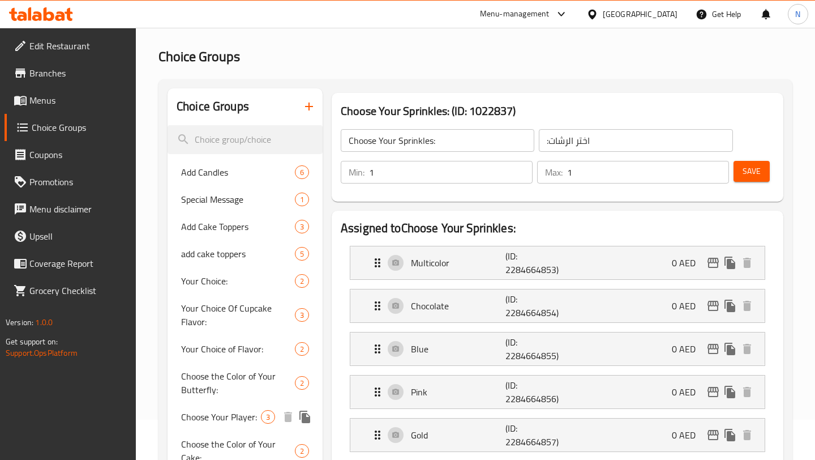
scroll to position [0, 0]
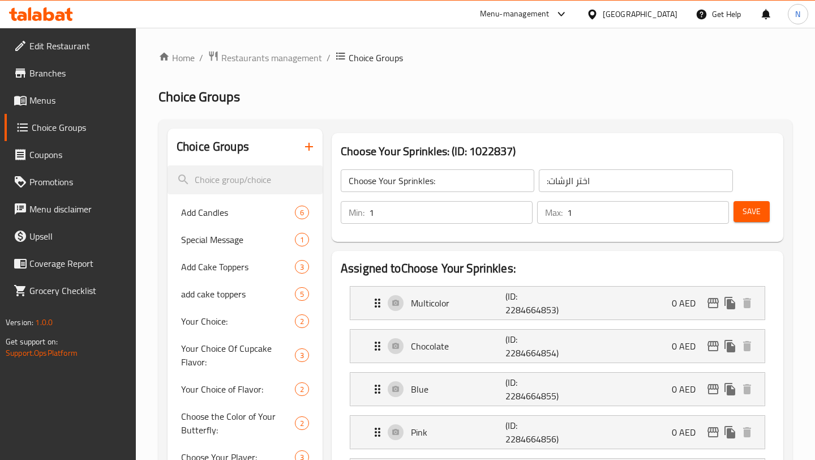
click at [72, 105] on span "Menus" at bounding box center [77, 100] width 97 height 14
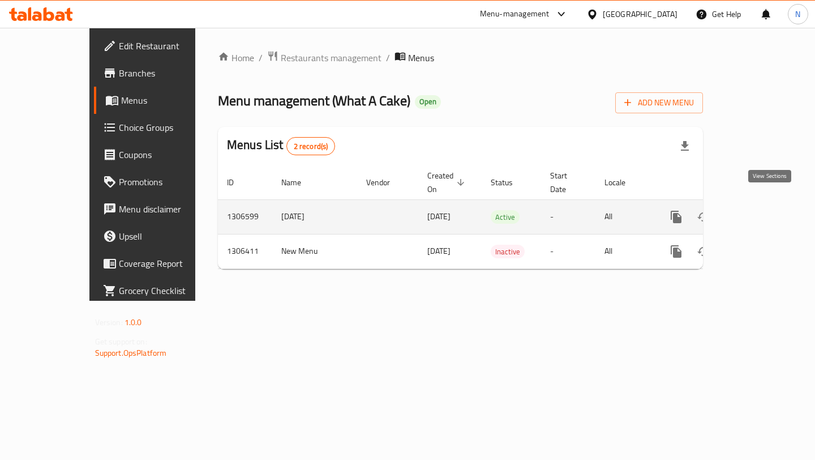
click at [760, 205] on link "enhanced table" at bounding box center [757, 216] width 27 height 27
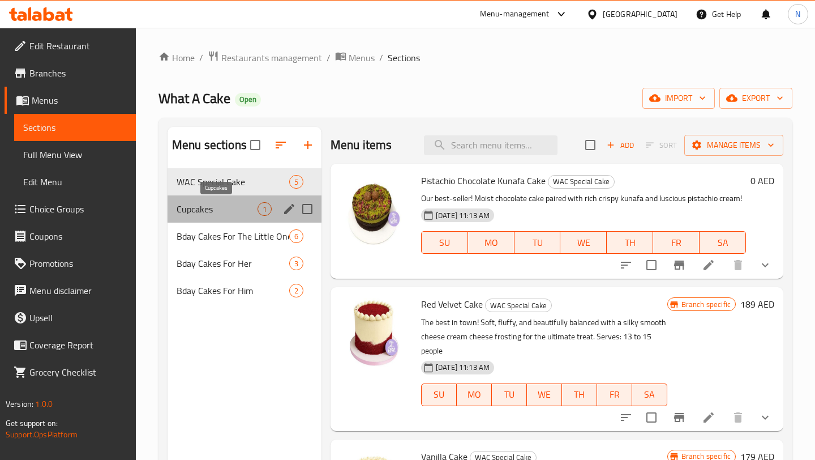
click at [232, 209] on span "Cupcakes" at bounding box center [217, 209] width 81 height 14
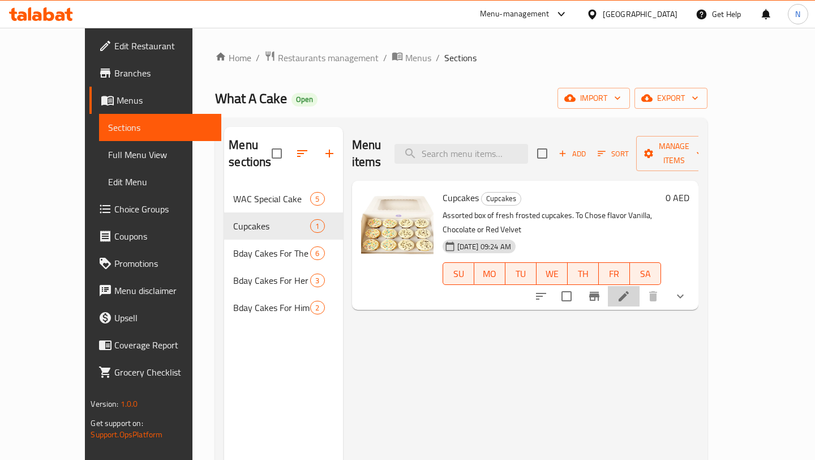
click at [640, 286] on li at bounding box center [624, 296] width 32 height 20
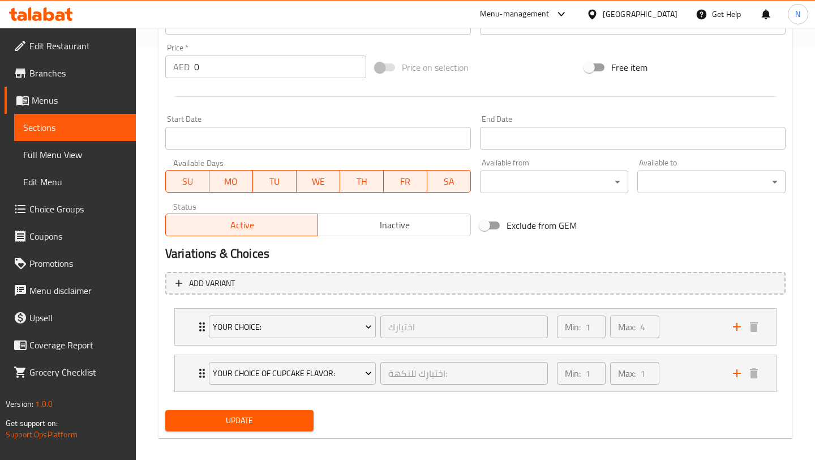
scroll to position [415, 0]
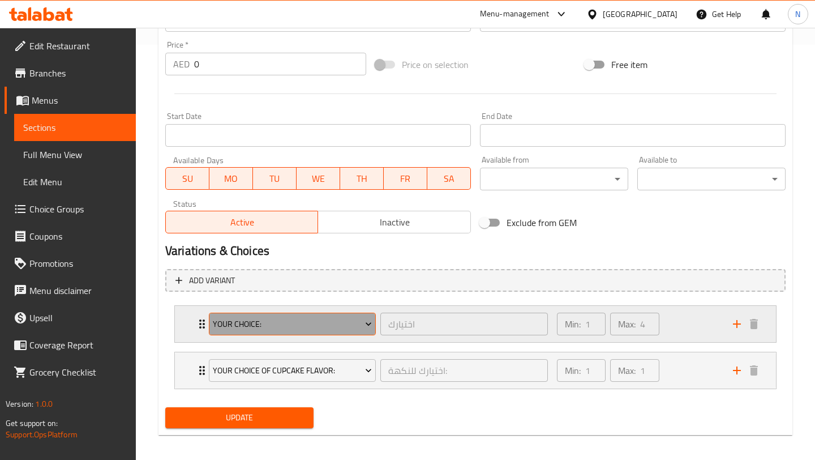
click at [372, 316] on button "Your Choice:" at bounding box center [292, 324] width 167 height 23
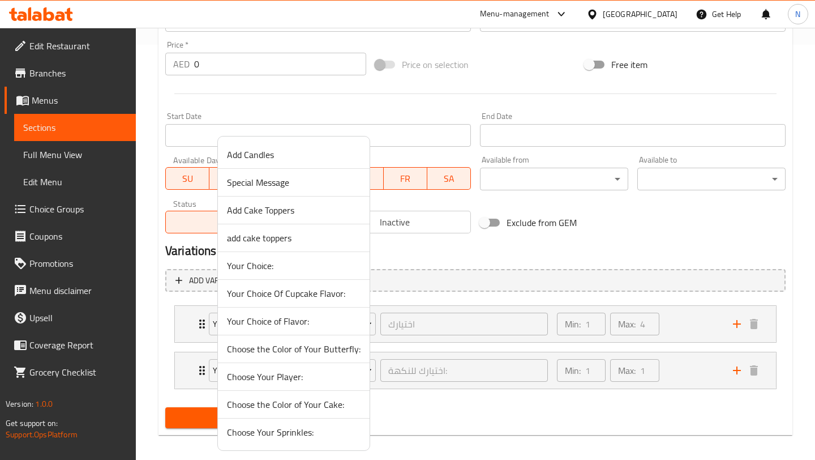
click at [427, 290] on div at bounding box center [407, 230] width 815 height 460
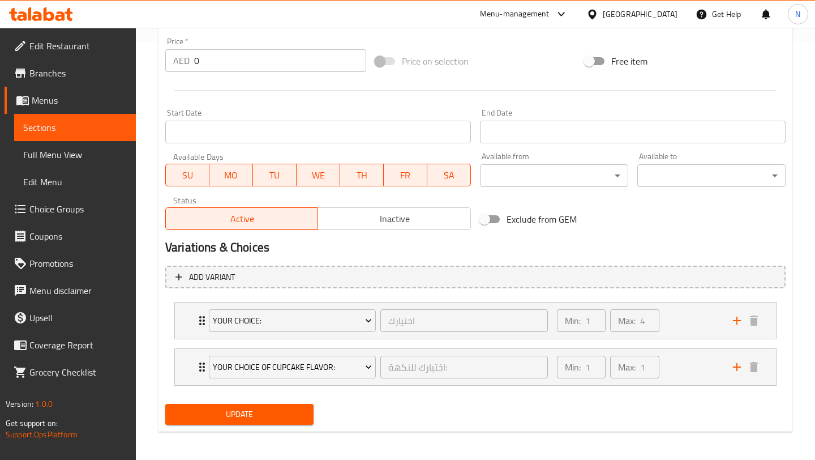
scroll to position [420, 0]
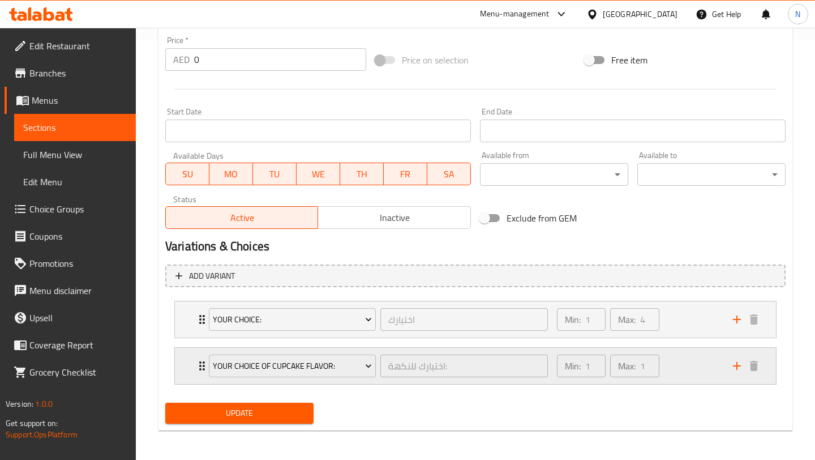
click at [737, 373] on button "add" at bounding box center [737, 365] width 17 height 17
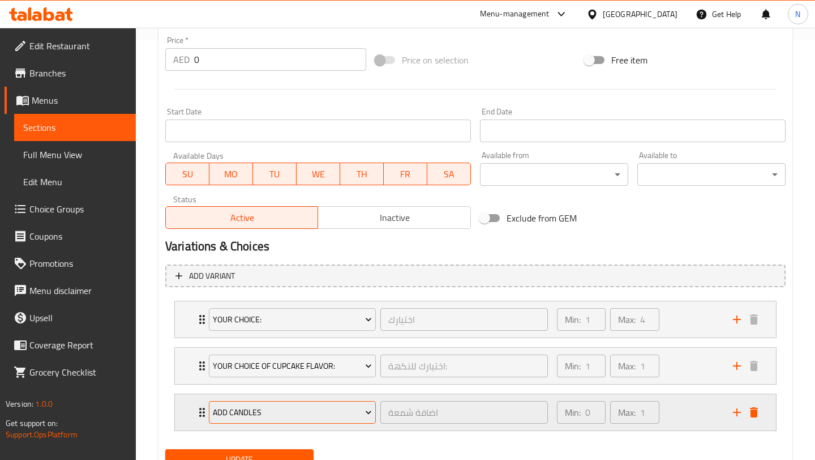
click at [351, 412] on span "Add Candles" at bounding box center [292, 412] width 159 height 14
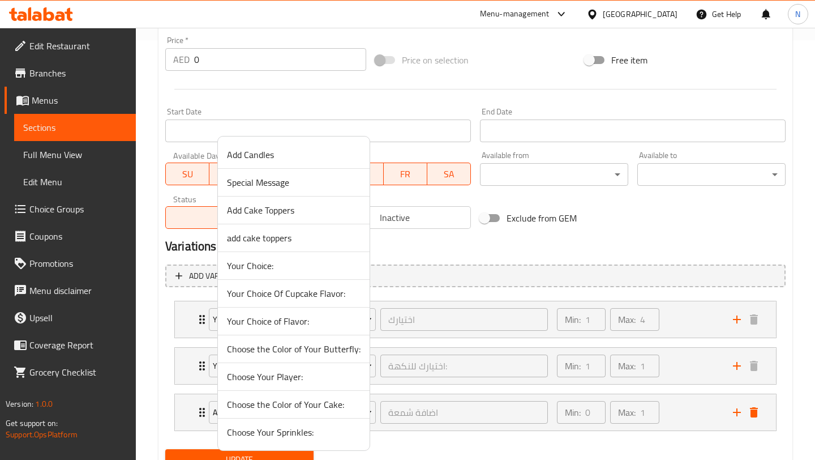
click at [294, 425] on span "Choose Your Sprinkles:" at bounding box center [294, 432] width 134 height 14
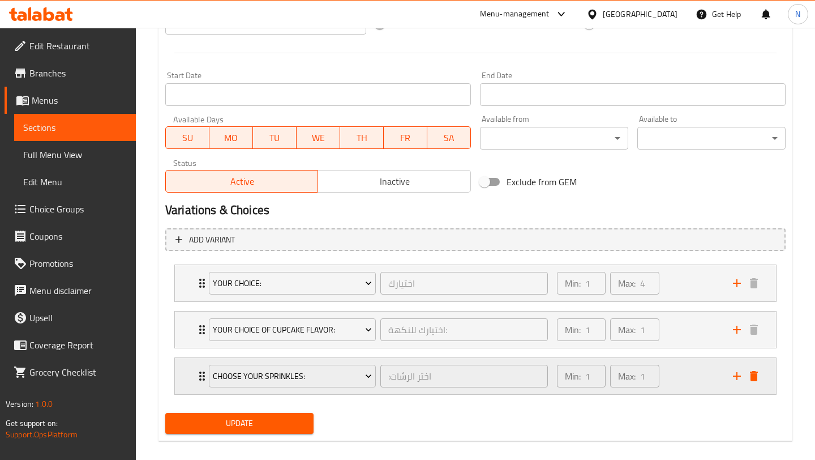
scroll to position [464, 0]
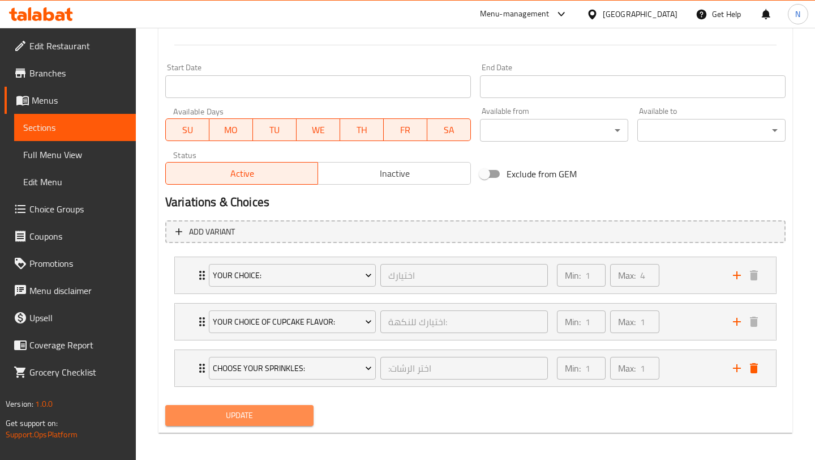
click at [269, 414] on span "Update" at bounding box center [239, 415] width 130 height 14
click at [710, 272] on div "Min: 1 ​ Max: 4 ​" at bounding box center [638, 275] width 176 height 36
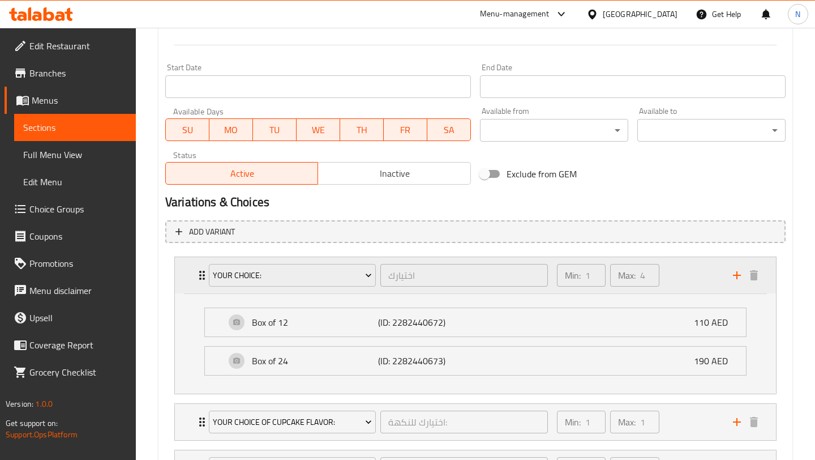
click at [635, 279] on p "Max:" at bounding box center [627, 275] width 18 height 14
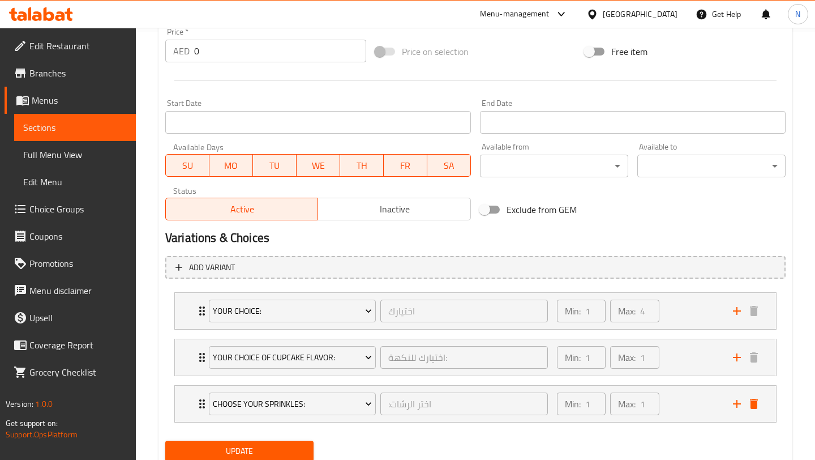
scroll to position [414, 0]
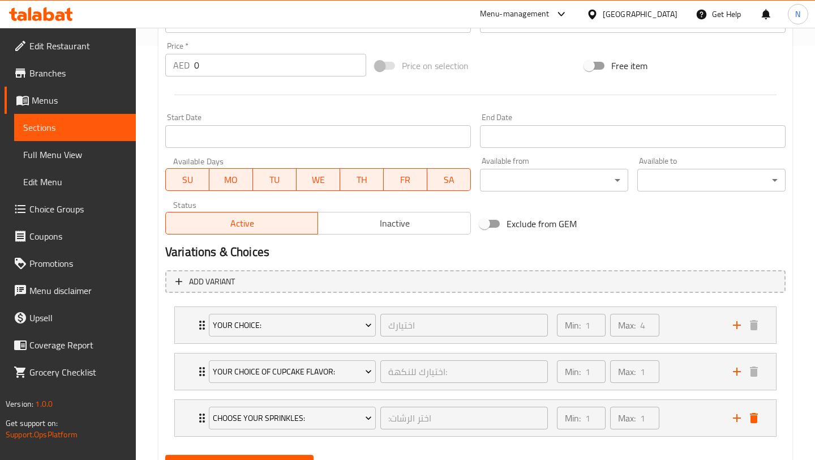
click at [61, 204] on span "Choice Groups" at bounding box center [77, 209] width 97 height 14
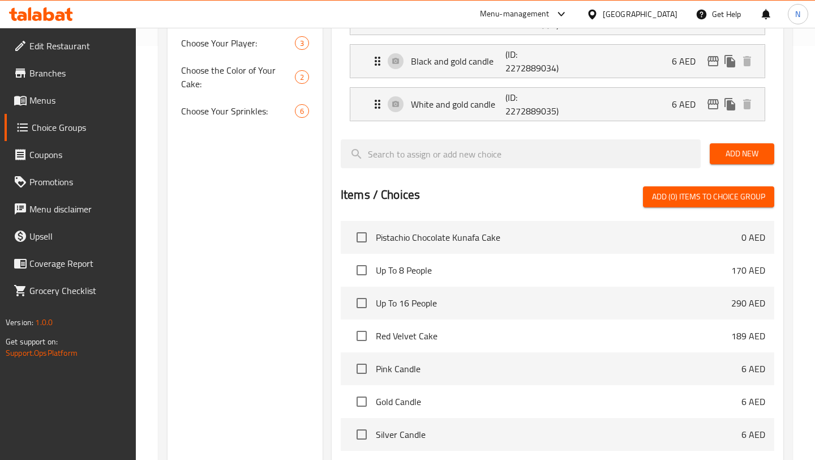
scroll to position [160, 0]
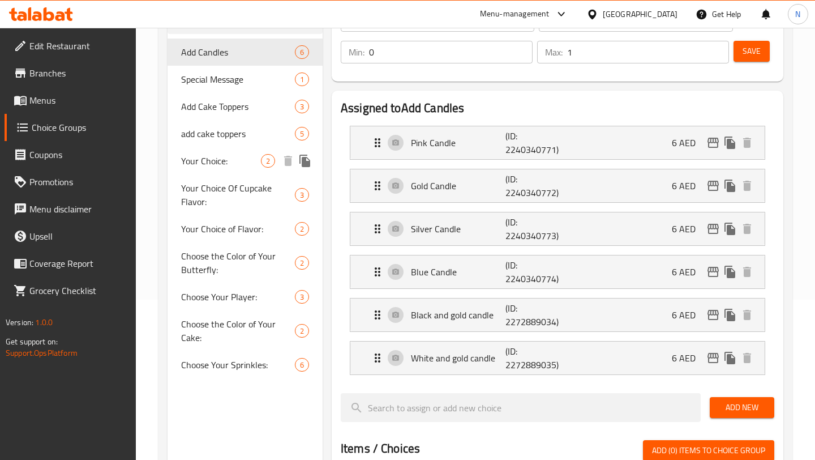
click at [230, 165] on span "Your Choice:" at bounding box center [221, 161] width 80 height 14
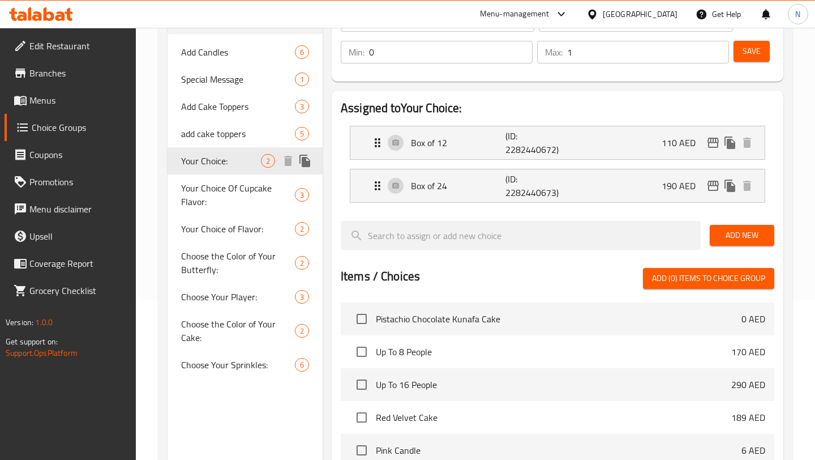
type input "Your Choice:"
type input "اختيارك"
type input "1"
type input "4"
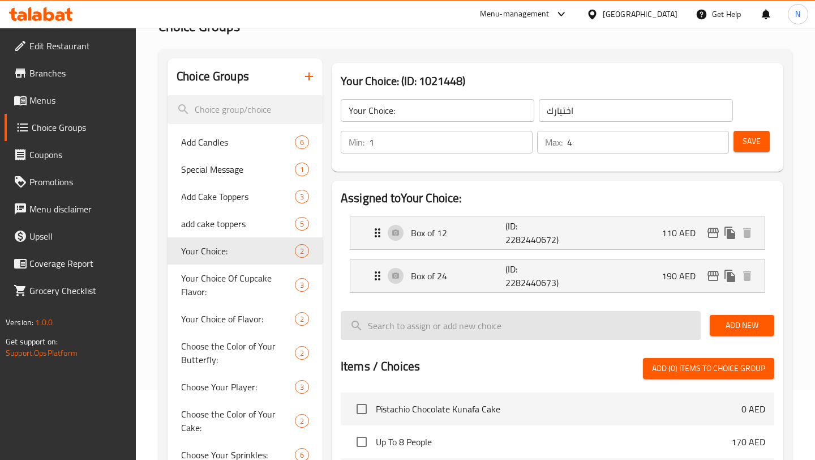
scroll to position [70, 0]
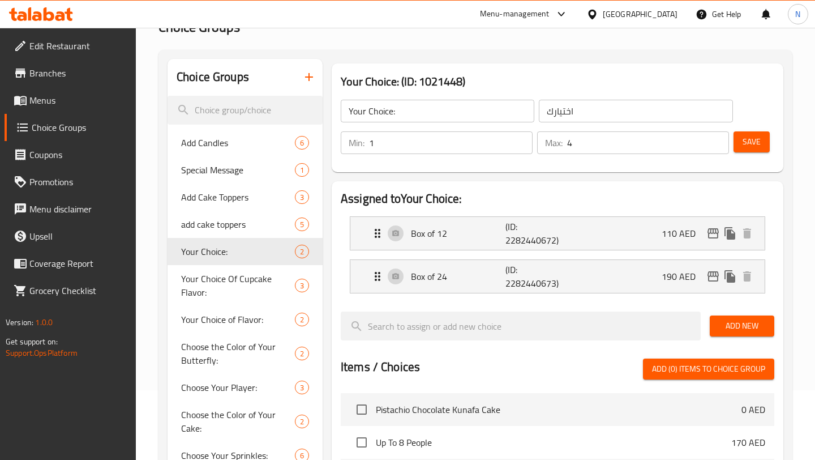
click at [593, 146] on input "4" at bounding box center [648, 142] width 162 height 23
type input "1"
click at [771, 131] on div "Min: 1 ​ Max: 1 ​ Save" at bounding box center [555, 143] width 443 height 36
click at [759, 147] on span "Save" at bounding box center [752, 142] width 18 height 14
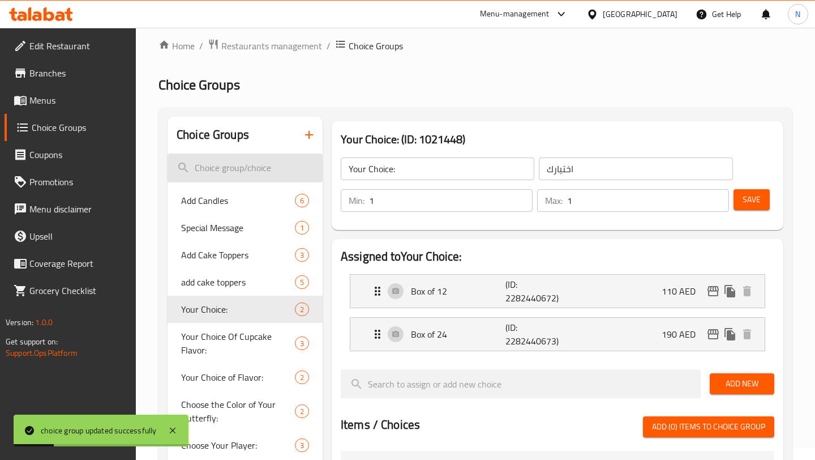
scroll to position [0, 0]
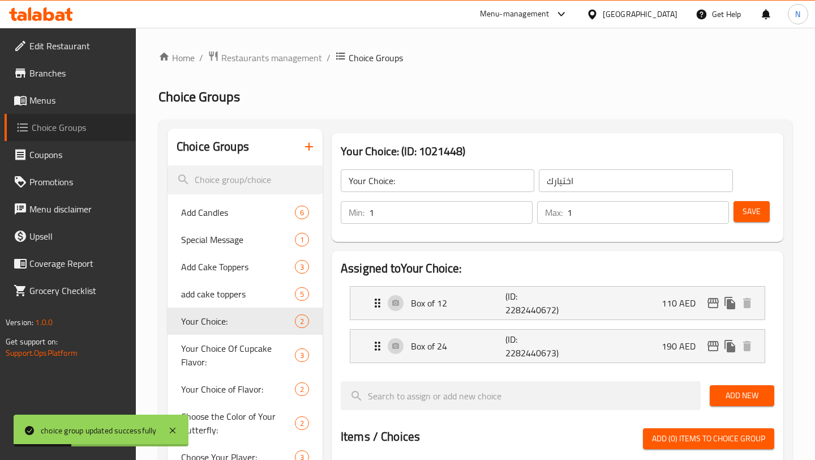
click at [83, 118] on link "Choice Groups" at bounding box center [70, 127] width 131 height 27
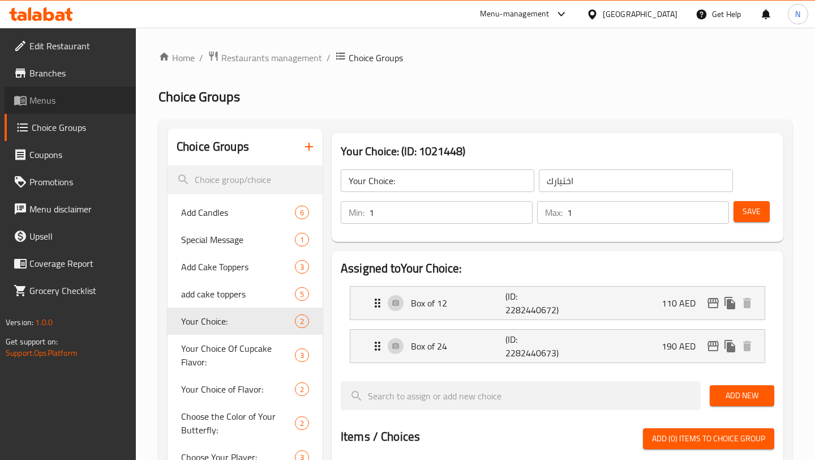
click at [89, 104] on span "Menus" at bounding box center [77, 100] width 97 height 14
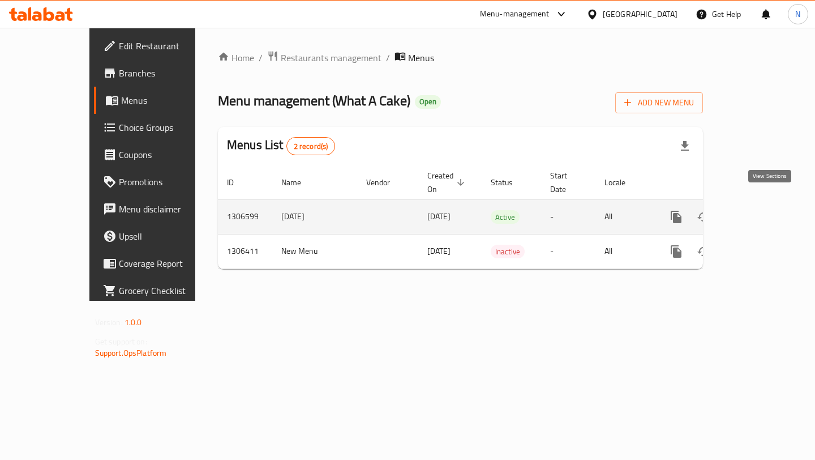
click at [763, 212] on icon "enhanced table" at bounding box center [758, 217] width 10 height 10
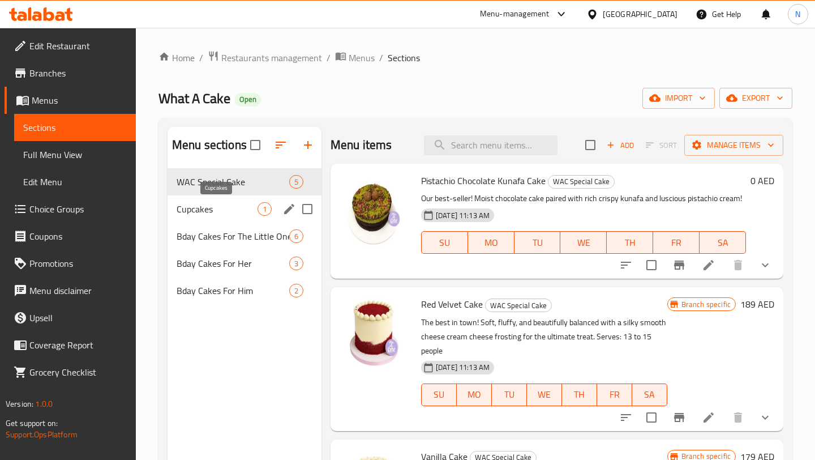
click at [224, 212] on span "Cupcakes" at bounding box center [217, 209] width 81 height 14
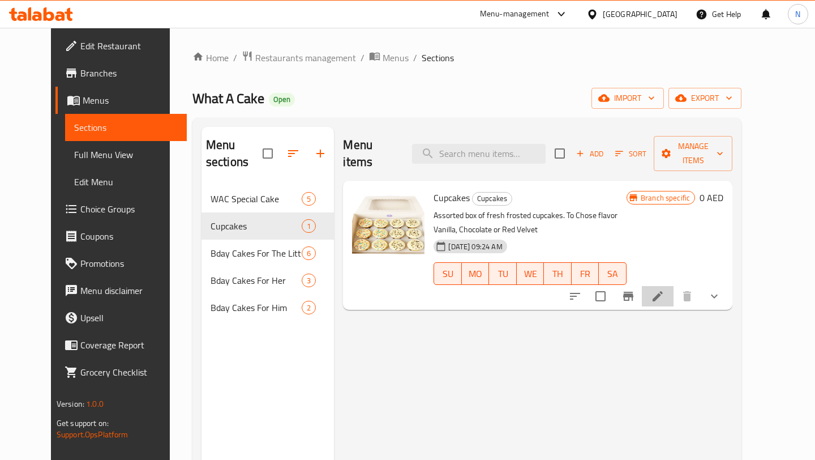
click at [674, 286] on li at bounding box center [658, 296] width 32 height 20
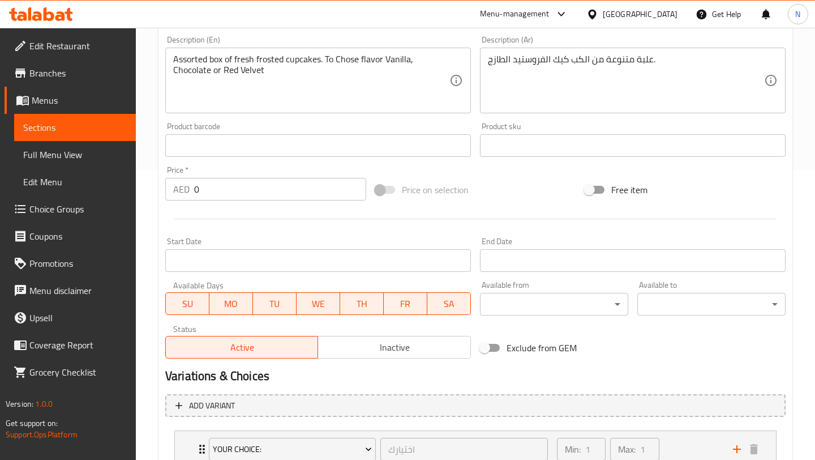
scroll to position [468, 0]
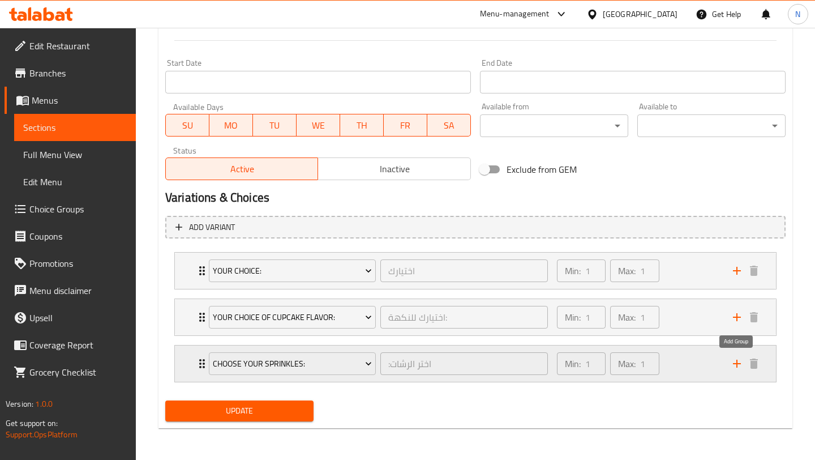
click at [737, 369] on icon "add" at bounding box center [737, 364] width 14 height 14
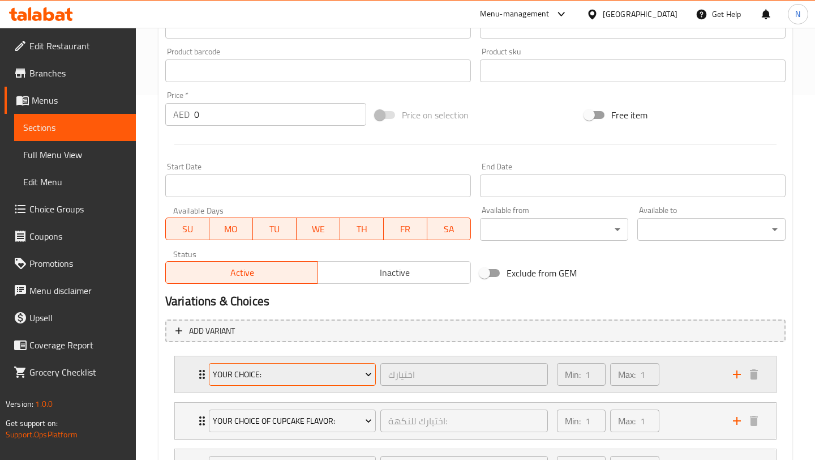
scroll to position [515, 0]
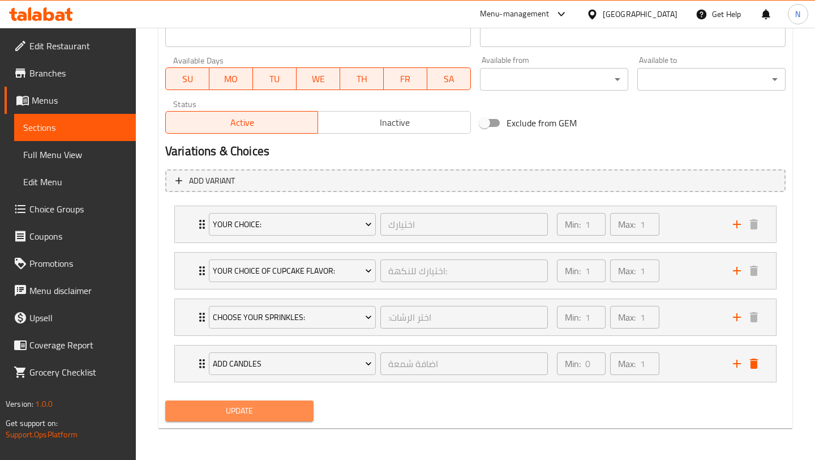
click at [246, 407] on span "Update" at bounding box center [239, 411] width 130 height 14
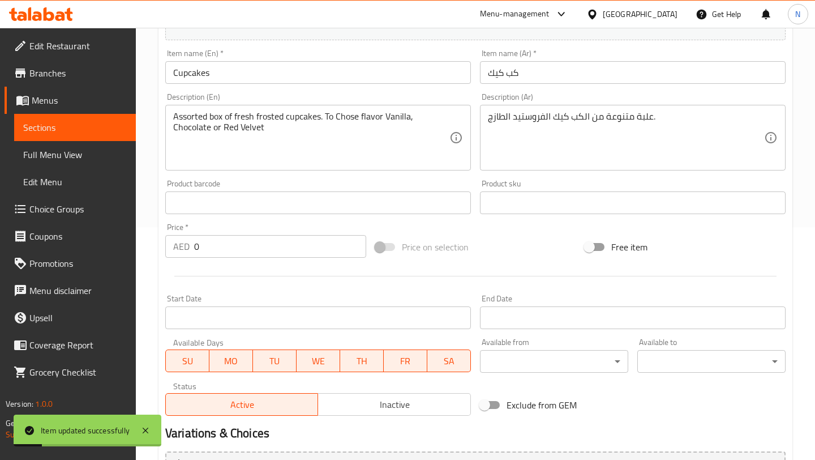
scroll to position [0, 0]
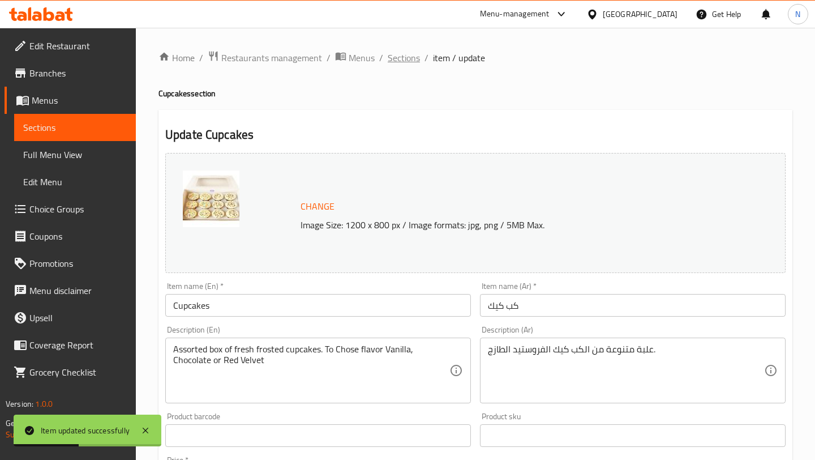
click at [410, 55] on span "Sections" at bounding box center [404, 58] width 32 height 14
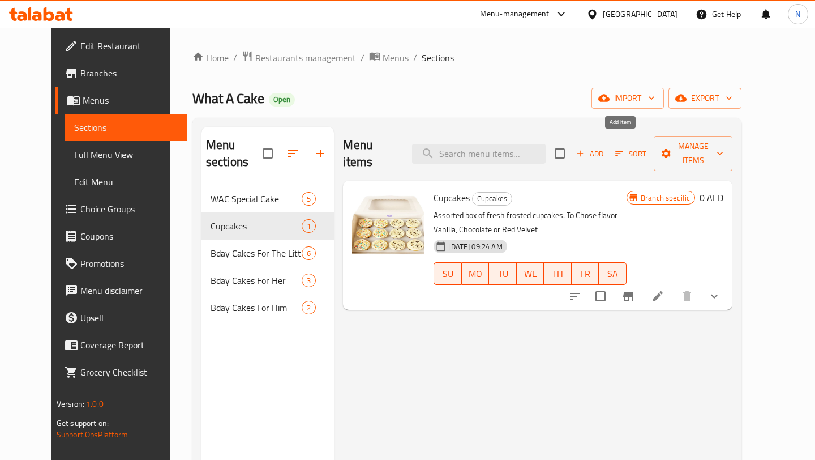
click at [605, 147] on span "Add" at bounding box center [590, 153] width 31 height 13
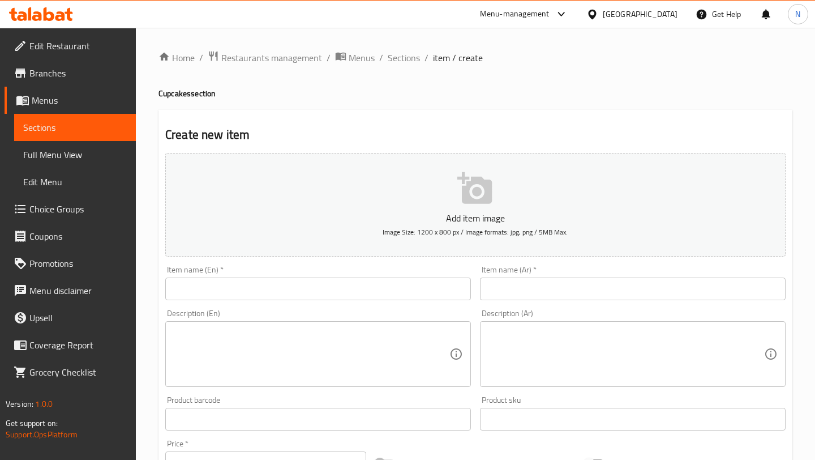
click at [357, 293] on input "text" at bounding box center [318, 288] width 306 height 23
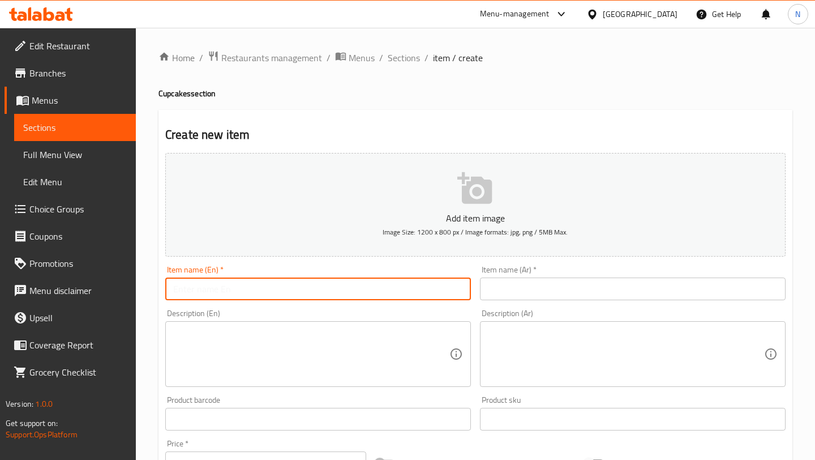
type input "Cupcakes"
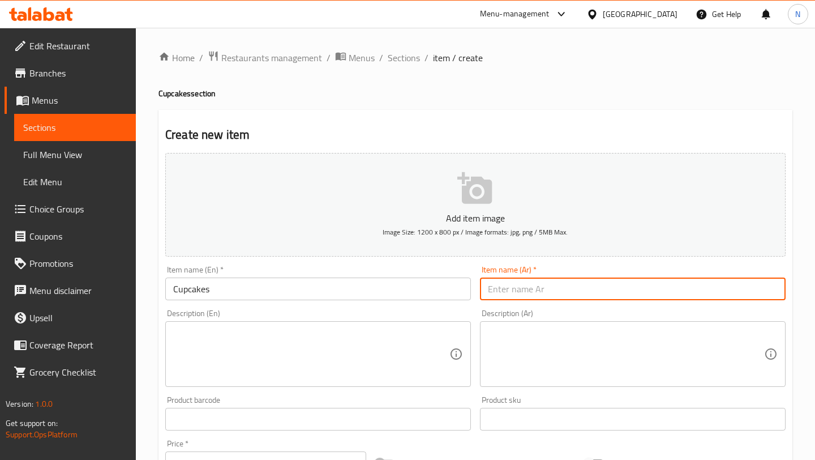
click at [524, 288] on input "text" at bounding box center [633, 288] width 306 height 23
drag, startPoint x: 564, startPoint y: 291, endPoint x: 444, endPoint y: 289, distance: 120.0
click at [444, 289] on div "Add item image Image Size: 1200 x 800 px / Image formats: jpg, png / 5MB Max. I…" at bounding box center [476, 392] width 630 height 488
type input "كب كيك"
click at [386, 339] on textarea at bounding box center [311, 354] width 276 height 54
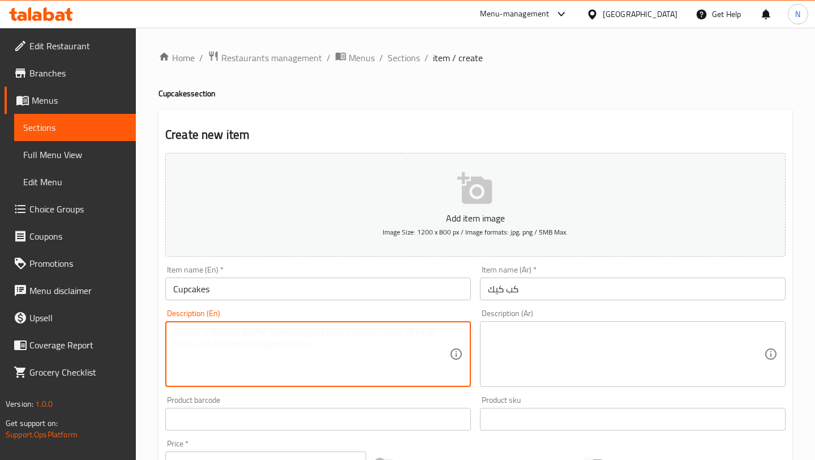
paste textarea "Assorted box of fresh frosted cupcakes. To Chose flavor Vanilla, Chocolate or R…"
click at [334, 344] on textarea "Assorted box of fresh frosted cupcakes. To Chose flavor Vanilla, Chocolate or R…" at bounding box center [311, 354] width 276 height 54
click at [350, 334] on textarea "Assorted box of fresh frosted cupcakes. To Chose flavor Vanilla, Chocolate or R…" at bounding box center [311, 354] width 276 height 54
drag, startPoint x: 365, startPoint y: 331, endPoint x: 327, endPoint y: 328, distance: 38.0
click at [327, 328] on textarea "Assorted box of fresh frosted cupcakes. To Choose flavor Vanilla, Chocolate or …" at bounding box center [311, 354] width 276 height 54
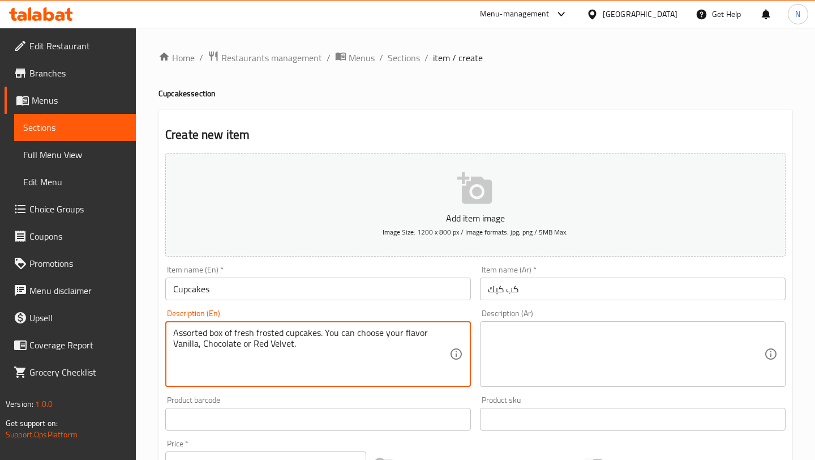
click at [430, 328] on textarea "Assorted box of fresh frosted cupcakes. You can choose your flavor Vanilla, Cho…" at bounding box center [311, 354] width 276 height 54
click at [178, 344] on textarea "Assorted box of fresh frosted cupcakes. You can choose your flavor of Vanilla, …" at bounding box center [311, 354] width 276 height 54
click at [206, 349] on textarea "Assorted box of fresh frosted cupcakes. You can choose your flavor of vanilla, …" at bounding box center [311, 354] width 276 height 54
click at [256, 344] on textarea "Assorted box of fresh frosted cupcakes. You can choose your flavor of vanilla, …" at bounding box center [311, 354] width 276 height 54
click at [272, 343] on textarea "Assorted box of fresh frosted cupcakes. You can choose your flavor of vanilla, …" at bounding box center [311, 354] width 276 height 54
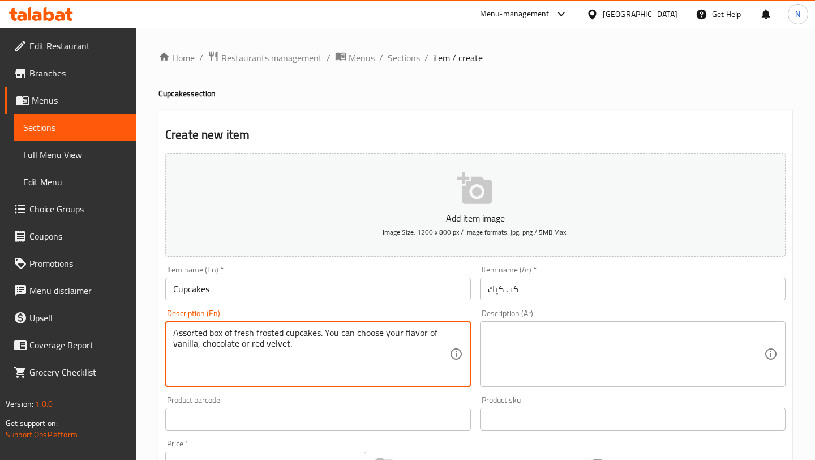
type textarea "Assorted box of fresh frosted cupcakes. You can choose your flavor of vanilla, …"
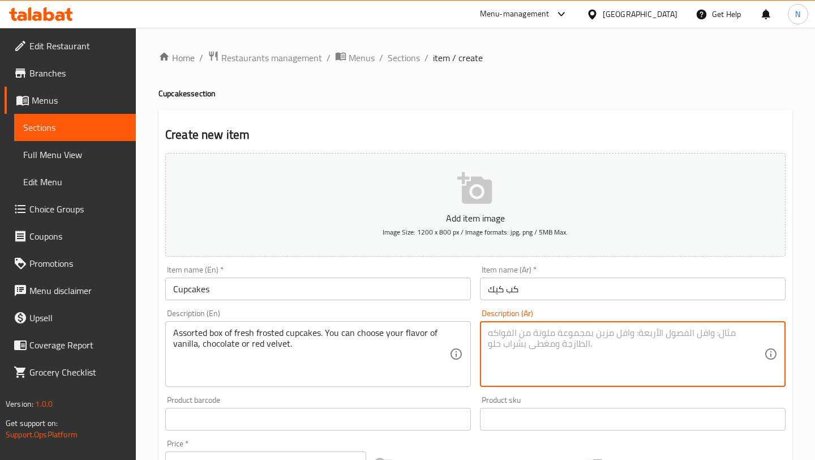
click at [542, 333] on textarea at bounding box center [626, 354] width 276 height 54
paste textarea "علبة متنوعة من الكب كيك الفروستيد الطازج."
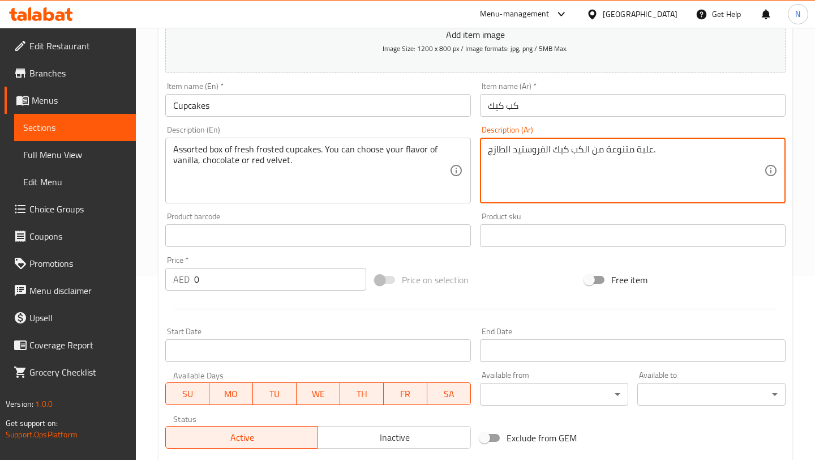
scroll to position [177, 0]
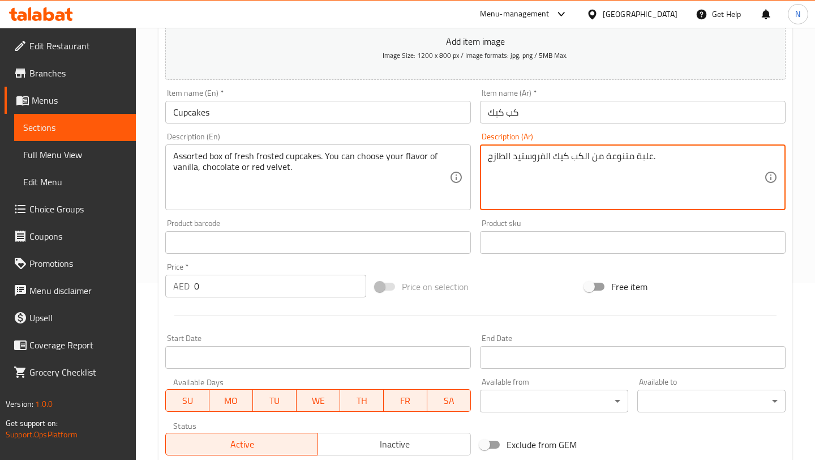
type textarea "علبة متنوعة من الكب كيك الفروستيد الطازج."
click at [404, 239] on input "text" at bounding box center [318, 242] width 306 height 23
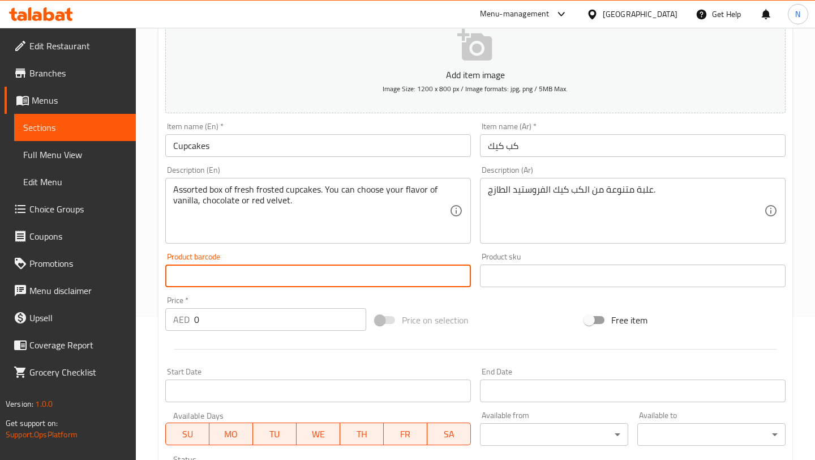
scroll to position [202, 0]
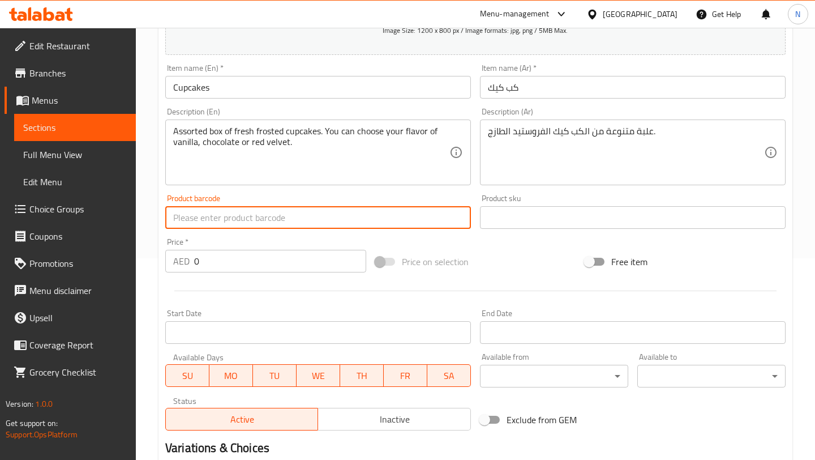
click at [266, 267] on input "0" at bounding box center [280, 261] width 172 height 23
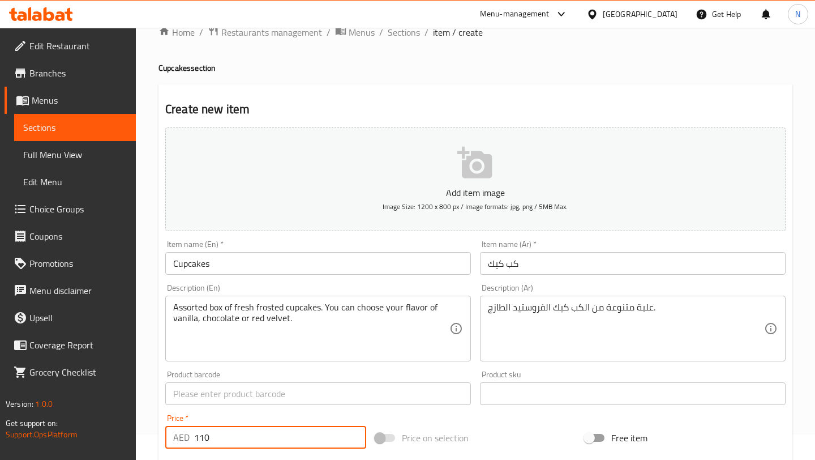
scroll to position [0, 0]
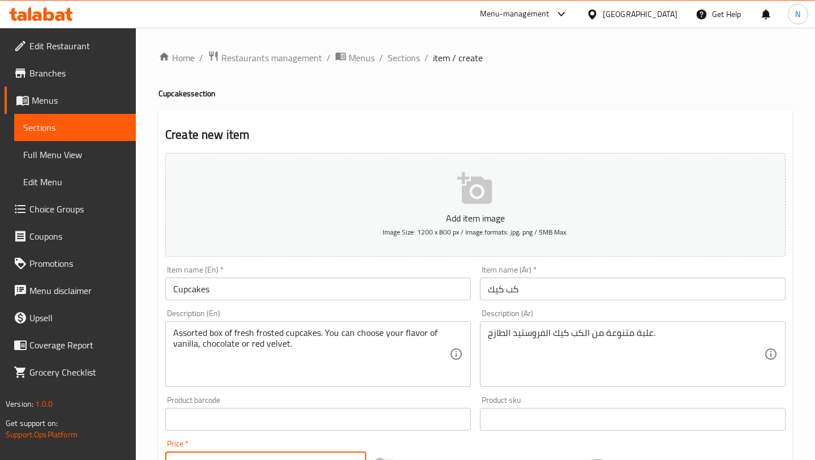
type input "110"
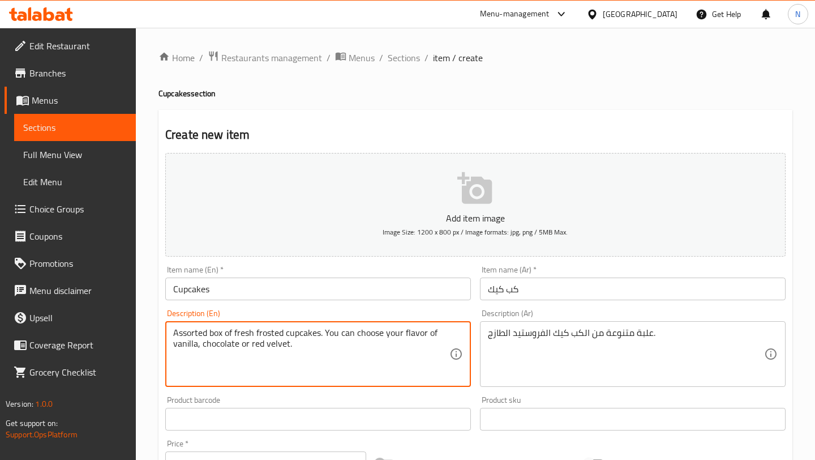
click at [234, 330] on textarea "Assorted box of fresh frosted cupcakes. You can choose your flavor of vanilla, …" at bounding box center [311, 354] width 276 height 54
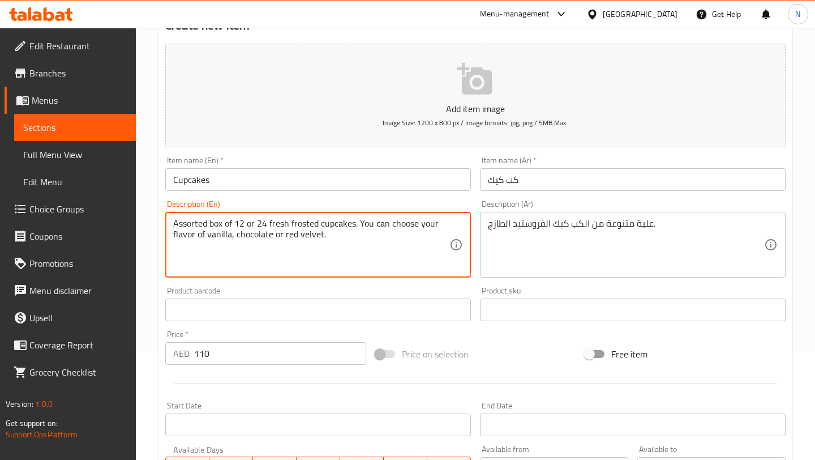
scroll to position [340, 0]
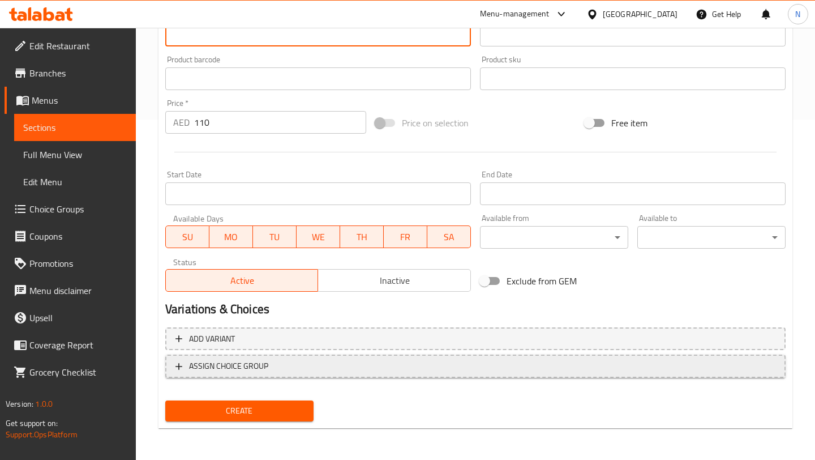
type textarea "Assorted box of 12 or 24 fresh frosted cupcakes. You can choose your flavor of …"
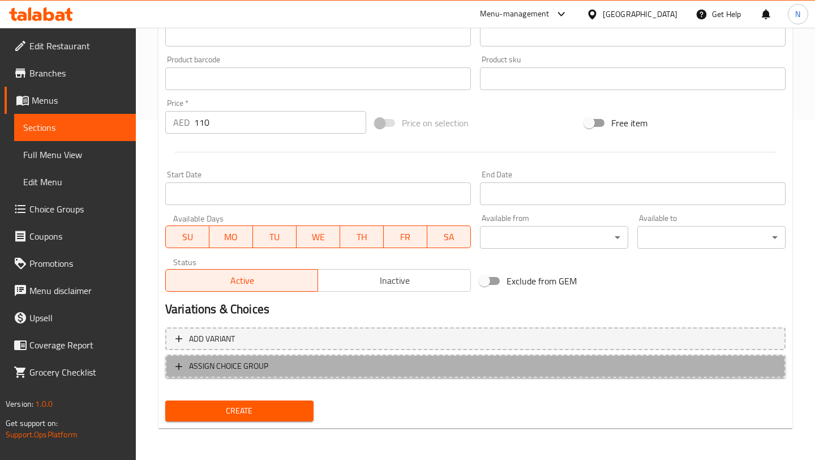
click at [240, 359] on span "ASSIGN CHOICE GROUP" at bounding box center [228, 366] width 79 height 14
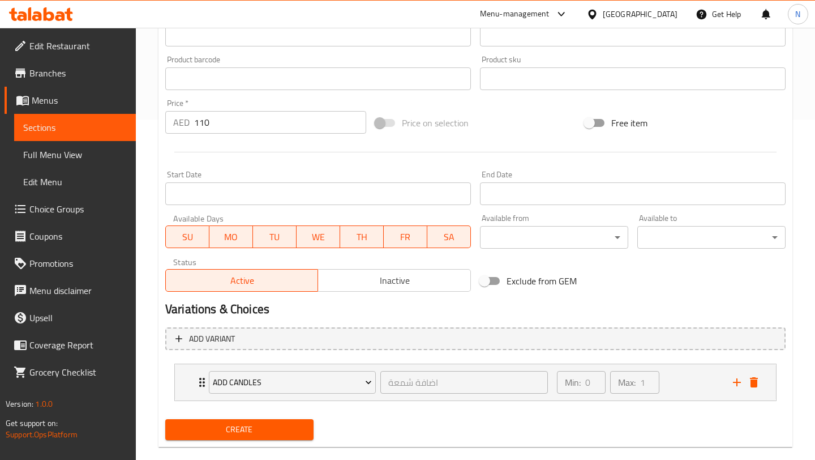
scroll to position [359, 0]
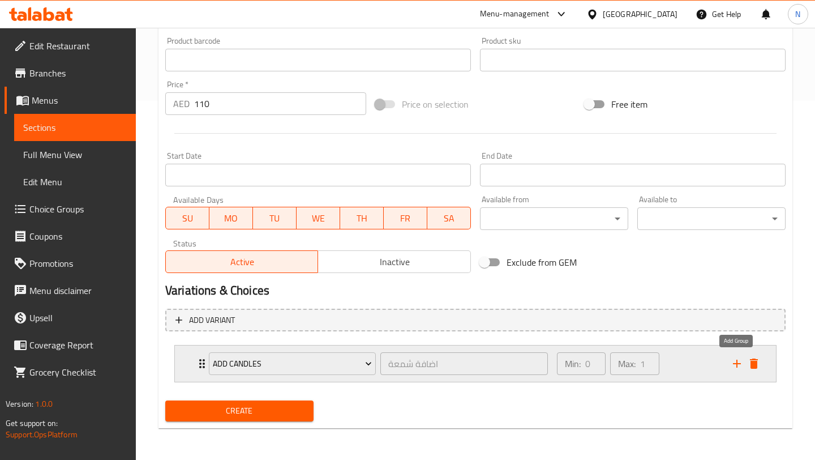
click at [736, 362] on icon "add" at bounding box center [737, 364] width 14 height 14
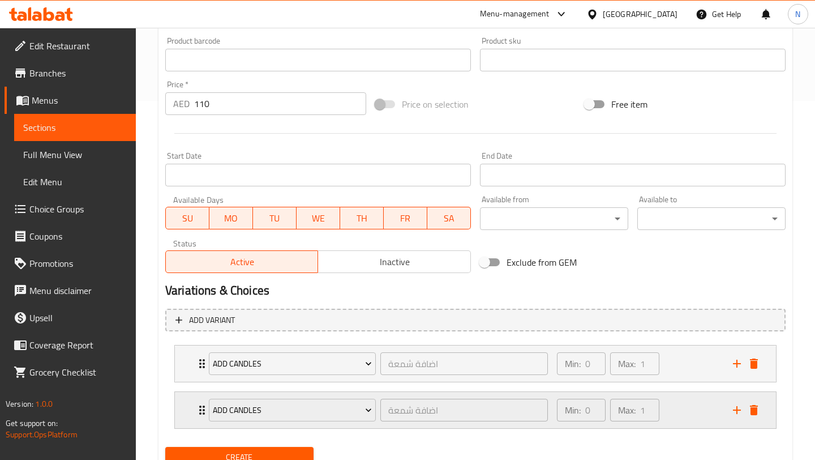
scroll to position [405, 0]
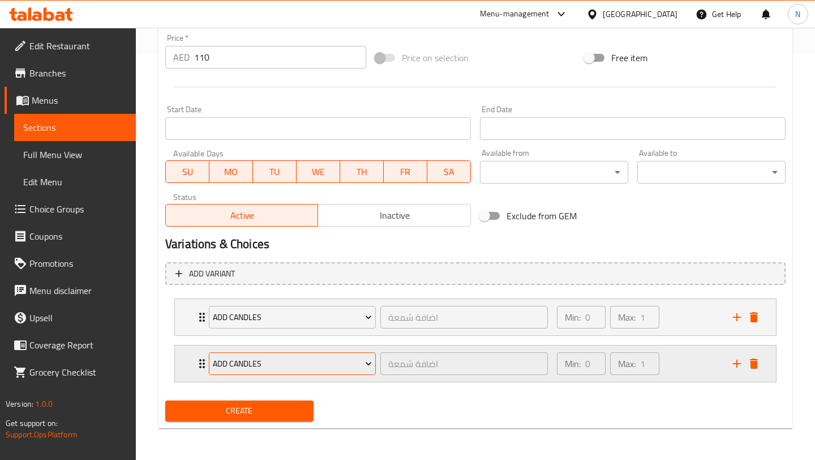
click at [354, 358] on span "Add Candles" at bounding box center [292, 364] width 159 height 14
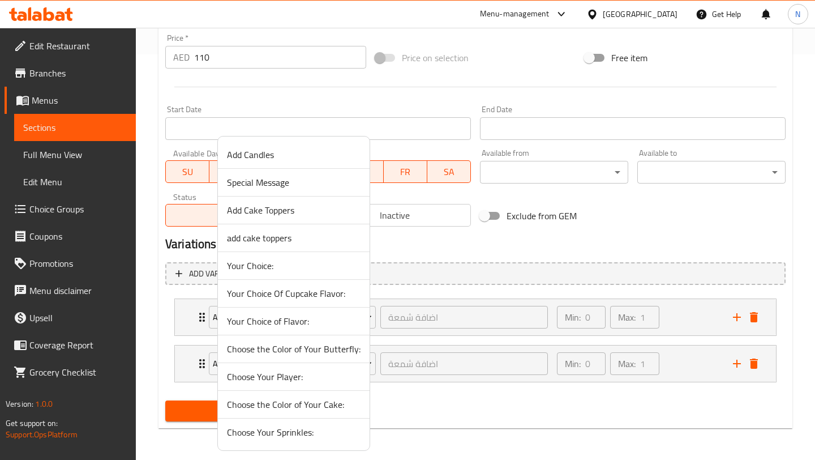
click at [323, 294] on span "Your Choice Of Cupcake Flavor:" at bounding box center [294, 293] width 134 height 14
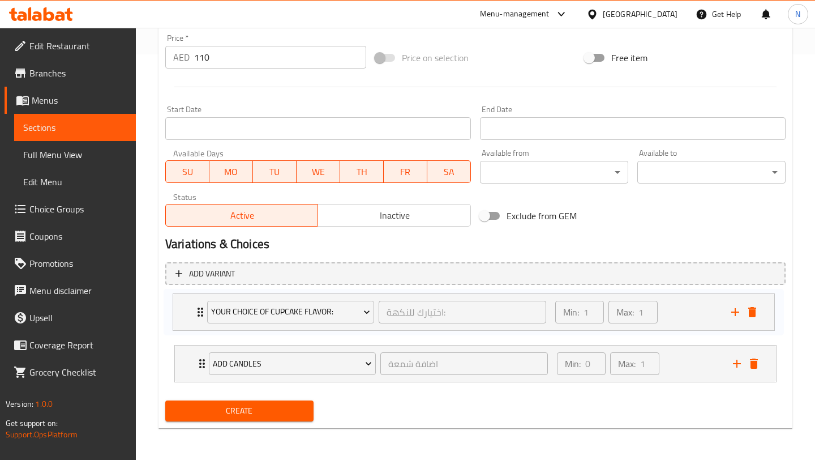
drag, startPoint x: 203, startPoint y: 363, endPoint x: 202, endPoint y: 305, distance: 57.8
click at [202, 305] on div "Add Candles اضافة شمعة ​ Min: 0 ​ Max: 1 ​ Pink Candle (ID: 2240340771) 6 AED N…" at bounding box center [475, 340] width 620 height 93
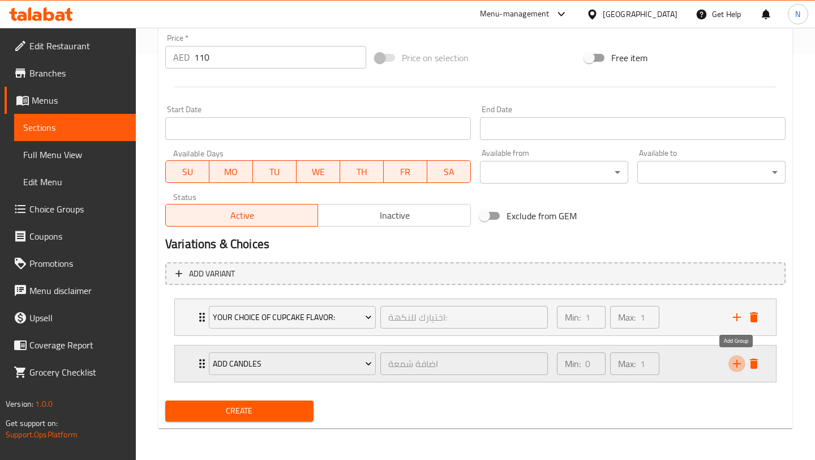
click at [743, 362] on icon "add" at bounding box center [737, 364] width 14 height 14
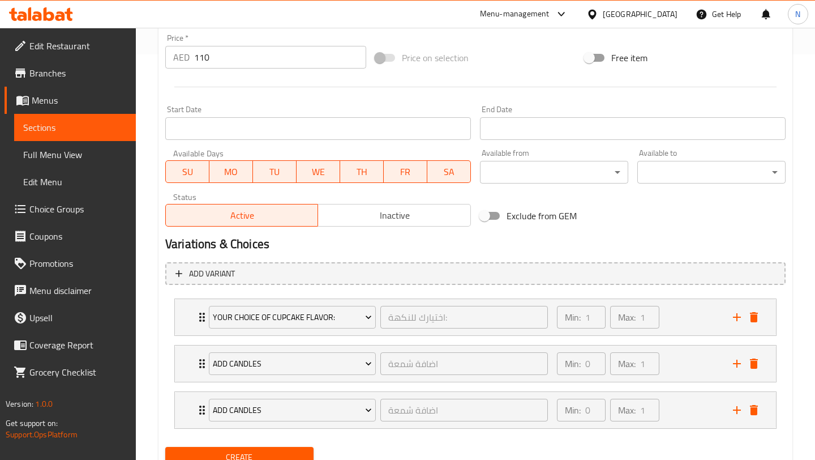
scroll to position [422, 0]
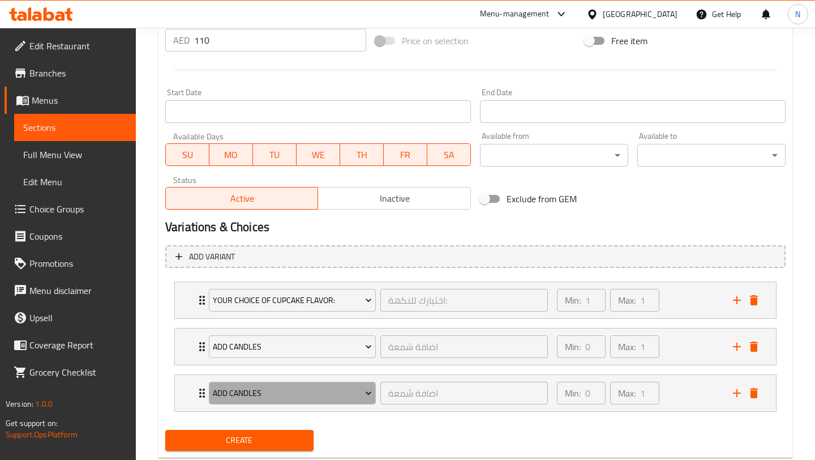
click at [362, 388] on span "Add Candles" at bounding box center [292, 393] width 159 height 14
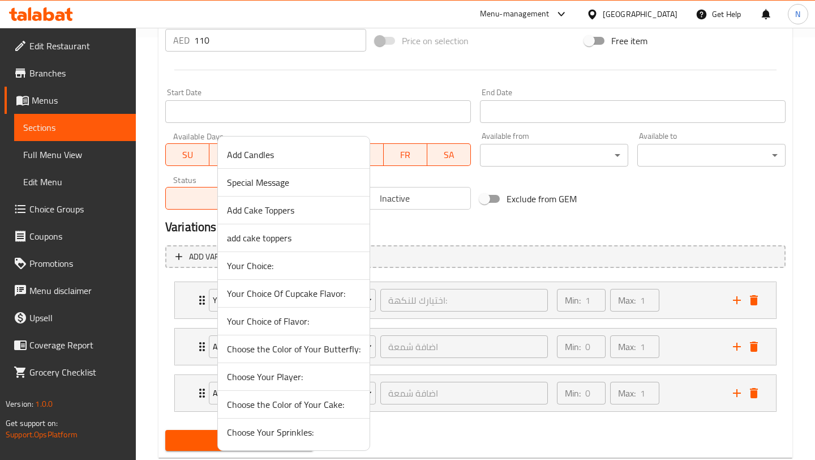
click at [313, 433] on span "Choose Your Sprinkles:" at bounding box center [294, 432] width 134 height 14
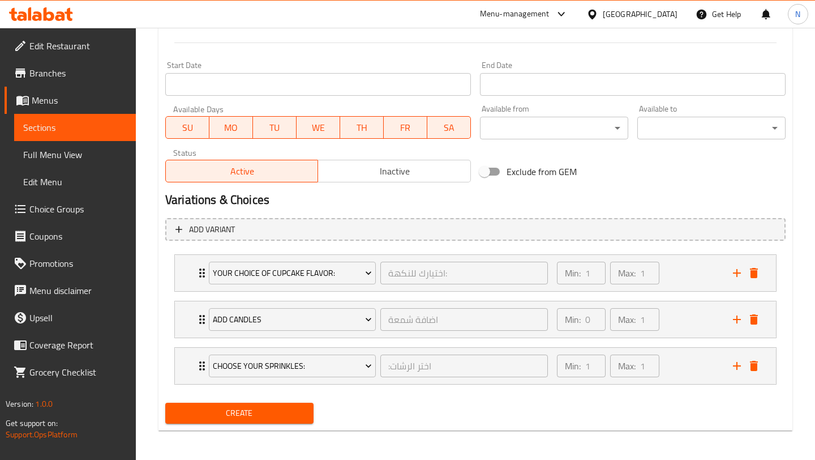
scroll to position [452, 0]
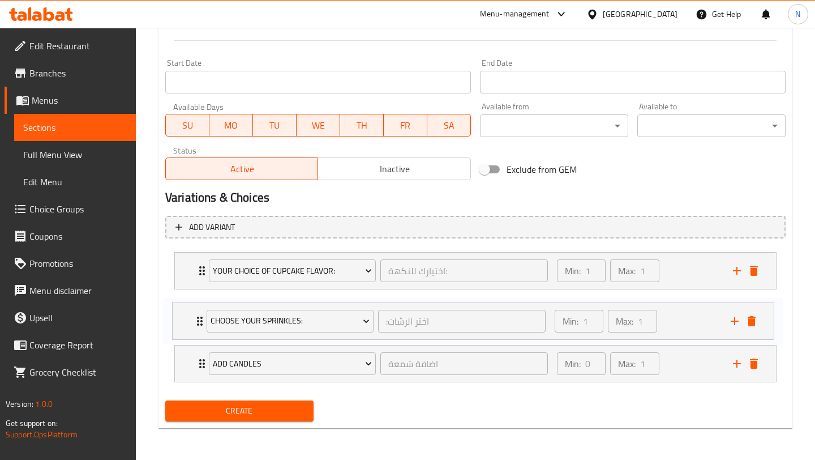
drag, startPoint x: 200, startPoint y: 364, endPoint x: 196, endPoint y: 317, distance: 47.2
click at [196, 317] on div "Your Choice Of Cupcake Flavor: اختيارك للنكهة: ​ Min: 1 ​ Max: 1 ​ Vanilla (ID:…" at bounding box center [475, 316] width 620 height 139
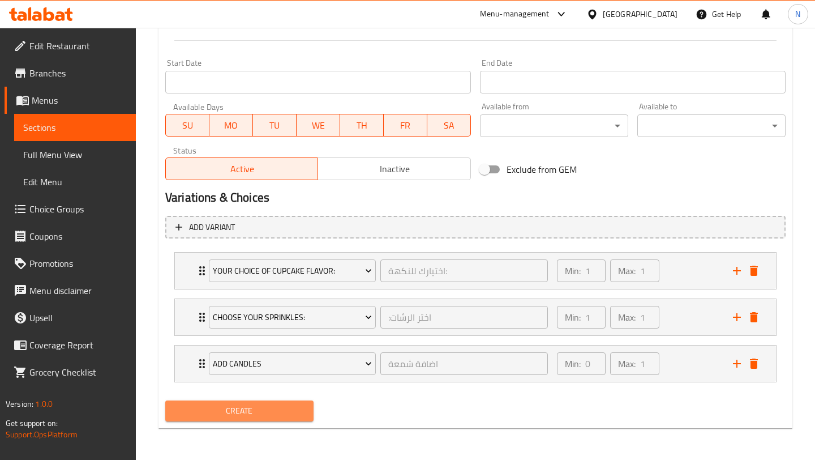
click at [228, 414] on span "Create" at bounding box center [239, 411] width 130 height 14
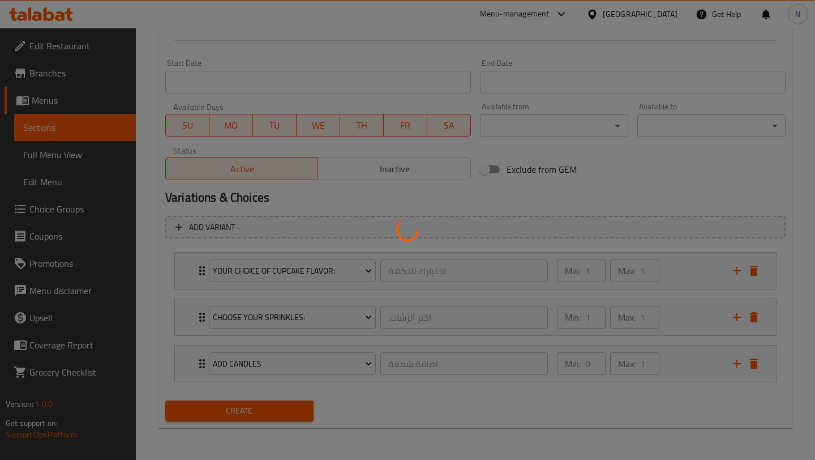
type input "0"
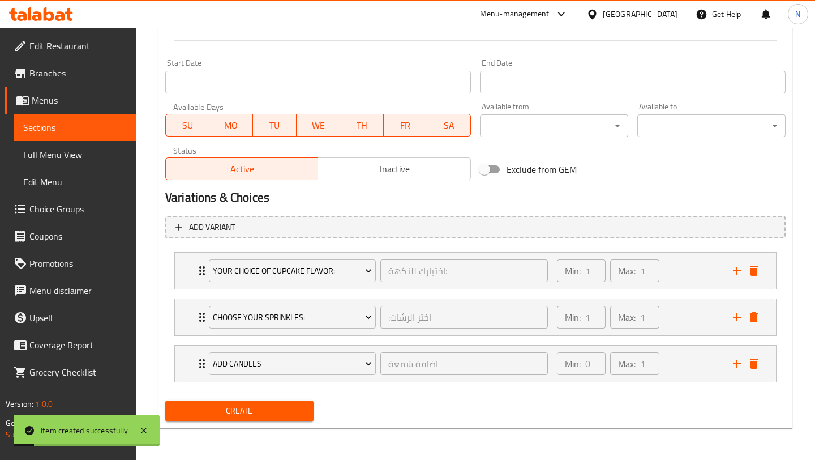
click at [59, 206] on span "Choice Groups" at bounding box center [77, 209] width 97 height 14
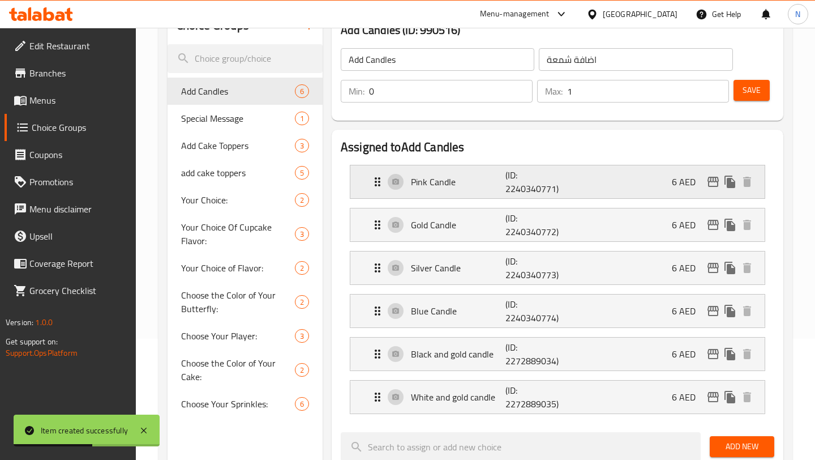
scroll to position [119, 0]
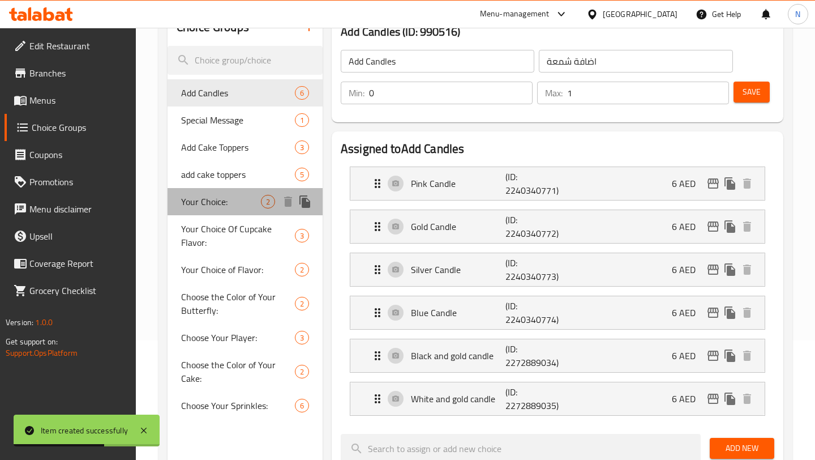
click at [206, 207] on span "Your Choice:" at bounding box center [221, 202] width 80 height 14
type input "Your Choice:"
type input "اختيارك"
type input "1"
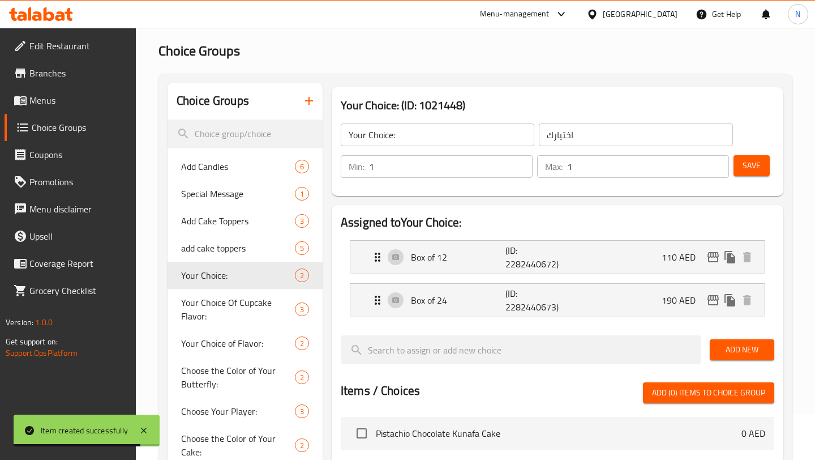
scroll to position [0, 0]
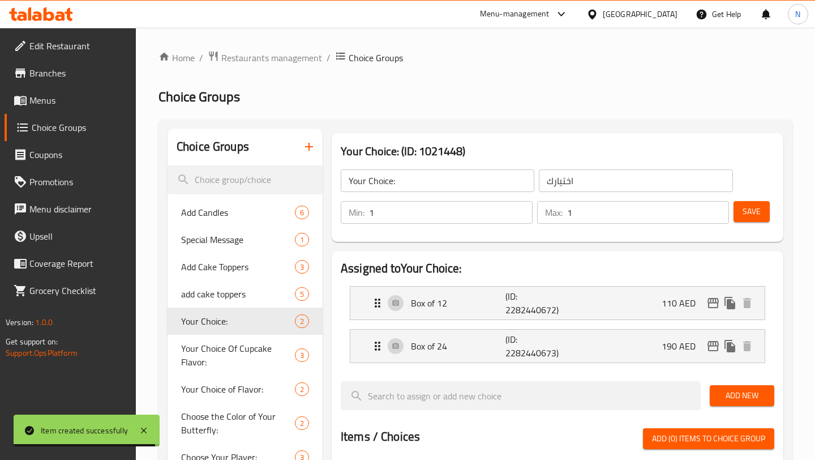
click at [306, 145] on icon "button" at bounding box center [309, 147] width 14 height 14
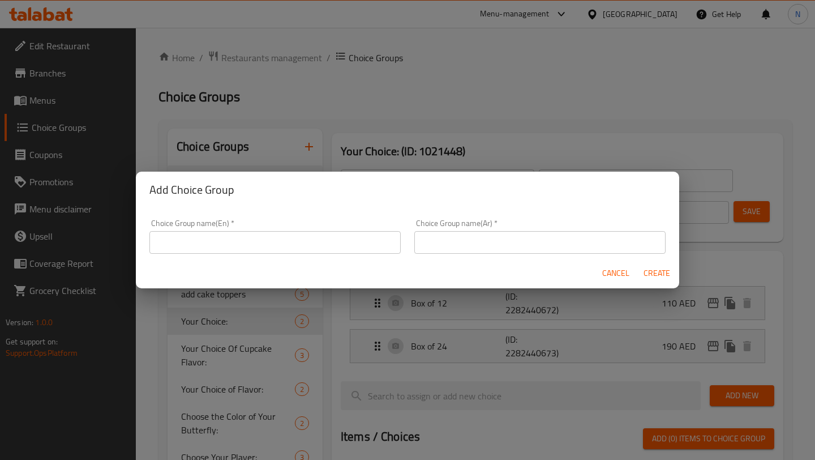
click at [328, 234] on input "text" at bounding box center [274, 242] width 251 height 23
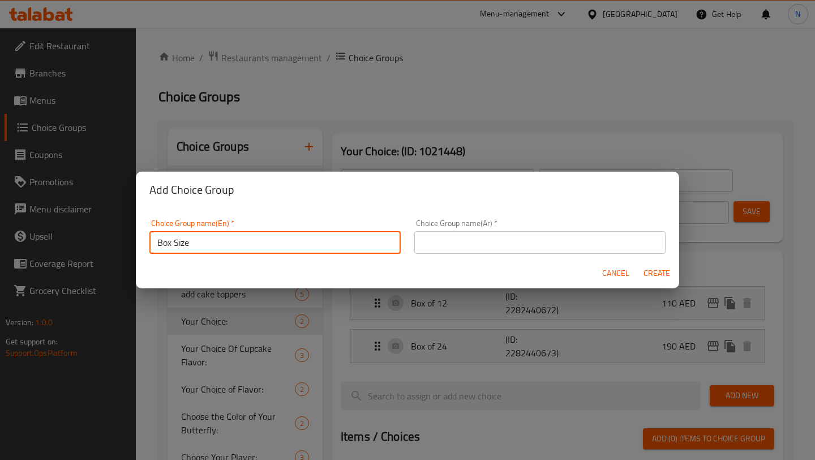
type input "Box Size"
click at [494, 246] on input "text" at bounding box center [539, 242] width 251 height 23
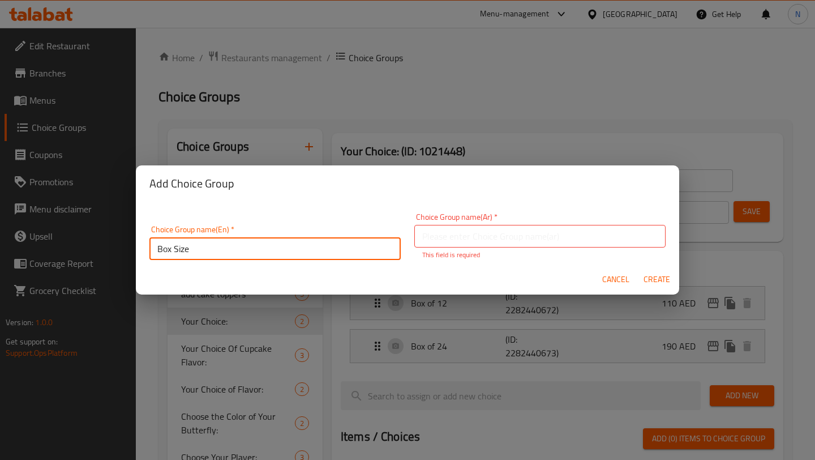
click at [270, 248] on input "Box Size" at bounding box center [274, 248] width 251 height 23
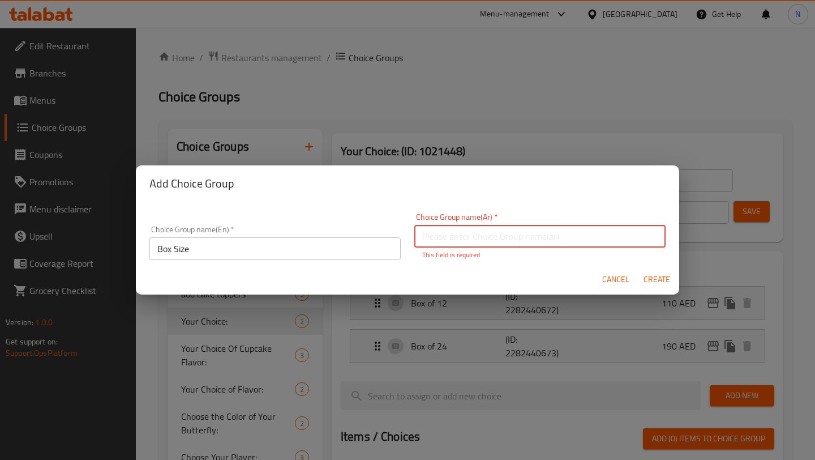
click at [468, 232] on input "text" at bounding box center [539, 236] width 251 height 23
paste input "حجم العلبة"
type input "حجم العلبة"
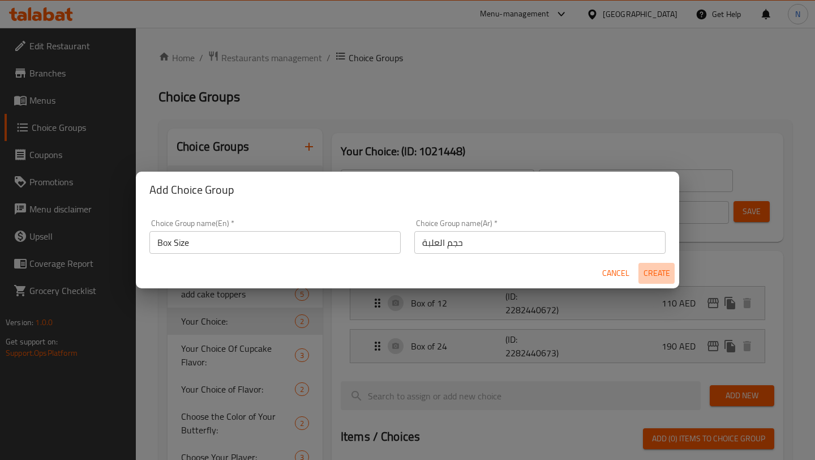
click at [656, 273] on span "Create" at bounding box center [656, 273] width 27 height 14
type input "Box Size"
type input "حجم العلبة"
type input "0"
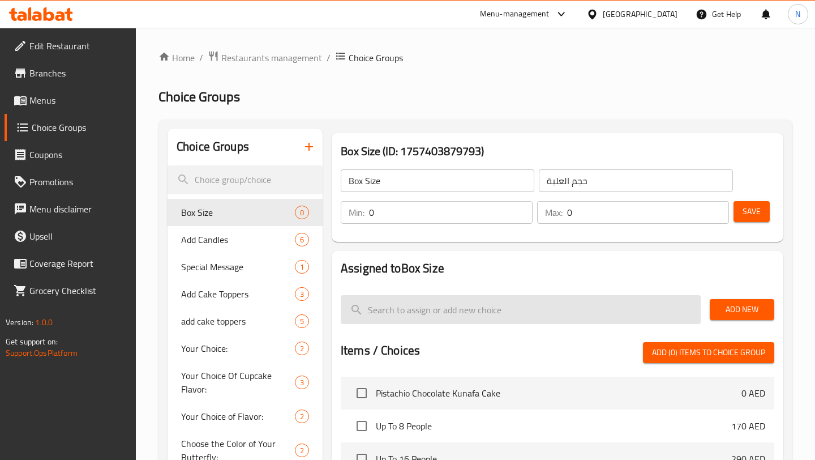
click at [602, 313] on input "search" at bounding box center [521, 309] width 360 height 29
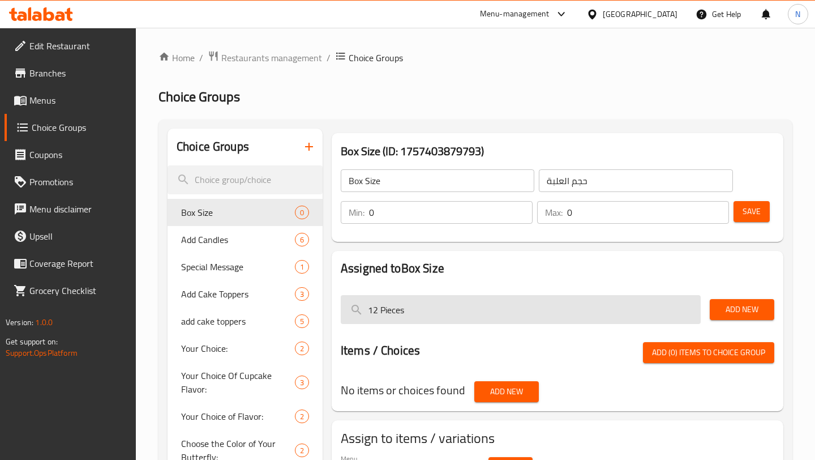
click at [385, 313] on input "12 Pieces" at bounding box center [521, 309] width 360 height 29
click at [404, 311] on input "12 Cupcakes" at bounding box center [521, 309] width 360 height 29
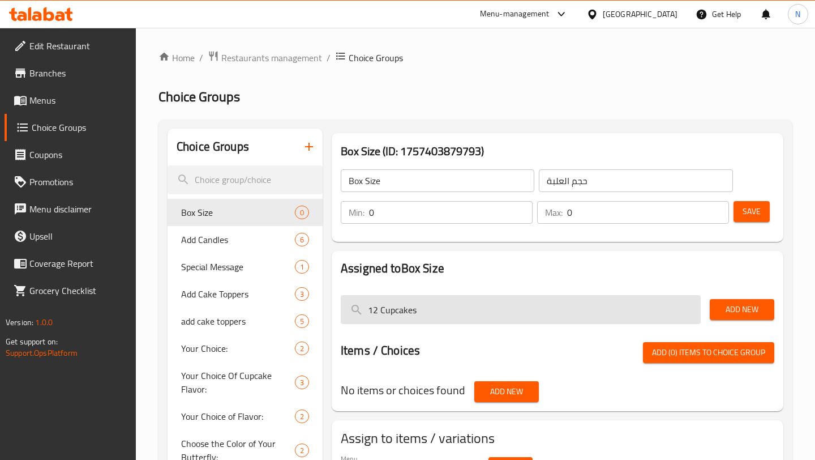
click at [404, 311] on input "12 Cupcakes" at bounding box center [521, 309] width 360 height 29
click at [365, 307] on input "12 Cupcakes" at bounding box center [521, 309] width 360 height 29
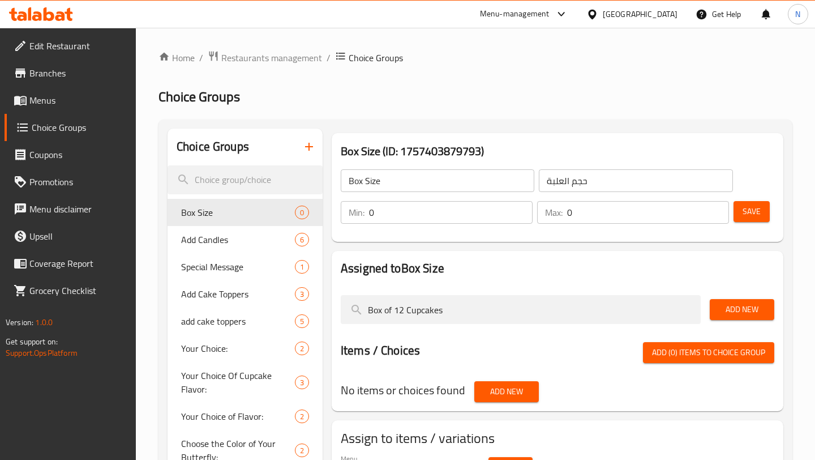
type input "Box of 12 Cupcakes"
click at [751, 314] on span "Add New" at bounding box center [742, 309] width 46 height 14
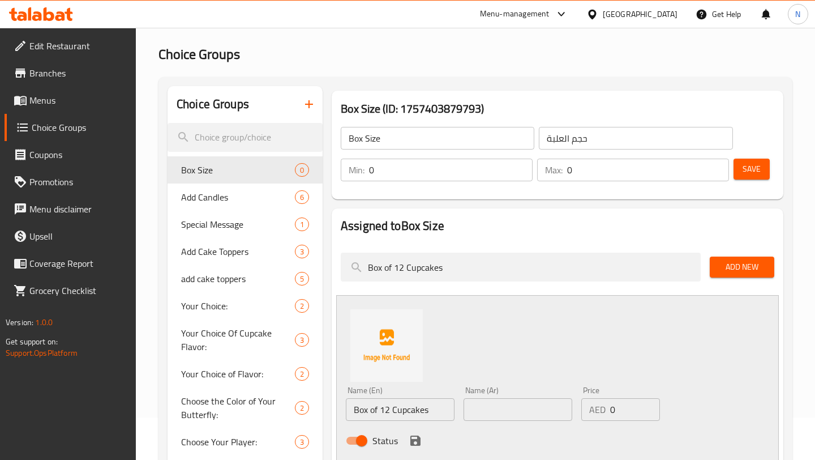
scroll to position [123, 0]
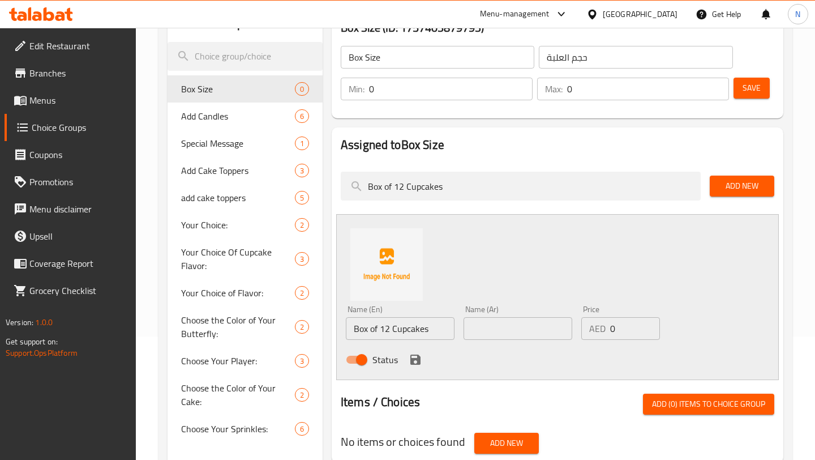
click at [406, 321] on input "Box of 12 Cupcakes" at bounding box center [400, 328] width 109 height 23
click at [522, 322] on input "text" at bounding box center [518, 328] width 109 height 23
paste input "علبة من ١٢ كب كيك"
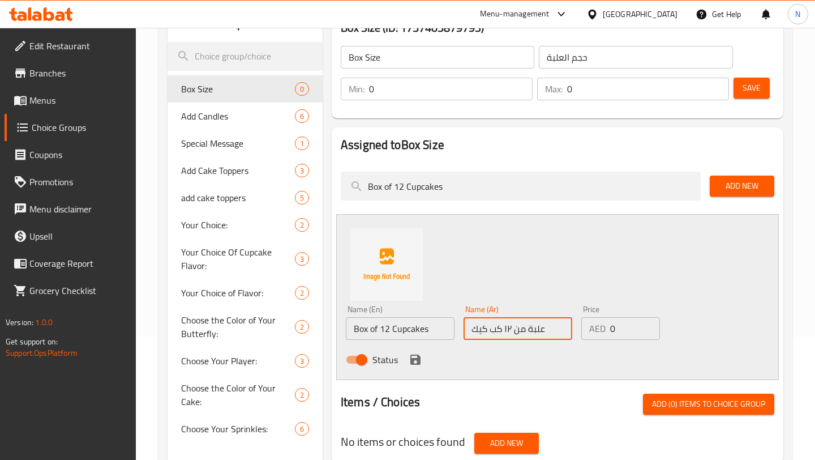
type input "علبة من ١٢ كب كيك"
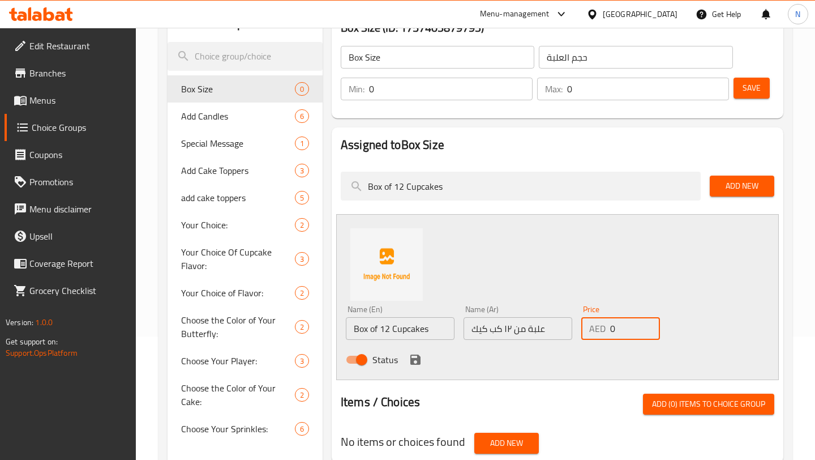
click at [630, 328] on input "0" at bounding box center [635, 328] width 50 height 23
click at [619, 356] on div "Status" at bounding box center [517, 359] width 353 height 31
click at [414, 359] on icon "save" at bounding box center [415, 359] width 10 height 10
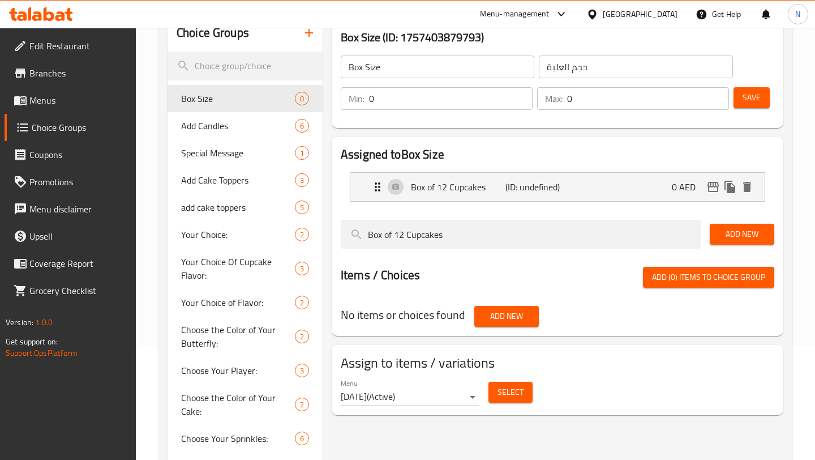
scroll to position [112, 0]
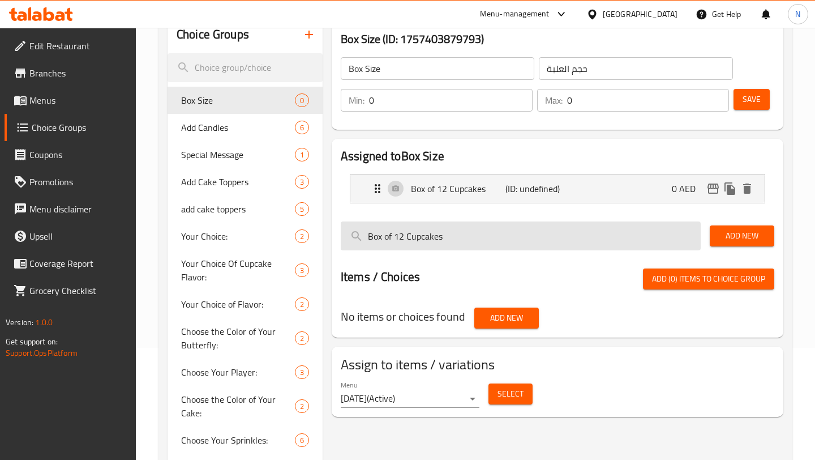
click at [506, 232] on input "Box of 12 Cupcakes" at bounding box center [521, 235] width 360 height 29
click at [397, 236] on input "Box of 12 Cupcakes" at bounding box center [521, 235] width 360 height 29
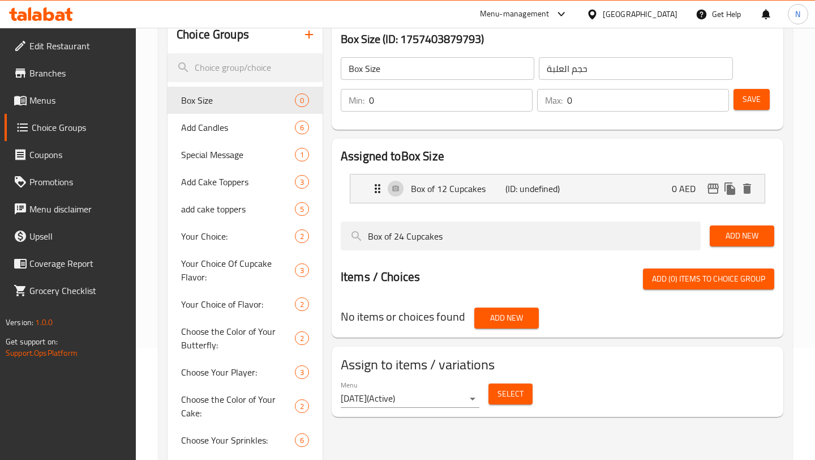
type input "Box of 24 Cupcakes"
click at [740, 241] on span "Add New" at bounding box center [742, 236] width 46 height 14
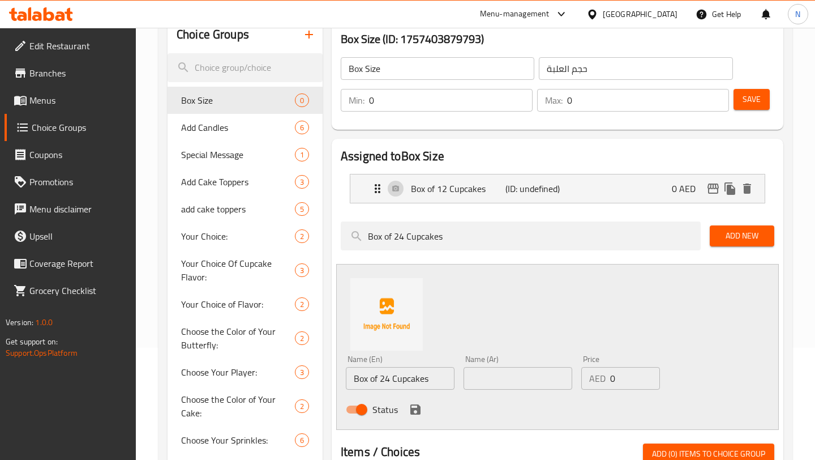
click at [422, 380] on input "Box of 24 Cupcakes" at bounding box center [400, 378] width 109 height 23
click at [506, 374] on input "text" at bounding box center [518, 378] width 109 height 23
paste input "علبة من ٢٤ كب كيك"
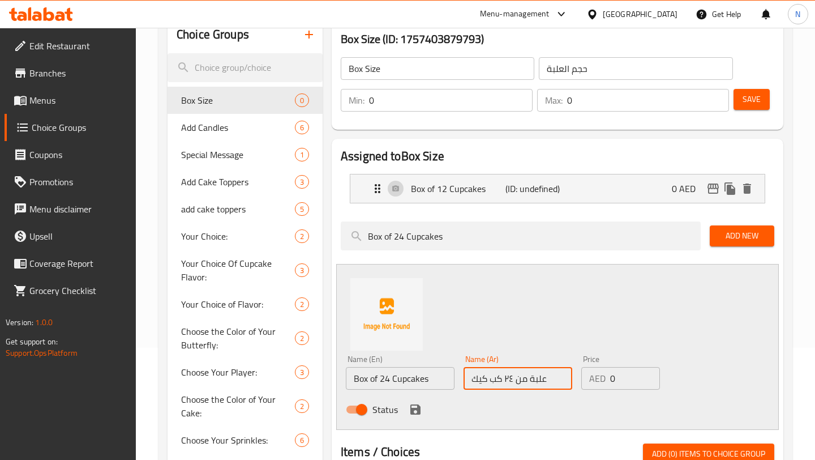
type input "علبة من ٢٤ كب كيك"
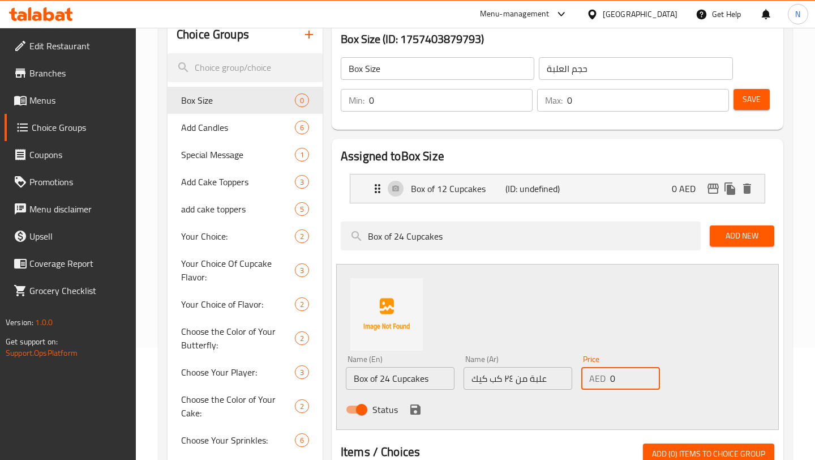
click at [626, 372] on input "0" at bounding box center [635, 378] width 50 height 23
click at [677, 192] on p "0 AED" at bounding box center [688, 189] width 33 height 14
type input "80"
click at [416, 412] on icon "save" at bounding box center [415, 409] width 10 height 10
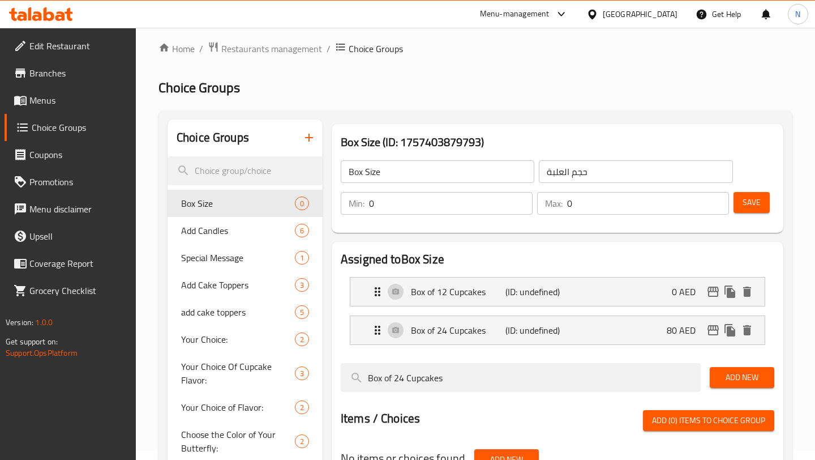
scroll to position [6, 0]
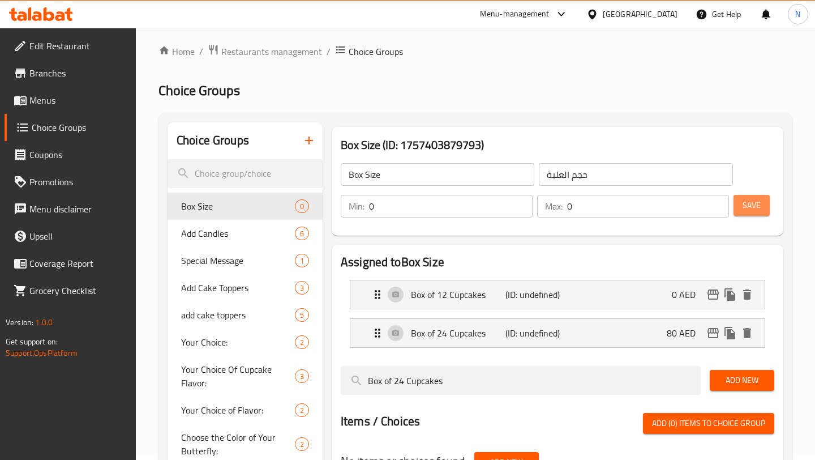
click at [748, 201] on span "Save" at bounding box center [752, 205] width 18 height 14
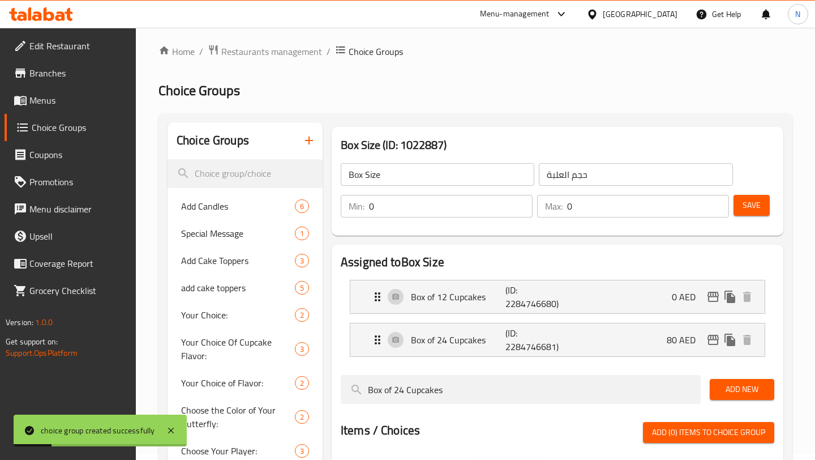
click at [88, 105] on span "Menus" at bounding box center [77, 100] width 97 height 14
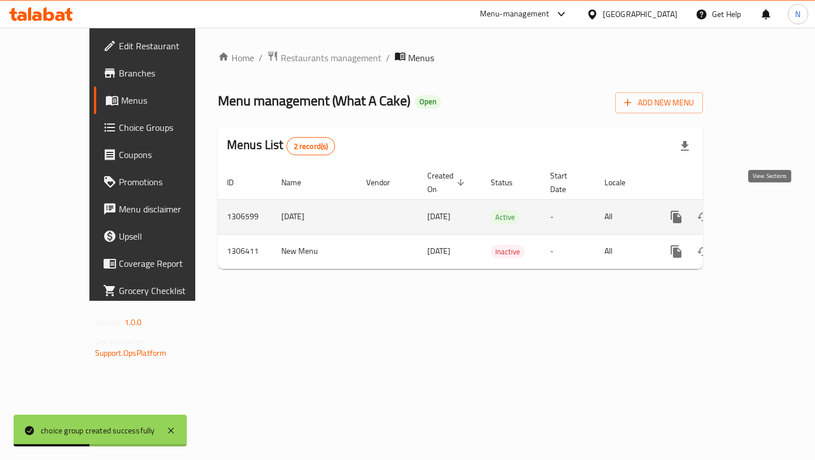
click at [765, 210] on icon "enhanced table" at bounding box center [758, 217] width 14 height 14
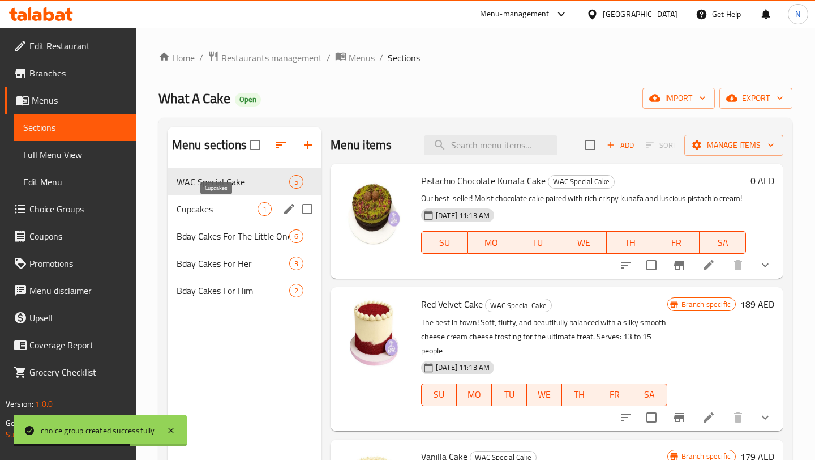
click at [220, 209] on span "Cupcakes" at bounding box center [217, 209] width 81 height 14
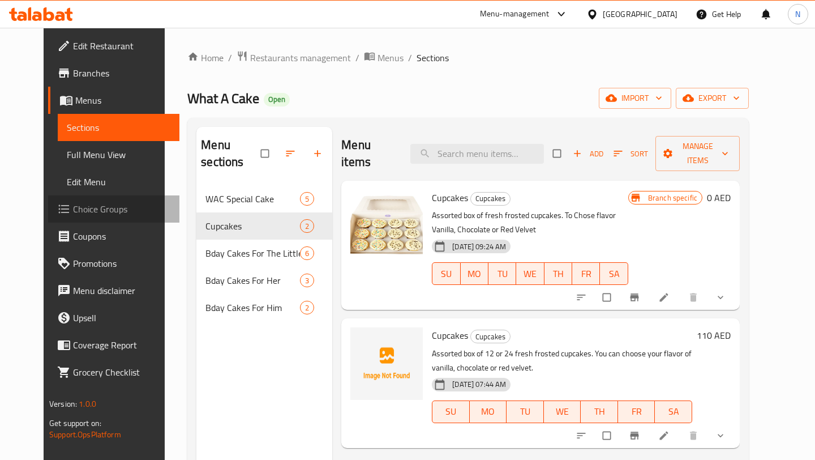
click at [88, 203] on span "Choice Groups" at bounding box center [121, 209] width 97 height 14
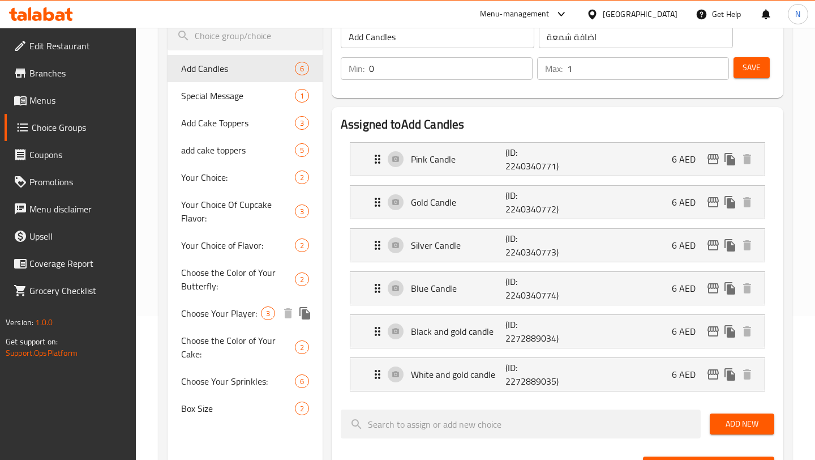
scroll to position [152, 0]
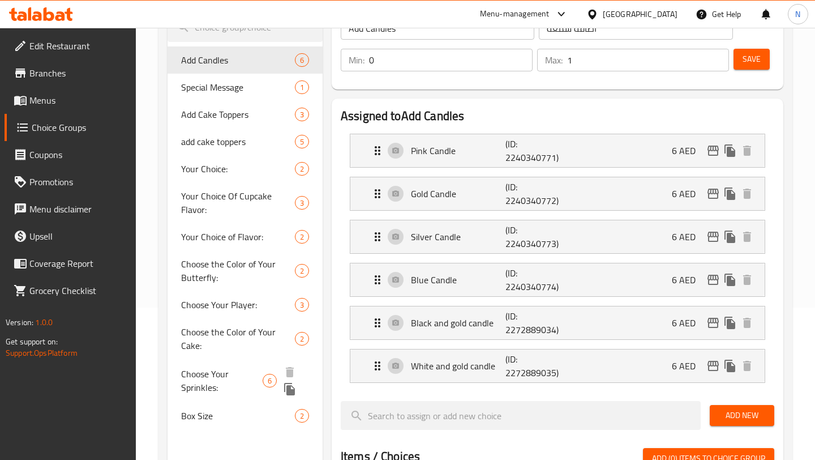
click at [216, 381] on span "Choose Your Sprinkles:" at bounding box center [222, 380] width 82 height 27
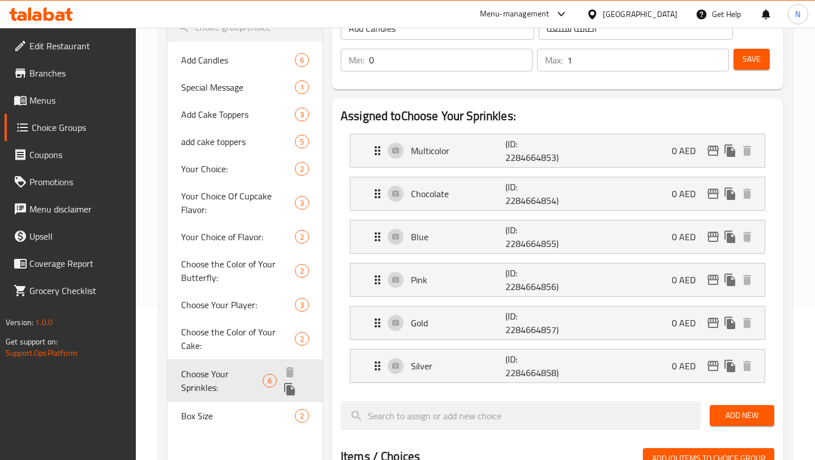
type input "Choose Your Sprinkles:"
type input ":اختر الرشات"
type input "1"
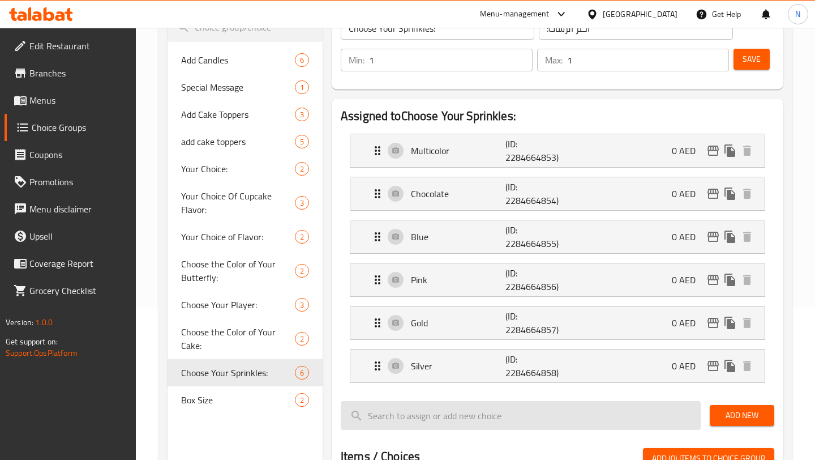
click at [564, 420] on input "search" at bounding box center [521, 415] width 360 height 29
drag, startPoint x: 426, startPoint y: 412, endPoint x: 348, endPoint y: 417, distance: 77.7
click at [348, 417] on input "No Sprinkles" at bounding box center [521, 415] width 360 height 29
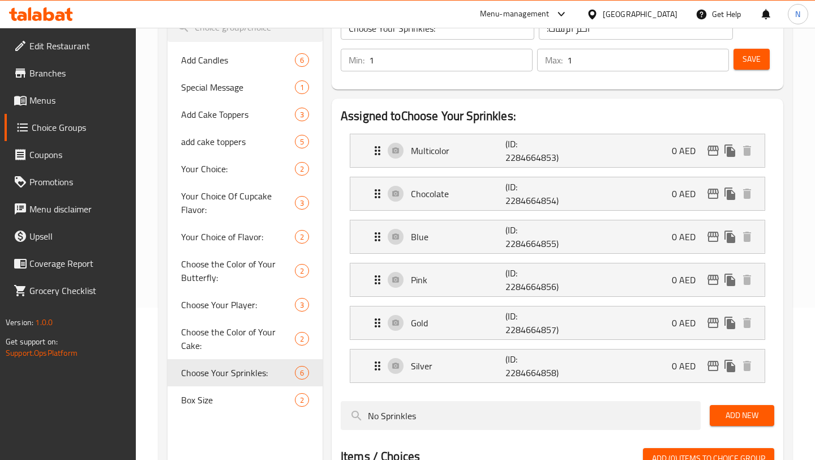
type input "No Sprinkles"
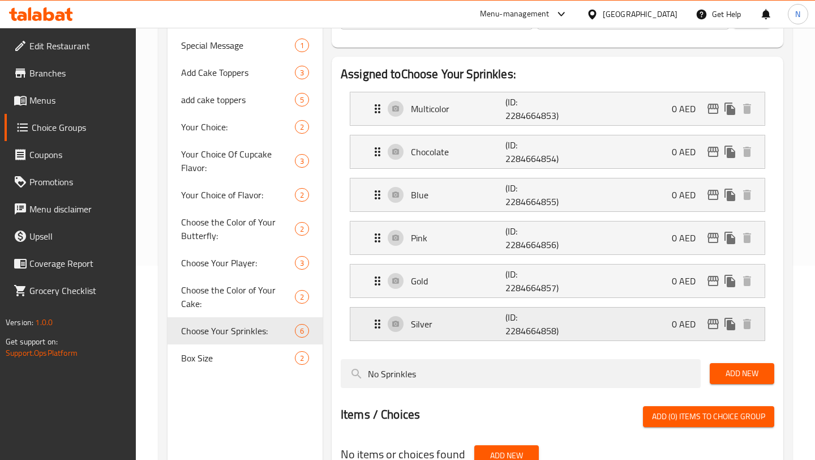
scroll to position [228, 0]
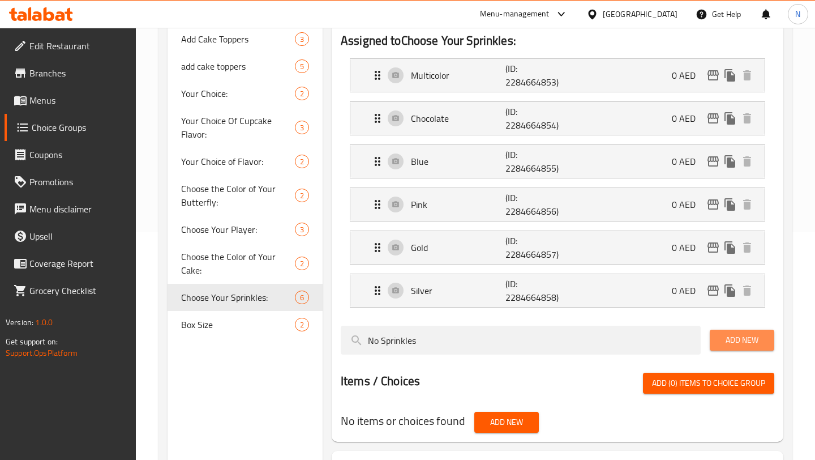
click at [753, 344] on span "Add New" at bounding box center [742, 340] width 46 height 14
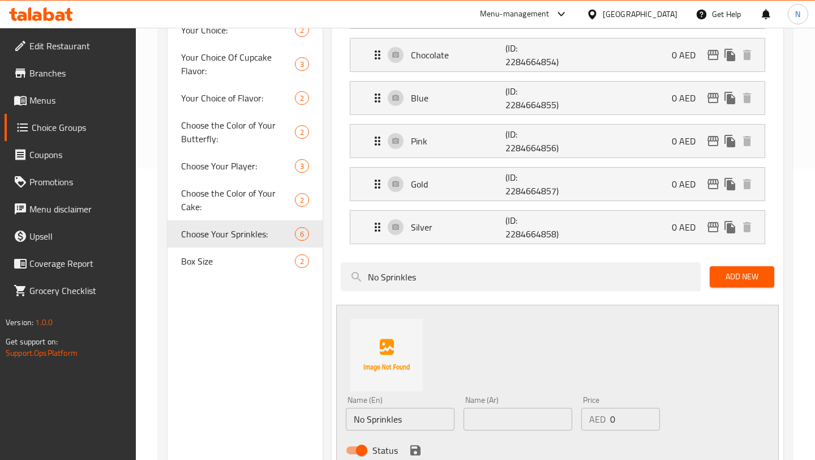
scroll to position [354, 0]
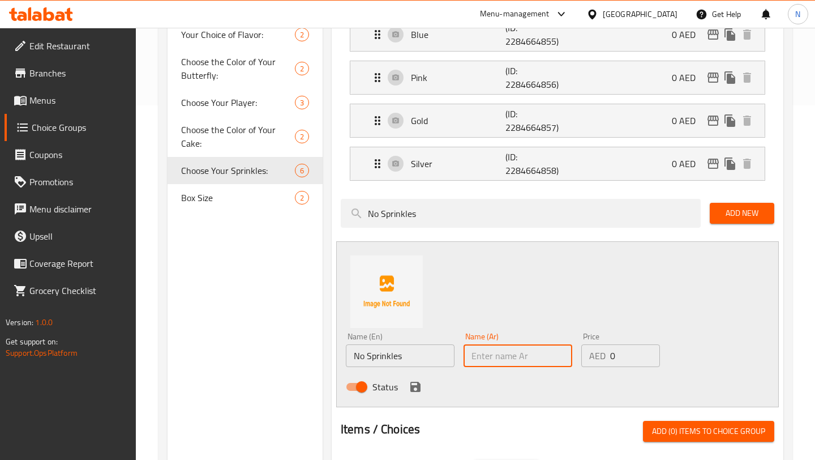
click at [538, 354] on input "text" at bounding box center [518, 355] width 109 height 23
paste input "بلا رشات"
type input "بلا رشات"
click at [416, 392] on icon "save" at bounding box center [416, 387] width 14 height 14
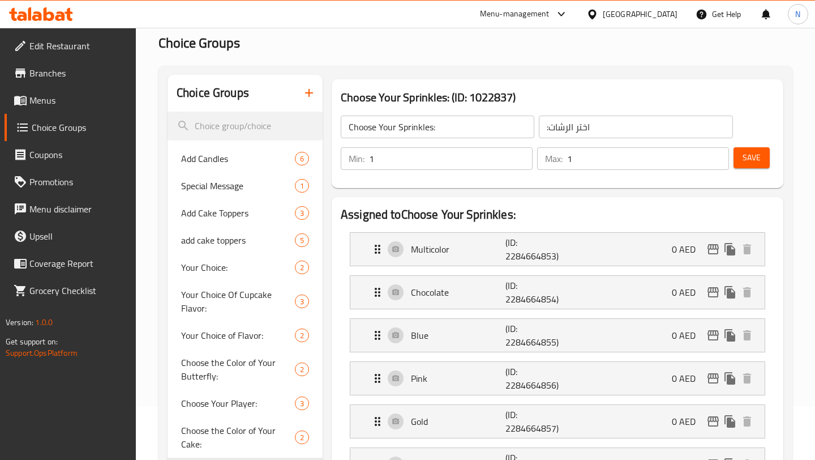
scroll to position [0, 0]
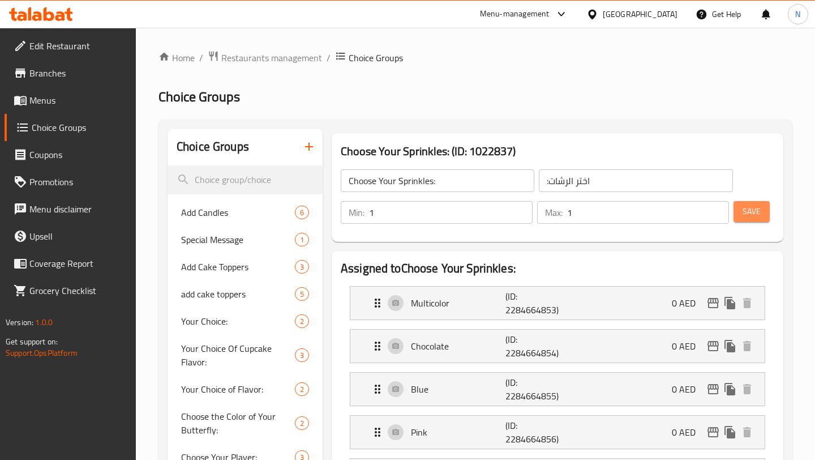
click at [755, 208] on span "Save" at bounding box center [752, 211] width 18 height 14
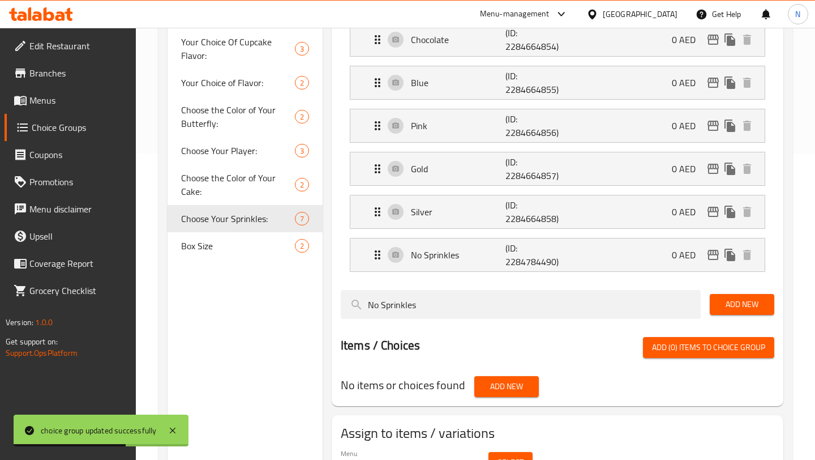
scroll to position [334, 0]
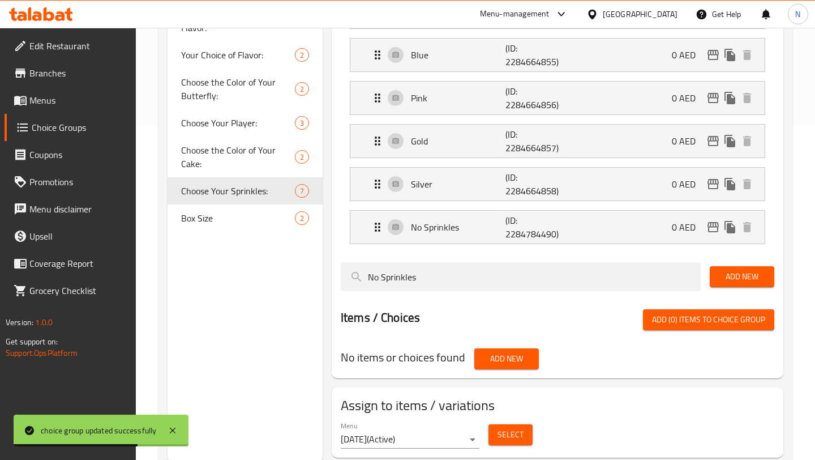
click at [223, 235] on nav "Add Candles 6 Special Message 1 Add Cake Toppers 3 add cake toppers 5 Your Choi…" at bounding box center [245, 48] width 155 height 376
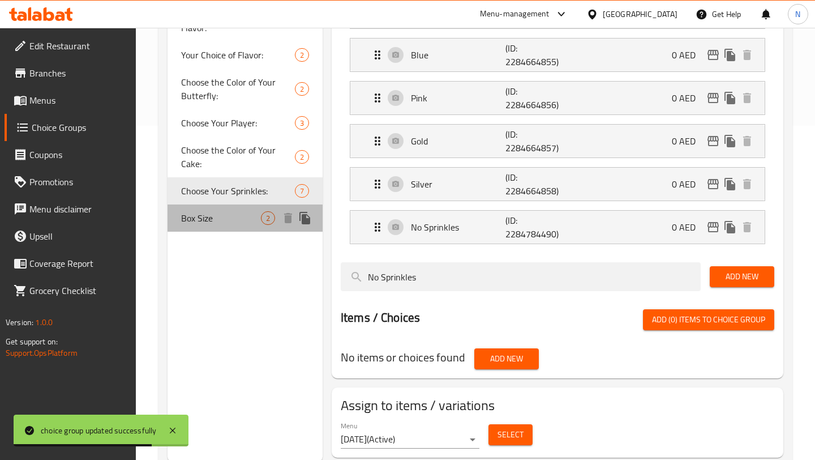
click at [230, 217] on span "Box Size" at bounding box center [221, 218] width 80 height 14
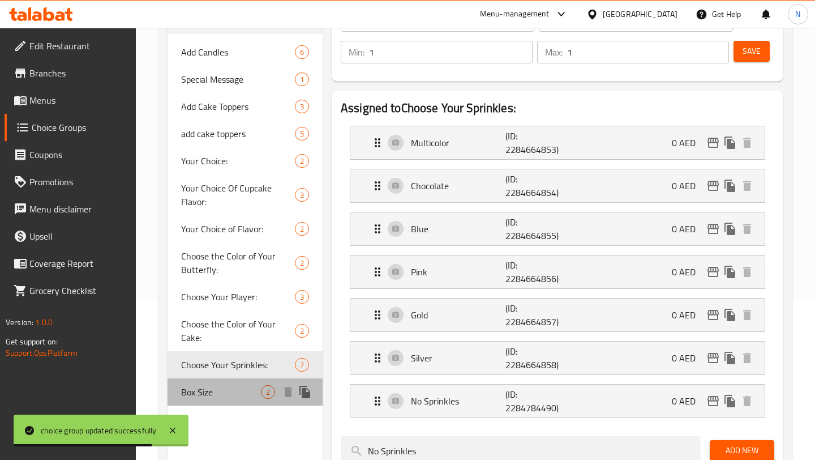
type input "Box Size"
type input "حجم العلبة"
type input "0"
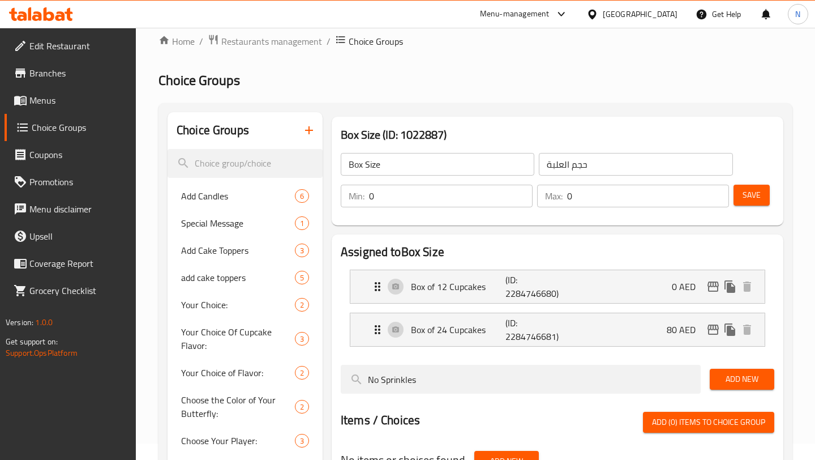
scroll to position [0, 0]
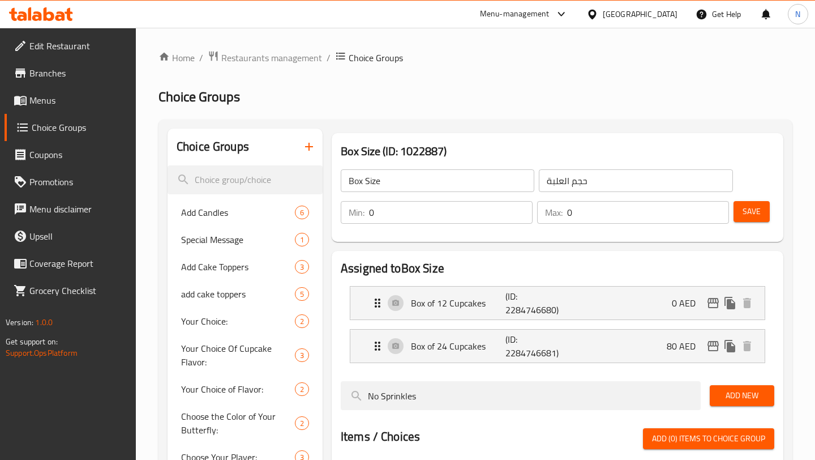
click at [448, 209] on input "0" at bounding box center [451, 212] width 164 height 23
type input "1"
click at [654, 212] on input "0" at bounding box center [648, 212] width 162 height 23
type input "1"
click at [752, 220] on button "Save" at bounding box center [752, 211] width 36 height 21
